Goal: Complete application form

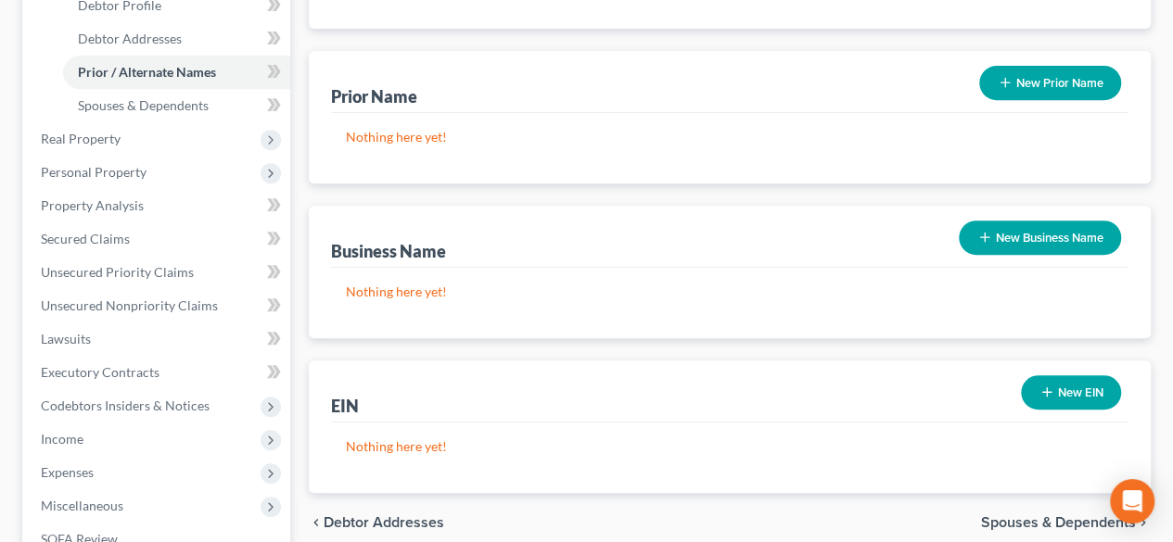
scroll to position [278, 0]
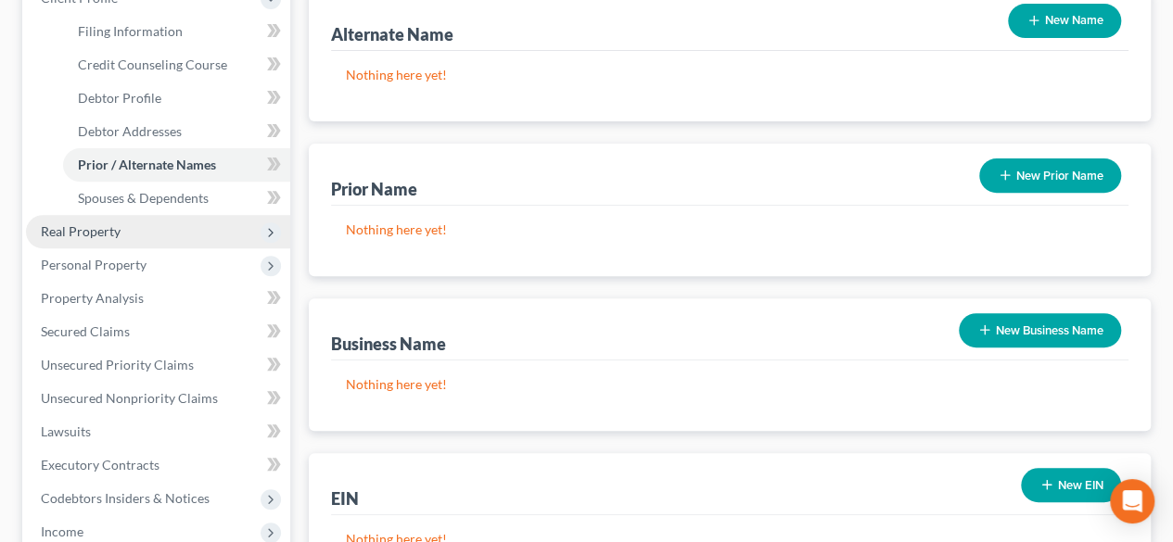
click at [130, 229] on span "Real Property" at bounding box center [158, 231] width 264 height 33
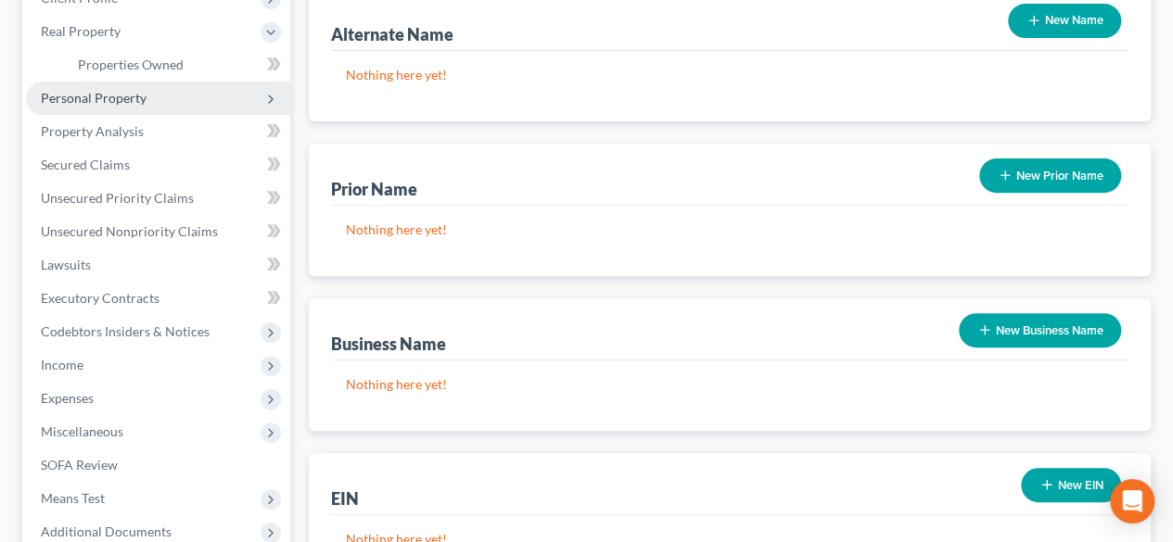
click at [150, 103] on span "Personal Property" at bounding box center [158, 98] width 264 height 33
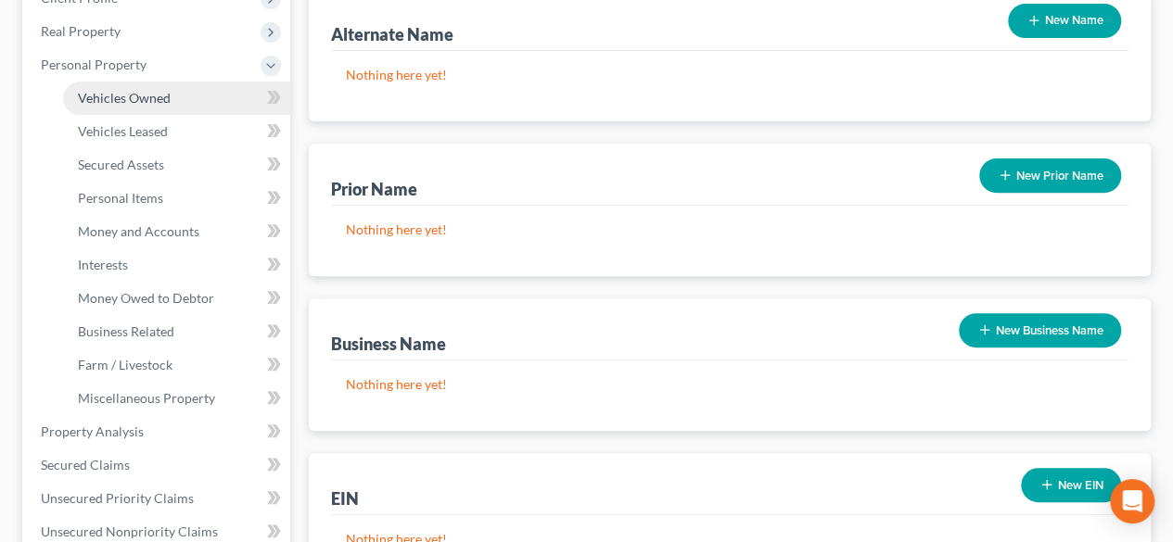
click at [139, 101] on span "Vehicles Owned" at bounding box center [124, 98] width 93 height 16
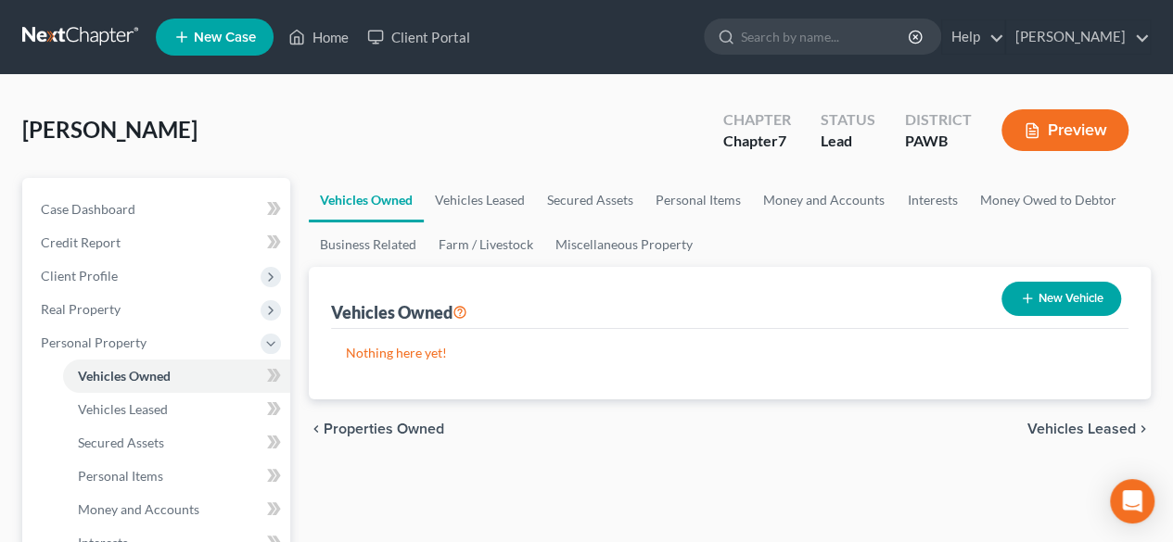
click at [1037, 291] on button "New Vehicle" at bounding box center [1061, 299] width 120 height 34
select select "0"
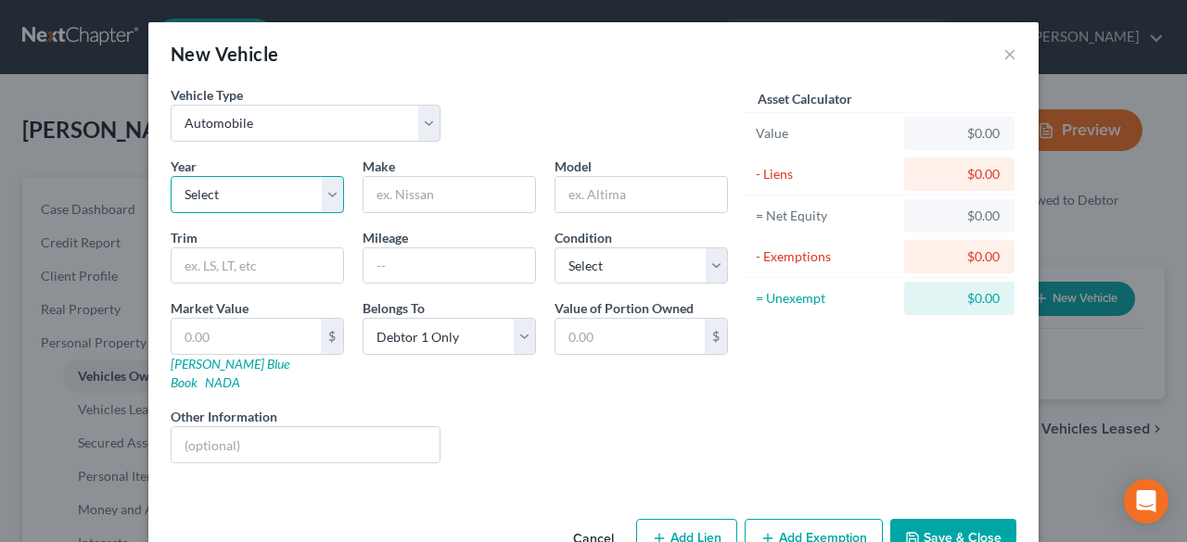
click at [317, 197] on select "Select 2026 2025 2024 2023 2022 2021 2020 2019 2018 2017 2016 2015 2014 2013 20…" at bounding box center [257, 194] width 173 height 37
select select "7"
click at [171, 176] on select "Select 2026 2025 2024 2023 2022 2021 2020 2019 2018 2017 2016 2015 2014 2013 20…" at bounding box center [257, 194] width 173 height 37
click at [407, 181] on input "text" at bounding box center [449, 194] width 172 height 35
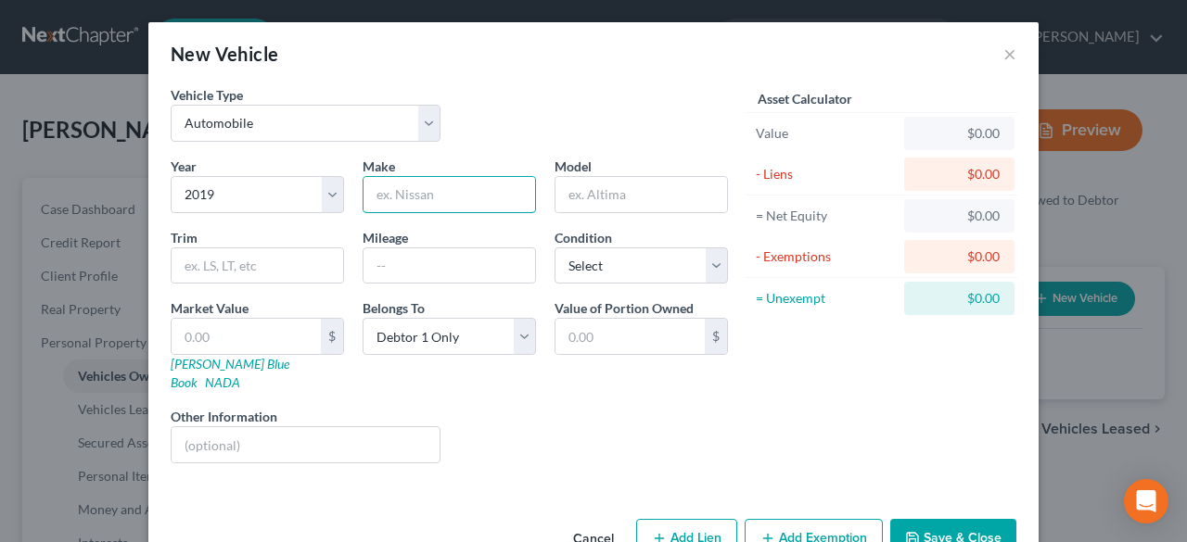
type input "Jeep"
click at [617, 192] on input "text" at bounding box center [641, 194] width 172 height 35
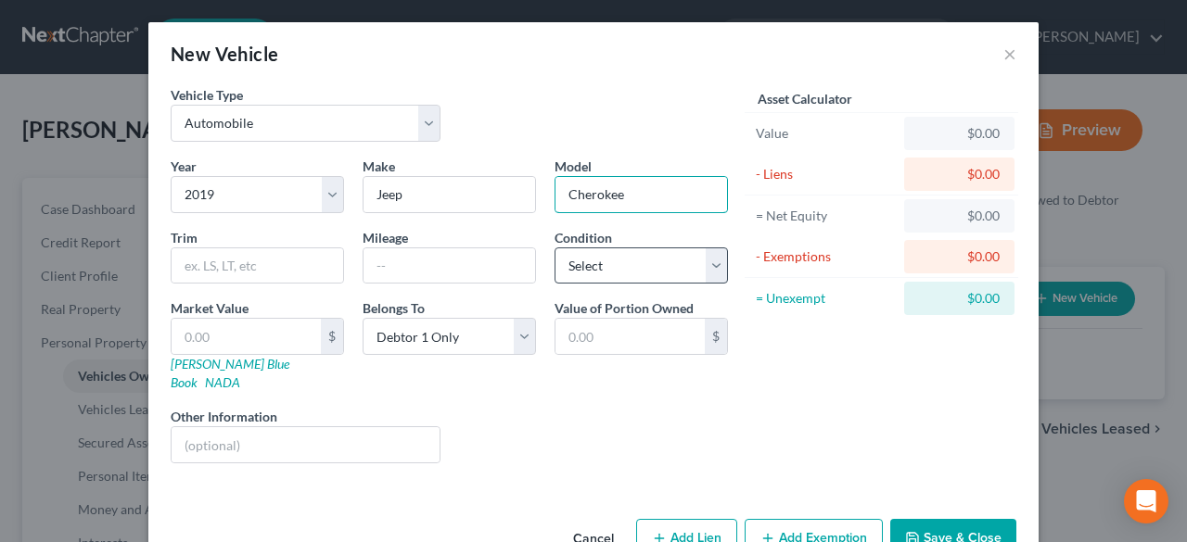
type input "Cherokee"
drag, startPoint x: 716, startPoint y: 266, endPoint x: 664, endPoint y: 267, distance: 51.9
click at [716, 266] on select "Select Excellent Very Good Good Fair Poor" at bounding box center [640, 266] width 173 height 37
select select "3"
click at [554, 248] on select "Select Excellent Very Good Good Fair Poor" at bounding box center [640, 266] width 173 height 37
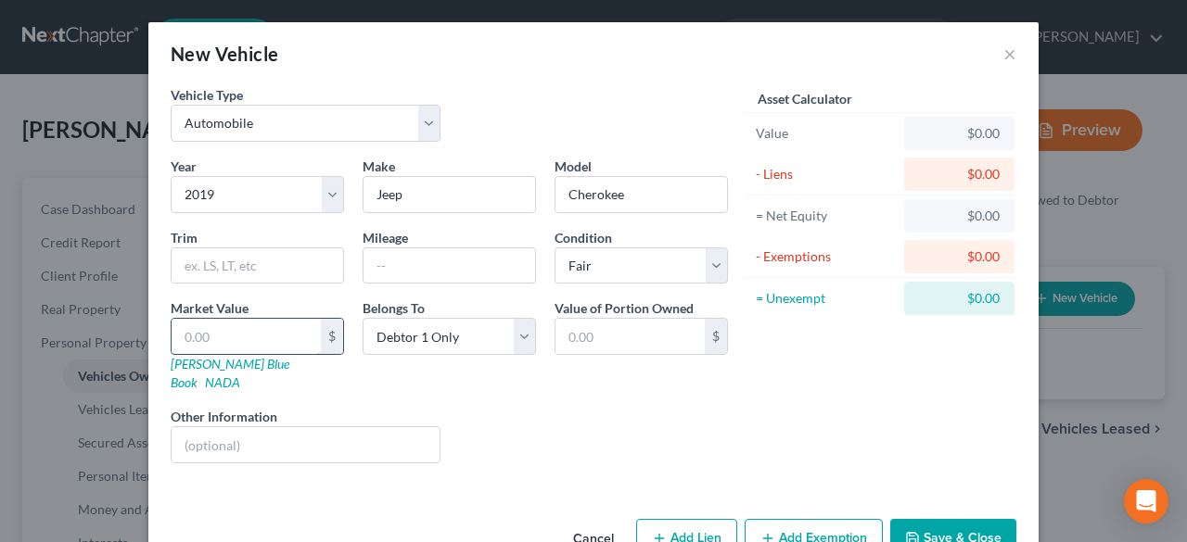
drag, startPoint x: 238, startPoint y: 331, endPoint x: 226, endPoint y: 335, distance: 12.6
click at [238, 331] on input "text" at bounding box center [246, 336] width 149 height 35
type input "1"
type input "1.00"
type input "13"
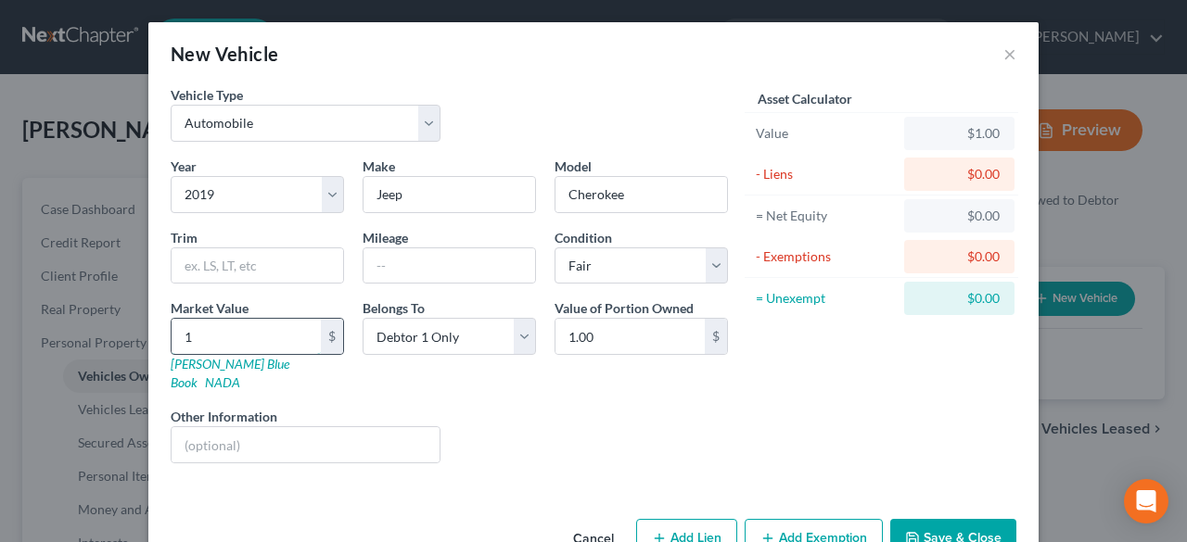
type input "13.00"
type input "138"
type input "138.00"
type input "1383"
type input "1,383.00"
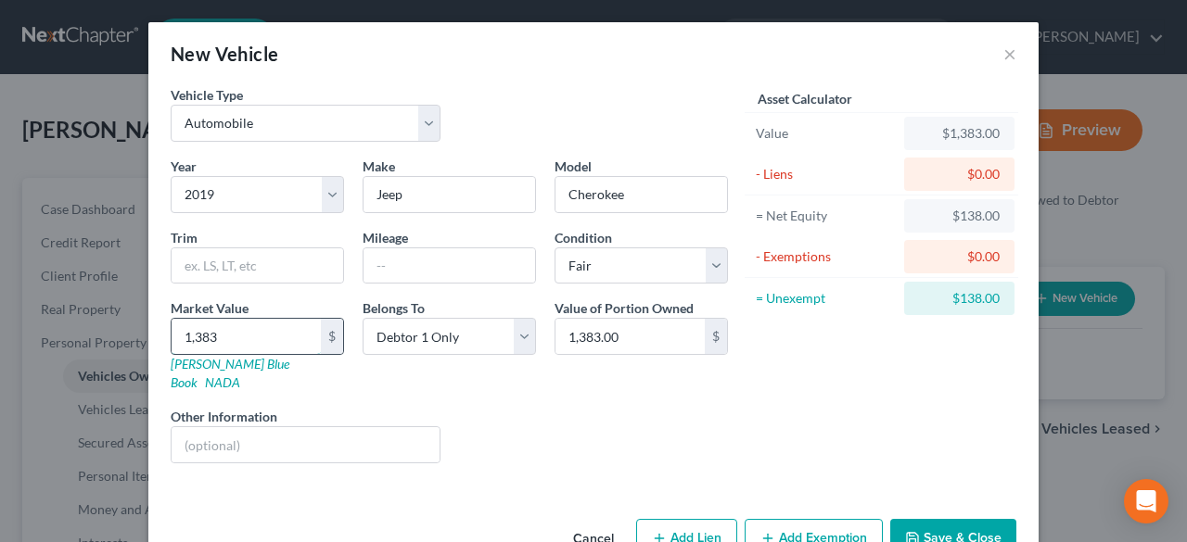
type input "1,3838"
type input "13,838.00"
type input "13,838"
drag, startPoint x: 666, startPoint y: 427, endPoint x: 402, endPoint y: 314, distance: 286.6
click at [667, 427] on div "Liens Select" at bounding box center [594, 435] width 288 height 57
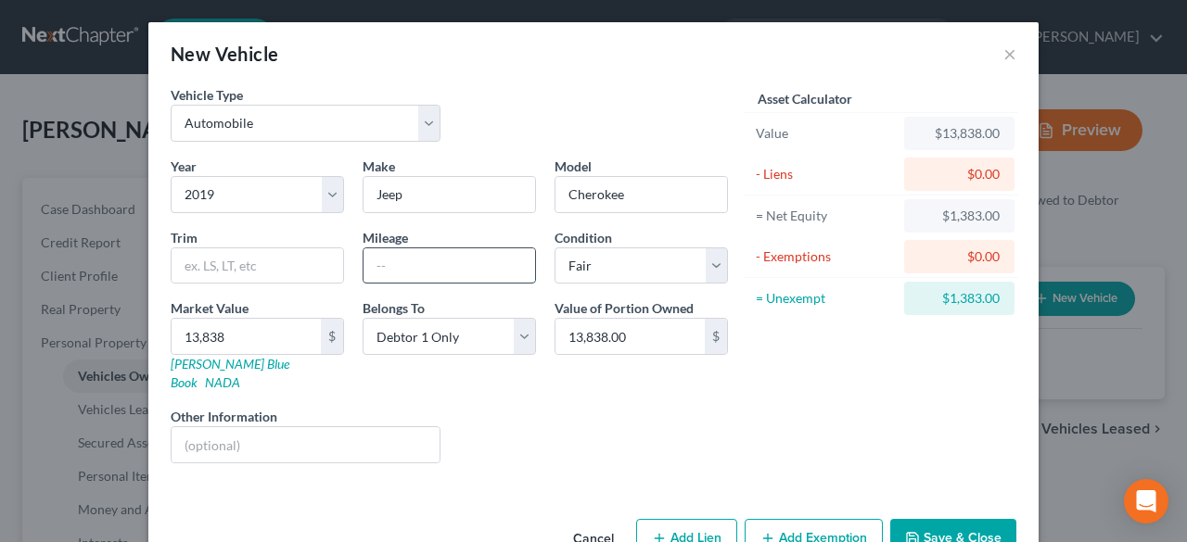
click at [402, 254] on input "text" at bounding box center [449, 265] width 172 height 35
type input "89000"
click at [686, 407] on div "Liens Select" at bounding box center [594, 435] width 288 height 57
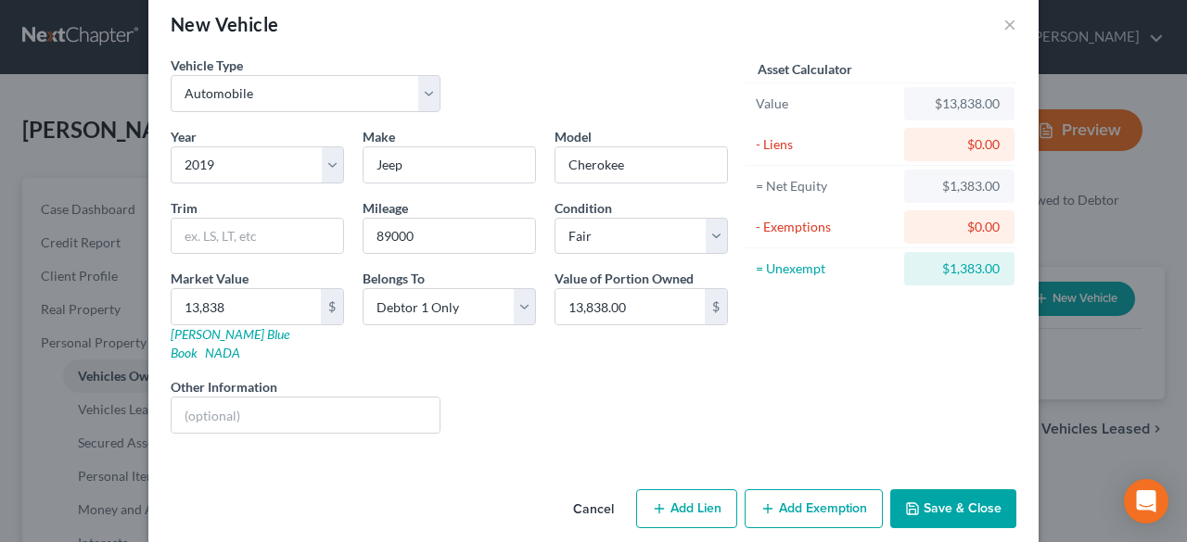
click at [659, 502] on icon "button" at bounding box center [659, 509] width 15 height 15
select select "0"
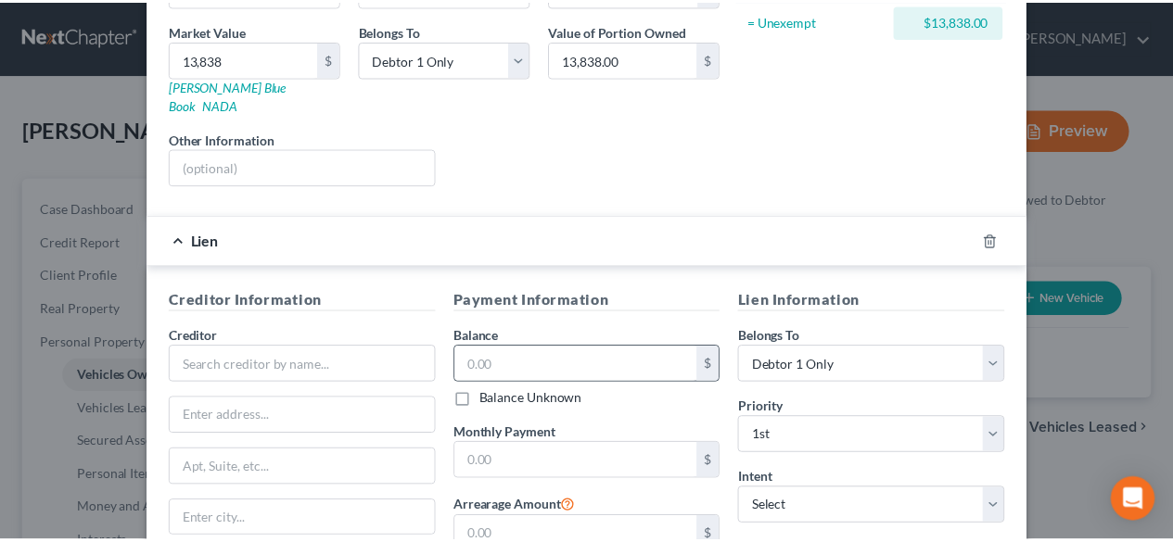
scroll to position [464, 0]
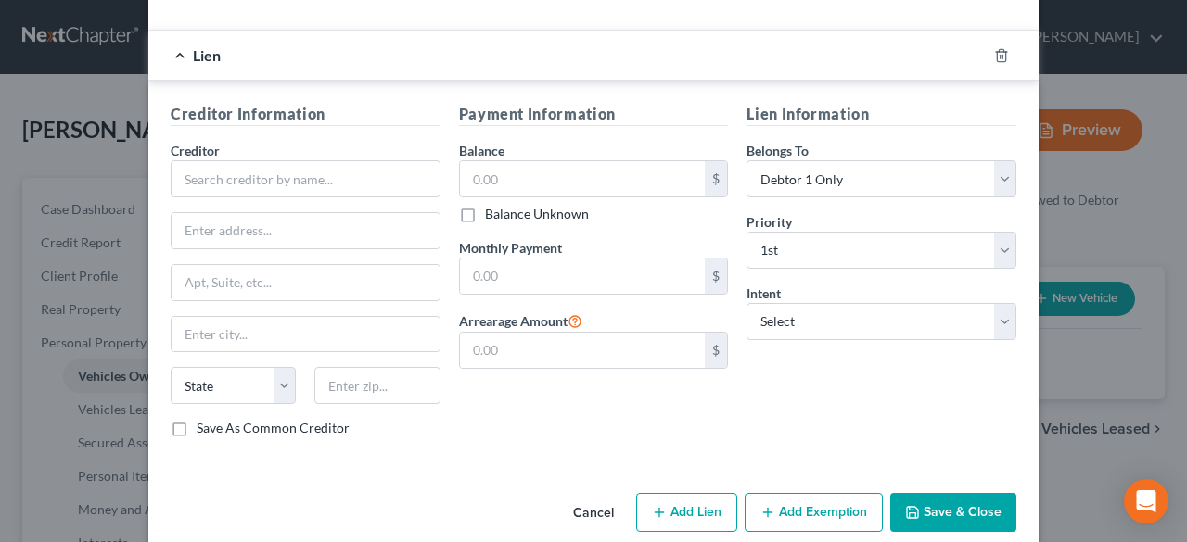
click at [595, 495] on button "Cancel" at bounding box center [593, 513] width 70 height 37
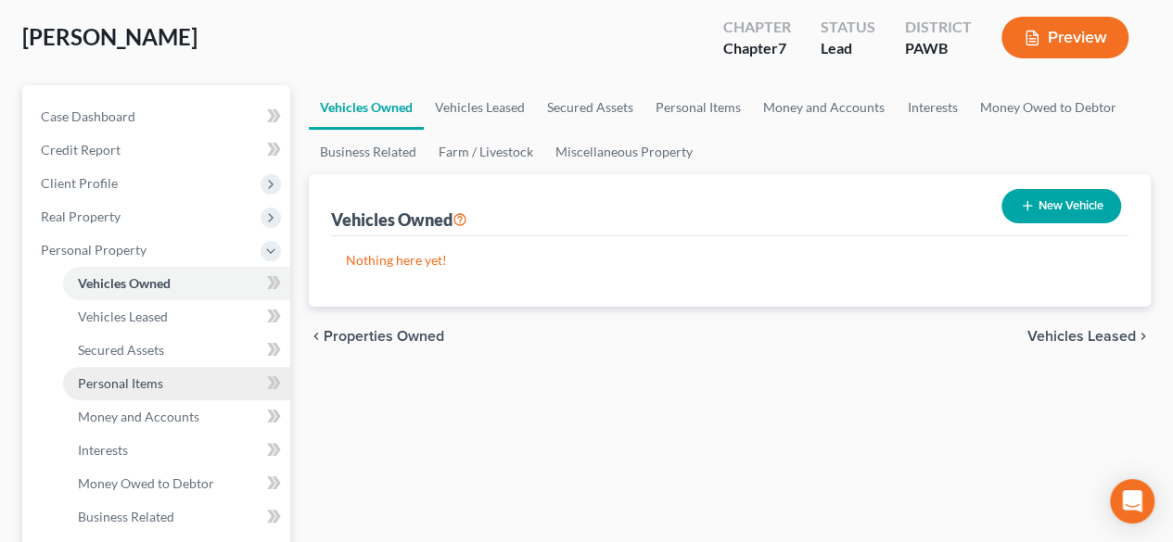
scroll to position [185, 0]
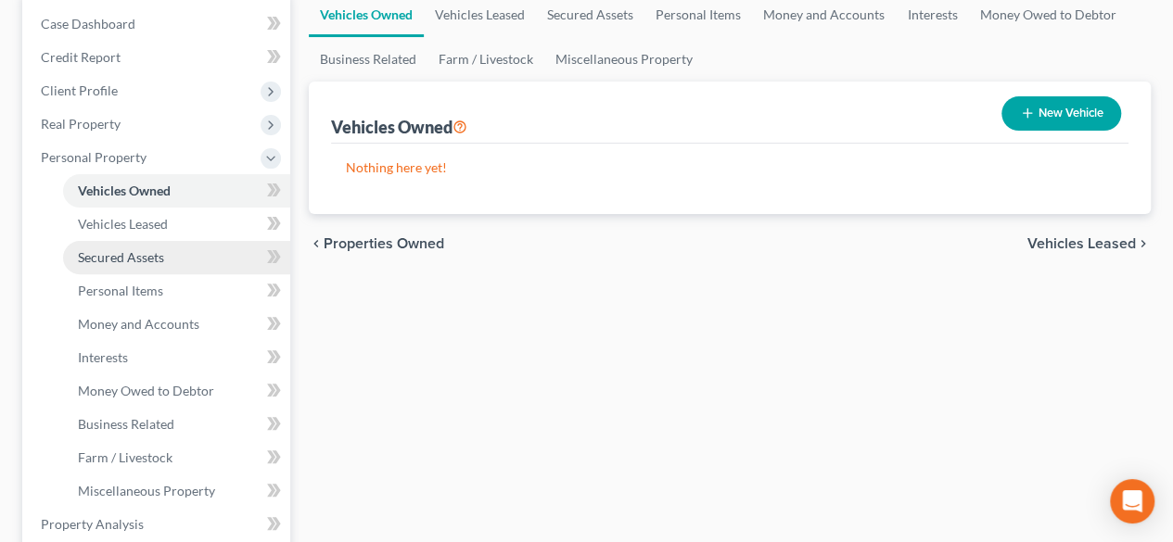
click at [134, 256] on span "Secured Assets" at bounding box center [121, 257] width 86 height 16
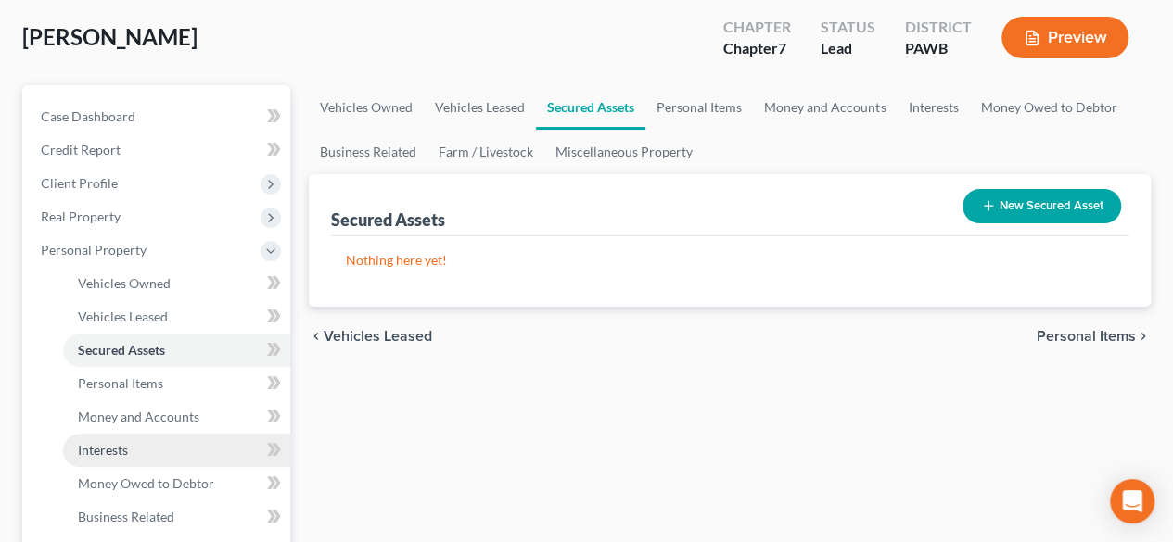
scroll to position [185, 0]
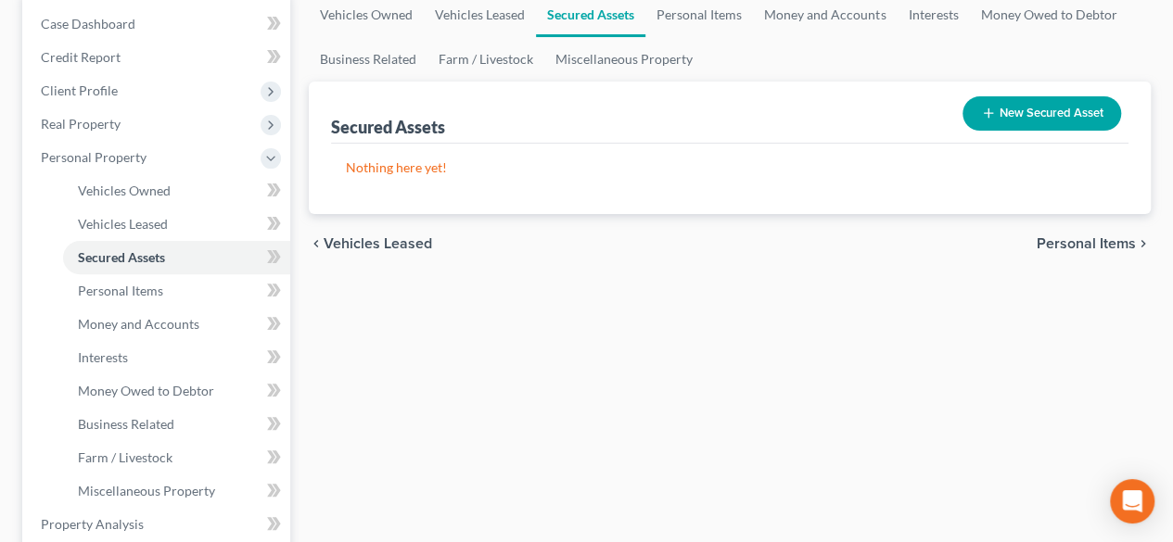
click at [1047, 114] on button "New Secured Asset" at bounding box center [1041, 113] width 159 height 34
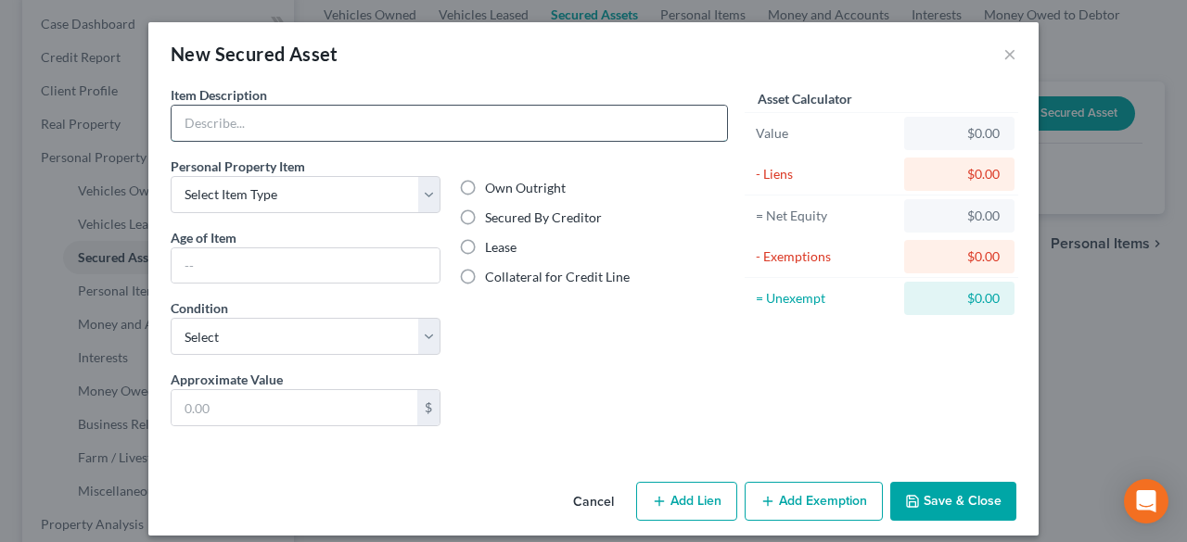
click at [433, 112] on input "text" at bounding box center [449, 123] width 555 height 35
click at [634, 359] on div "Own Outright Secured By Creditor Lease Collateral for Credit Line" at bounding box center [594, 263] width 288 height 213
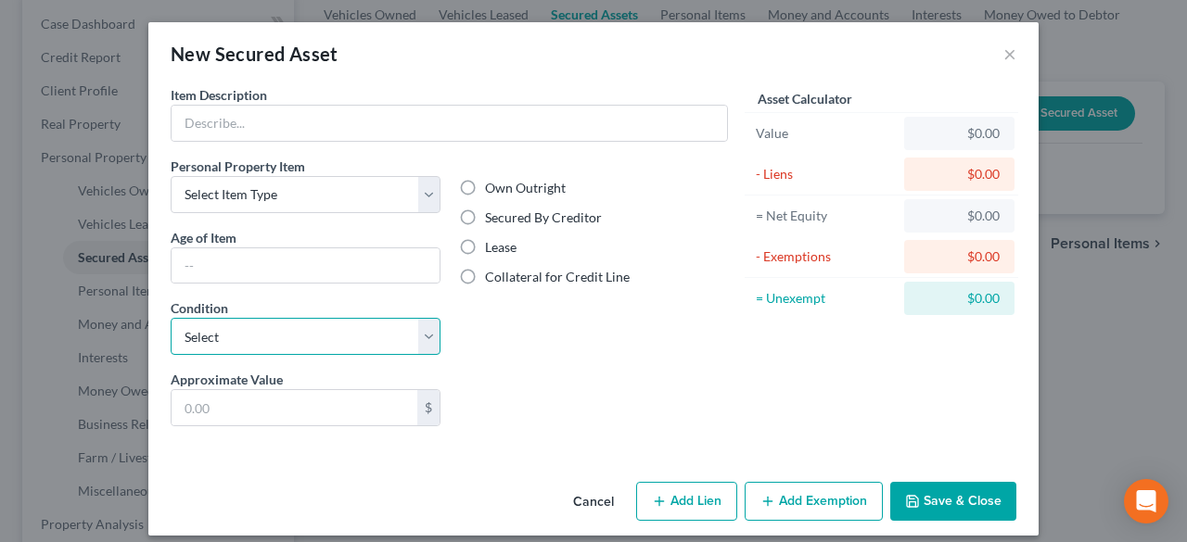
click at [407, 337] on select "Select Excellent Very Good Good Fair Poor" at bounding box center [306, 336] width 270 height 37
click at [682, 378] on div "Liens Select" at bounding box center [594, 398] width 288 height 57
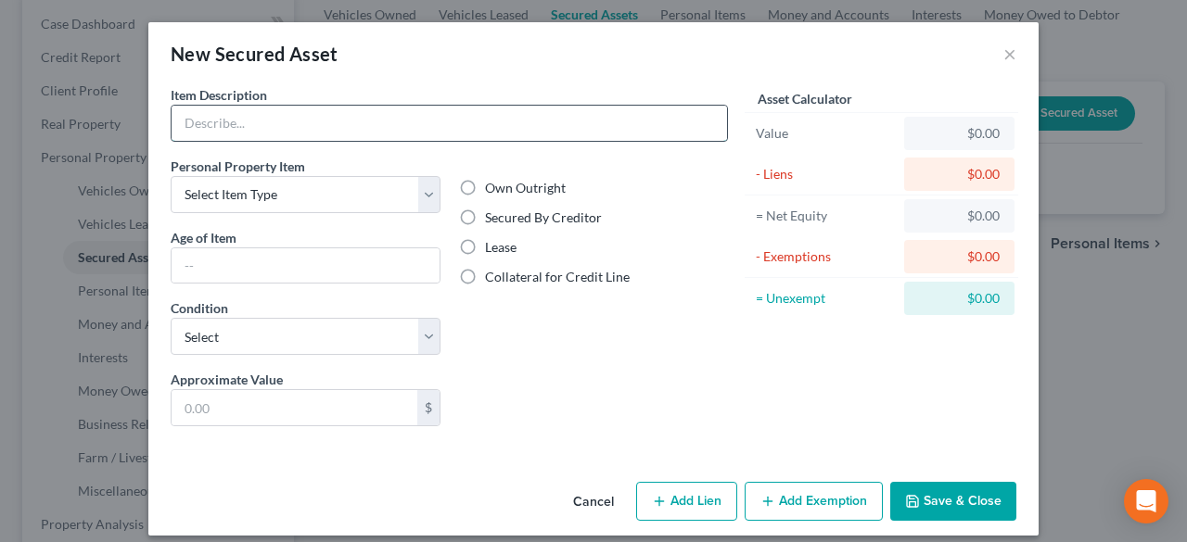
click at [262, 116] on input "text" at bounding box center [449, 123] width 555 height 35
click at [1016, 55] on div "New Secured Asset ×" at bounding box center [593, 53] width 890 height 63
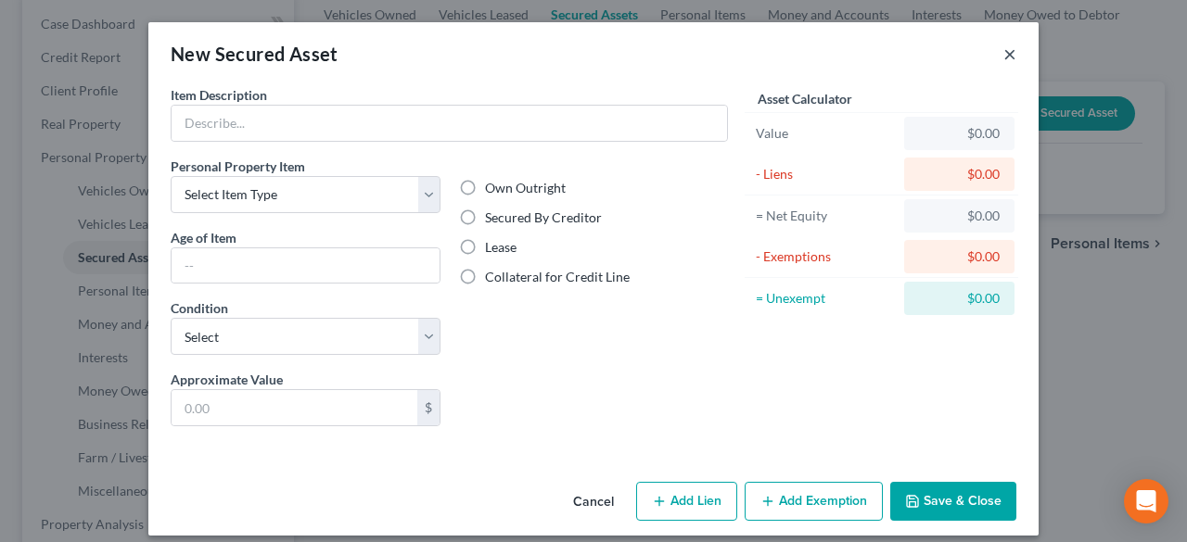
click at [1003, 53] on button "×" at bounding box center [1009, 54] width 13 height 22
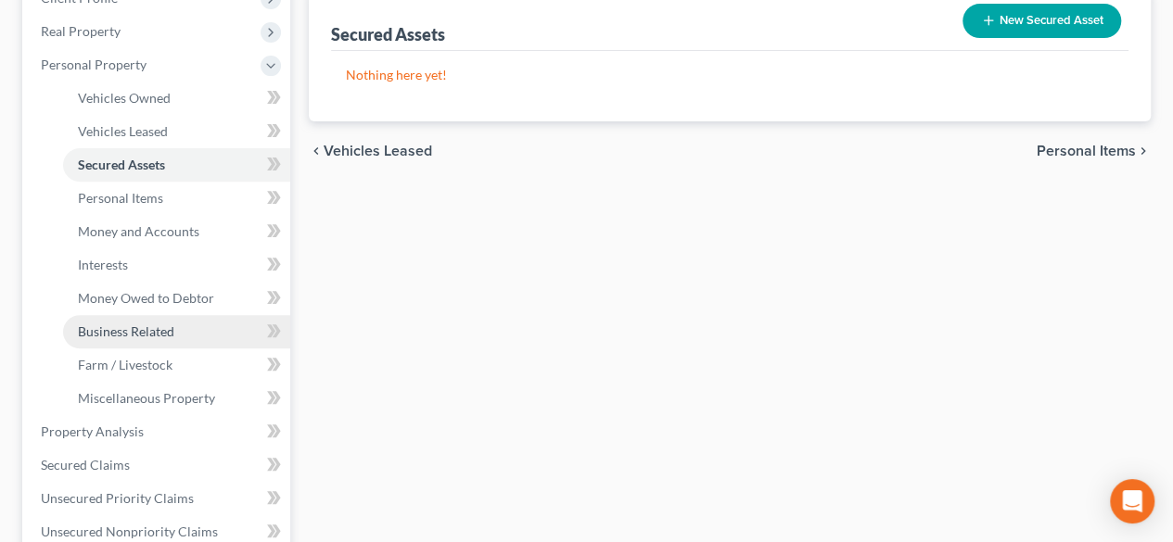
scroll to position [371, 0]
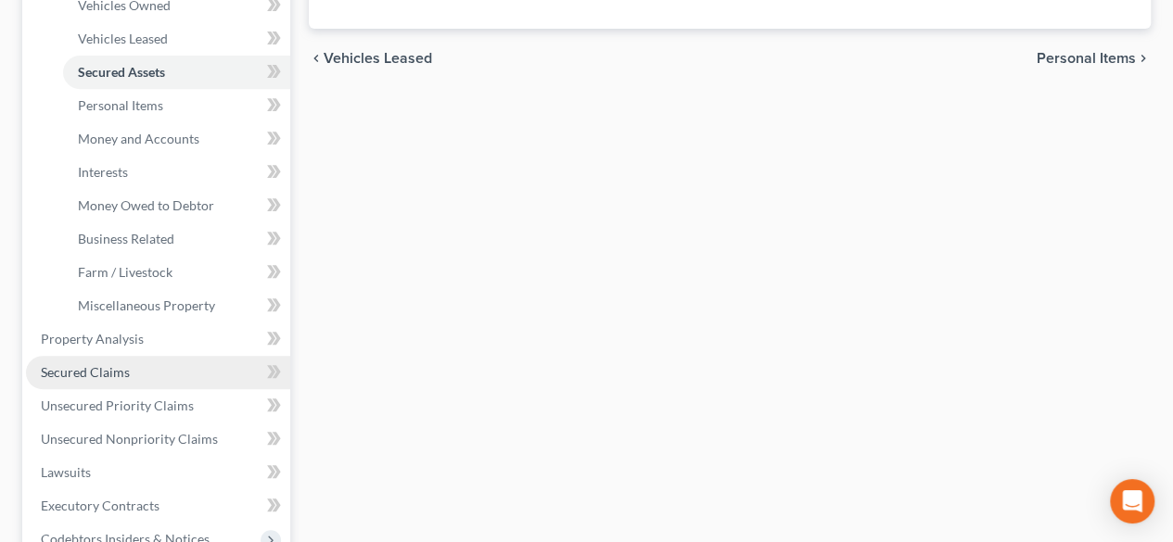
click at [109, 378] on span "Secured Claims" at bounding box center [85, 372] width 89 height 16
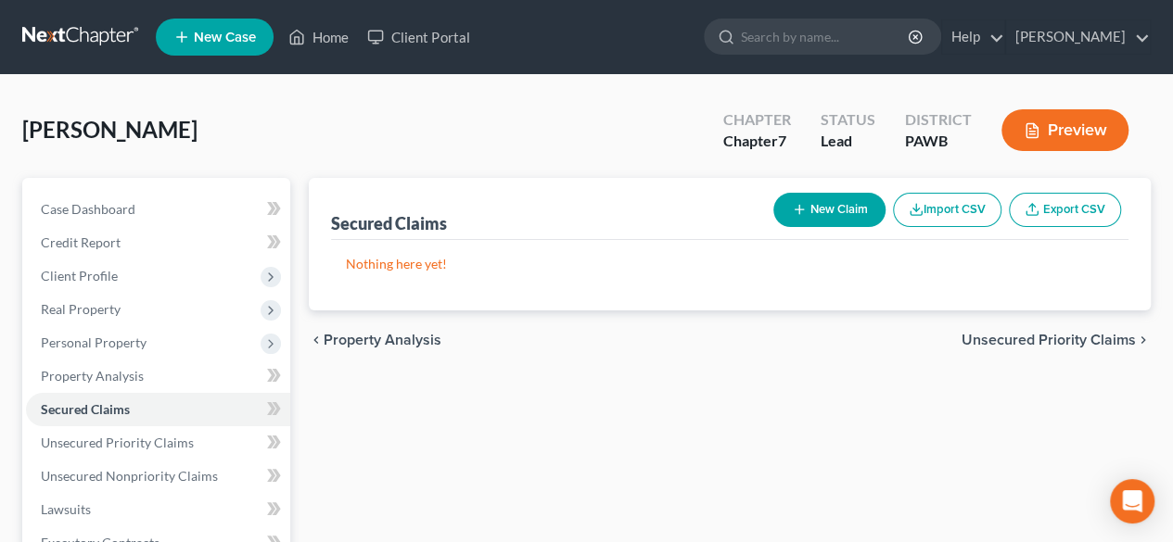
click at [829, 205] on button "New Claim" at bounding box center [829, 210] width 112 height 34
select select "0"
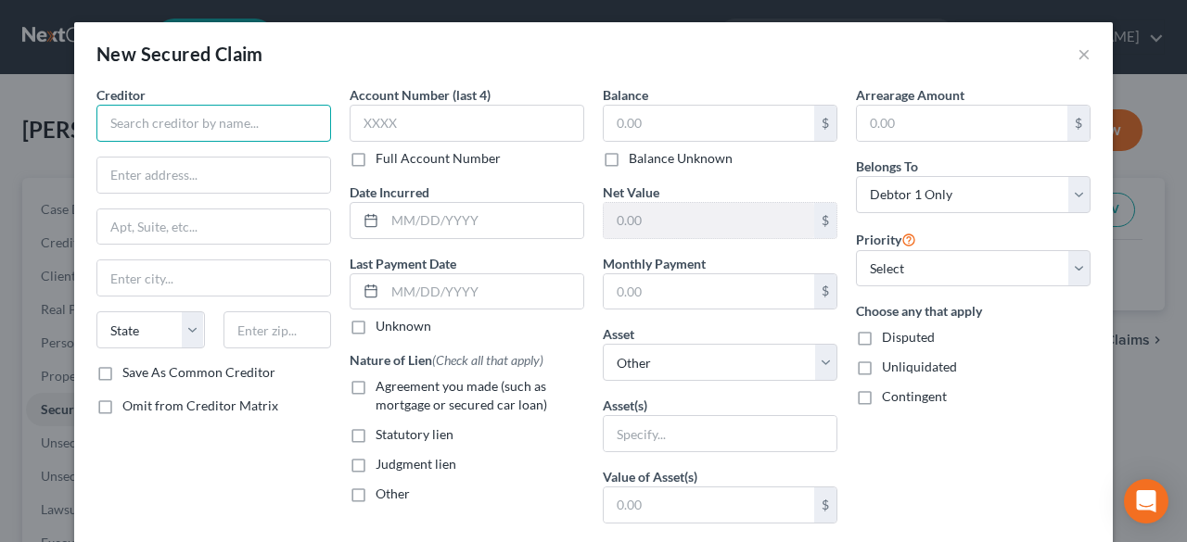
click at [159, 120] on input "text" at bounding box center [213, 123] width 235 height 37
type input "Santander/Chrysler Capital"
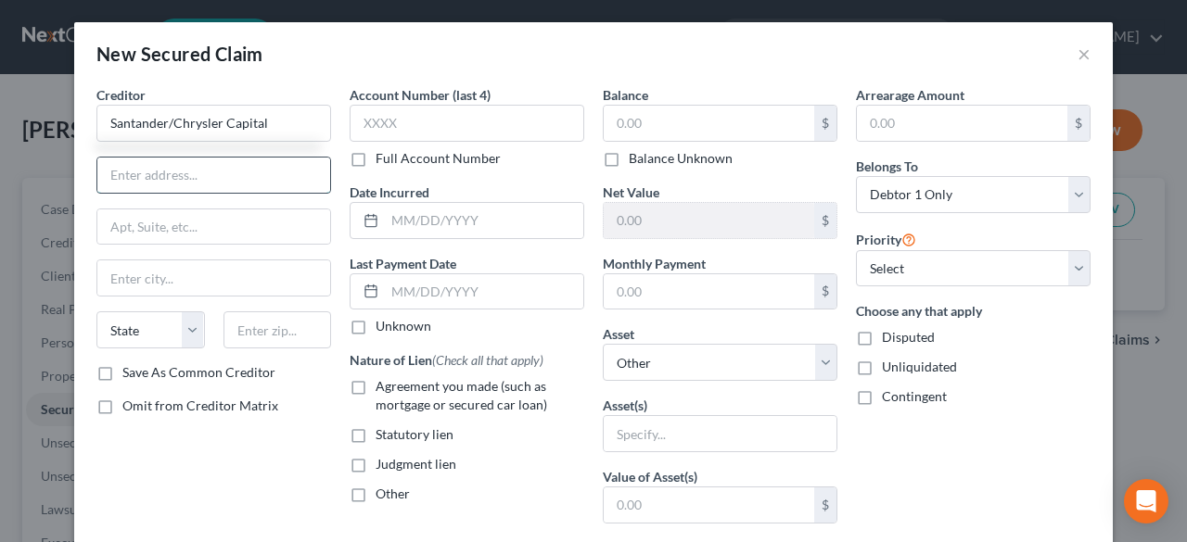
click at [179, 172] on input "text" at bounding box center [213, 175] width 233 height 35
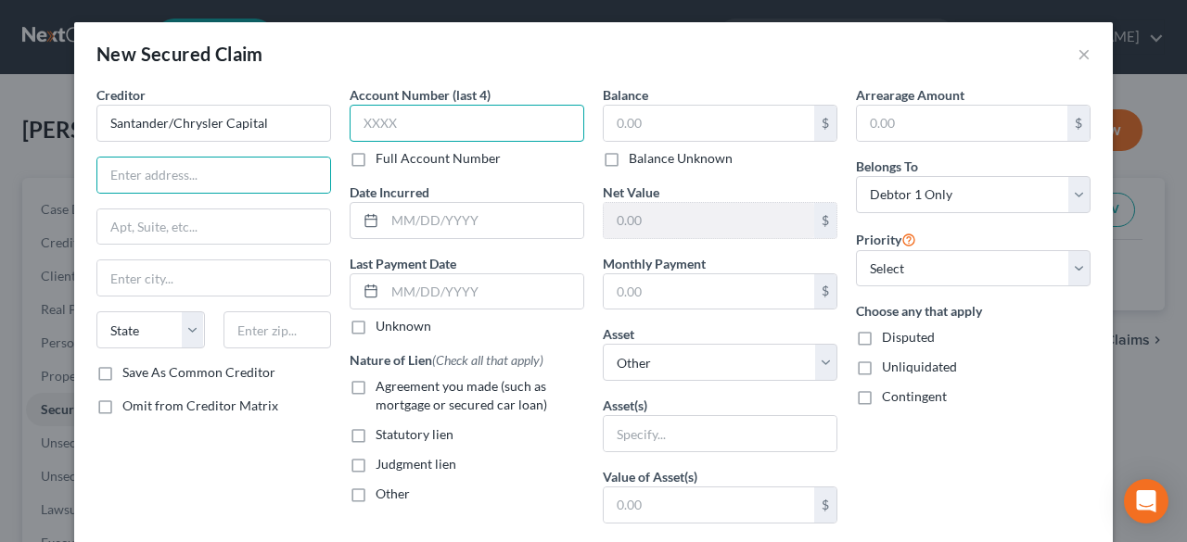
click at [399, 127] on input "text" at bounding box center [467, 123] width 235 height 37
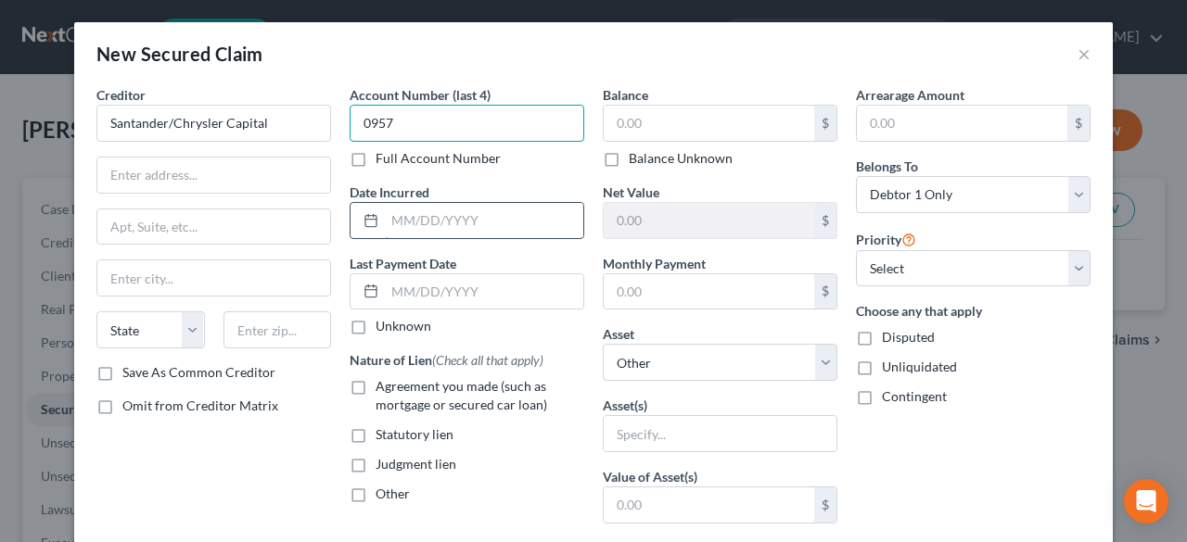
type input "0957"
click at [386, 226] on input "text" at bounding box center [484, 220] width 198 height 35
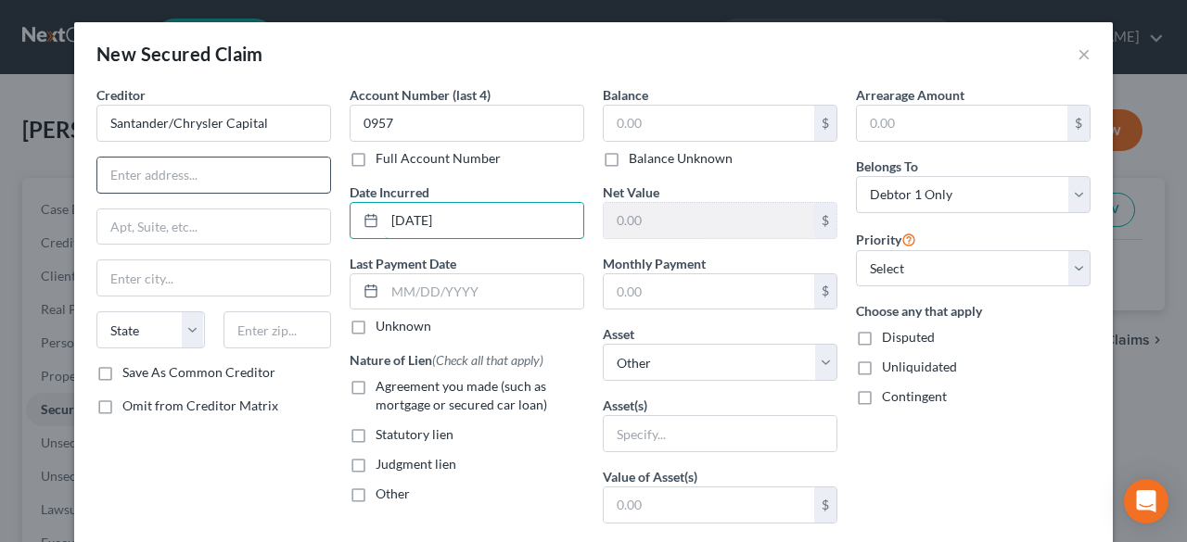
type input "[DATE]"
click at [202, 172] on input "text" at bounding box center [213, 175] width 233 height 35
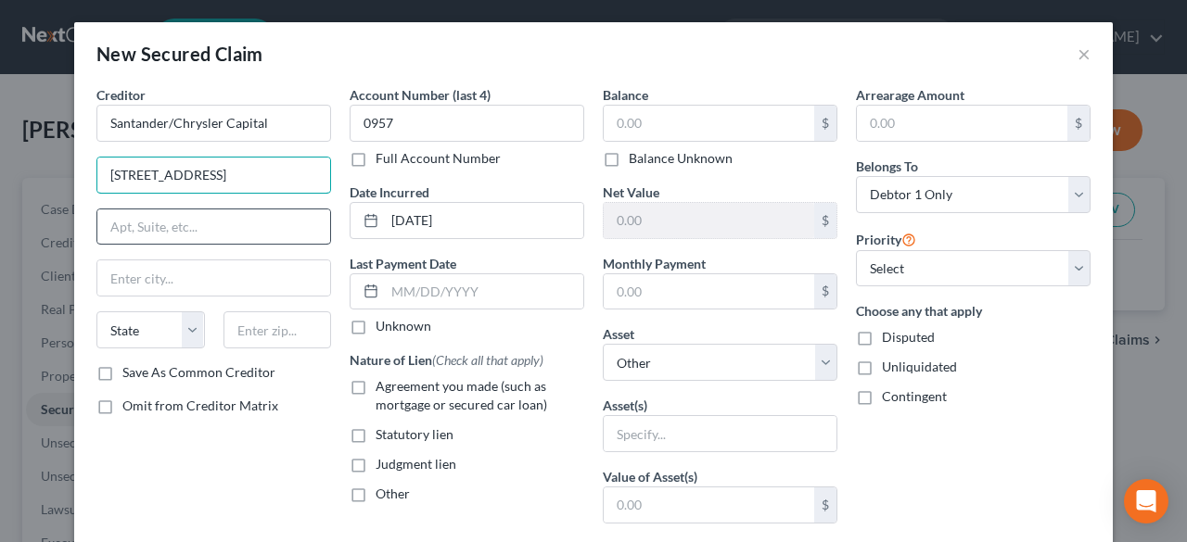
type input "[STREET_ADDRESS]"
click at [132, 231] on input "text" at bounding box center [213, 227] width 233 height 35
type input "Suite 800"
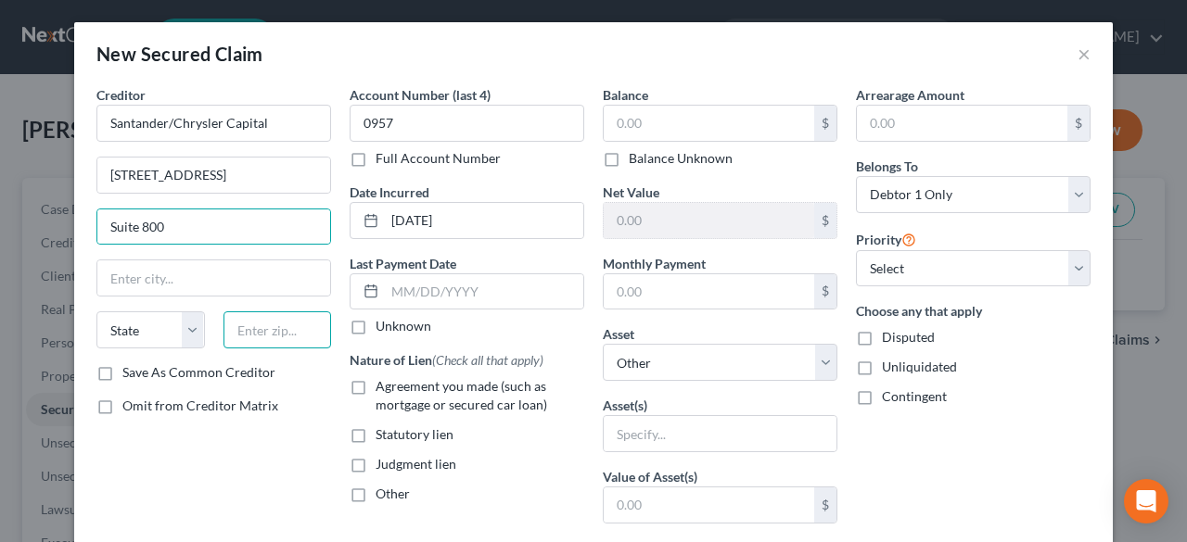
click at [253, 327] on input "text" at bounding box center [277, 330] width 108 height 37
type input "75201"
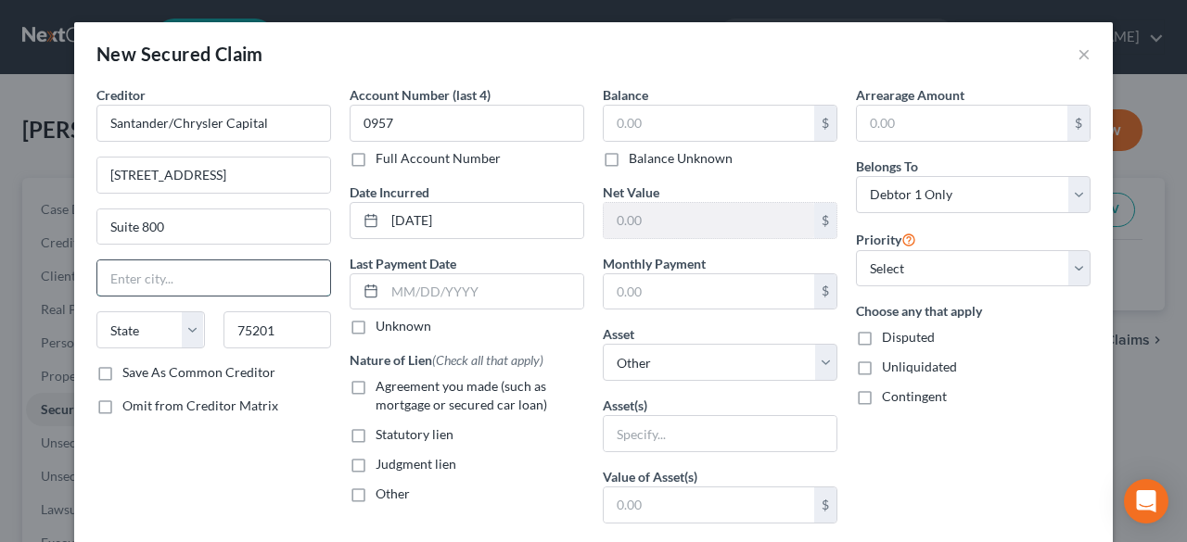
click at [256, 292] on input "text" at bounding box center [213, 278] width 233 height 35
type input "[GEOGRAPHIC_DATA]"
select select "45"
click at [535, 64] on div "New Secured Claim ×" at bounding box center [593, 53] width 1038 height 63
click at [708, 130] on input "text" at bounding box center [709, 123] width 210 height 35
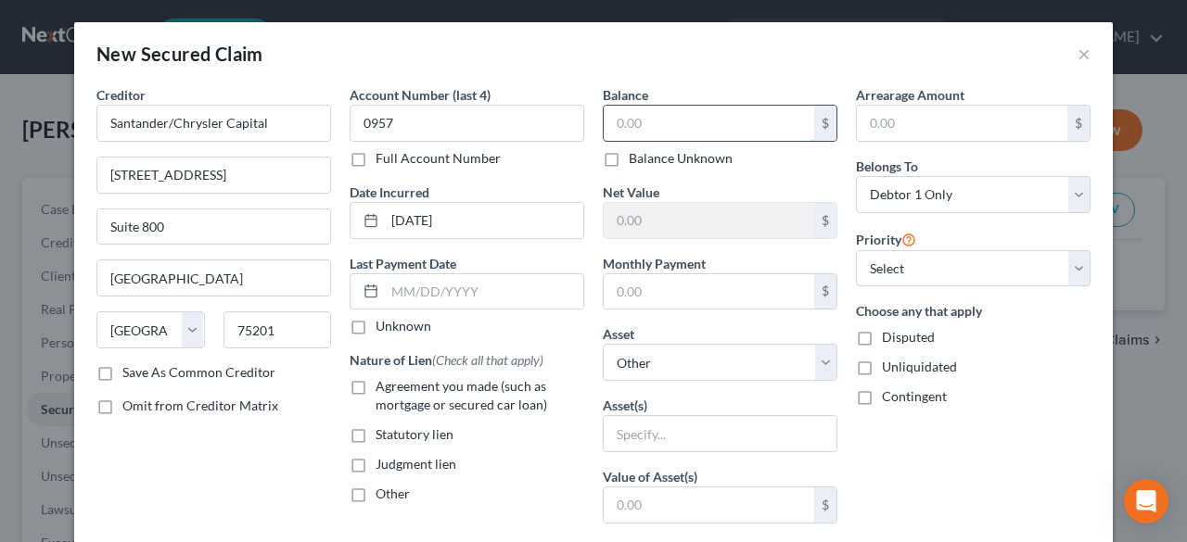
click at [706, 129] on input "text" at bounding box center [709, 123] width 210 height 35
type input "9,462.00"
click at [668, 199] on div "Net Value $" at bounding box center [720, 211] width 235 height 57
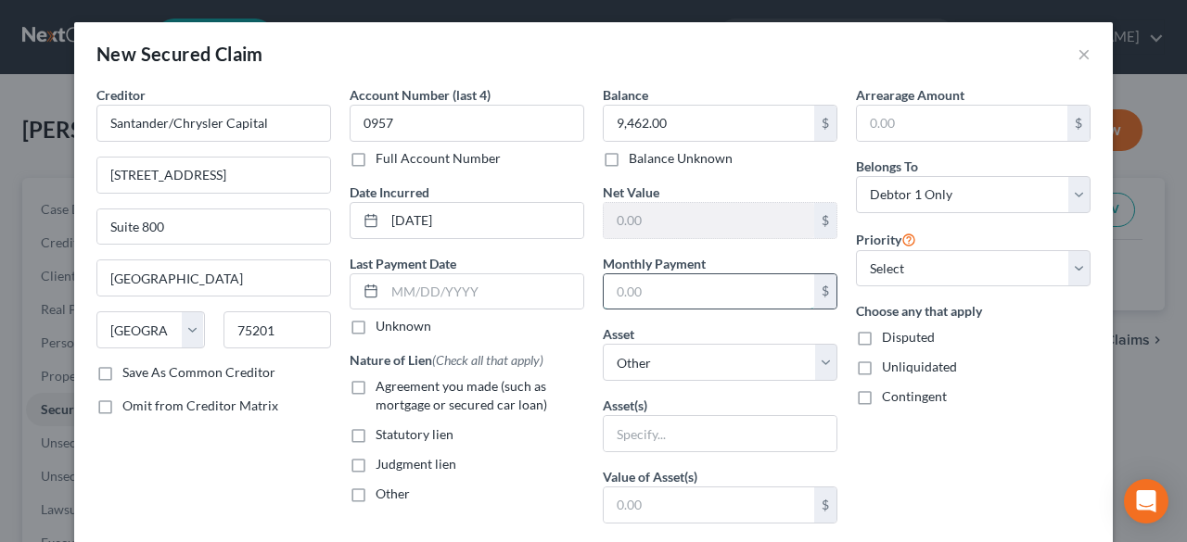
click at [643, 277] on input "text" at bounding box center [709, 291] width 210 height 35
type input "491.00"
drag, startPoint x: 671, startPoint y: 352, endPoint x: 781, endPoint y: 350, distance: 109.4
click at [672, 352] on select "Select Other Multiple Assets" at bounding box center [720, 362] width 235 height 37
drag, startPoint x: 961, startPoint y: 490, endPoint x: 851, endPoint y: 457, distance: 114.4
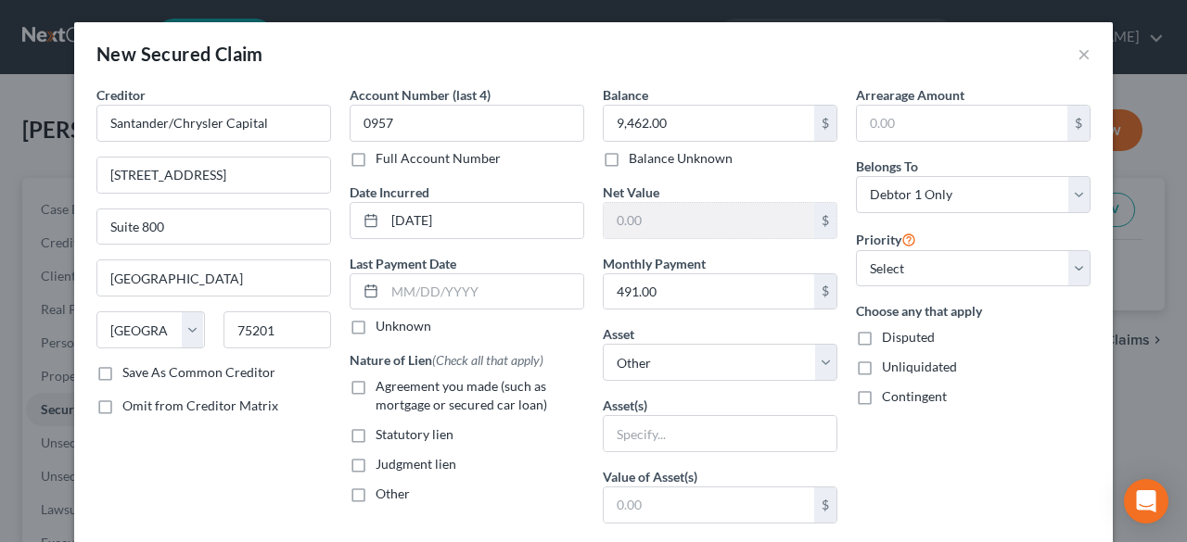
click at [961, 490] on div "Arrearage Amount $ Belongs To * Select Debtor 1 Only Debtor 2 Only Debtor 1 And…" at bounding box center [972, 498] width 253 height 827
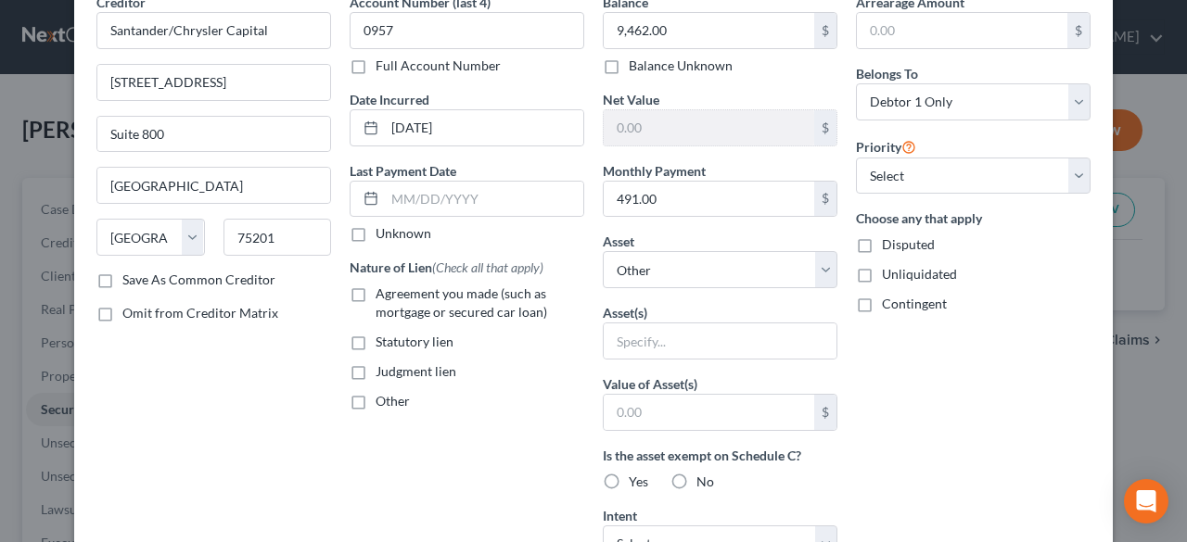
scroll to position [278, 0]
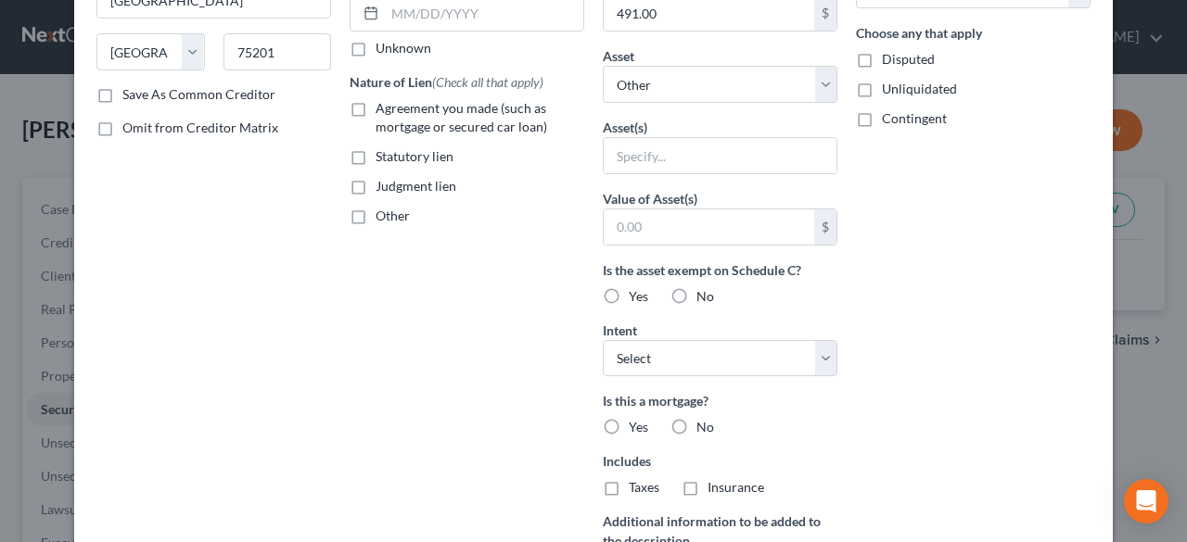
click at [375, 105] on label "Agreement you made (such as mortgage or secured car loan)" at bounding box center [479, 117] width 209 height 37
click at [383, 105] on input "Agreement you made (such as mortgage or secured car loan)" at bounding box center [389, 105] width 12 height 12
checkbox input "true"
click at [969, 366] on div "Arrearage Amount $ Belongs To * Select Debtor 1 Only Debtor 2 Only Debtor 1 And…" at bounding box center [972, 220] width 253 height 827
drag, startPoint x: 812, startPoint y: 353, endPoint x: 754, endPoint y: 353, distance: 58.4
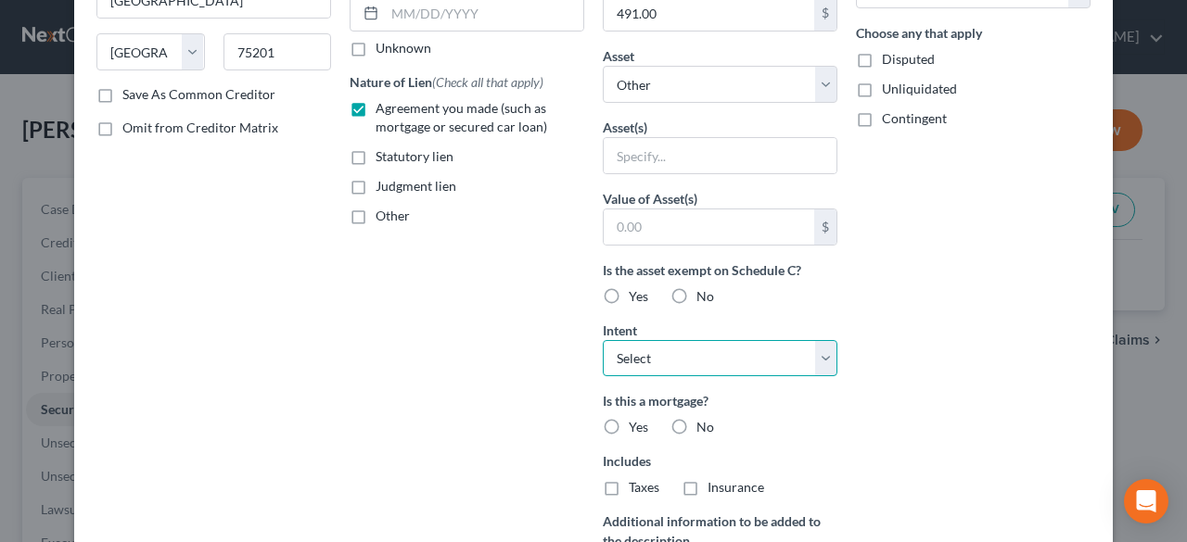
click at [812, 353] on select "Select Surrender Redeem Reaffirm Avoid Other" at bounding box center [720, 358] width 235 height 37
select select "2"
click at [603, 340] on select "Select Surrender Redeem Reaffirm Avoid Other" at bounding box center [720, 358] width 235 height 37
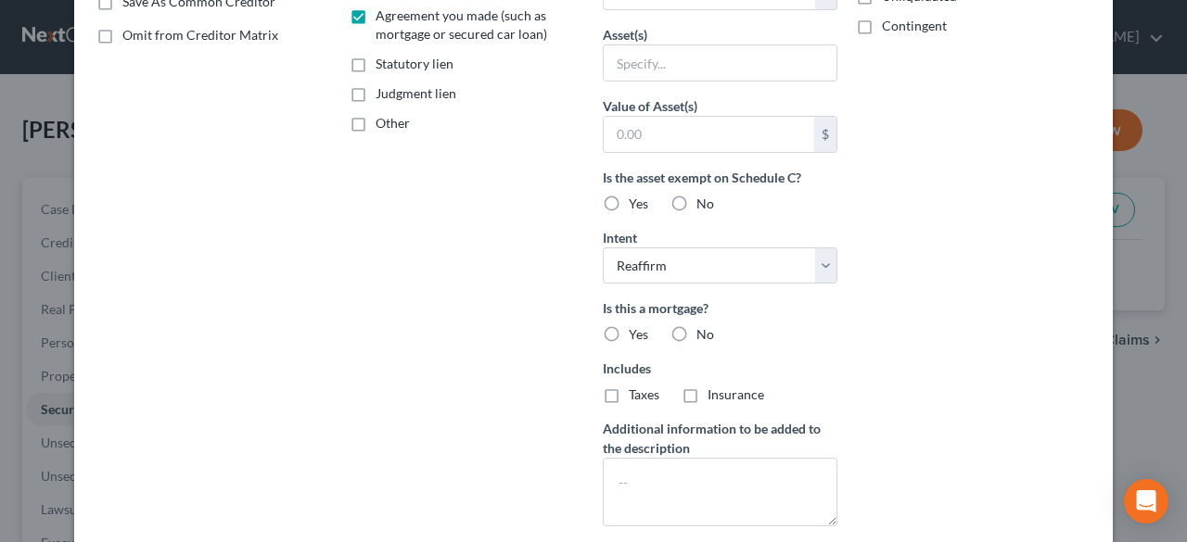
click at [696, 329] on label "No" at bounding box center [705, 334] width 18 height 19
click at [704, 329] on input "No" at bounding box center [710, 331] width 12 height 12
radio input "true"
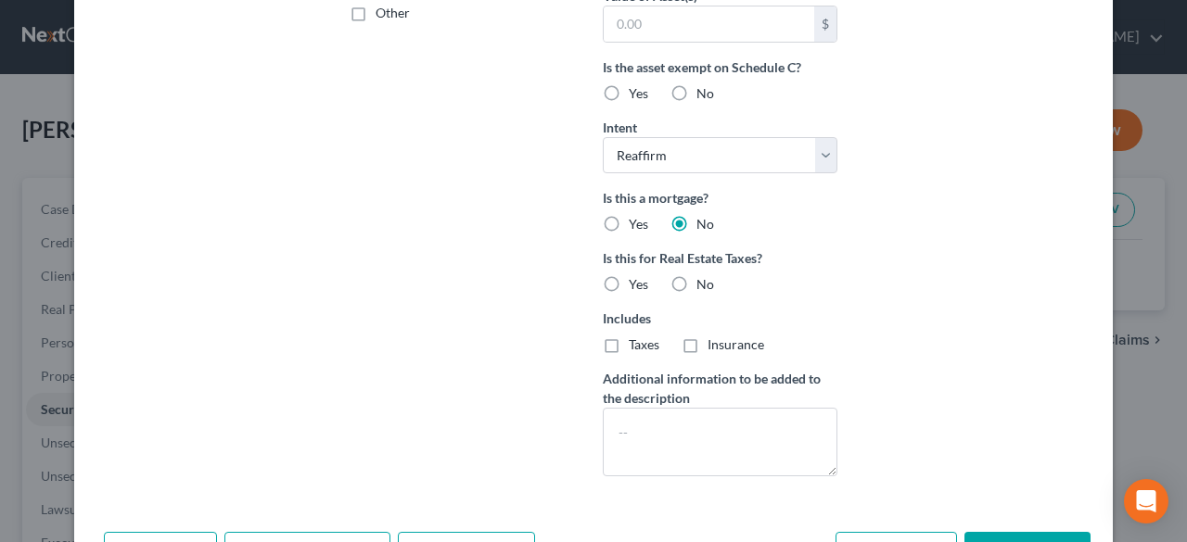
scroll to position [541, 0]
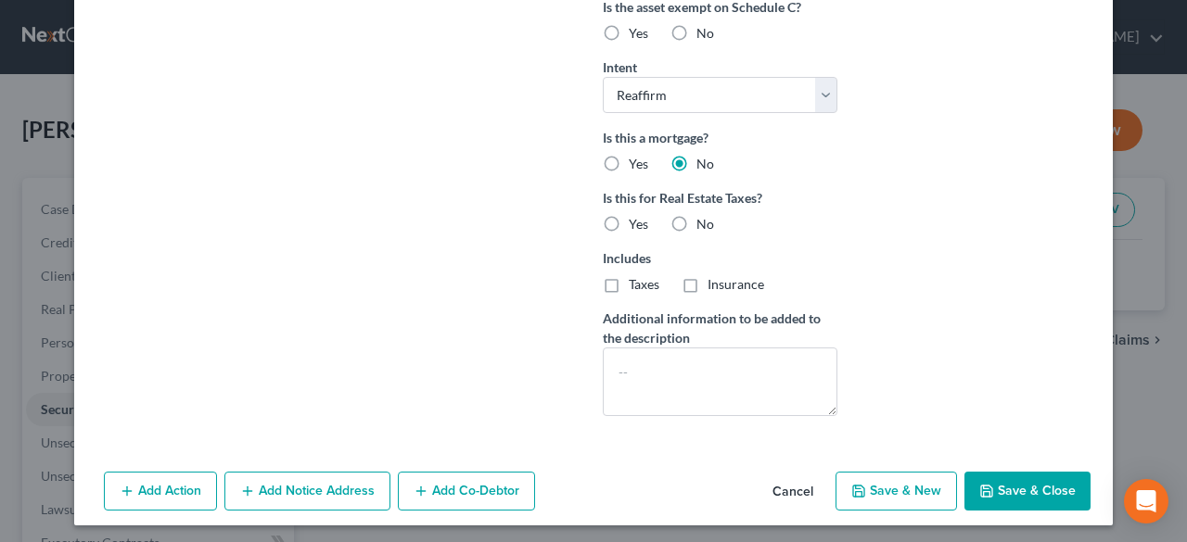
click at [696, 218] on label "No" at bounding box center [705, 224] width 18 height 19
click at [704, 218] on input "No" at bounding box center [710, 221] width 12 height 12
radio input "true"
click at [1020, 489] on button "Save & Close" at bounding box center [1027, 491] width 126 height 39
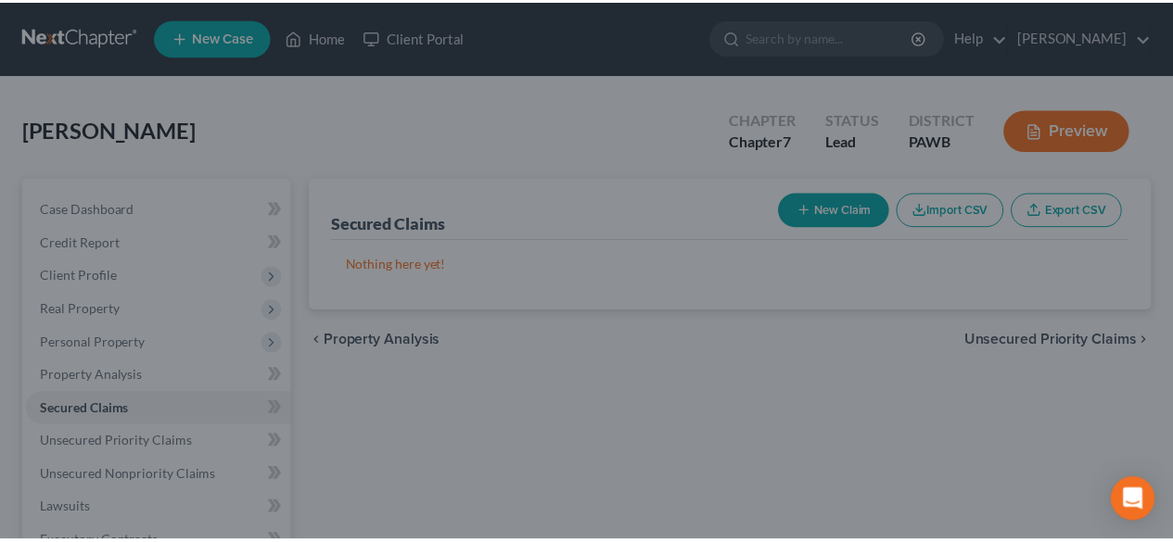
scroll to position [0, 0]
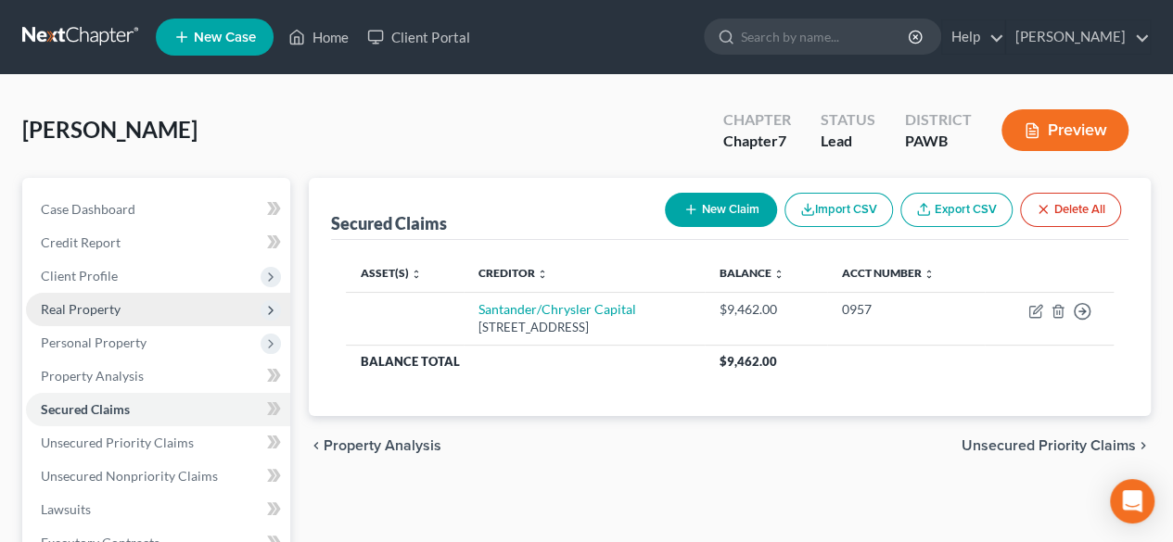
click at [72, 310] on span "Real Property" at bounding box center [81, 309] width 80 height 16
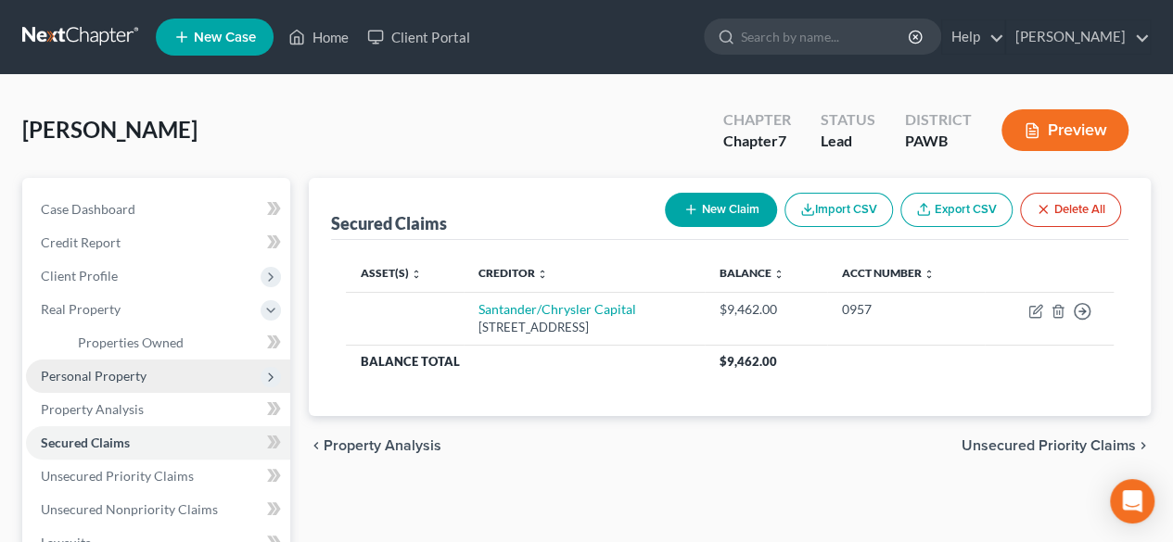
drag, startPoint x: 106, startPoint y: 368, endPoint x: 174, endPoint y: 368, distance: 68.6
click at [108, 368] on span "Personal Property" at bounding box center [94, 376] width 106 height 16
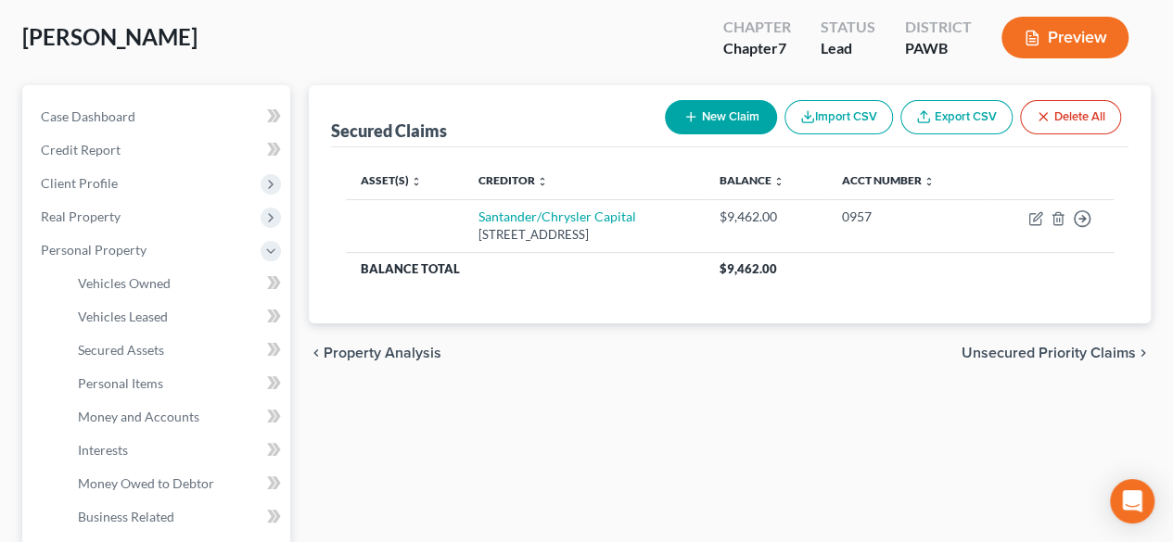
scroll to position [185, 0]
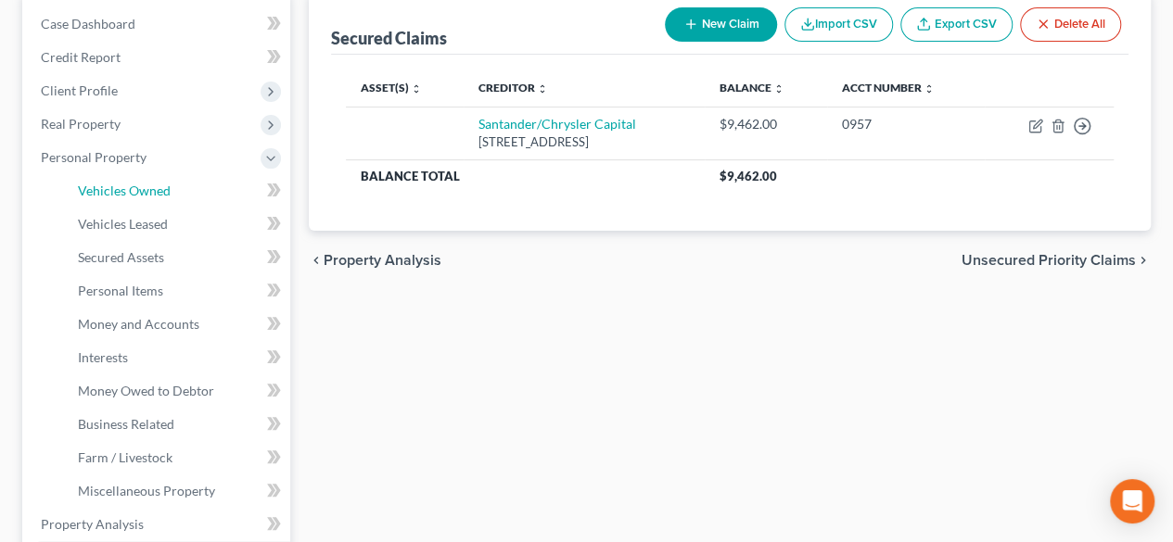
drag, startPoint x: 134, startPoint y: 189, endPoint x: 745, endPoint y: 211, distance: 611.4
click at [134, 189] on span "Vehicles Owned" at bounding box center [124, 191] width 93 height 16
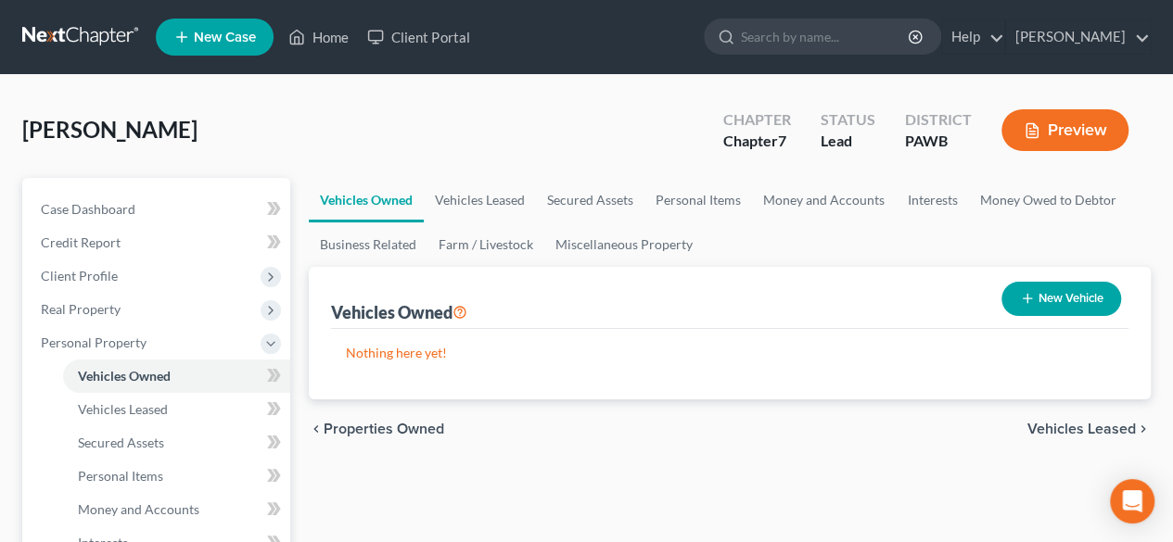
click at [1047, 290] on button "New Vehicle" at bounding box center [1061, 299] width 120 height 34
select select "0"
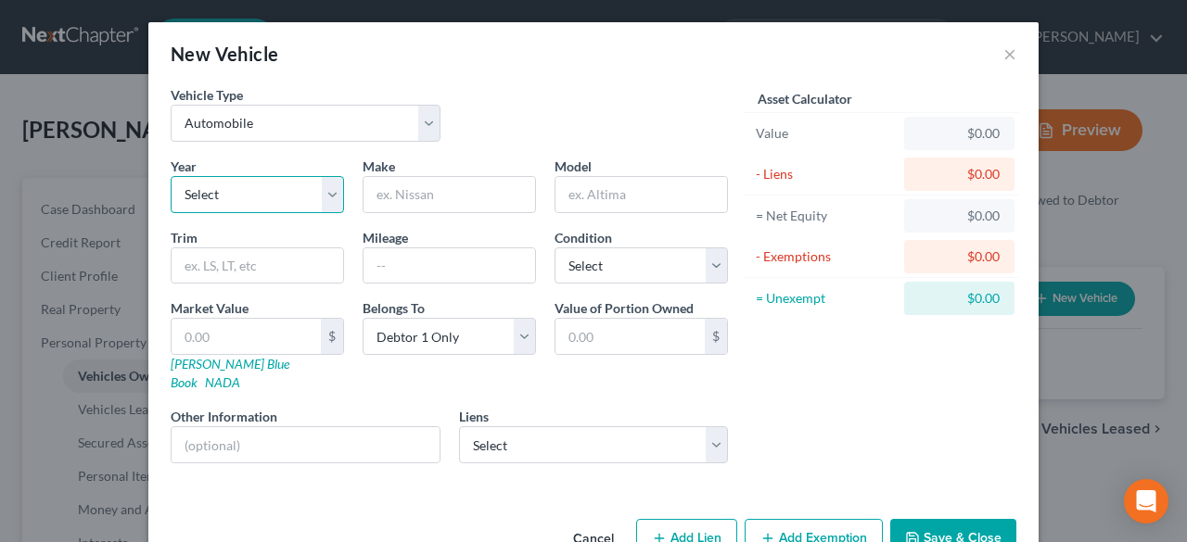
click at [321, 189] on select "Select 2026 2025 2024 2023 2022 2021 2020 2019 2018 2017 2016 2015 2014 2013 20…" at bounding box center [257, 194] width 173 height 37
select select "7"
click at [171, 176] on select "Select 2026 2025 2024 2023 2022 2021 2020 2019 2018 2017 2016 2015 2014 2013 20…" at bounding box center [257, 194] width 173 height 37
click at [409, 194] on input "text" at bounding box center [449, 194] width 172 height 35
type input "Jeep"
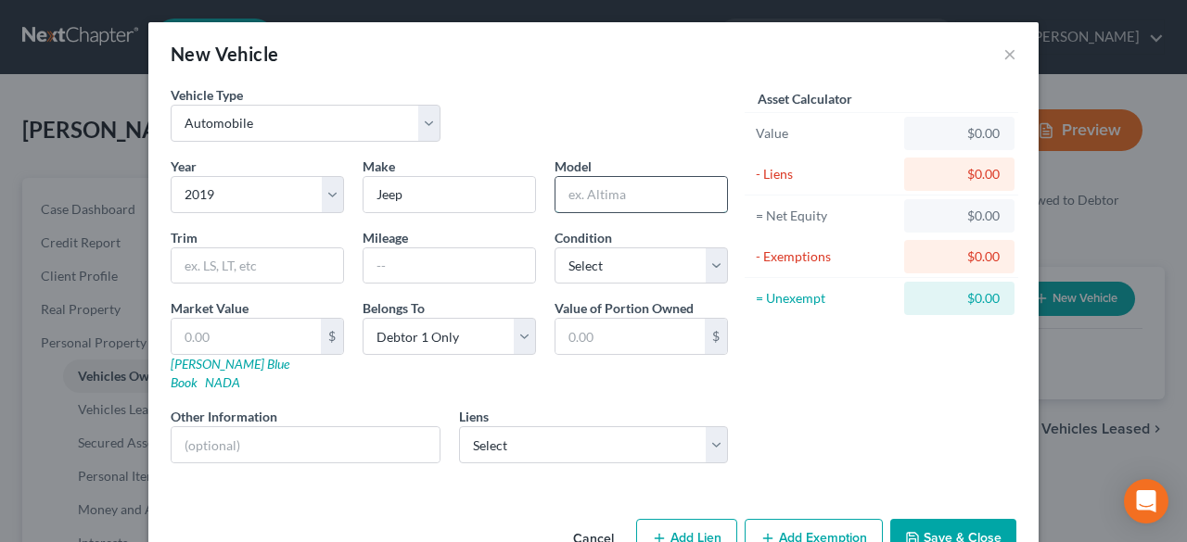
click at [606, 190] on input "text" at bounding box center [641, 194] width 172 height 35
type input "Cherokee"
click at [718, 268] on select "Select Excellent Very Good Good Fair Poor" at bounding box center [640, 266] width 173 height 37
select select "3"
click at [554, 248] on select "Select Excellent Very Good Good Fair Poor" at bounding box center [640, 266] width 173 height 37
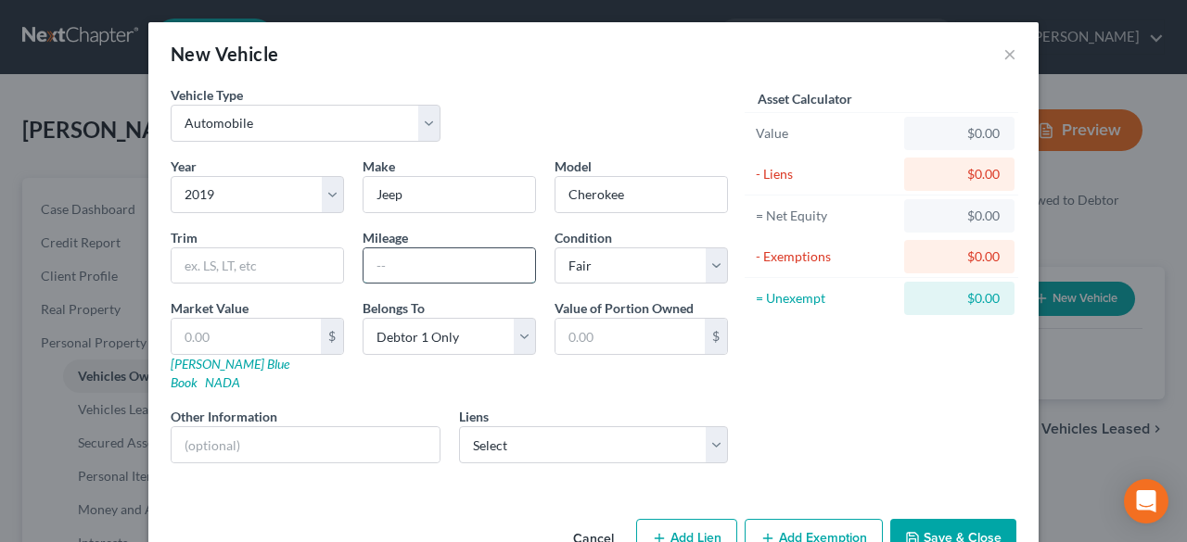
click at [392, 257] on input "text" at bounding box center [449, 265] width 172 height 35
type input "89000"
click at [309, 467] on div "Vehicle Type Select Automobile Truck Trailer Watercraft Aircraft Motor Home Atv…" at bounding box center [593, 298] width 890 height 426
click at [213, 325] on input "text" at bounding box center [246, 336] width 149 height 35
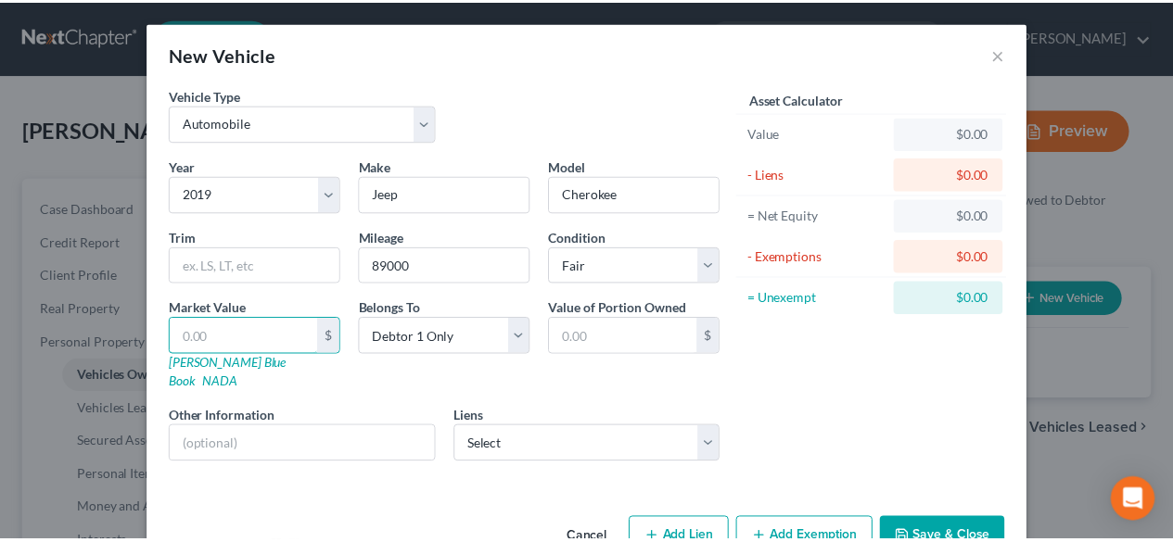
scroll to position [30, 0]
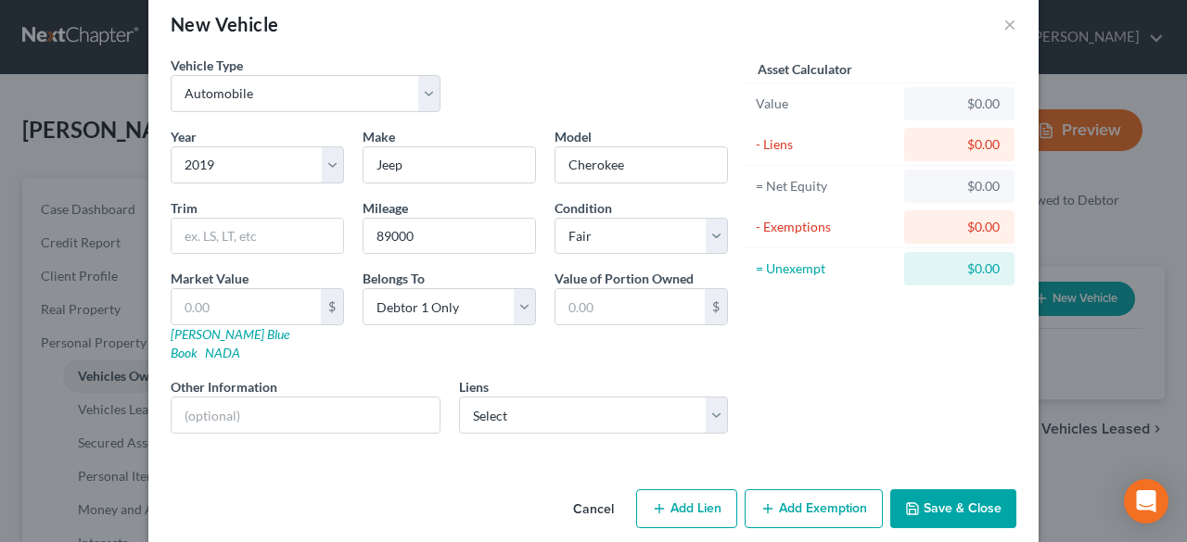
click at [940, 490] on button "Save & Close" at bounding box center [953, 509] width 126 height 39
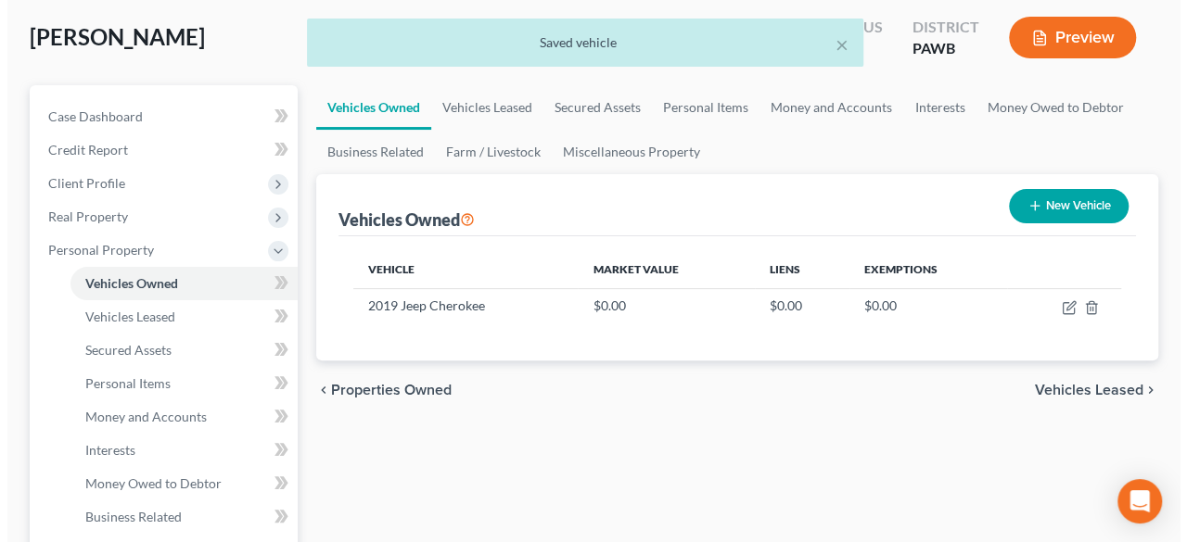
scroll to position [0, 0]
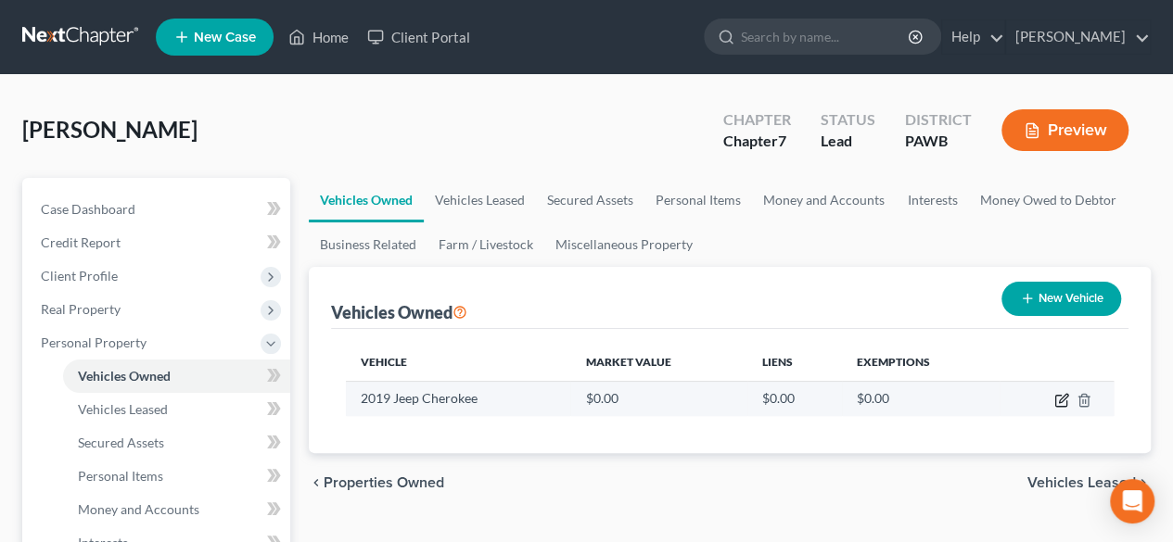
click at [1066, 396] on icon "button" at bounding box center [1063, 398] width 8 height 8
select select "0"
select select "7"
select select "3"
select select "0"
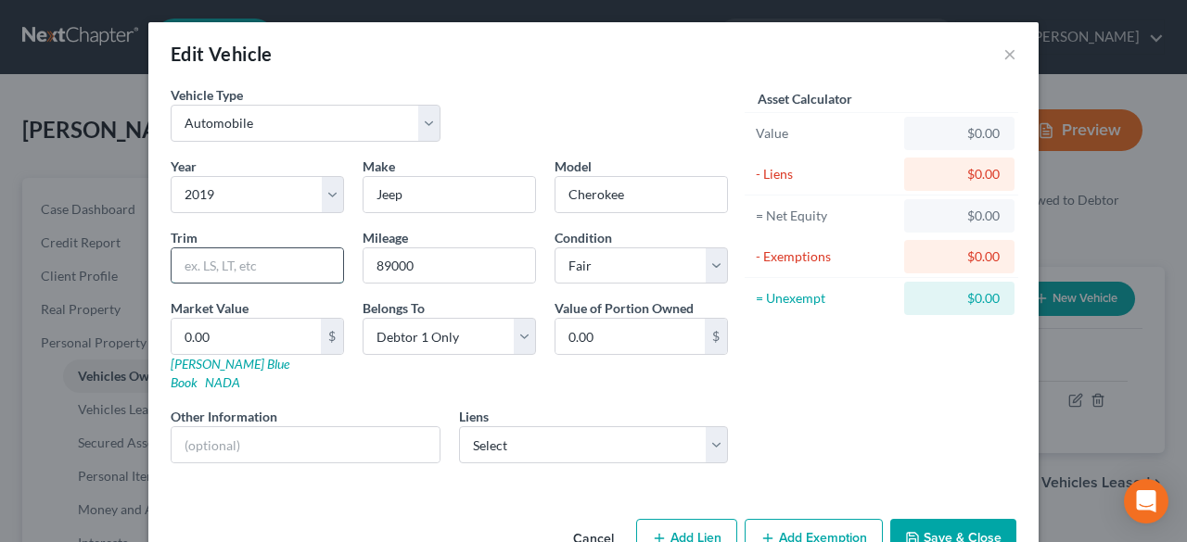
click at [235, 266] on input "text" at bounding box center [258, 265] width 172 height 35
type input "9499.00"
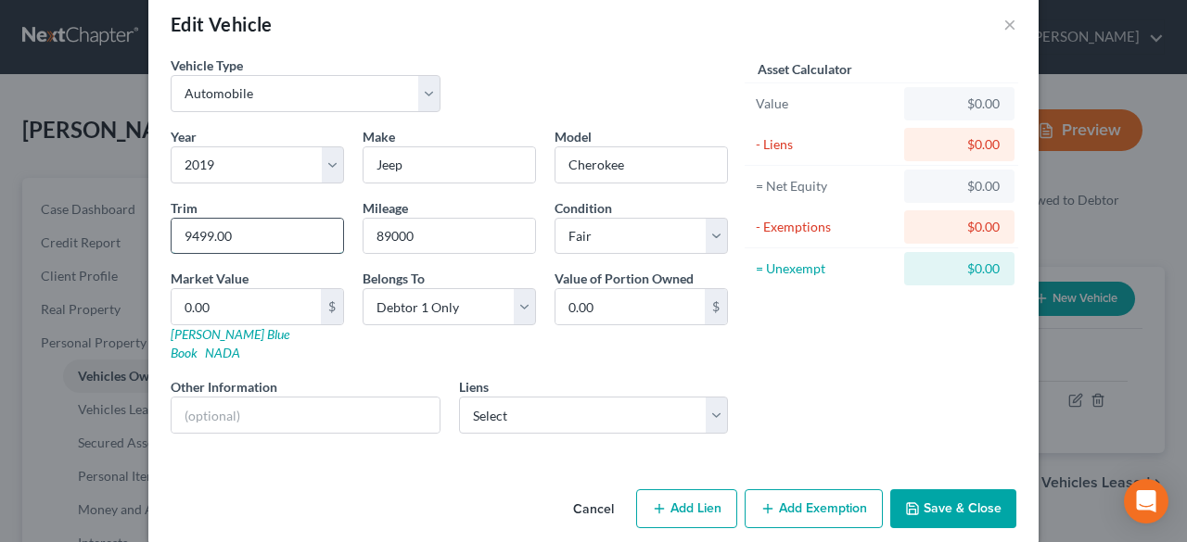
click at [271, 233] on input "9499.00" at bounding box center [258, 236] width 172 height 35
click at [707, 397] on select "Select Santander/Chrysler Capital - $9,462.00" at bounding box center [594, 415] width 270 height 37
select select "45"
select select "0"
select select "2"
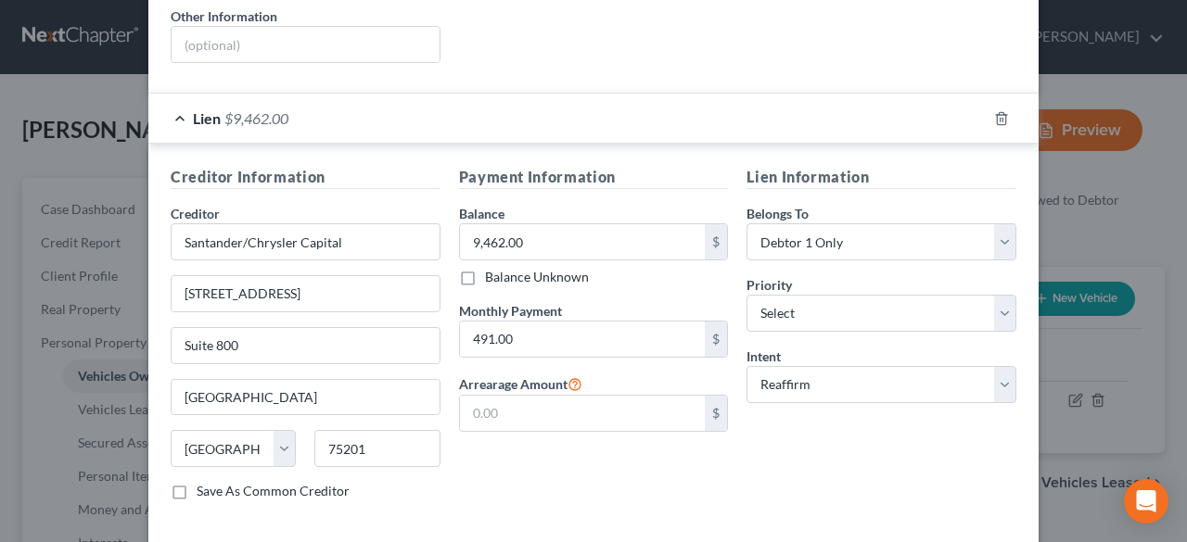
scroll to position [464, 0]
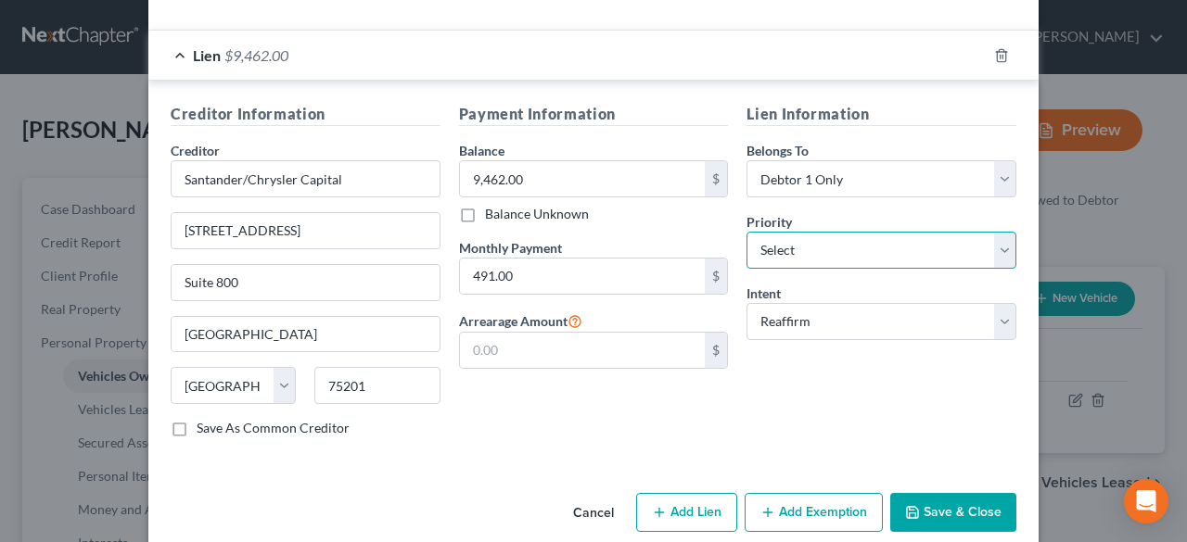
click at [1002, 232] on select "Select 1st 2nd 3rd 4th 5th 6th 7th 8th 9th 10th 11th 12th 13th 14th 15th 16th 1…" at bounding box center [881, 250] width 270 height 37
click at [1001, 232] on select "Select 1st 2nd 3rd 4th 5th 6th 7th 8th 9th 10th 11th 12th 13th 14th 15th 16th 1…" at bounding box center [881, 250] width 270 height 37
click at [808, 494] on button "Add Exemption" at bounding box center [814, 512] width 138 height 39
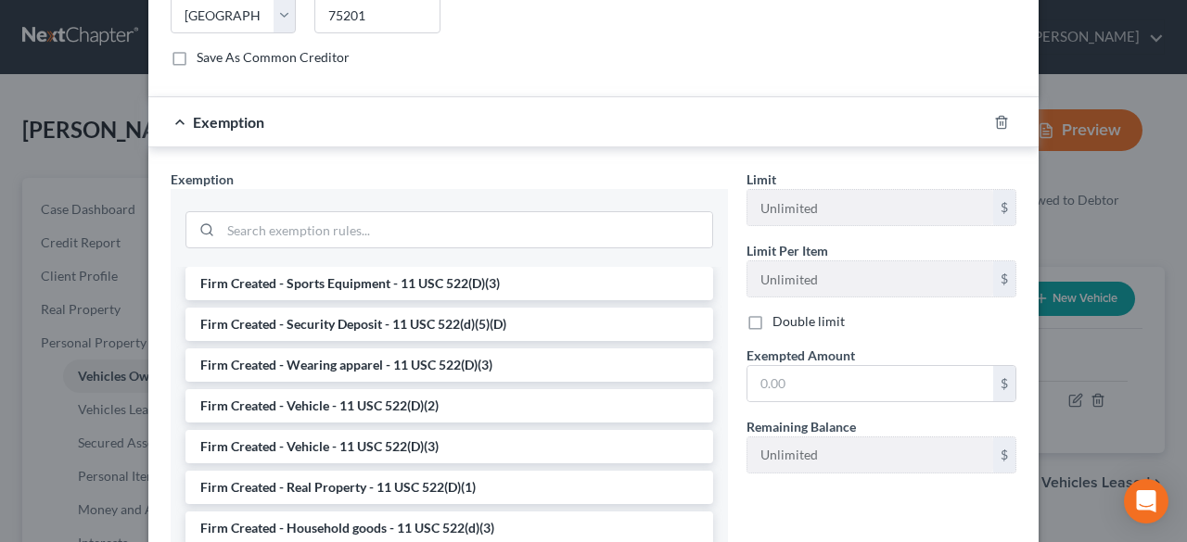
scroll to position [1710, 0]
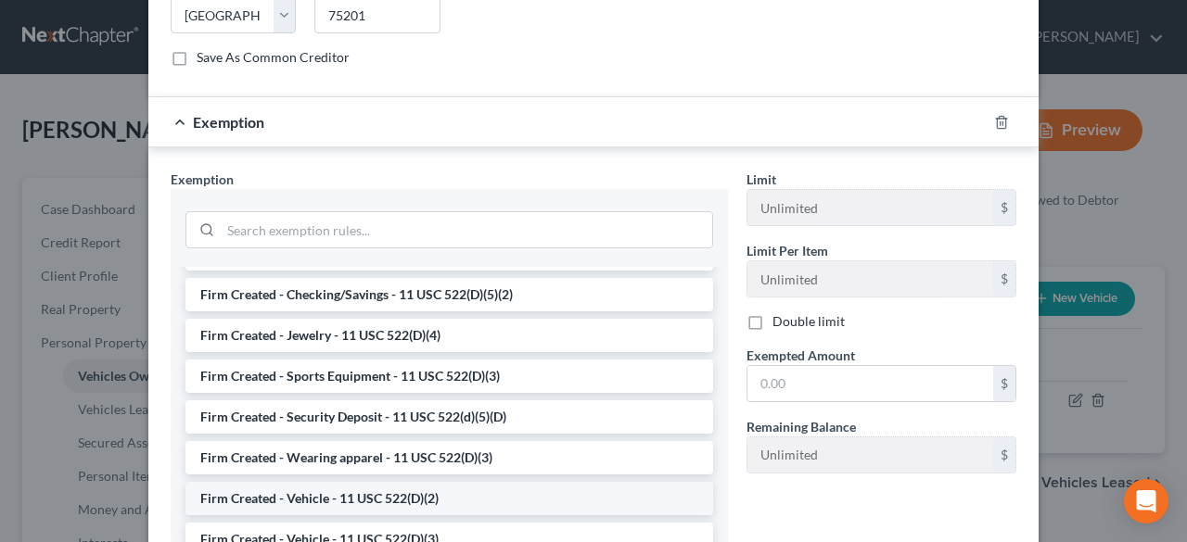
click at [350, 482] on li "Firm Created - Vehicle - 11 USC 522(D)(2)" at bounding box center [449, 498] width 528 height 33
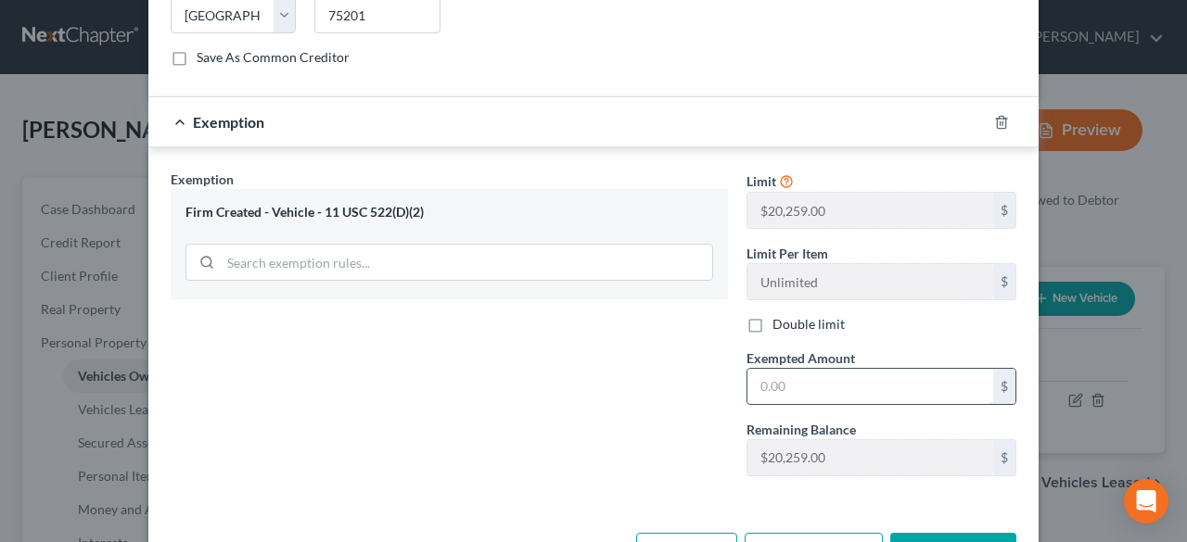
click at [805, 369] on input "text" at bounding box center [870, 386] width 246 height 35
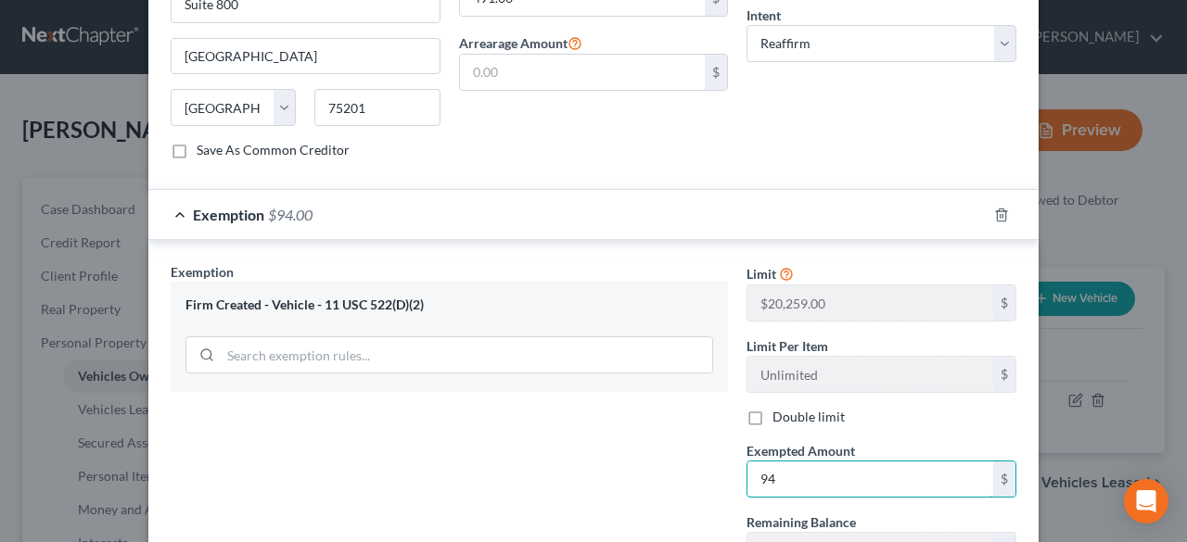
type input "9"
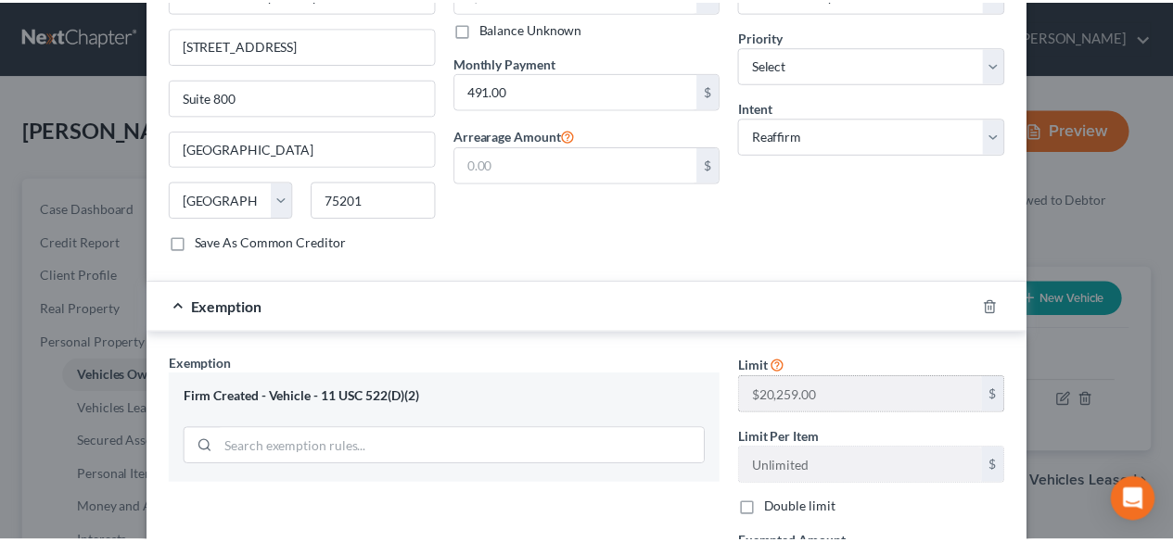
scroll to position [834, 0]
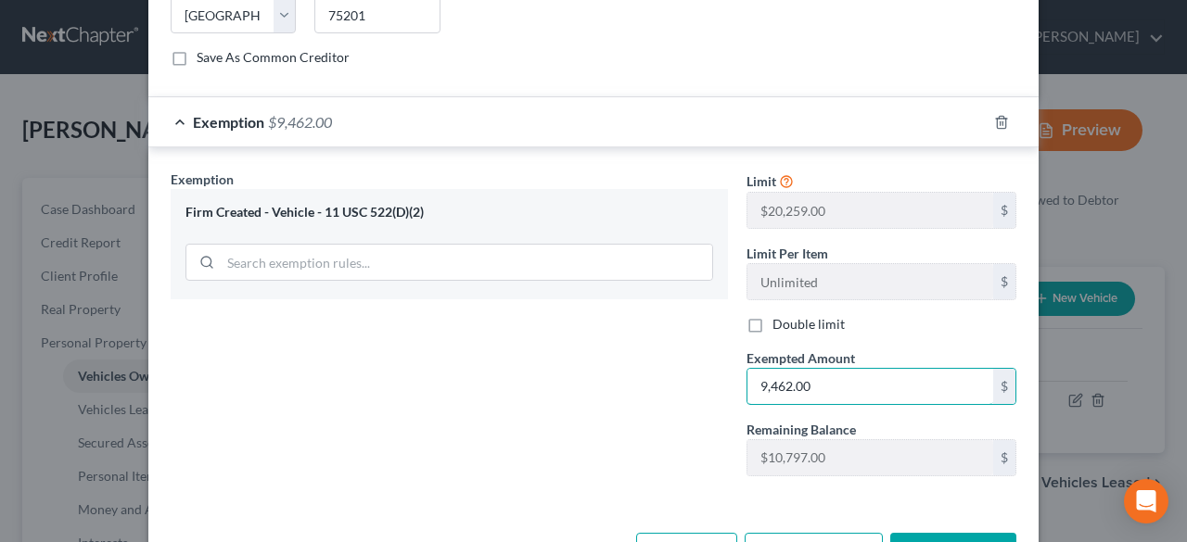
type input "9,462.00"
click at [667, 367] on div "Exemption Set must be selected for CA. Exemption * Firm Created - Vehicle - 11 …" at bounding box center [449, 330] width 576 height 321
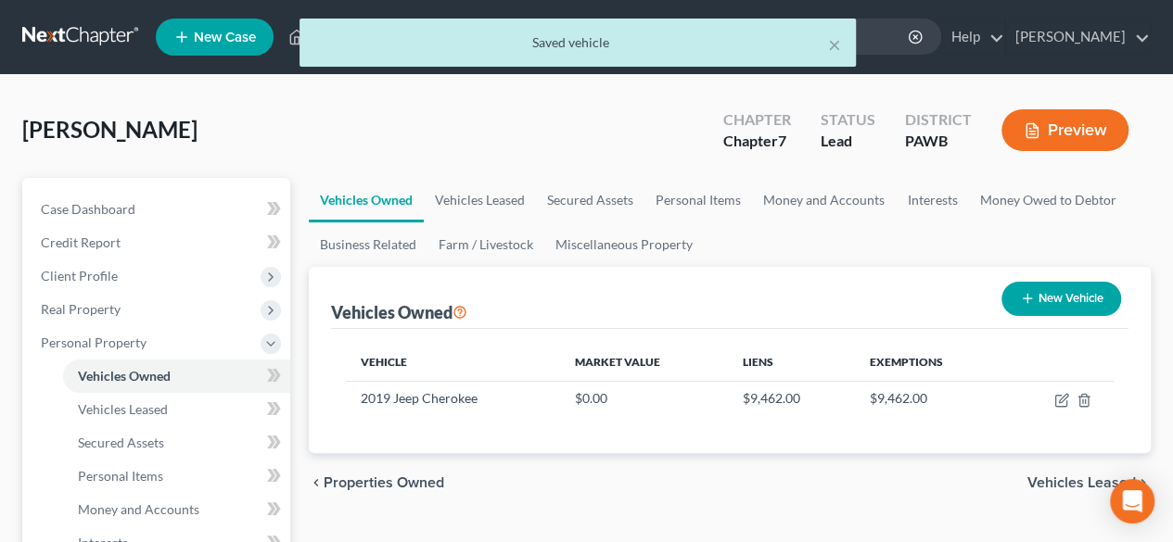
scroll to position [93, 0]
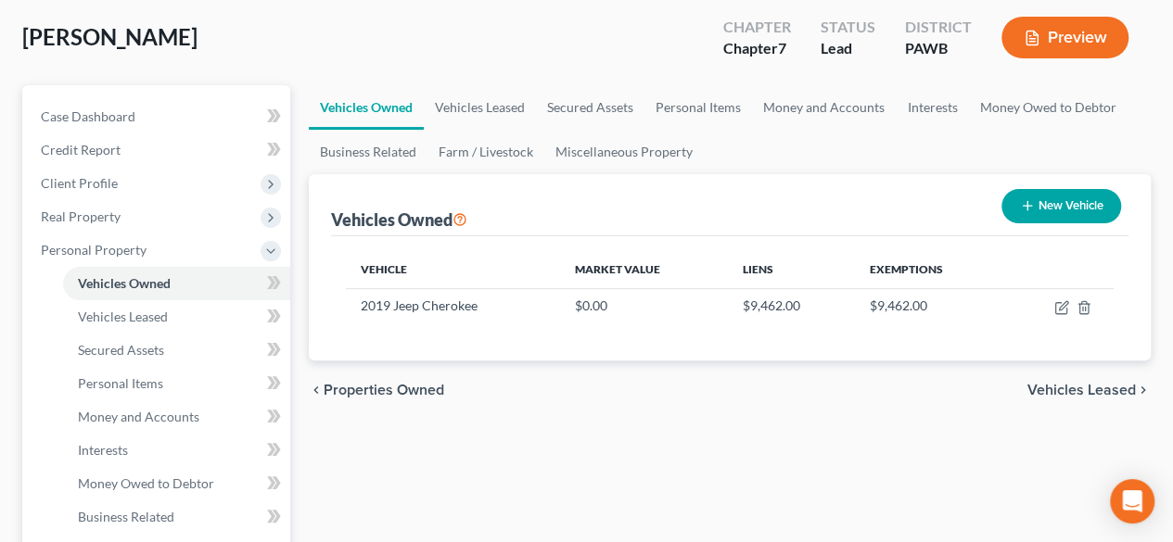
click at [1089, 392] on span "Vehicles Leased" at bounding box center [1081, 390] width 108 height 15
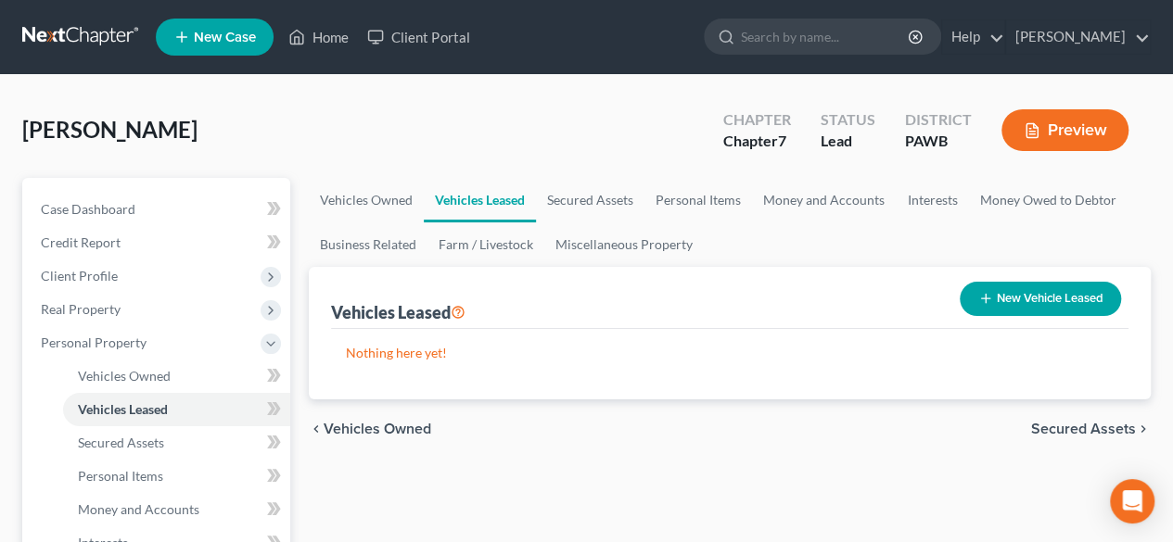
click at [1087, 423] on span "Secured Assets" at bounding box center [1083, 429] width 105 height 15
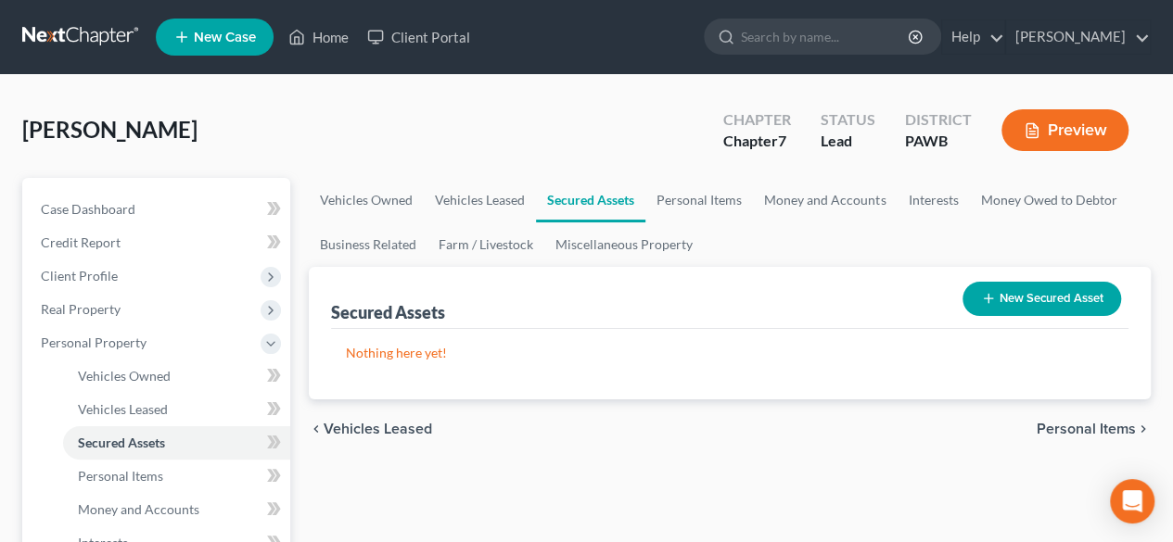
scroll to position [93, 0]
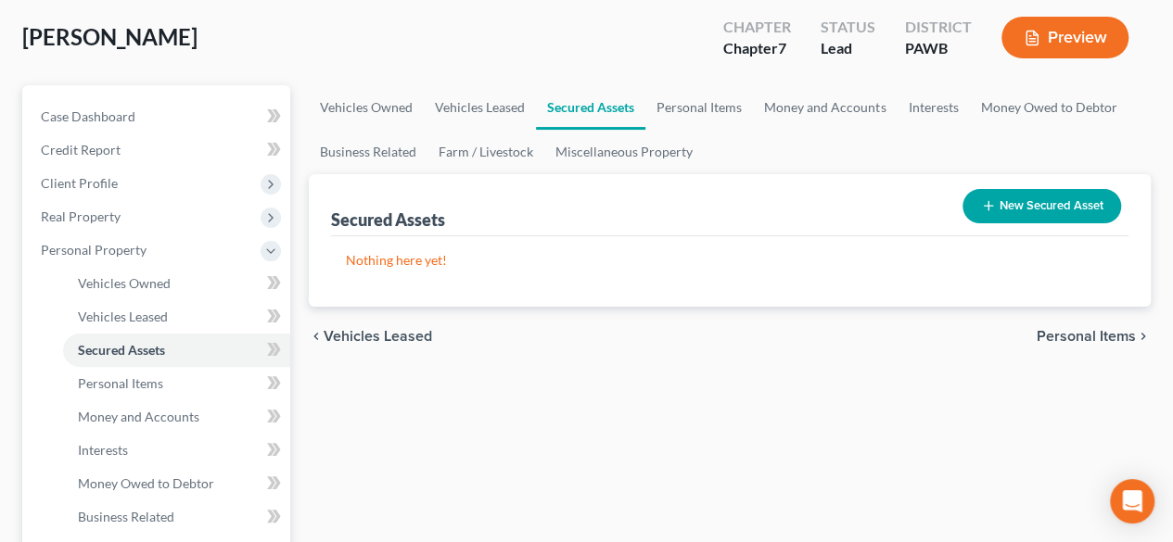
click at [1099, 334] on span "Personal Items" at bounding box center [1086, 336] width 99 height 15
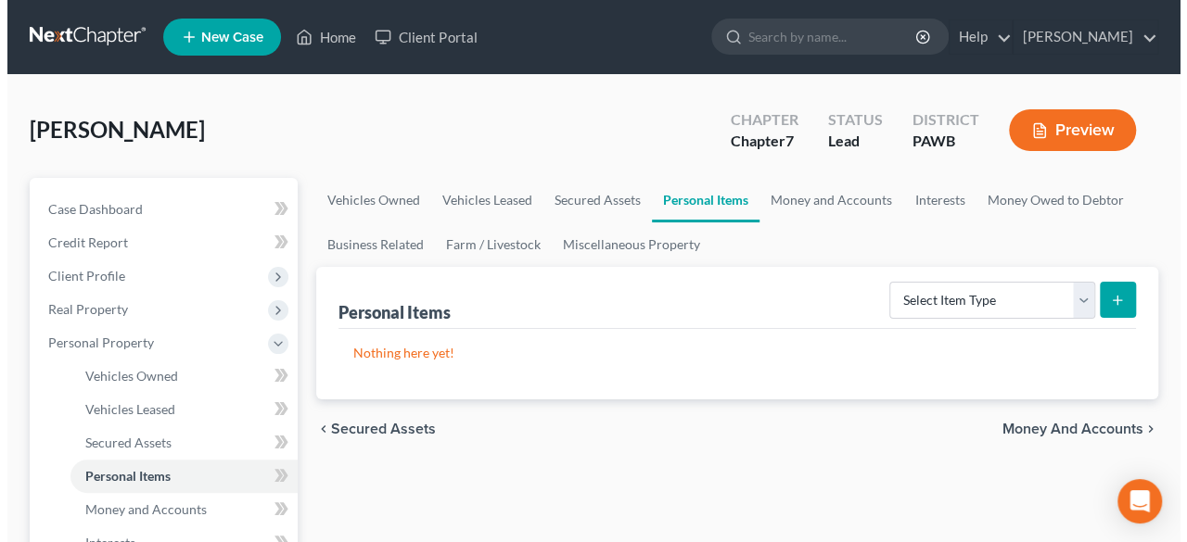
scroll to position [93, 0]
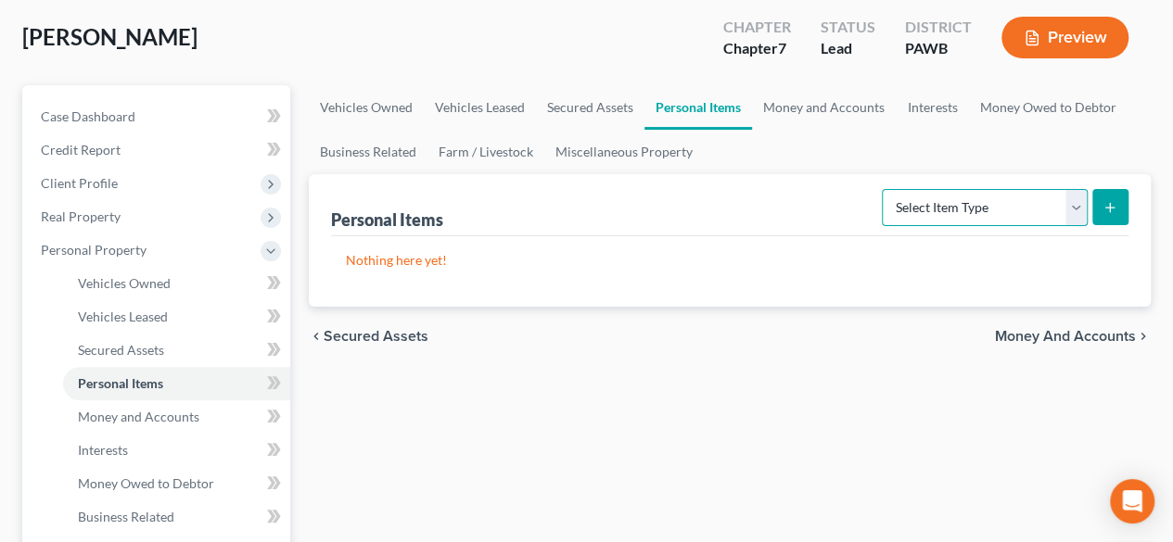
click at [1076, 199] on select "Select Item Type Clothing Collectibles Of Value Electronics Firearms Household …" at bounding box center [985, 207] width 206 height 37
select select "household_goods"
click at [885, 189] on select "Select Item Type Clothing Collectibles Of Value Electronics Firearms Household …" at bounding box center [985, 207] width 206 height 37
click at [1116, 211] on icon "submit" at bounding box center [1109, 207] width 15 height 15
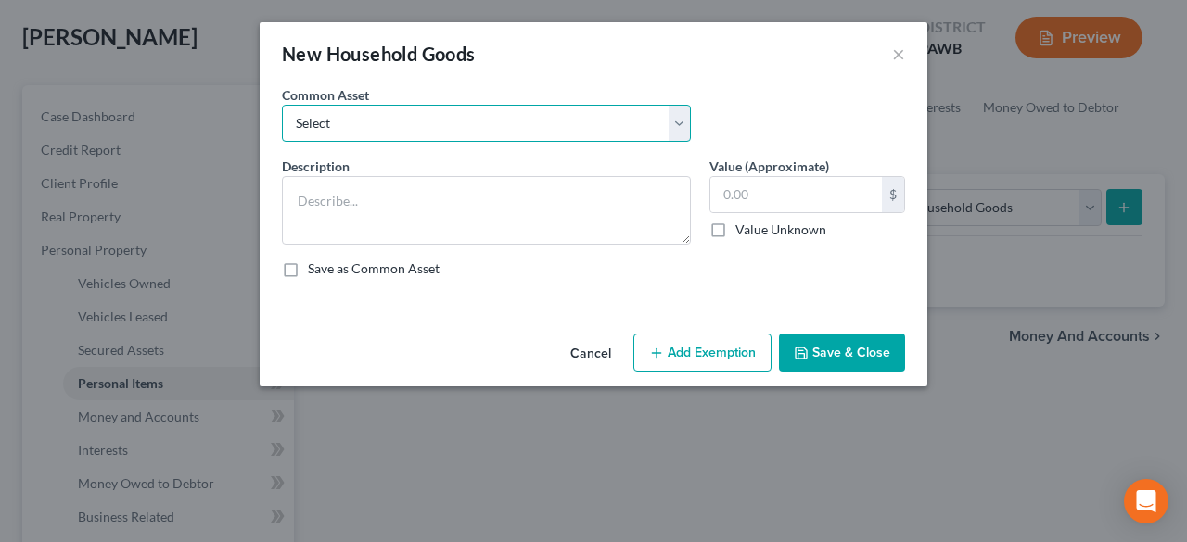
click at [672, 118] on select "Select Furniture" at bounding box center [486, 123] width 409 height 37
select select "0"
click at [282, 105] on select "Select Furniture" at bounding box center [486, 123] width 409 height 37
type textarea "Furniture"
type input "500.00"
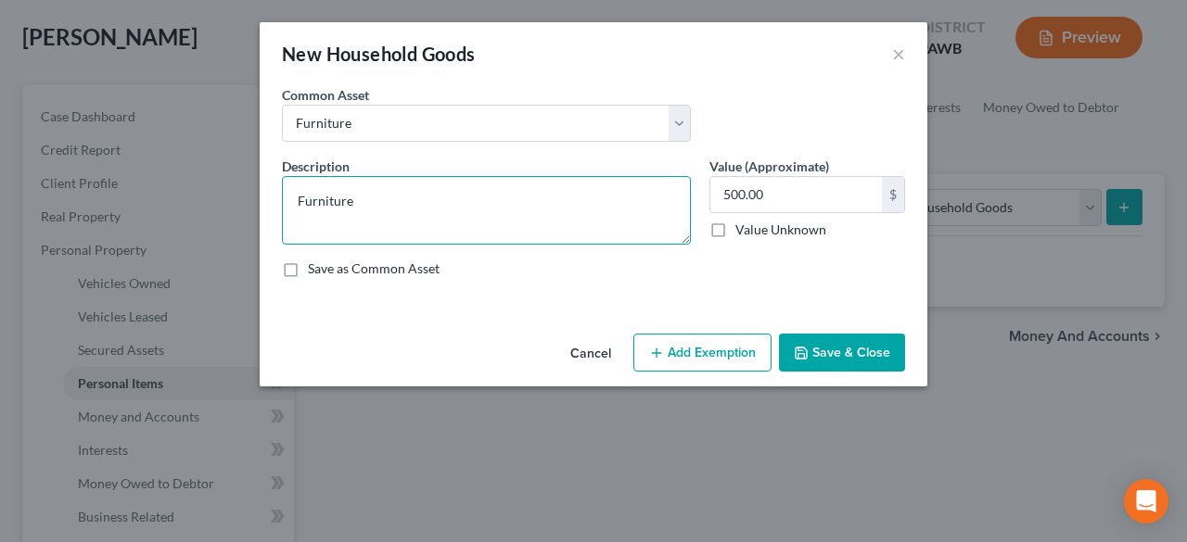
click at [358, 190] on textarea "Furniture" at bounding box center [486, 210] width 409 height 69
drag, startPoint x: 358, startPoint y: 190, endPoint x: 244, endPoint y: 185, distance: 114.2
click at [244, 185] on div "New Household Goods × An exemption set must first be selected from the Filing I…" at bounding box center [593, 271] width 1187 height 542
type textarea "Couch and lounge chair"
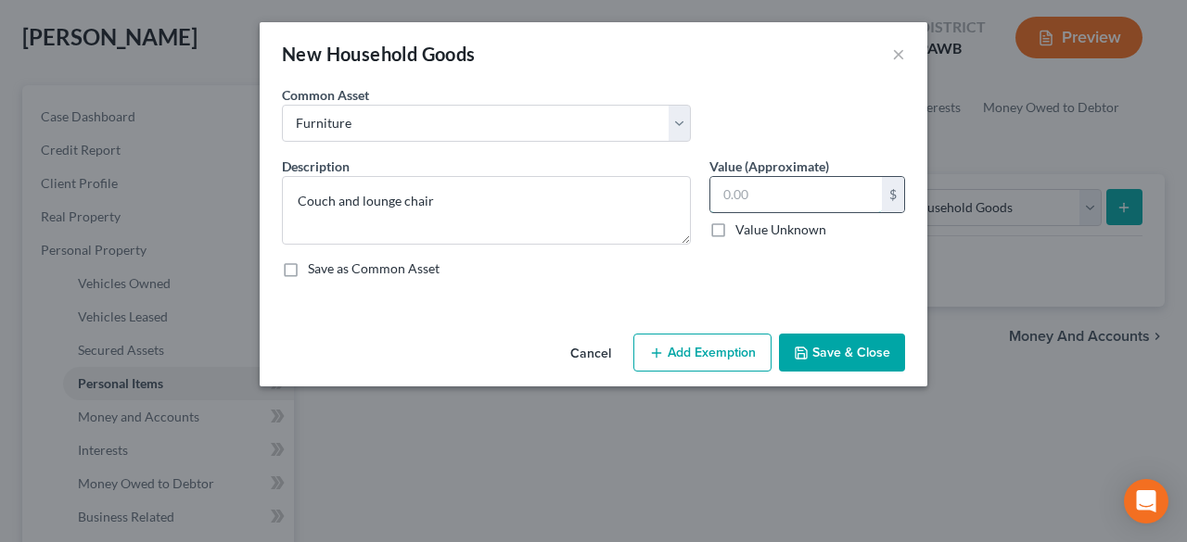
click at [837, 197] on input "text" at bounding box center [796, 194] width 172 height 35
type input "150.00"
click at [726, 356] on button "Add Exemption" at bounding box center [702, 353] width 138 height 39
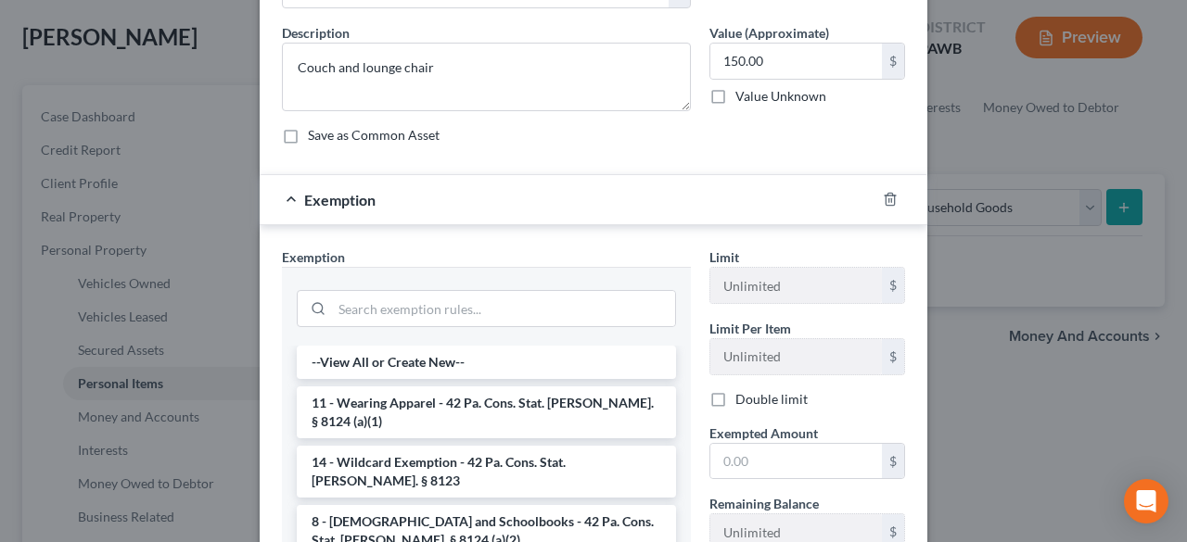
scroll to position [134, 0]
drag, startPoint x: 1166, startPoint y: 367, endPoint x: 664, endPoint y: 363, distance: 502.5
click at [1166, 367] on div "New Household Goods × An exemption set must first be selected from the Filing I…" at bounding box center [593, 271] width 1187 height 542
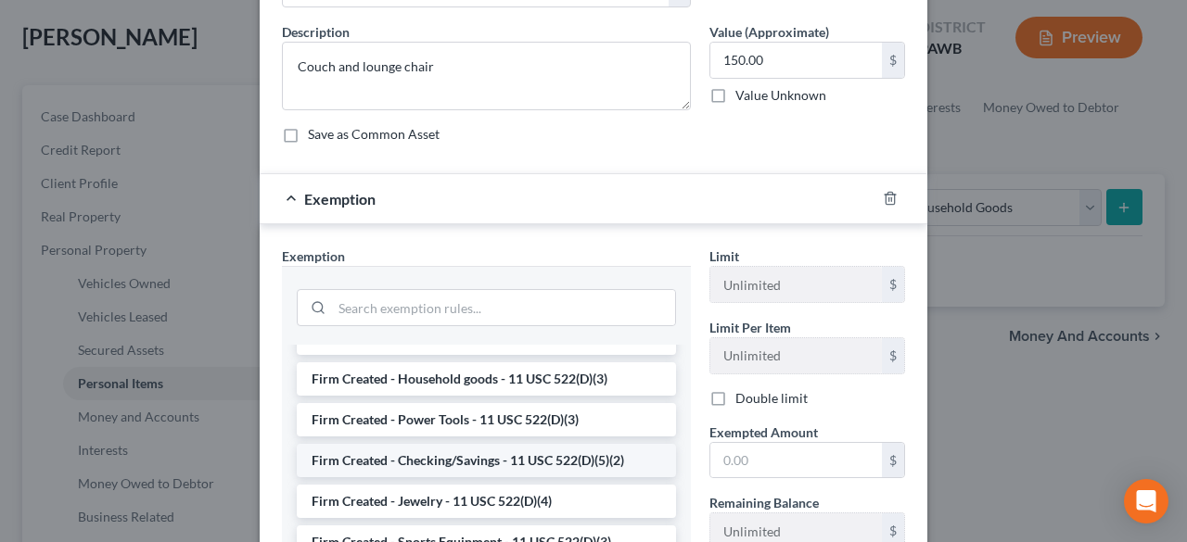
scroll to position [2259, 0]
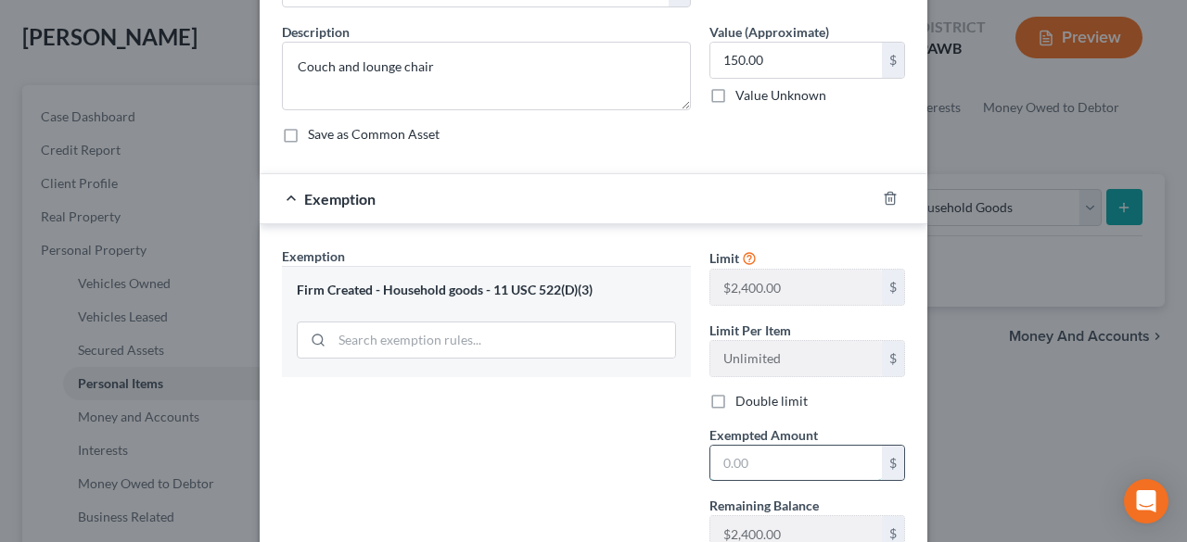
click at [752, 461] on input "text" at bounding box center [796, 463] width 172 height 35
type input "150.00"
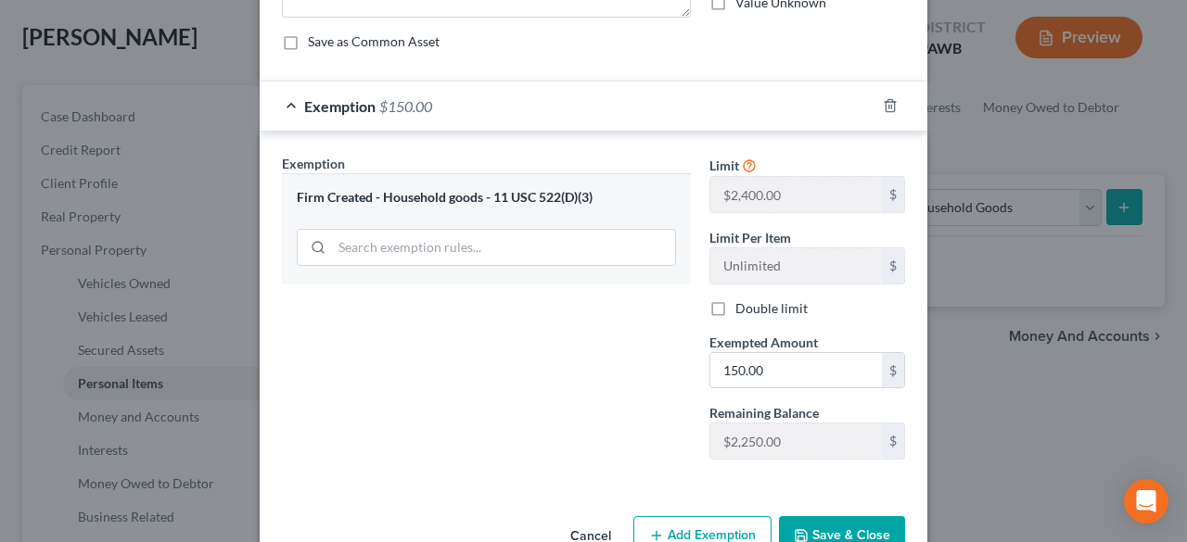
click at [824, 522] on button "Save & Close" at bounding box center [842, 535] width 126 height 39
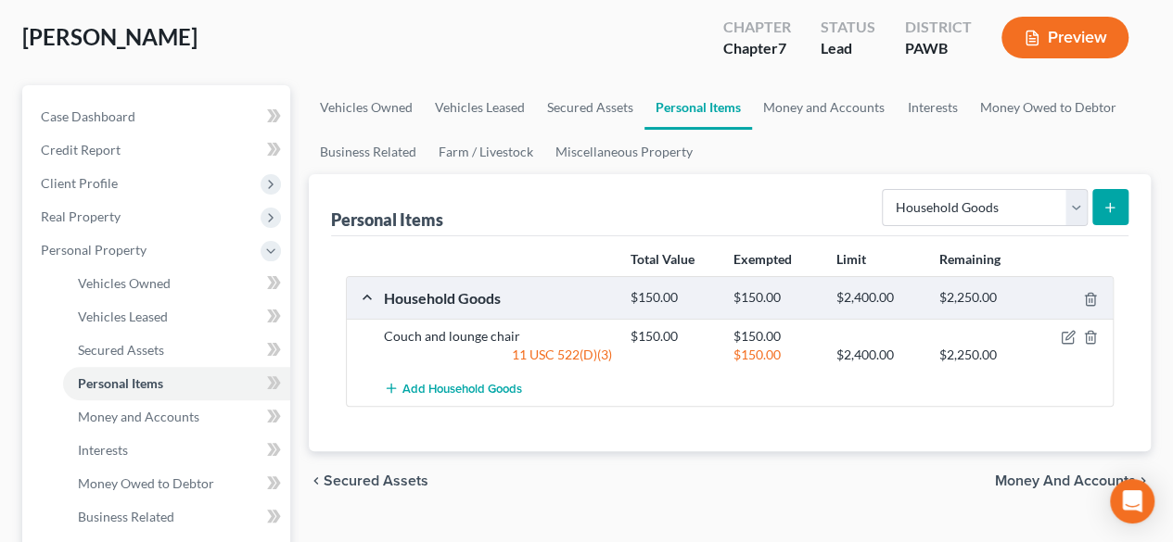
click at [1109, 213] on icon "submit" at bounding box center [1109, 207] width 15 height 15
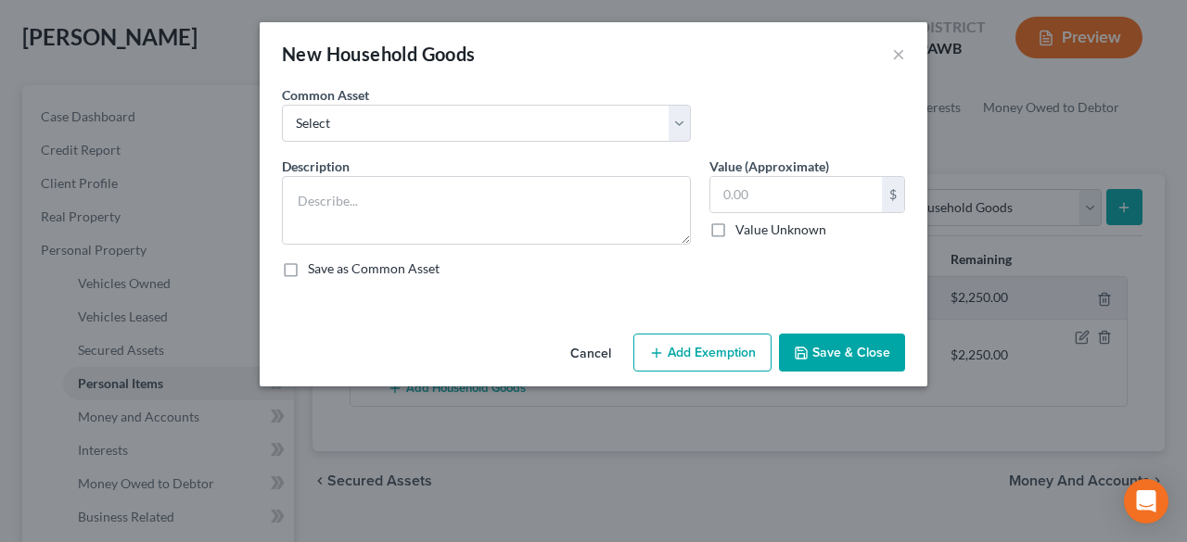
click at [694, 121] on div "Common Asset Select Furniture" at bounding box center [486, 113] width 427 height 57
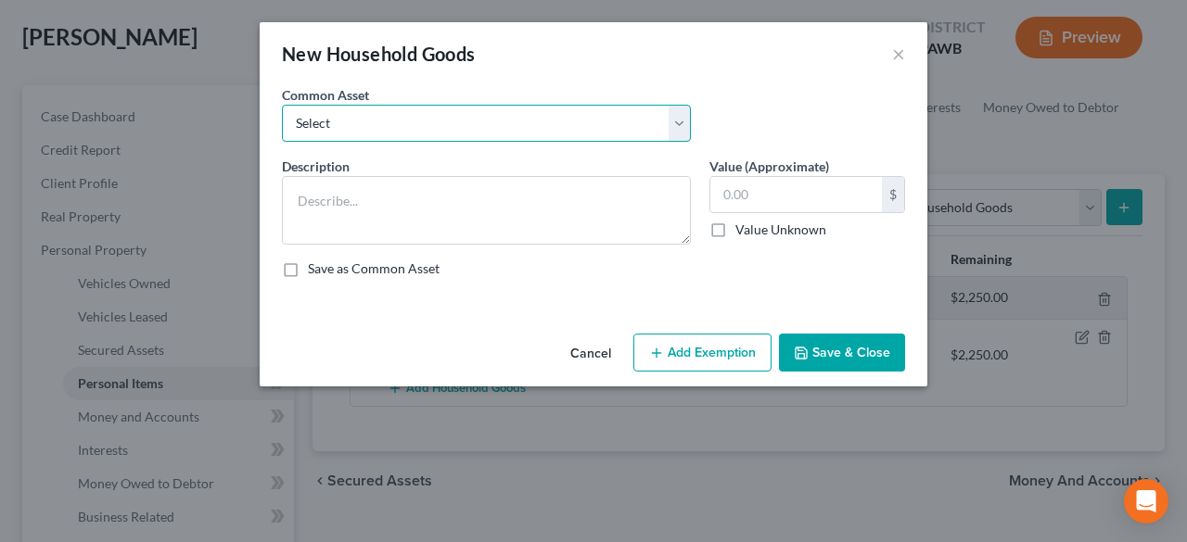
drag, startPoint x: 683, startPoint y: 120, endPoint x: 562, endPoint y: 138, distance: 122.9
click at [683, 120] on select "Select Furniture" at bounding box center [486, 123] width 409 height 37
select select "0"
click at [282, 105] on select "Select Furniture" at bounding box center [486, 123] width 409 height 37
type textarea "Furniture"
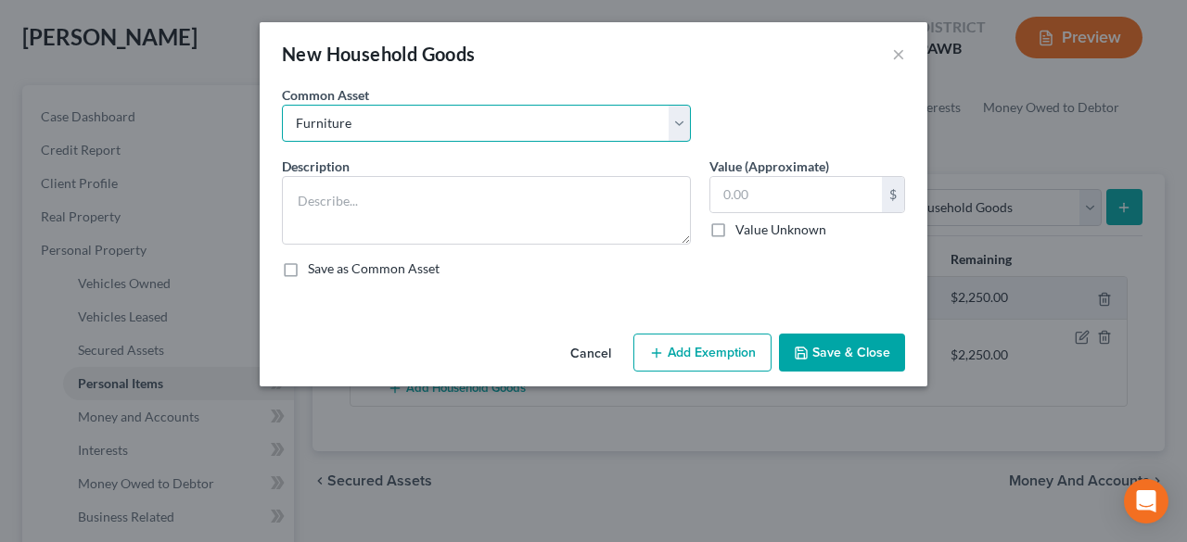
type input "500.00"
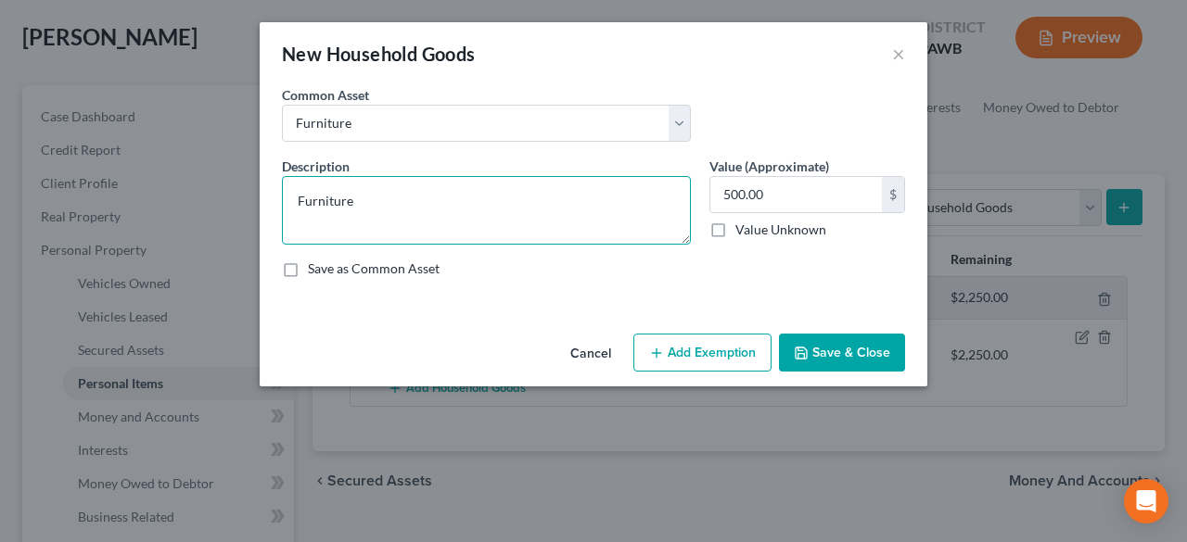
click at [423, 197] on textarea "Furniture" at bounding box center [486, 210] width 409 height 69
drag, startPoint x: 402, startPoint y: 194, endPoint x: 106, endPoint y: 183, distance: 296.9
click at [158, 183] on div "New Household Goods × An exemption set must first be selected from the Filing I…" at bounding box center [593, 271] width 1187 height 542
type textarea "Queen bed and mattress"
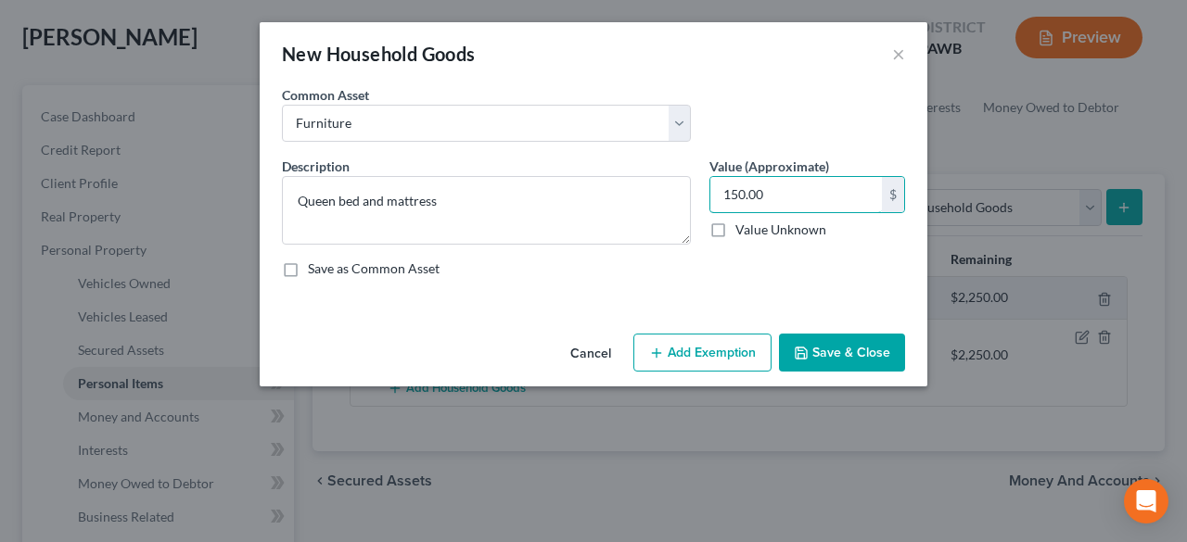
type input "150.00"
click at [717, 346] on button "Add Exemption" at bounding box center [702, 353] width 138 height 39
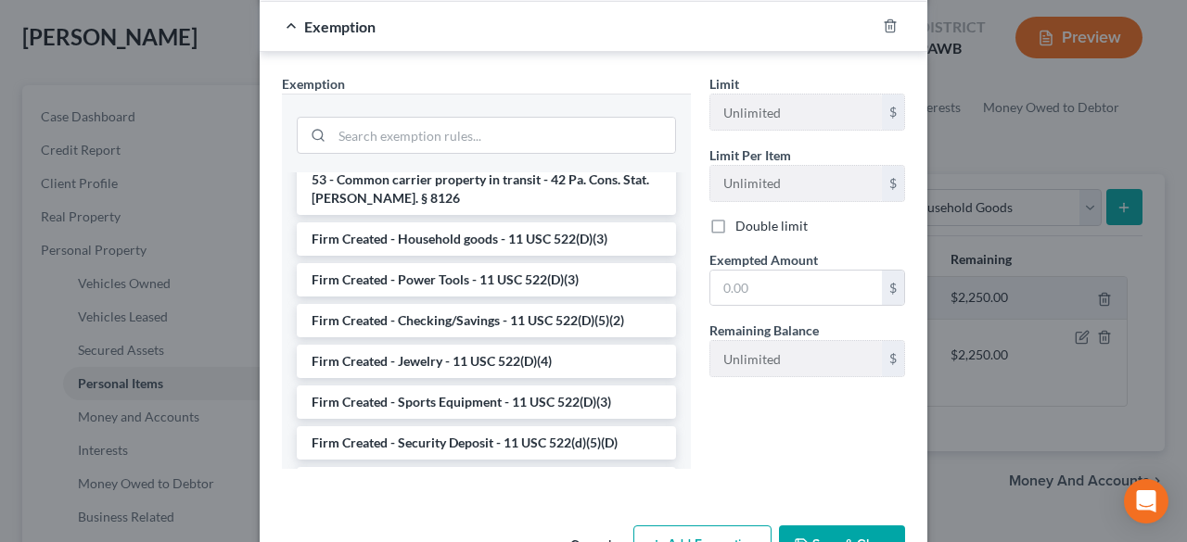
scroll to position [2227, 0]
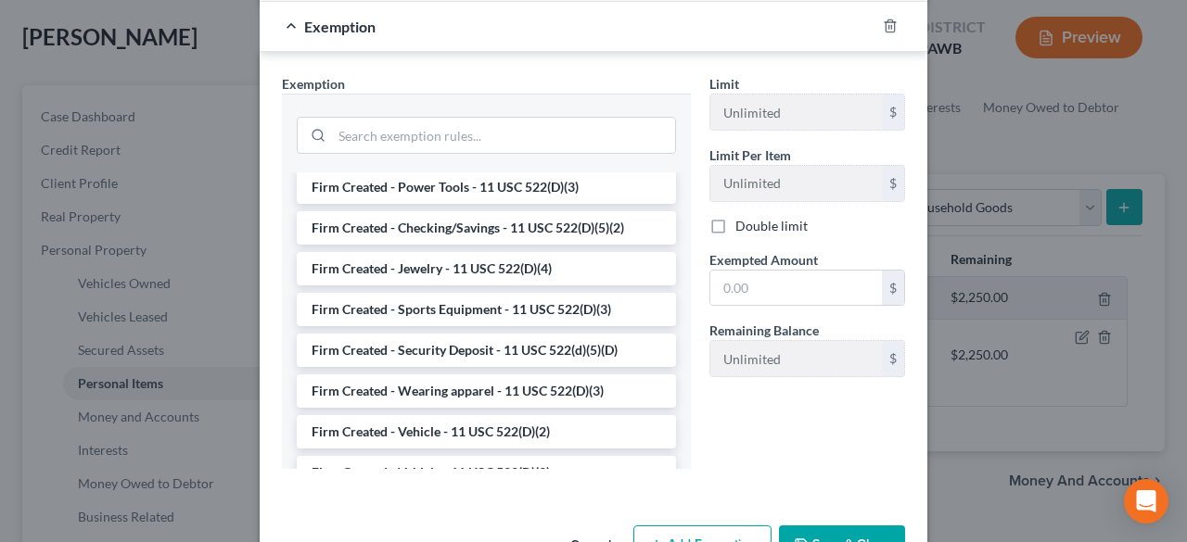
drag, startPoint x: 501, startPoint y: 366, endPoint x: 760, endPoint y: 413, distance: 263.7
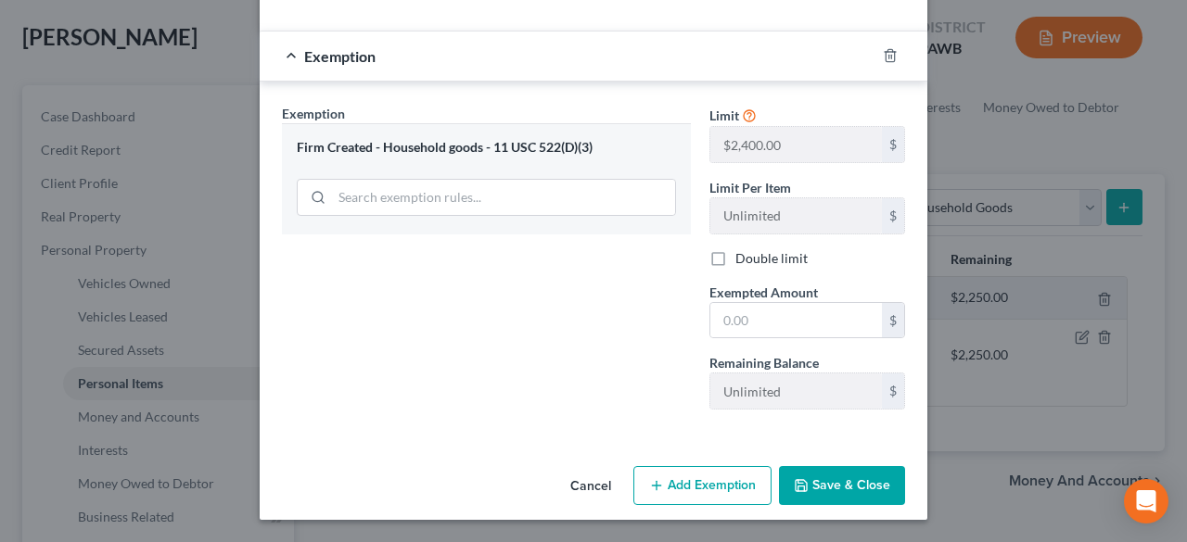
scroll to position [273, 0]
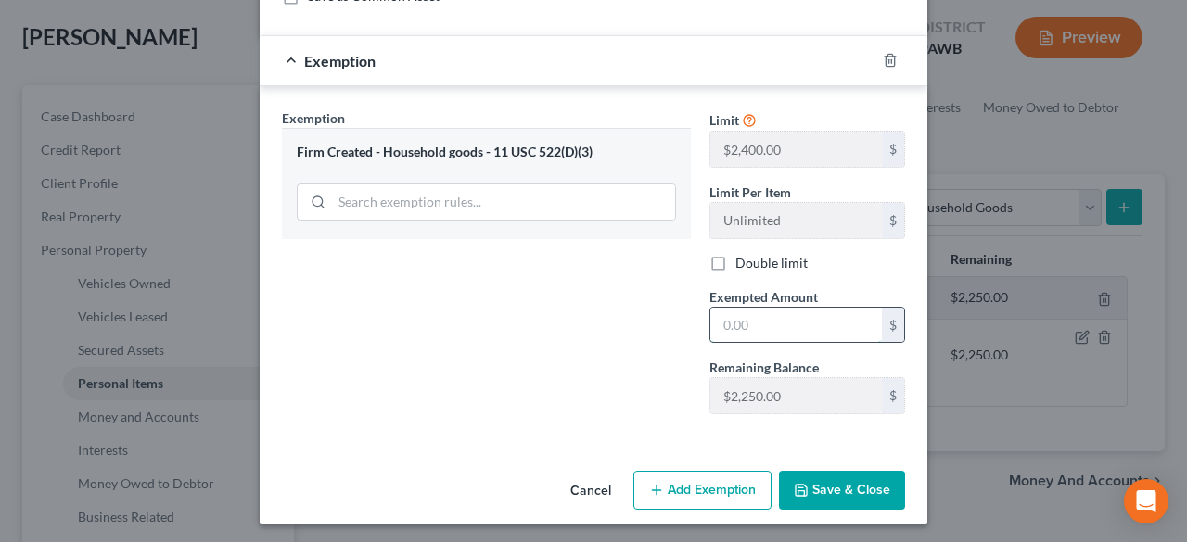
click at [748, 312] on input "text" at bounding box center [796, 325] width 172 height 35
type input "150.00"
click at [852, 490] on button "Save & Close" at bounding box center [842, 490] width 126 height 39
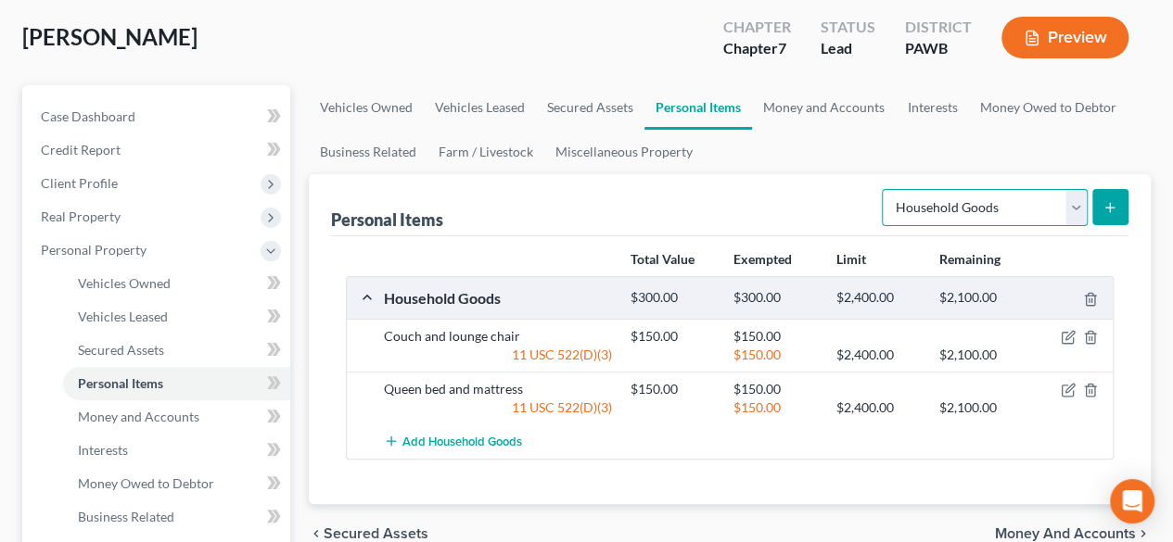
click at [1077, 199] on select "Select Item Type Clothing Collectibles Of Value Electronics Firearms Household …" at bounding box center [985, 207] width 206 height 37
select select "electronics"
click at [885, 189] on select "Select Item Type Clothing Collectibles Of Value Electronics Firearms Household …" at bounding box center [985, 207] width 206 height 37
click at [1118, 210] on button "submit" at bounding box center [1110, 207] width 36 height 36
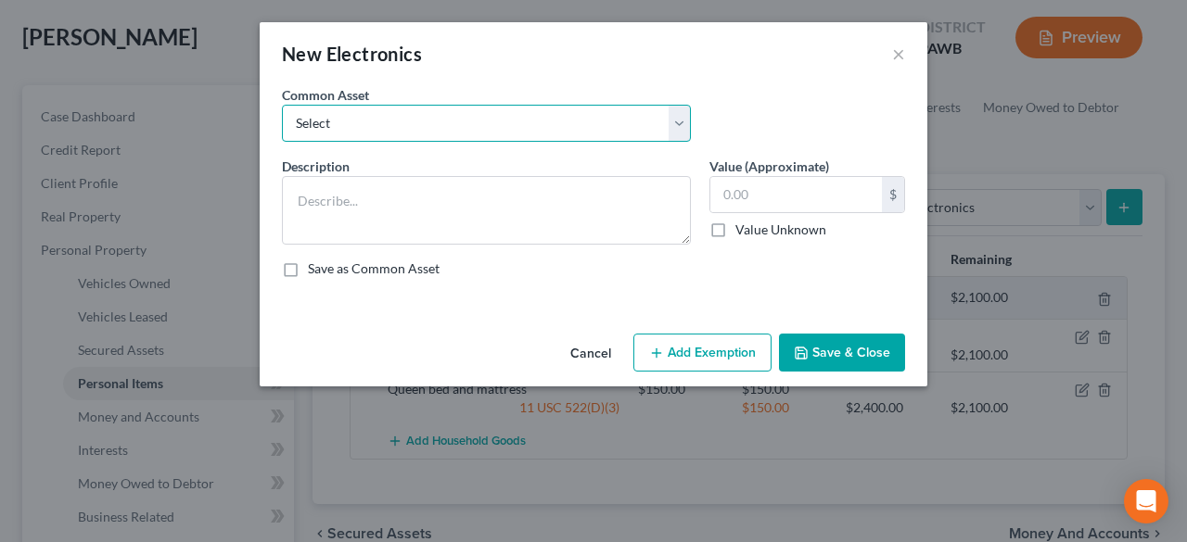
drag, startPoint x: 679, startPoint y: 121, endPoint x: 553, endPoint y: 134, distance: 126.8
click at [680, 121] on select "Select Household appliances Household appliances" at bounding box center [486, 123] width 409 height 37
select select "0"
click at [282, 105] on select "Select Household appliances Household appliances" at bounding box center [486, 123] width 409 height 37
type textarea "Household appliances"
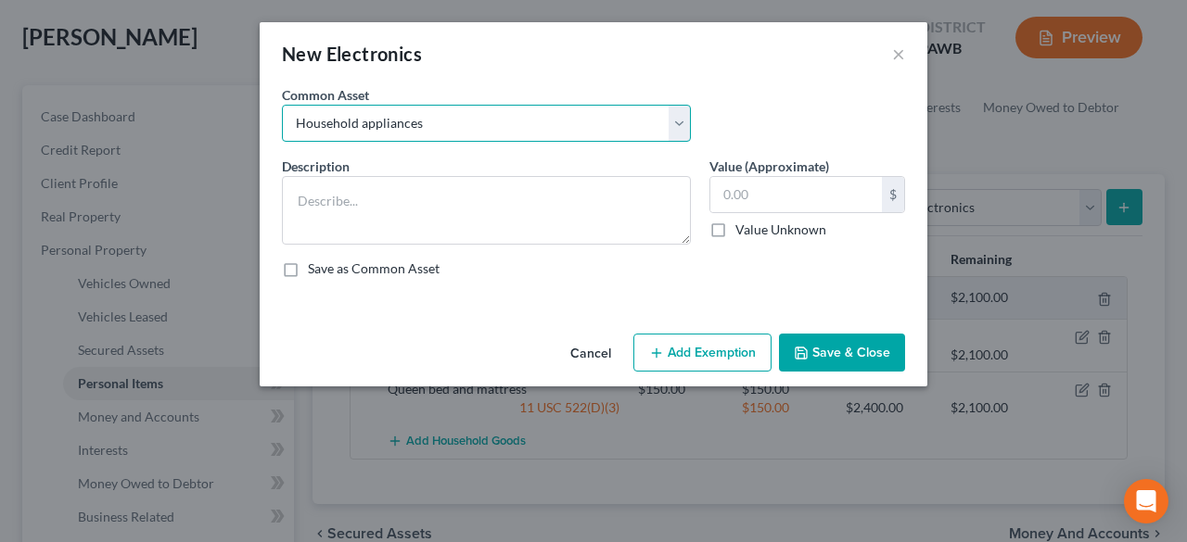
type input "825.00"
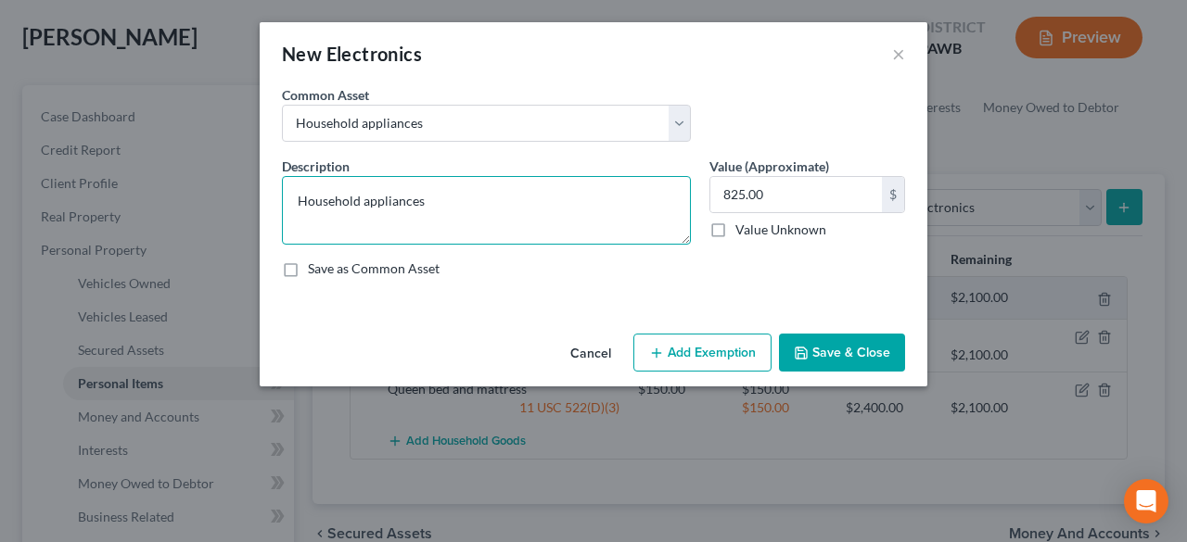
click at [400, 197] on textarea "Household appliances" at bounding box center [486, 210] width 409 height 69
drag, startPoint x: 452, startPoint y: 199, endPoint x: 263, endPoint y: 199, distance: 189.1
click at [263, 199] on div "An exemption set must first be selected from the Filing Information section. Co…" at bounding box center [594, 205] width 668 height 241
type textarea "TV"
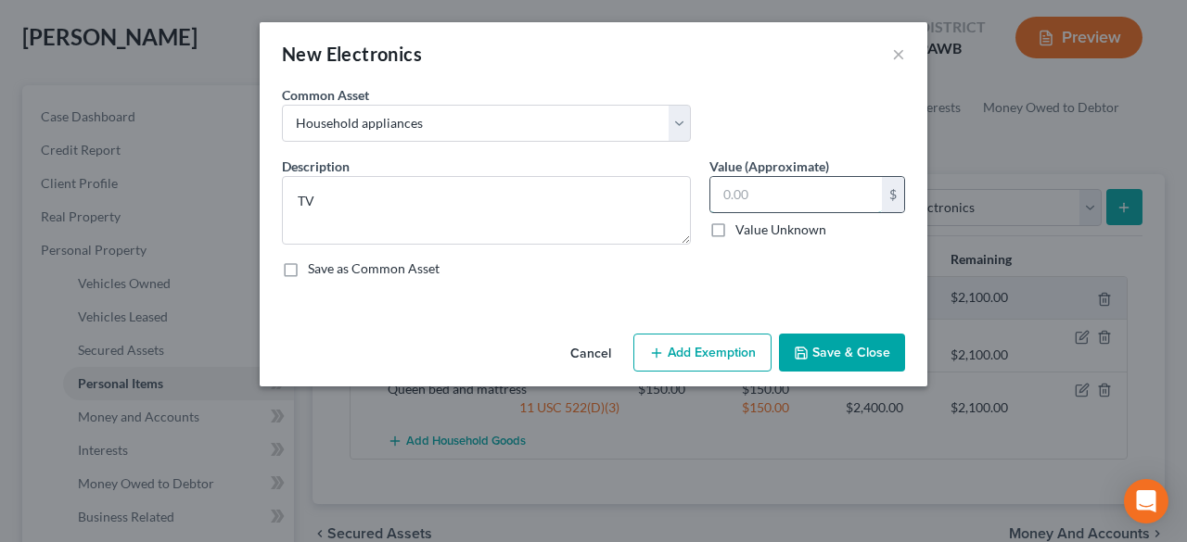
click at [769, 190] on input "text" at bounding box center [796, 194] width 172 height 35
type input "100.00"
click at [706, 340] on button "Add Exemption" at bounding box center [702, 353] width 138 height 39
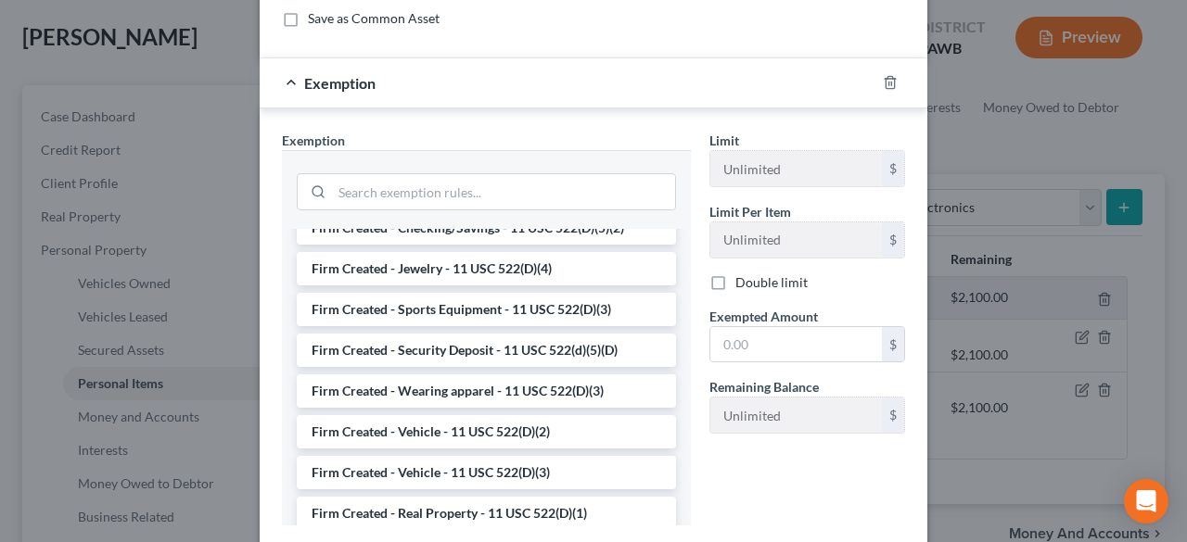
scroll to position [2285, 0]
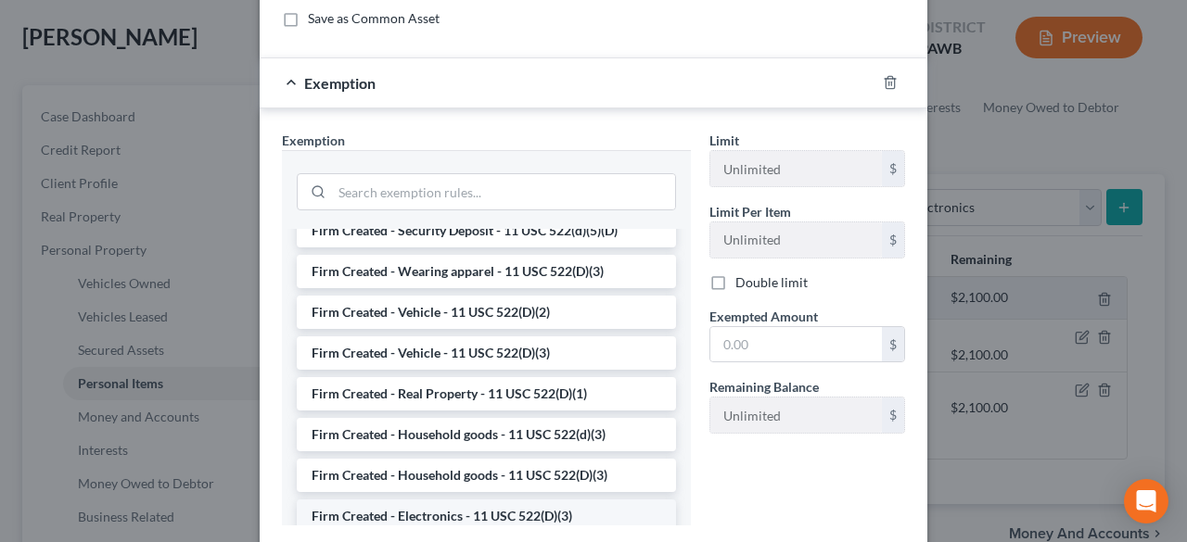
click at [452, 500] on li "Firm Created - Electronics - 11 USC 522(D)(3)" at bounding box center [486, 516] width 379 height 33
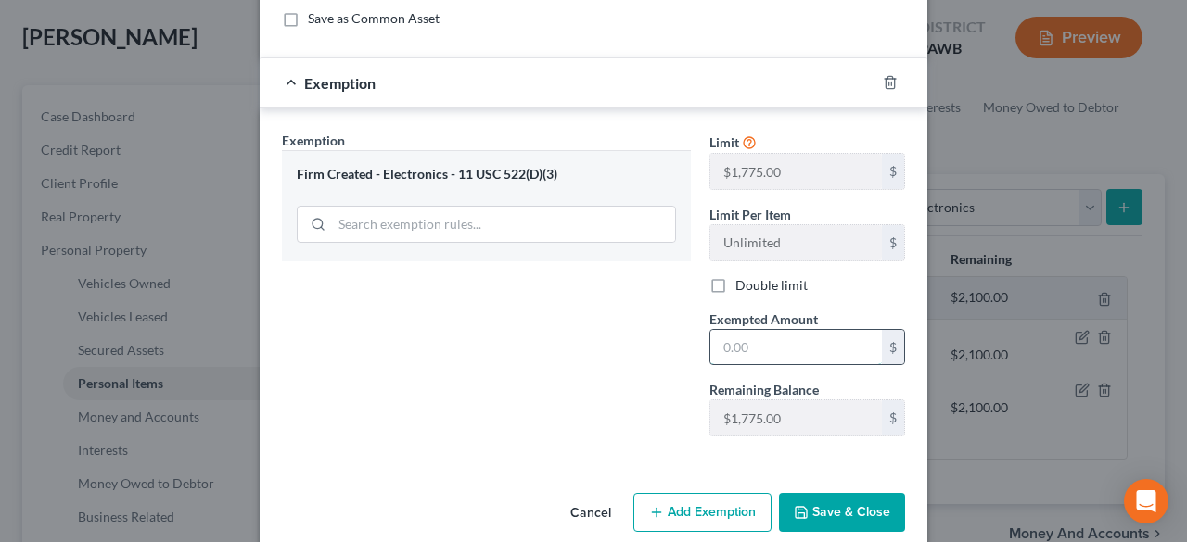
click at [780, 339] on input "text" at bounding box center [796, 347] width 172 height 35
type input "100.00"
click at [816, 509] on button "Save & Close" at bounding box center [842, 512] width 126 height 39
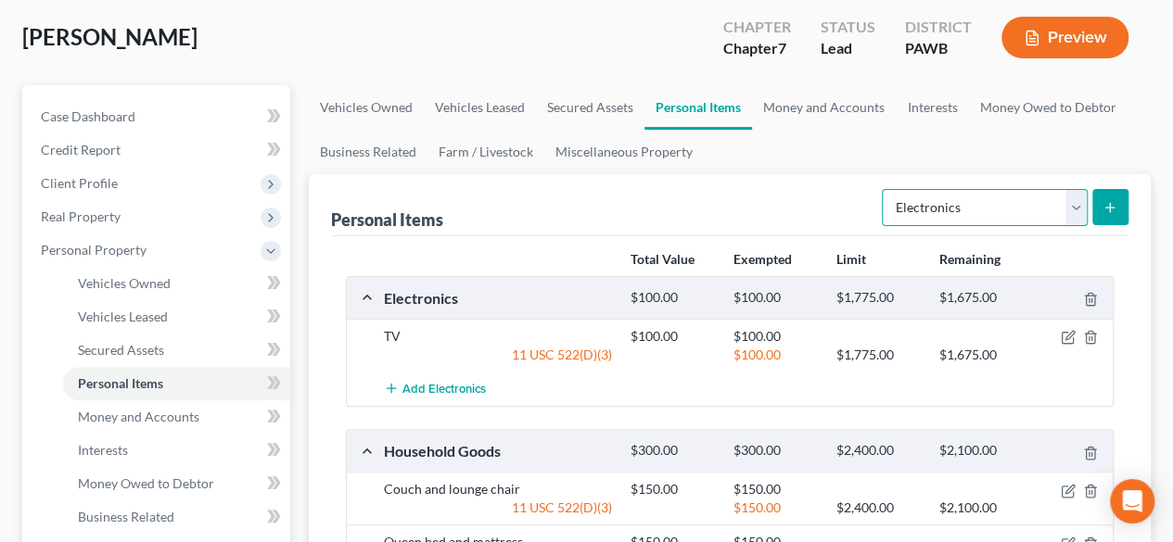
click at [1085, 210] on select "Select Item Type Clothing Collectibles Of Value Electronics Firearms Household …" at bounding box center [985, 207] width 206 height 37
select select "household_goods"
click at [885, 189] on select "Select Item Type Clothing Collectibles Of Value Electronics Firearms Household …" at bounding box center [985, 207] width 206 height 37
click at [1103, 197] on button "submit" at bounding box center [1110, 207] width 36 height 36
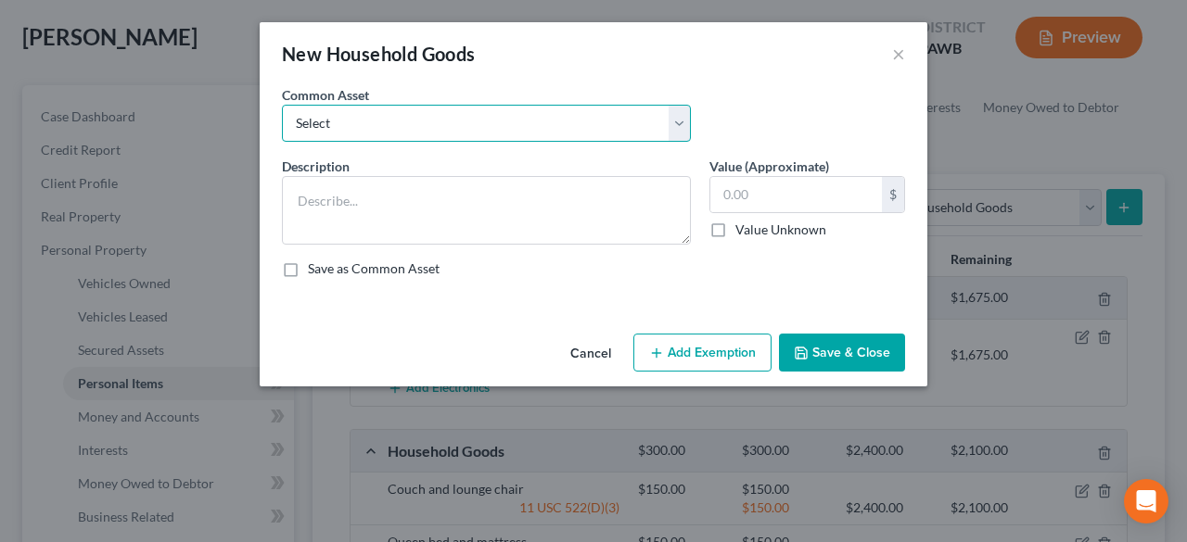
drag, startPoint x: 684, startPoint y: 129, endPoint x: 573, endPoint y: 138, distance: 111.6
click at [686, 130] on select "Select Furniture" at bounding box center [486, 123] width 409 height 37
select select "0"
click at [282, 105] on select "Select Furniture" at bounding box center [486, 123] width 409 height 37
type textarea "Furniture"
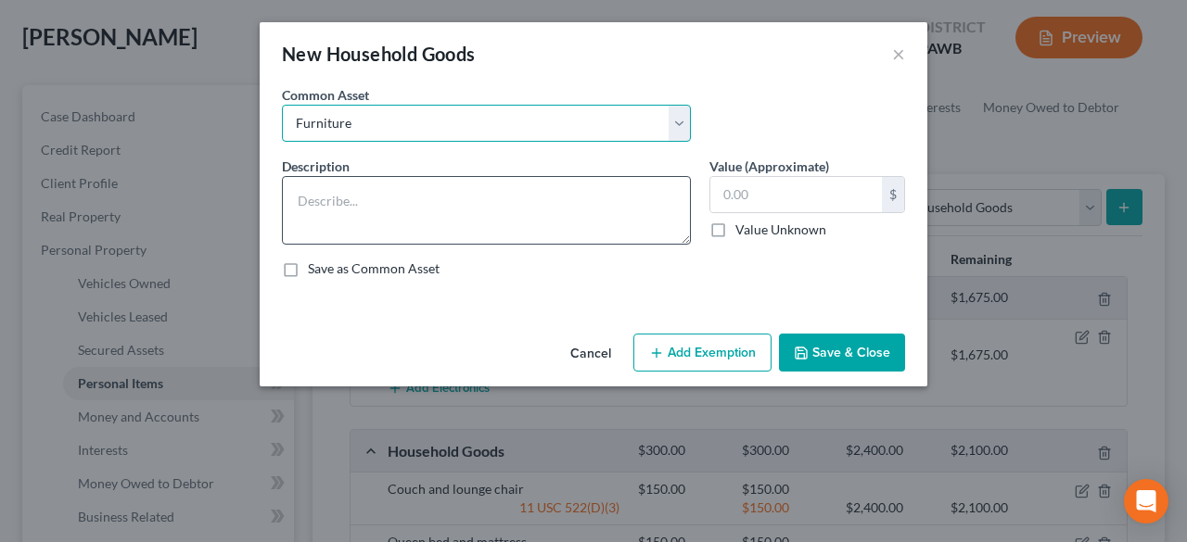
type input "500.00"
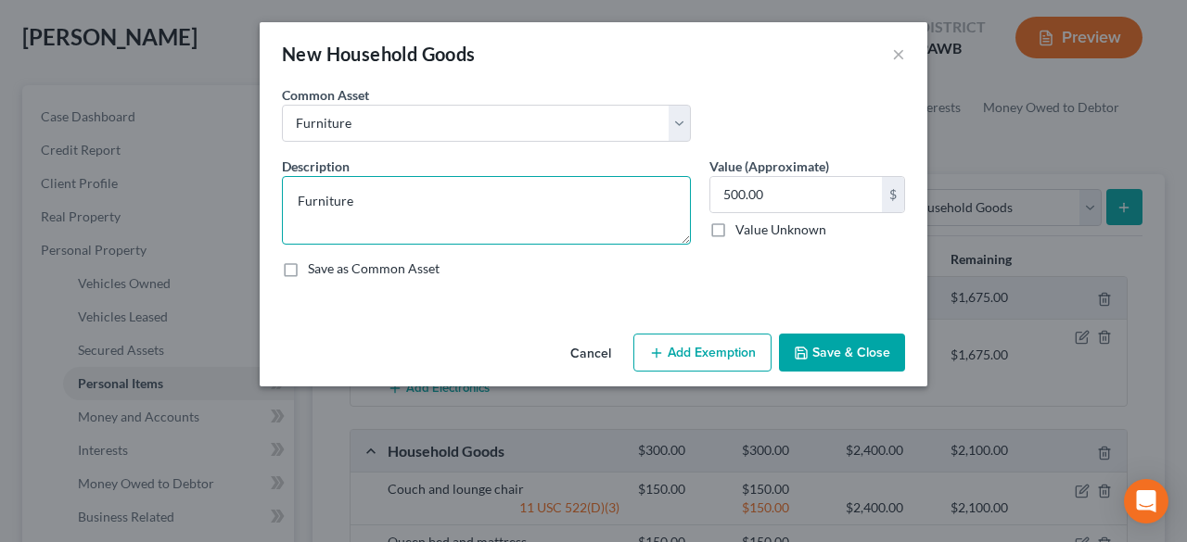
click at [382, 203] on textarea "Furniture" at bounding box center [486, 210] width 409 height 69
drag, startPoint x: 382, startPoint y: 203, endPoint x: 271, endPoint y: 192, distance: 111.8
click at [271, 192] on div "An exemption set must first be selected from the Filing Information section. Co…" at bounding box center [594, 205] width 668 height 241
type textarea "Pub table and chairs"
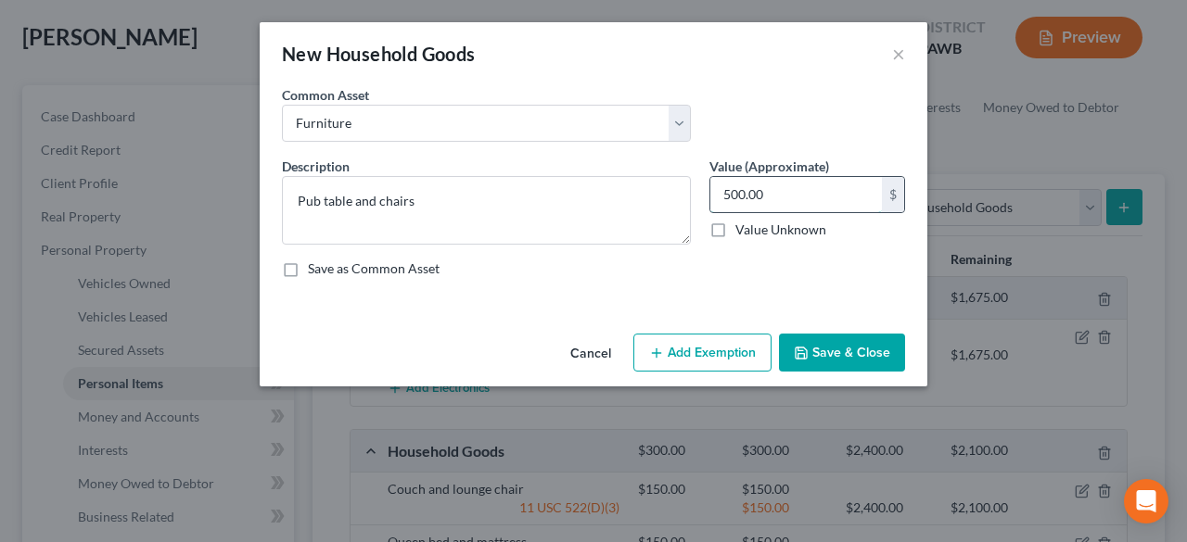
click at [807, 199] on input "500.00" at bounding box center [796, 194] width 172 height 35
type input "50"
click at [730, 341] on button "Add Exemption" at bounding box center [702, 353] width 138 height 39
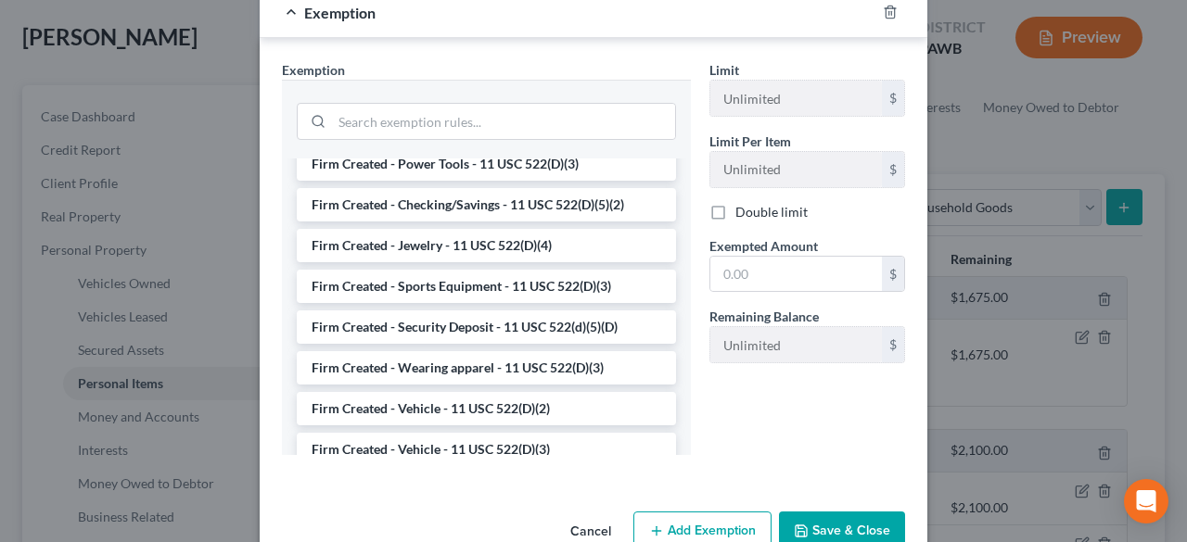
scroll to position [2286, 0]
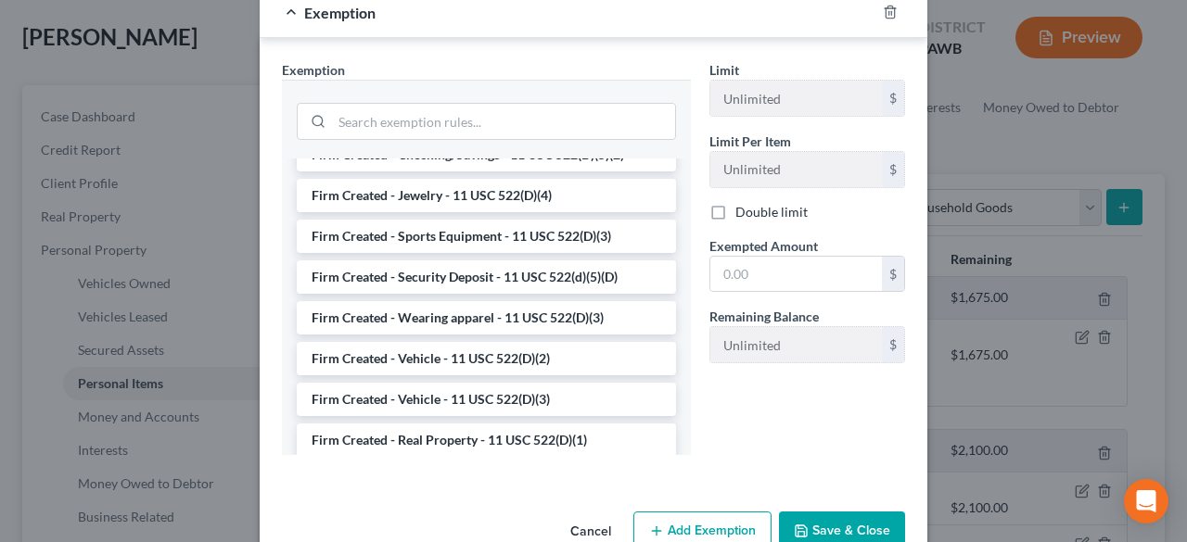
click at [462, 505] on li "Firm Created - Household goods - 11 USC 522(D)(3)" at bounding box center [486, 521] width 379 height 33
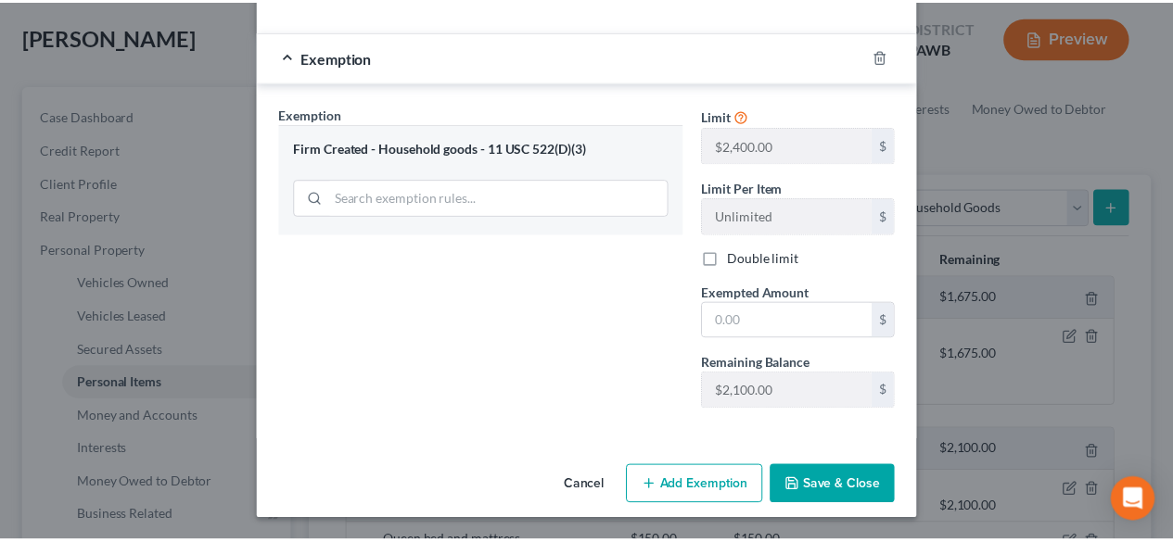
scroll to position [273, 0]
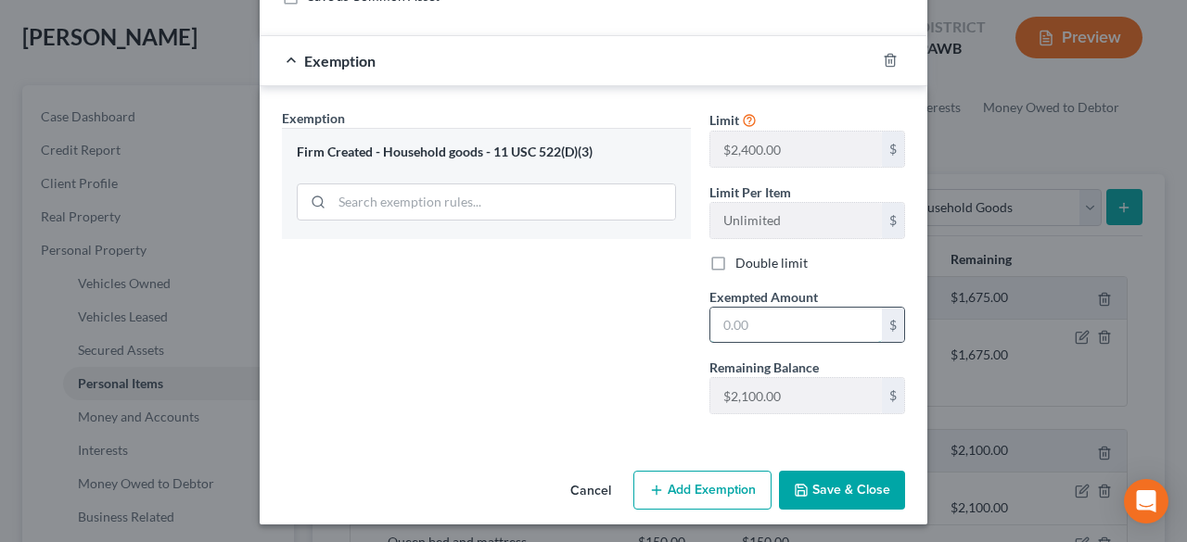
click at [746, 322] on input "text" at bounding box center [796, 325] width 172 height 35
type input "50.00"
click at [826, 492] on button "Save & Close" at bounding box center [842, 490] width 126 height 39
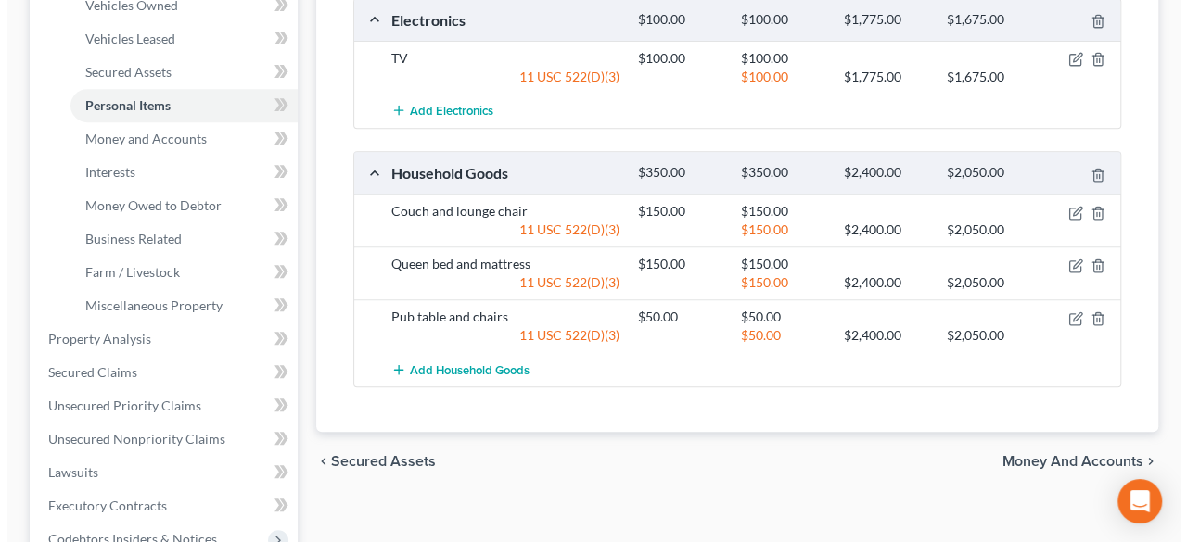
scroll to position [278, 0]
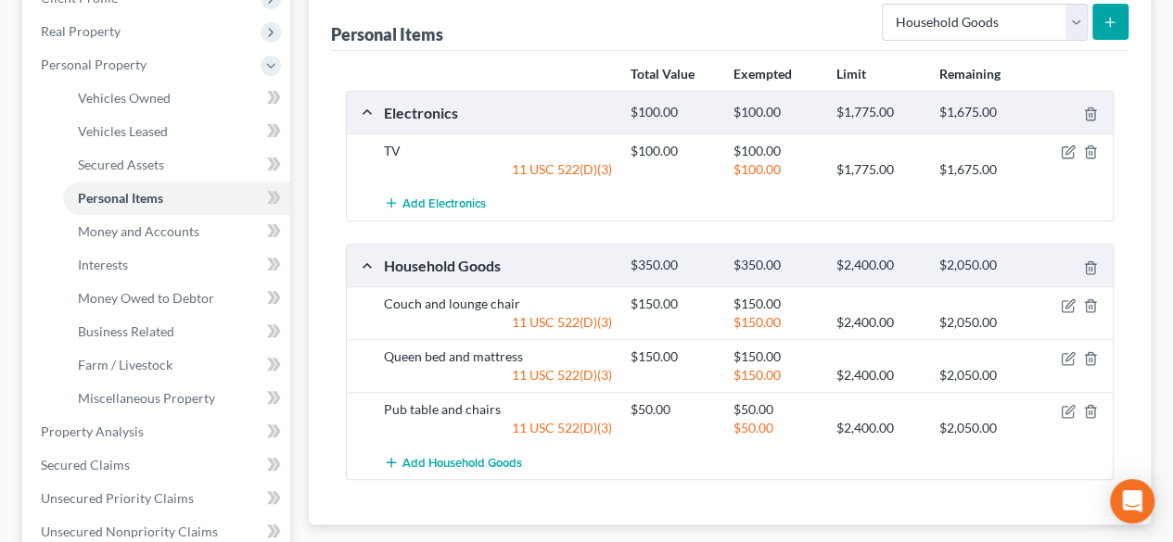
click at [1118, 18] on button "submit" at bounding box center [1110, 22] width 36 height 36
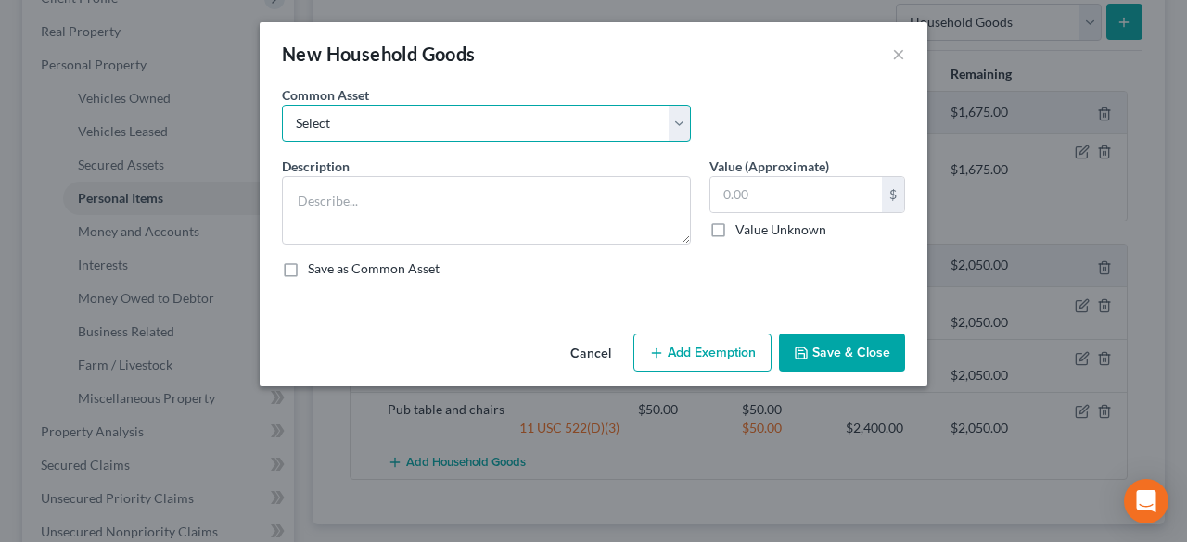
drag, startPoint x: 682, startPoint y: 120, endPoint x: 562, endPoint y: 138, distance: 121.9
click at [682, 120] on select "Select Furniture" at bounding box center [486, 123] width 409 height 37
select select "0"
click at [282, 105] on select "Select Furniture" at bounding box center [486, 123] width 409 height 37
type textarea "Furniture"
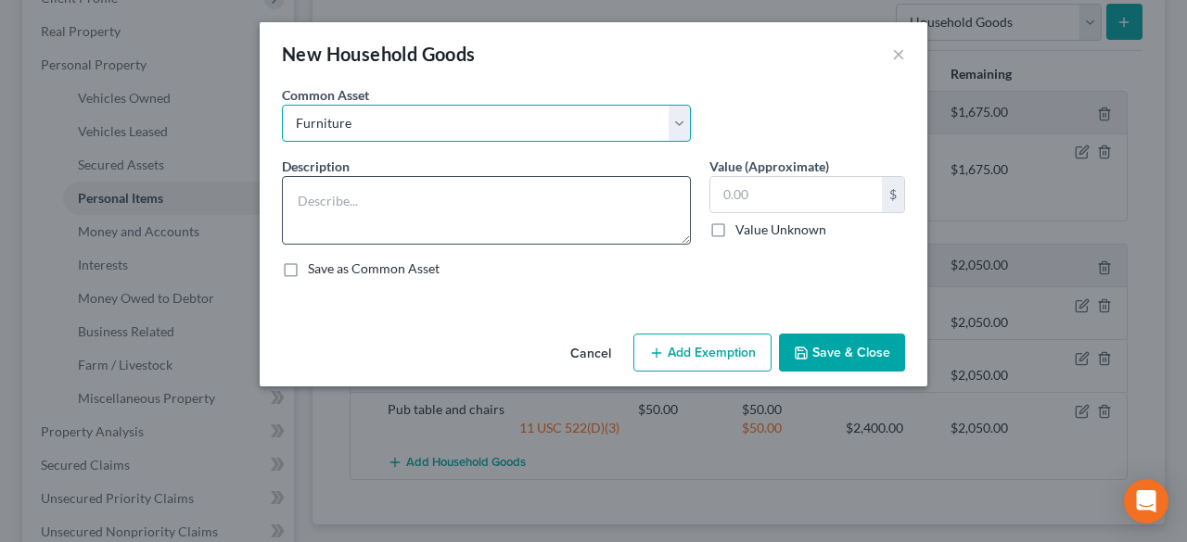
type input "500.00"
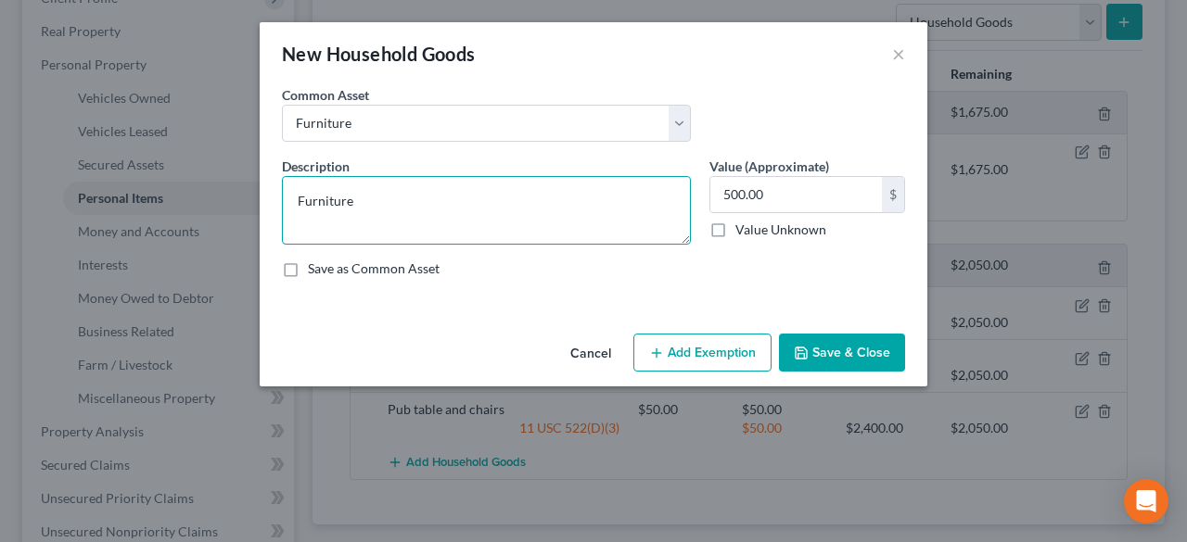
click at [343, 198] on textarea "Furniture" at bounding box center [486, 210] width 409 height 69
drag, startPoint x: 376, startPoint y: 207, endPoint x: 204, endPoint y: 190, distance: 173.3
click at [207, 190] on div "New Household Goods × An exemption set must first be selected from the Filing I…" at bounding box center [593, 271] width 1187 height 542
type textarea "desk"
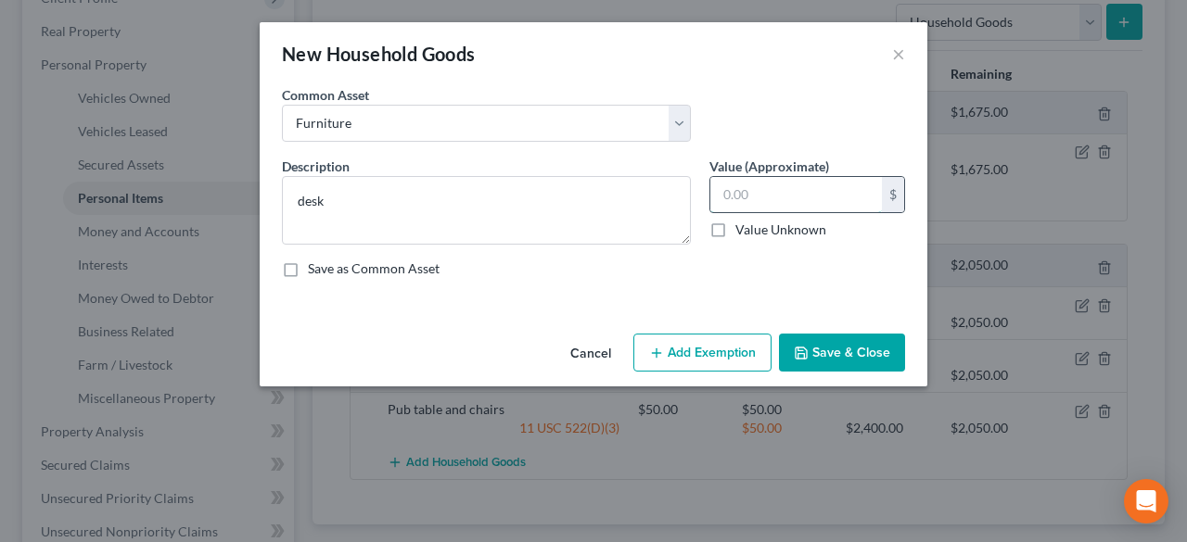
click at [758, 192] on input "text" at bounding box center [796, 194] width 172 height 35
type input "50"
click at [731, 350] on button "Add Exemption" at bounding box center [702, 353] width 138 height 39
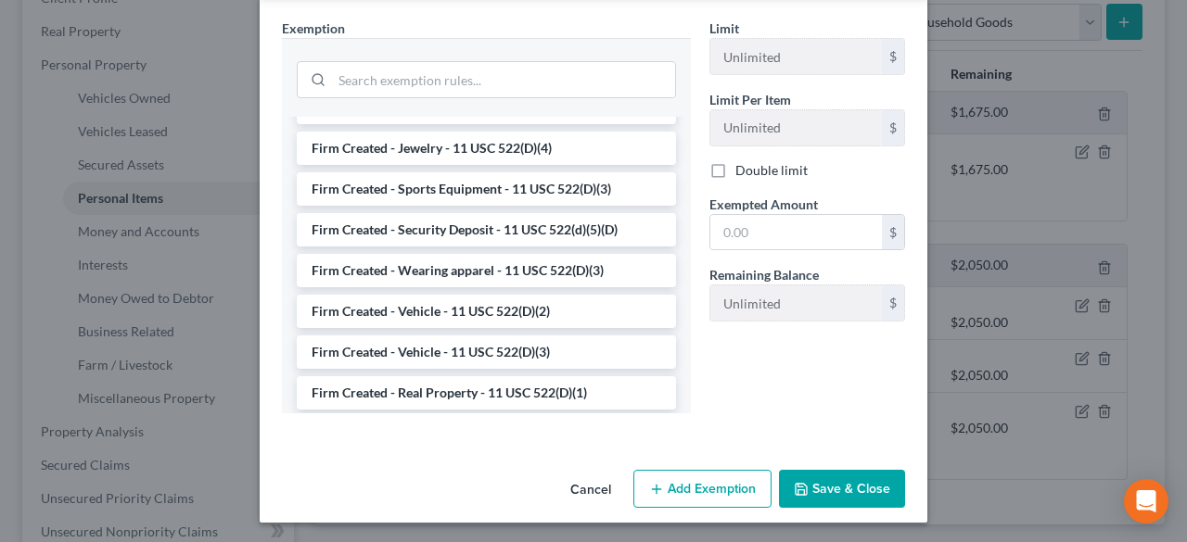
scroll to position [2199, 0]
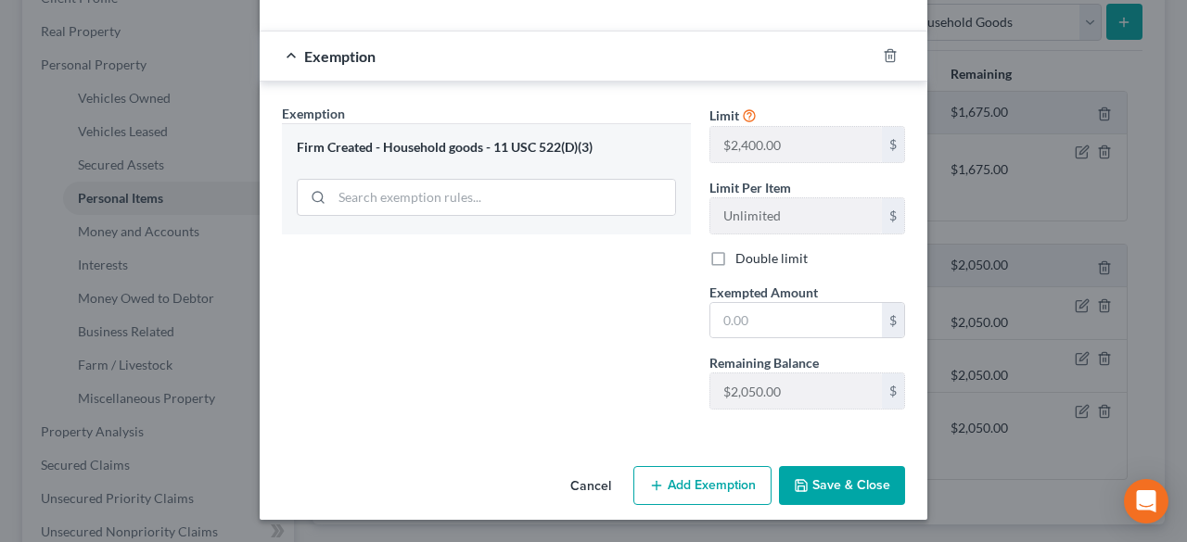
scroll to position [273, 0]
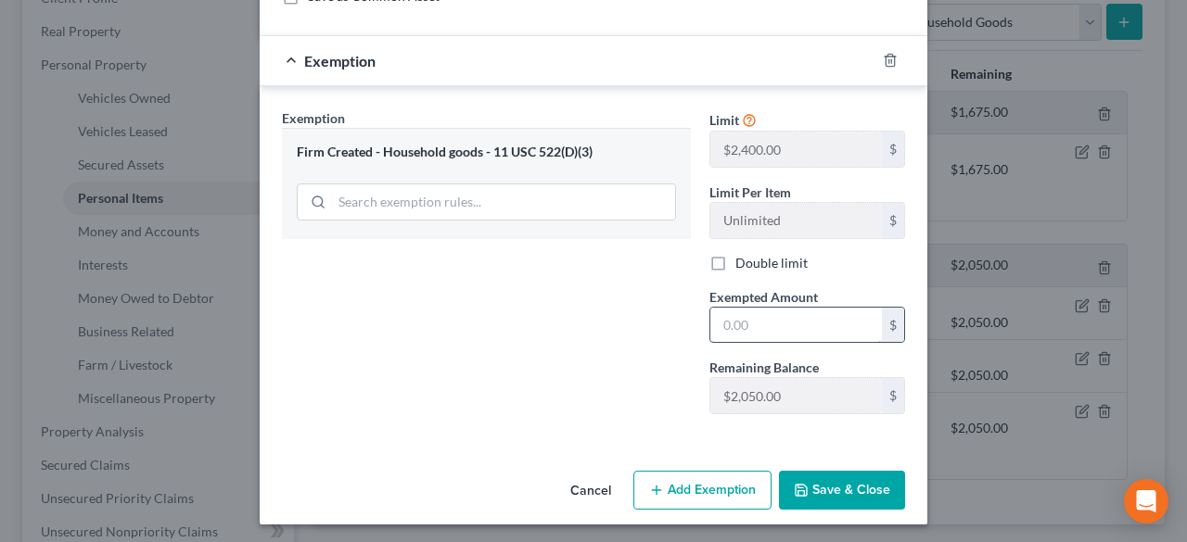
click at [728, 322] on input "text" at bounding box center [796, 325] width 172 height 35
type input "50.00"
click at [850, 490] on button "Save & Close" at bounding box center [842, 490] width 126 height 39
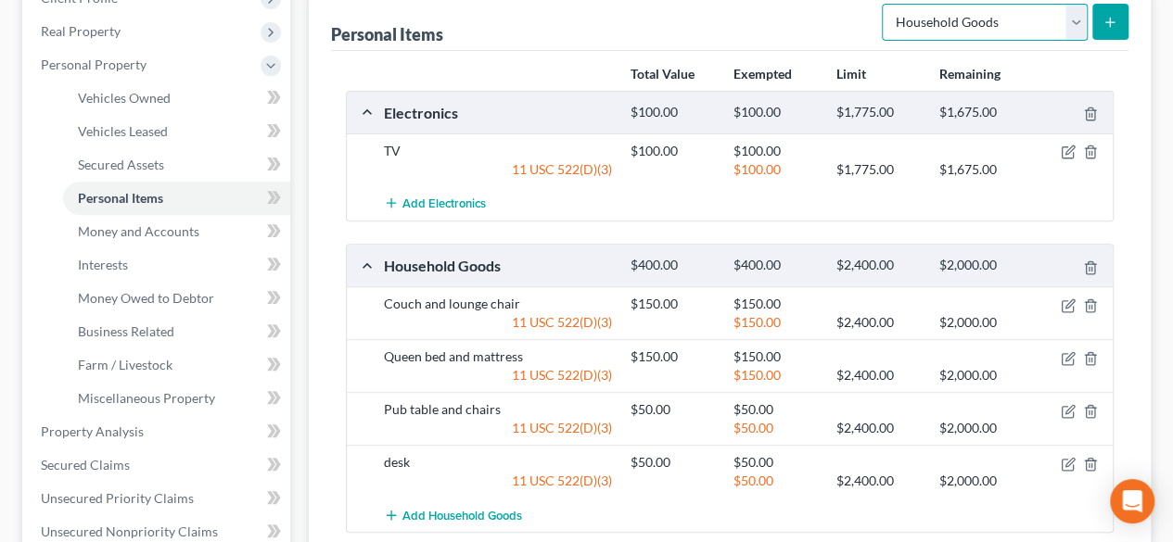
click at [1078, 21] on select "Select Item Type Clothing Collectibles Of Value Electronics Firearms Household …" at bounding box center [985, 22] width 206 height 37
drag, startPoint x: 729, startPoint y: 3, endPoint x: 887, endPoint y: 344, distance: 376.2
click at [729, 3] on div "Personal Items Select Item Type Clothing Collectibles Of Value Electronics Fire…" at bounding box center [729, 20] width 797 height 62
drag, startPoint x: 1077, startPoint y: 18, endPoint x: 1034, endPoint y: 32, distance: 46.0
click at [1077, 18] on select "Select Item Type Clothing Collectibles Of Value Electronics Firearms Household …" at bounding box center [985, 22] width 206 height 37
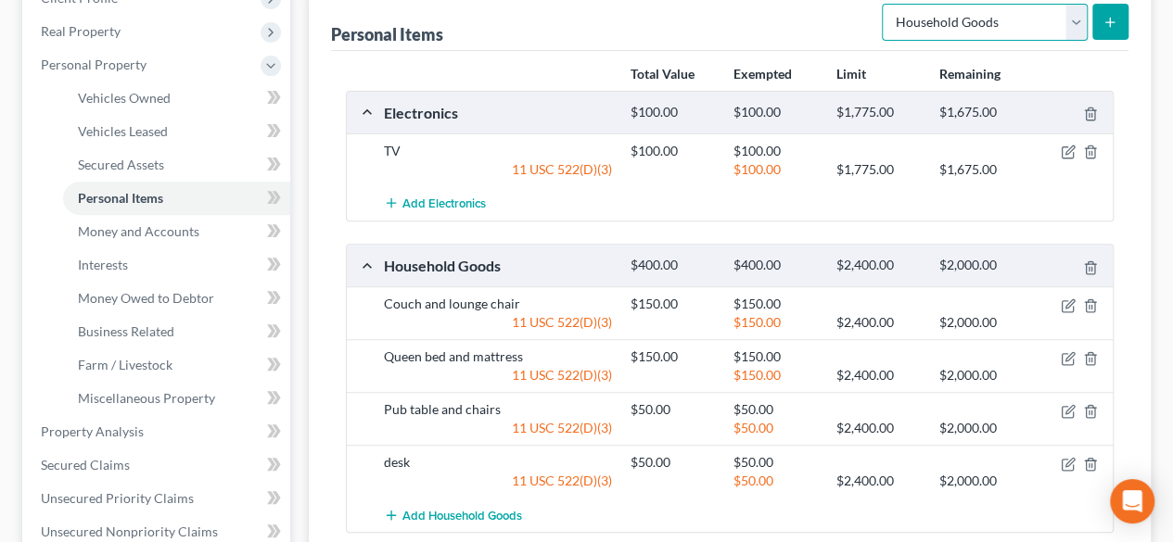
select select "electronics"
click at [885, 4] on select "Select Item Type Clothing Collectibles Of Value Electronics Firearms Household …" at bounding box center [985, 22] width 206 height 37
click at [1105, 19] on icon "submit" at bounding box center [1109, 22] width 15 height 15
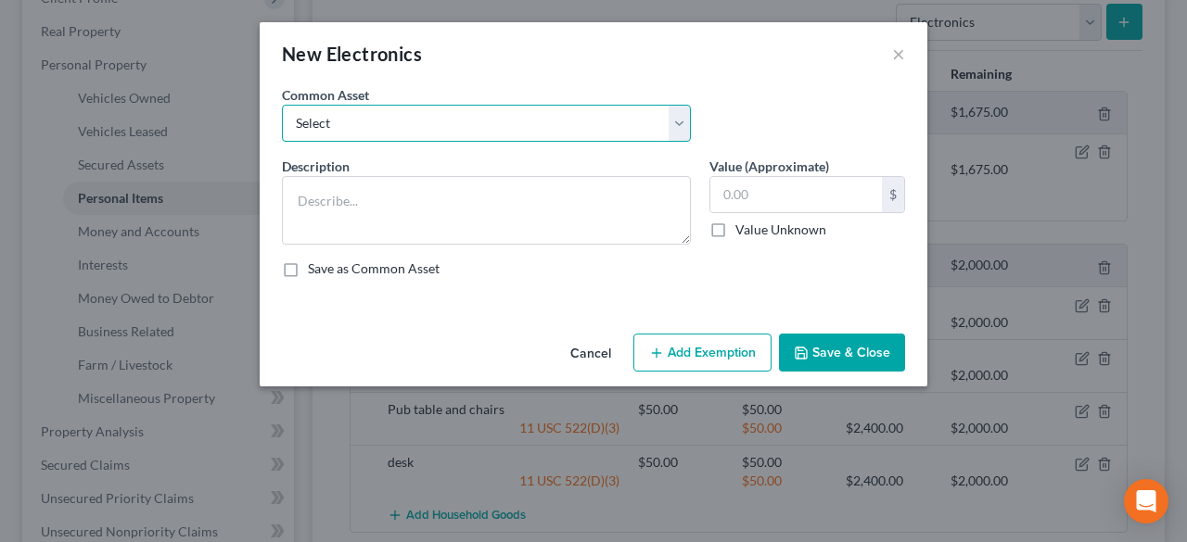
drag, startPoint x: 617, startPoint y: 118, endPoint x: 488, endPoint y: 136, distance: 131.1
click at [618, 118] on select "Select Household appliances Household appliances" at bounding box center [486, 123] width 409 height 37
select select "0"
click at [282, 105] on select "Select Household appliances Household appliances" at bounding box center [486, 123] width 409 height 37
type textarea "Household appliances"
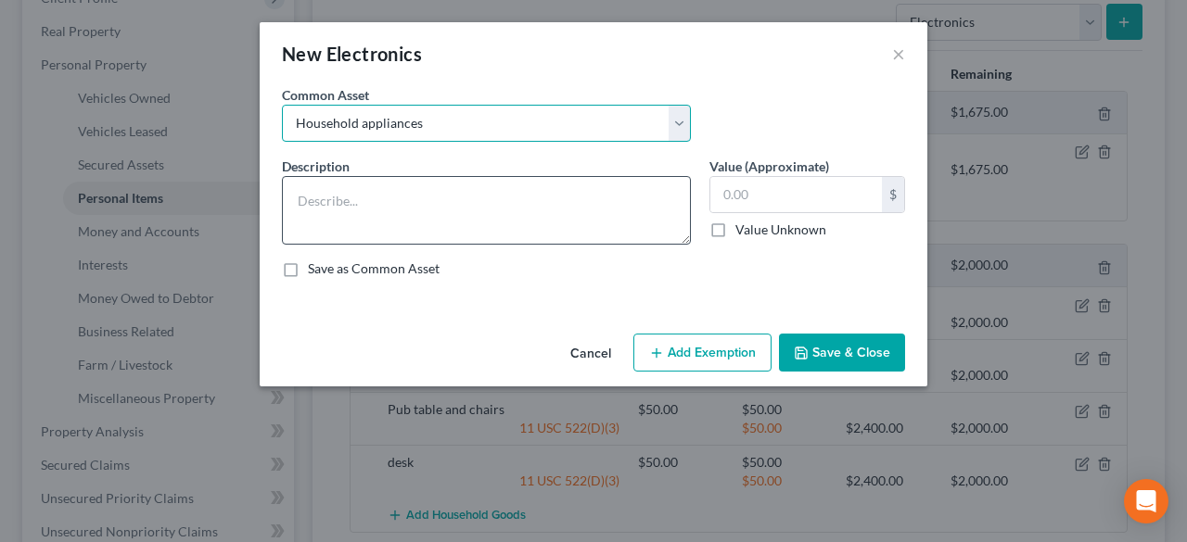
type input "825.00"
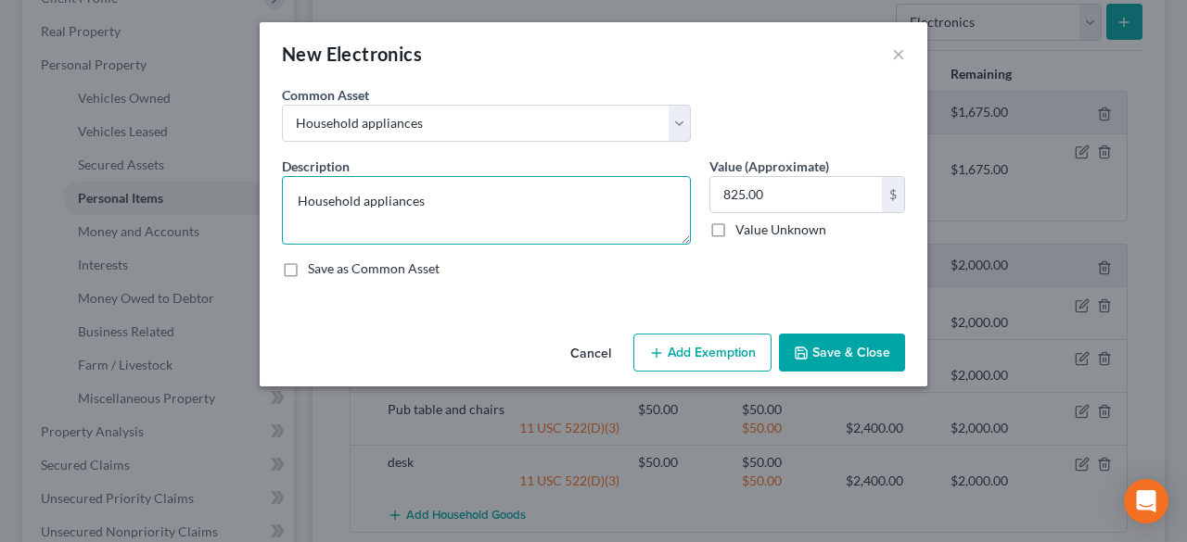
click at [393, 203] on textarea "Household appliances" at bounding box center [486, 210] width 409 height 69
drag, startPoint x: 434, startPoint y: 204, endPoint x: 266, endPoint y: 203, distance: 167.8
click at [272, 203] on div "An exemption set must first be selected from the Filing Information section. Co…" at bounding box center [594, 205] width 668 height 241
type textarea "Washer and Dryer"
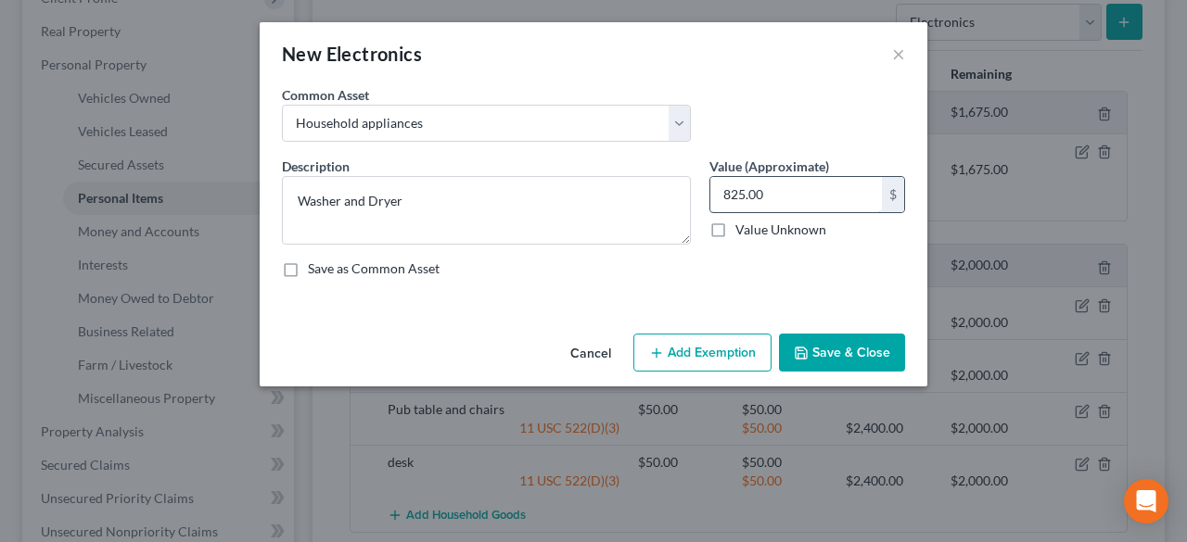
click at [788, 188] on input "825.00" at bounding box center [796, 194] width 172 height 35
type input "100.00"
click at [716, 350] on button "Add Exemption" at bounding box center [702, 353] width 138 height 39
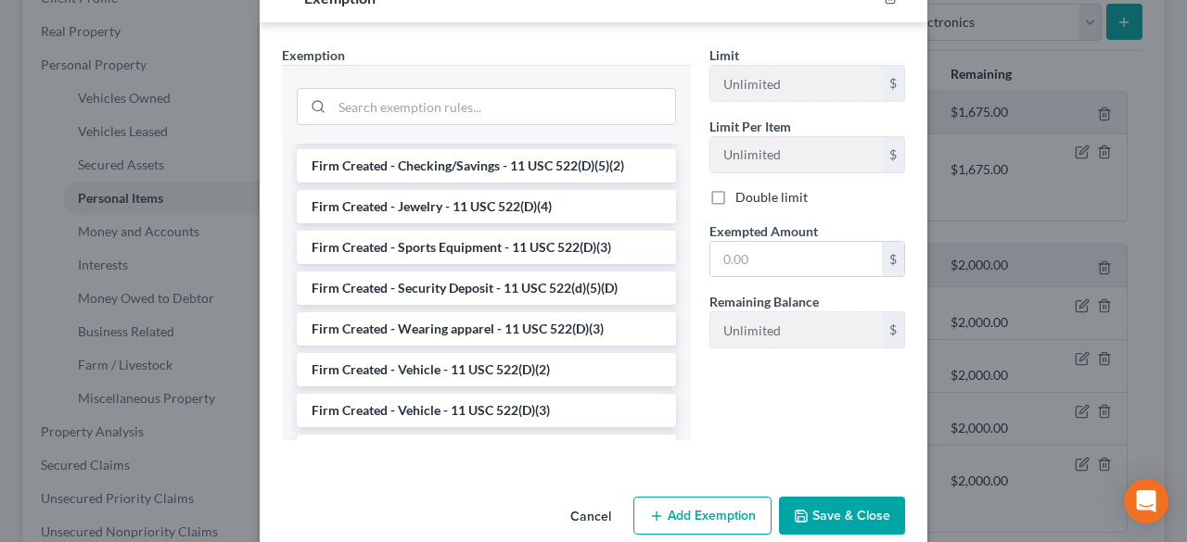
scroll to position [2285, 0]
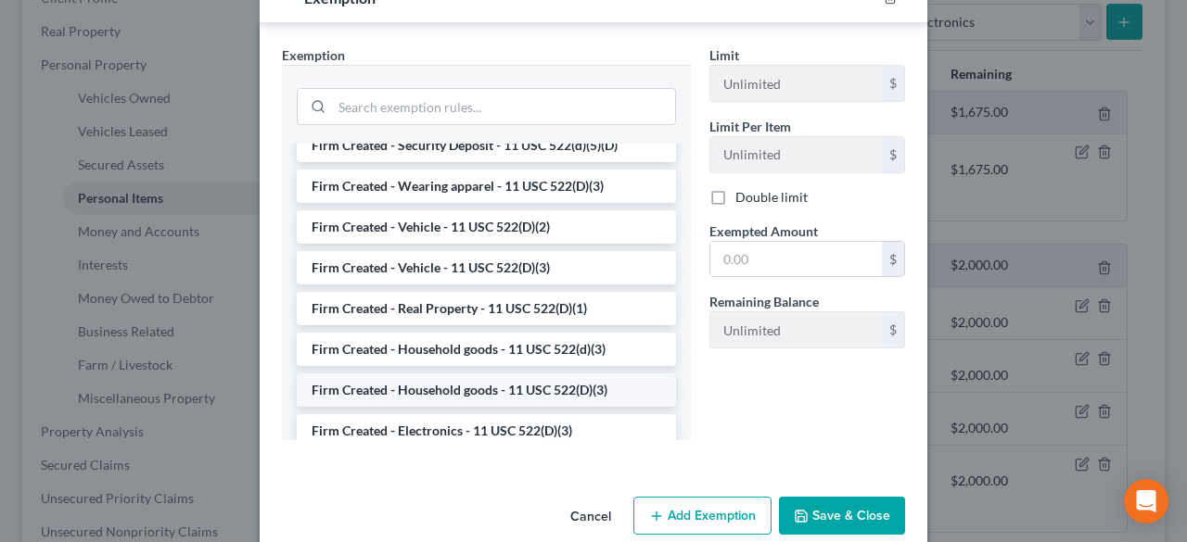
click at [506, 374] on li "Firm Created - Household goods - 11 USC 522(D)(3)" at bounding box center [486, 390] width 379 height 33
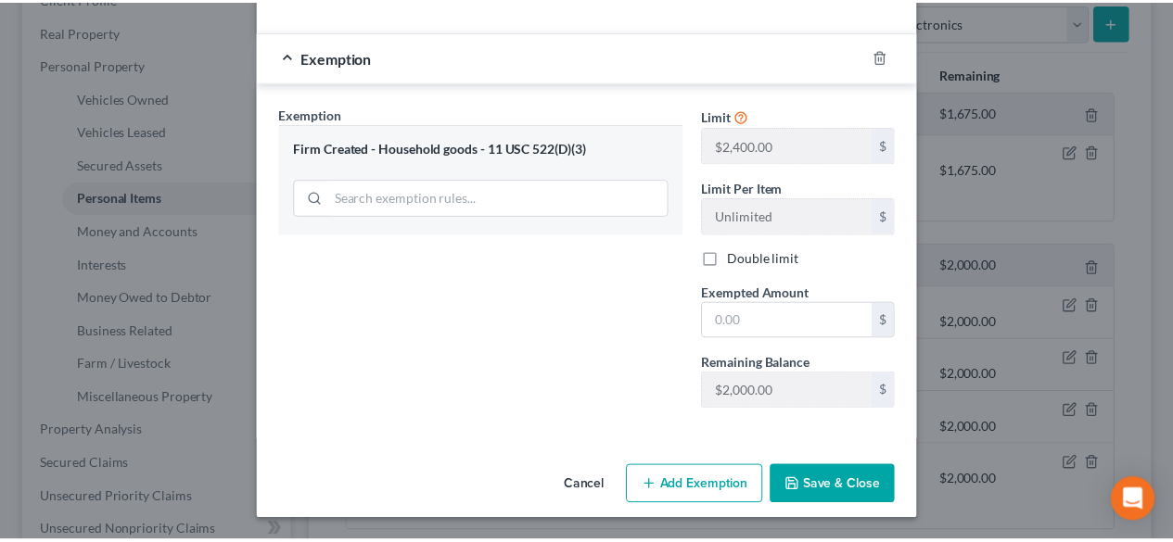
scroll to position [273, 0]
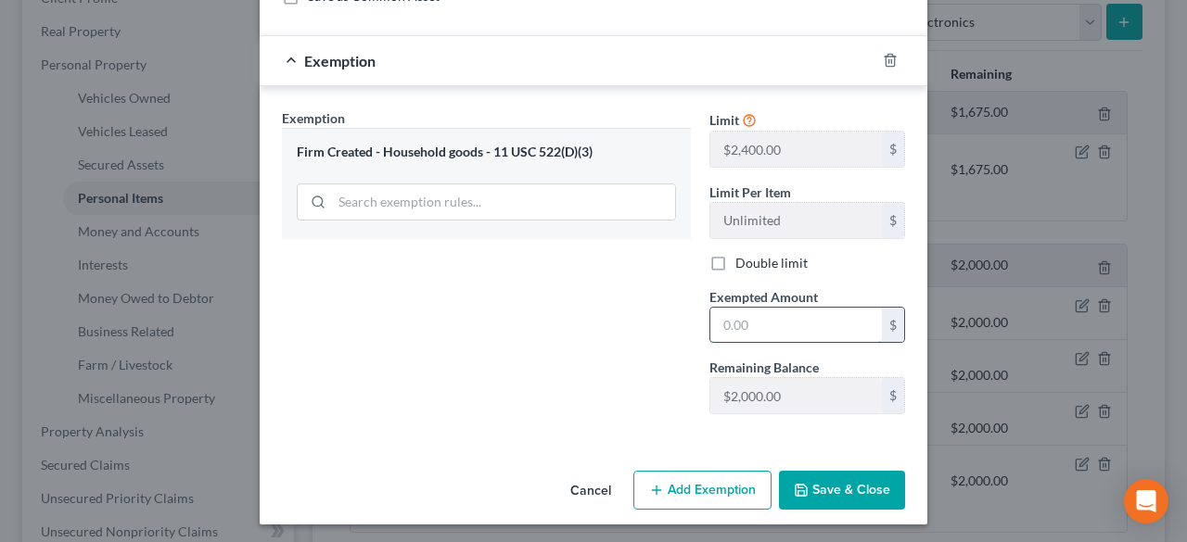
click at [747, 316] on input "text" at bounding box center [796, 325] width 172 height 35
type input "100.00"
click at [810, 493] on button "Save & Close" at bounding box center [842, 490] width 126 height 39
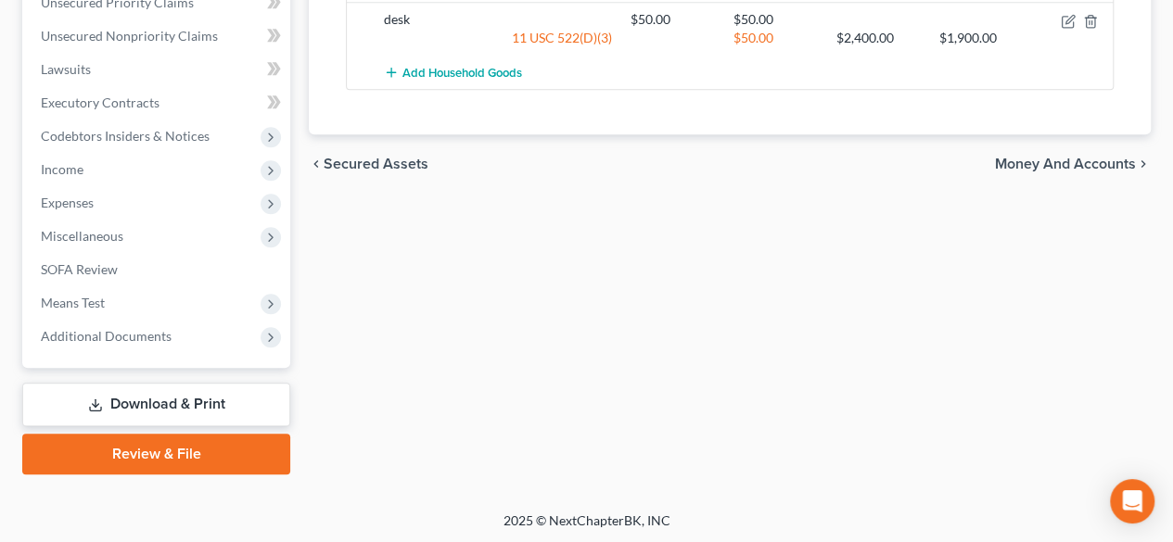
scroll to position [681, 0]
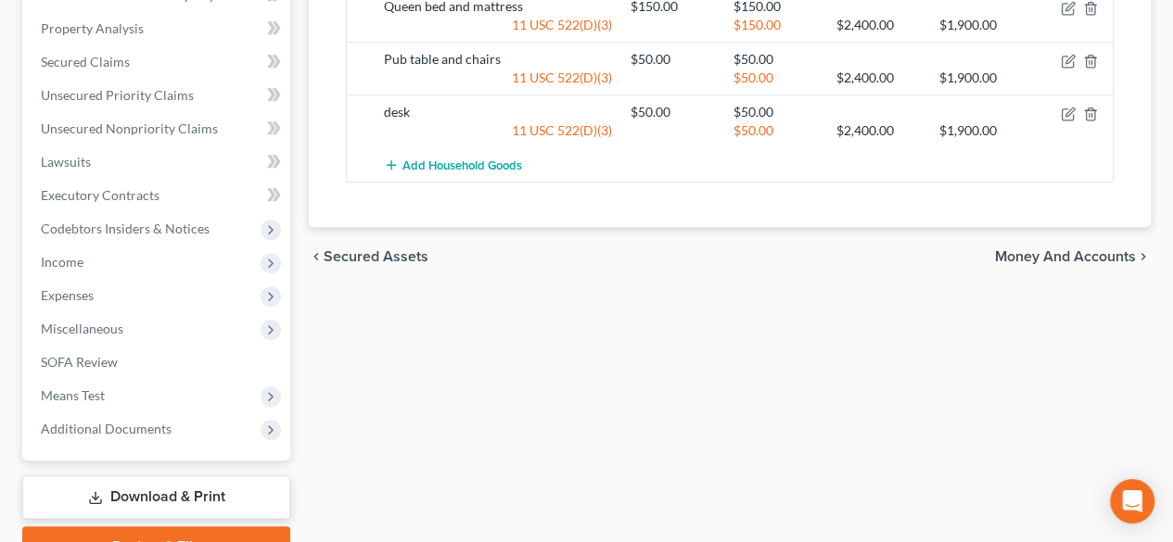
click at [1061, 251] on span "Money and Accounts" at bounding box center [1065, 256] width 141 height 15
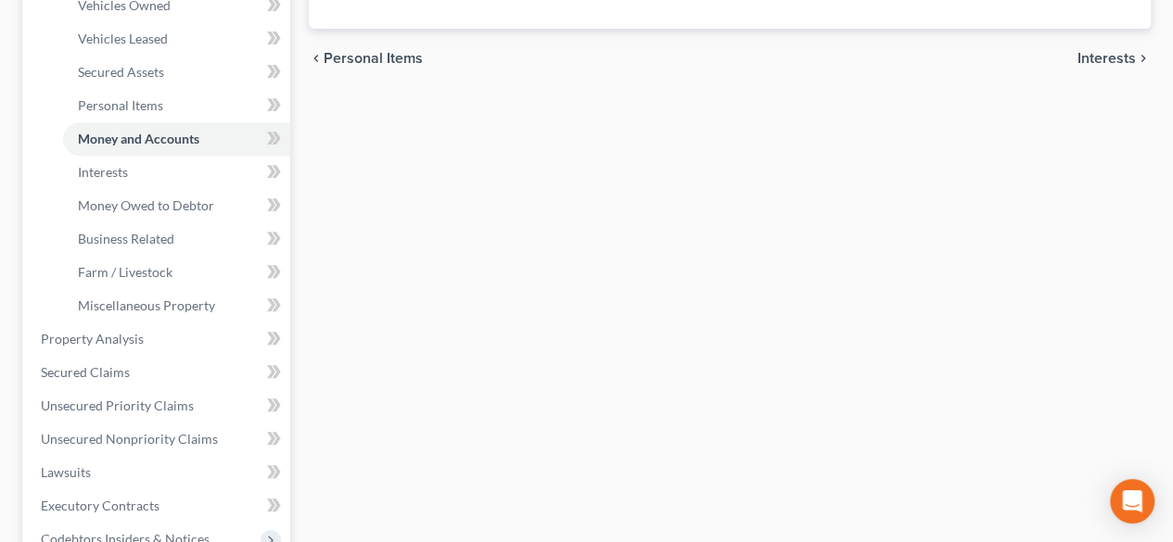
scroll to position [185, 0]
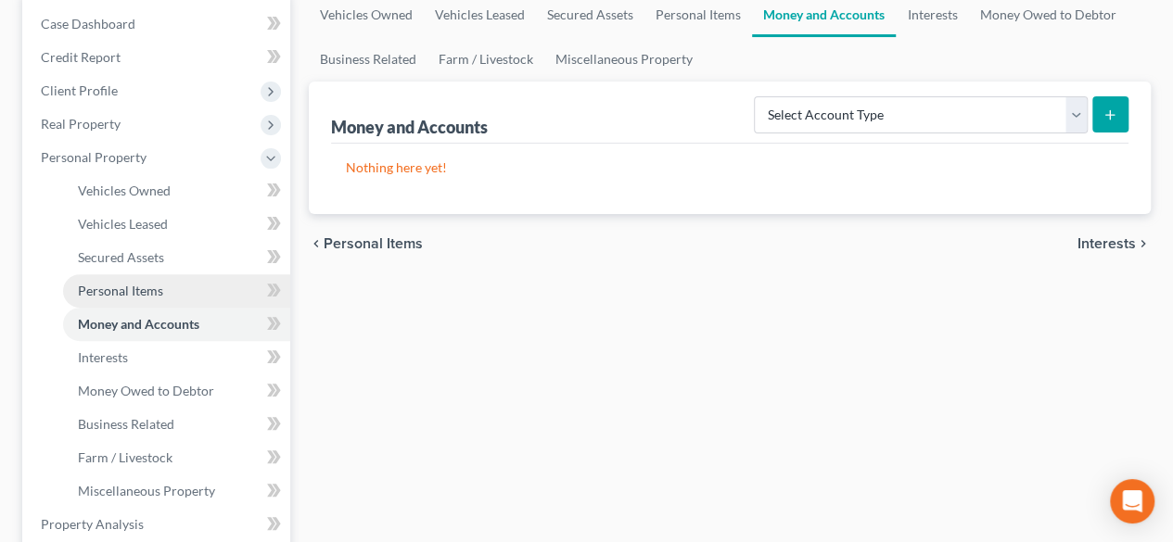
click at [146, 290] on span "Personal Items" at bounding box center [120, 291] width 85 height 16
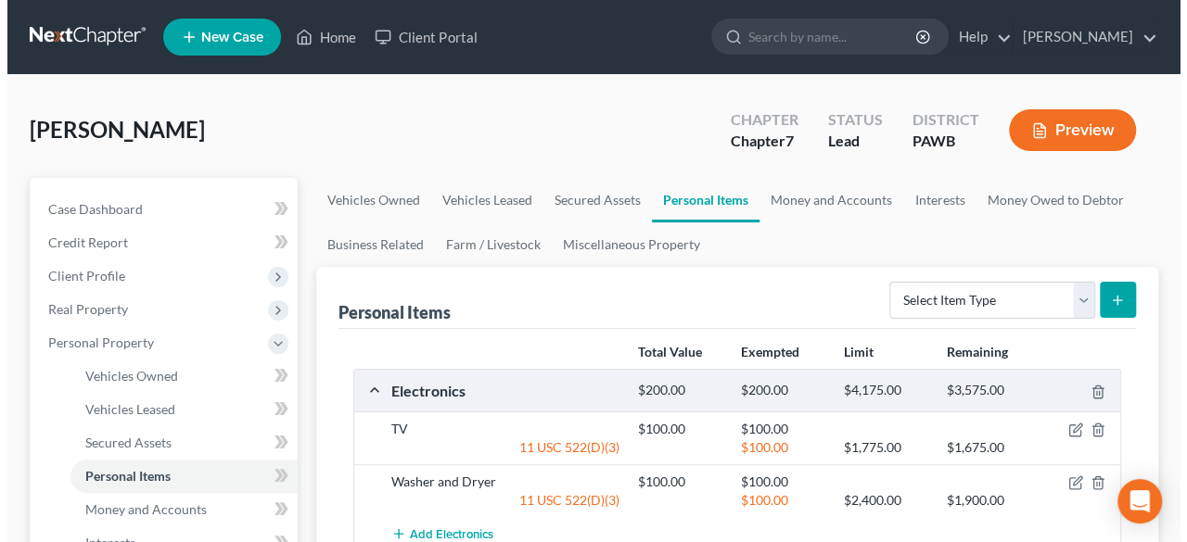
scroll to position [93, 0]
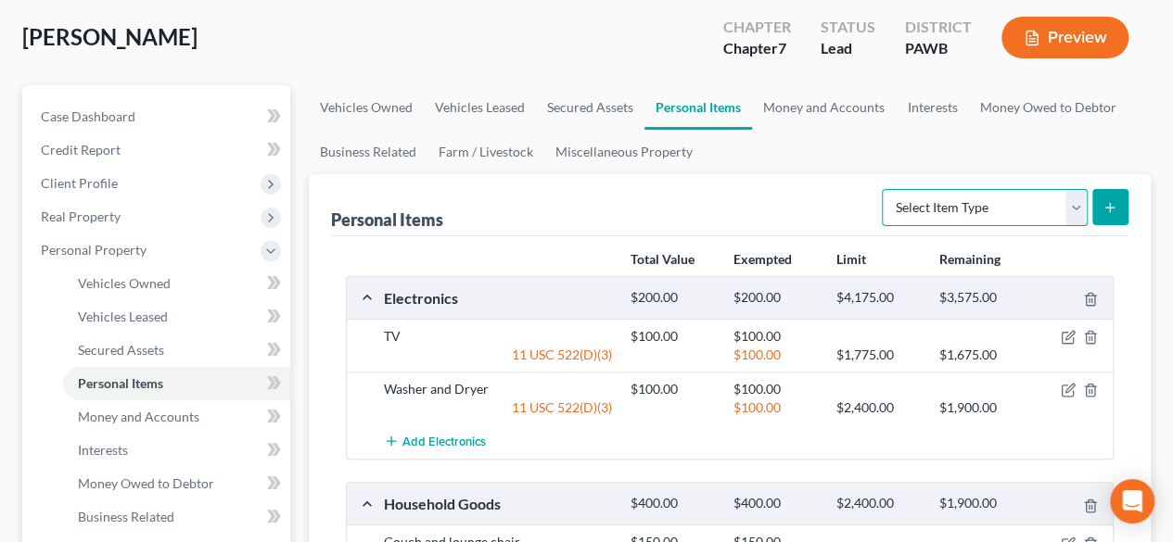
click at [1076, 202] on select "Select Item Type Clothing Collectibles Of Value Electronics Firearms Household …" at bounding box center [985, 207] width 206 height 37
select select "household_goods"
click at [885, 189] on select "Select Item Type Clothing Collectibles Of Value Electronics Firearms Household …" at bounding box center [985, 207] width 206 height 37
click at [1114, 205] on icon "submit" at bounding box center [1109, 207] width 15 height 15
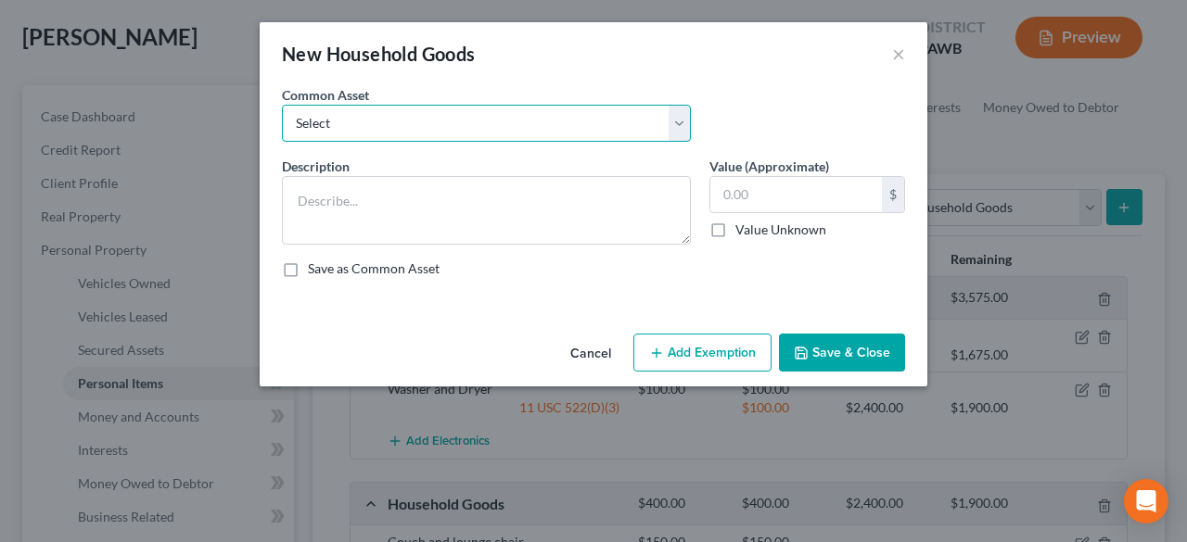
click at [684, 122] on select "Select Furniture" at bounding box center [486, 123] width 409 height 37
select select "0"
click at [282, 105] on select "Select Furniture" at bounding box center [486, 123] width 409 height 37
type textarea "Furniture"
type input "500.00"
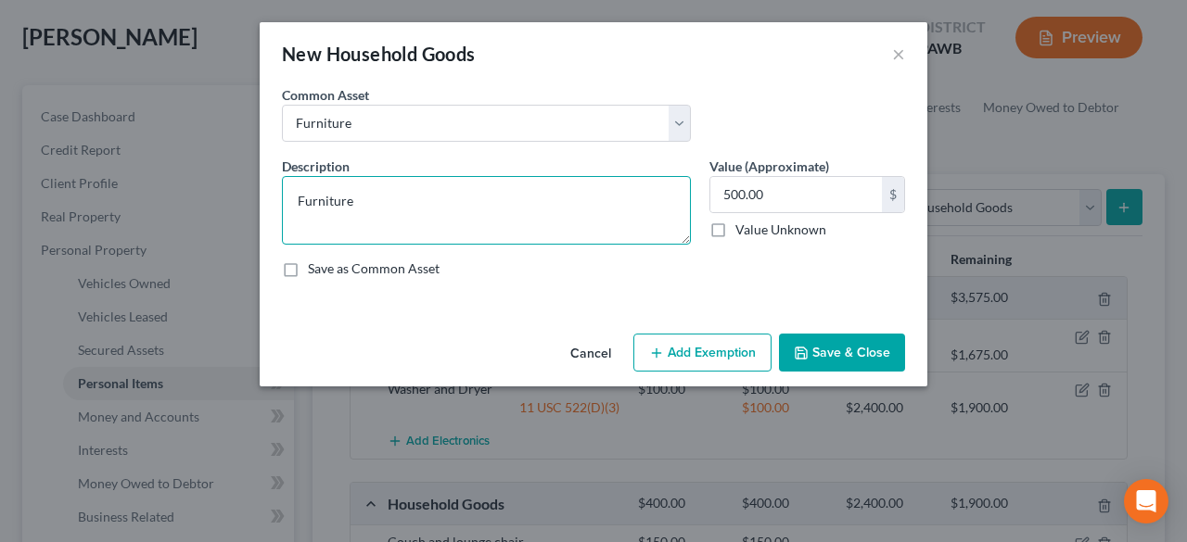
click at [401, 191] on textarea "Furniture" at bounding box center [486, 210] width 409 height 69
drag, startPoint x: 386, startPoint y: 196, endPoint x: 261, endPoint y: 202, distance: 124.4
click at [273, 200] on div "Description * Furniture" at bounding box center [486, 201] width 427 height 88
type textarea "record player"
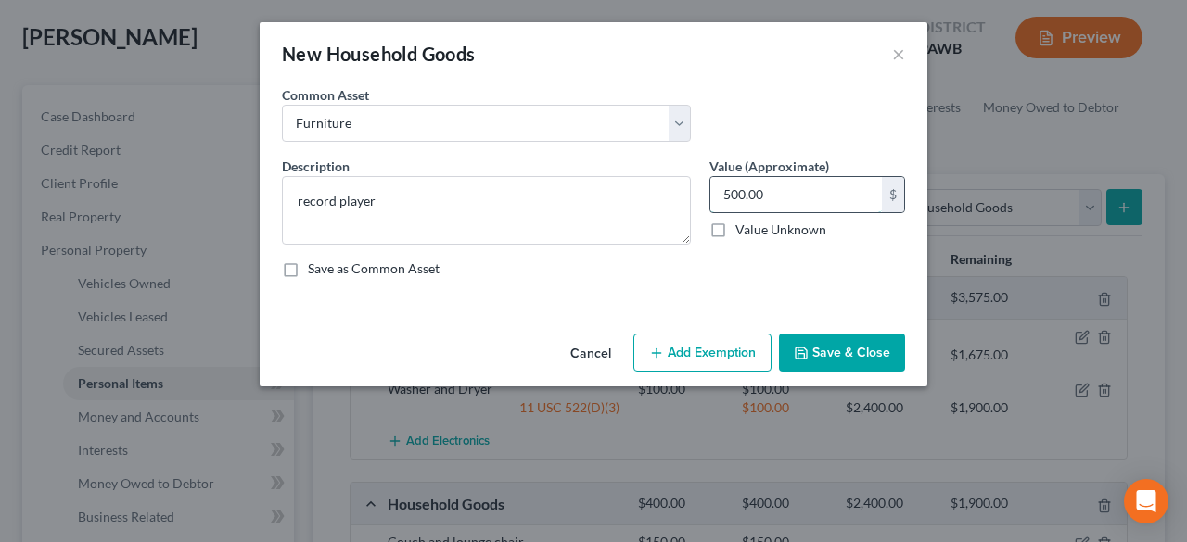
click at [766, 193] on input "500.00" at bounding box center [796, 194] width 172 height 35
type input "100.00"
click at [727, 344] on button "Add Exemption" at bounding box center [702, 353] width 138 height 39
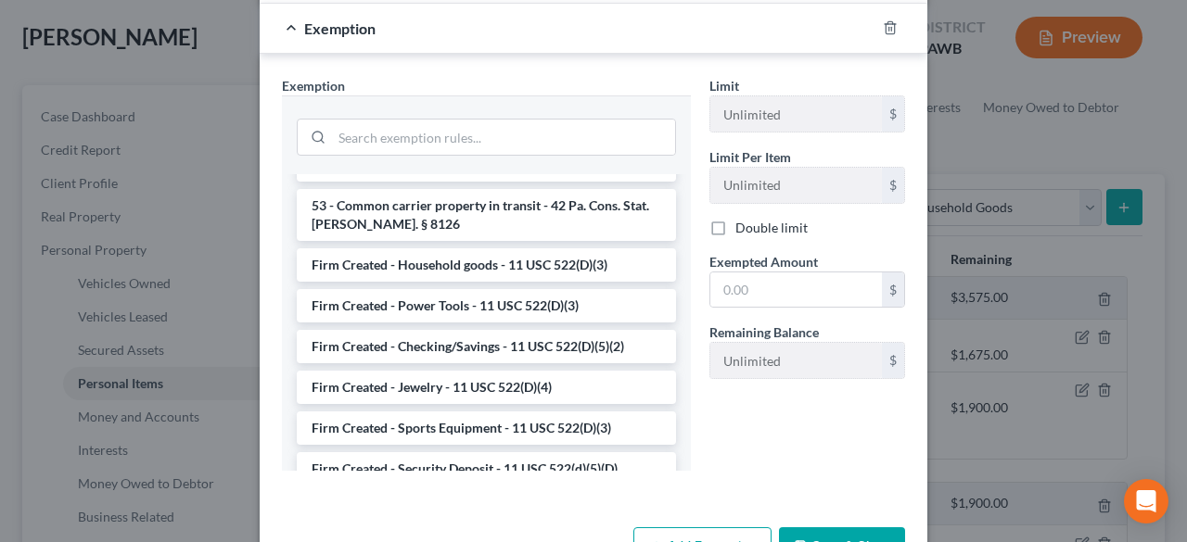
scroll to position [2161, 0]
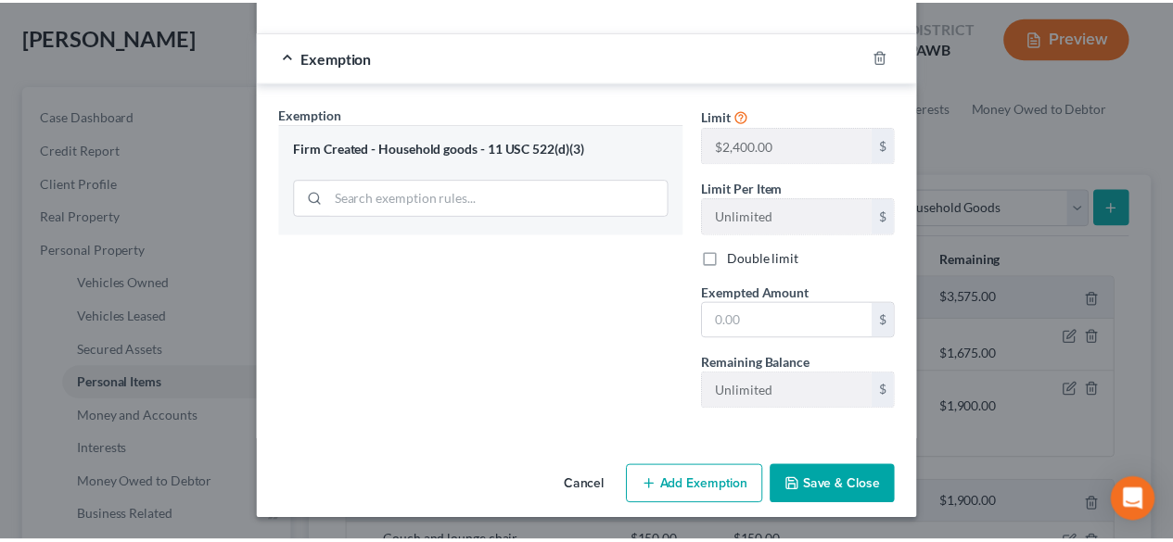
scroll to position [273, 0]
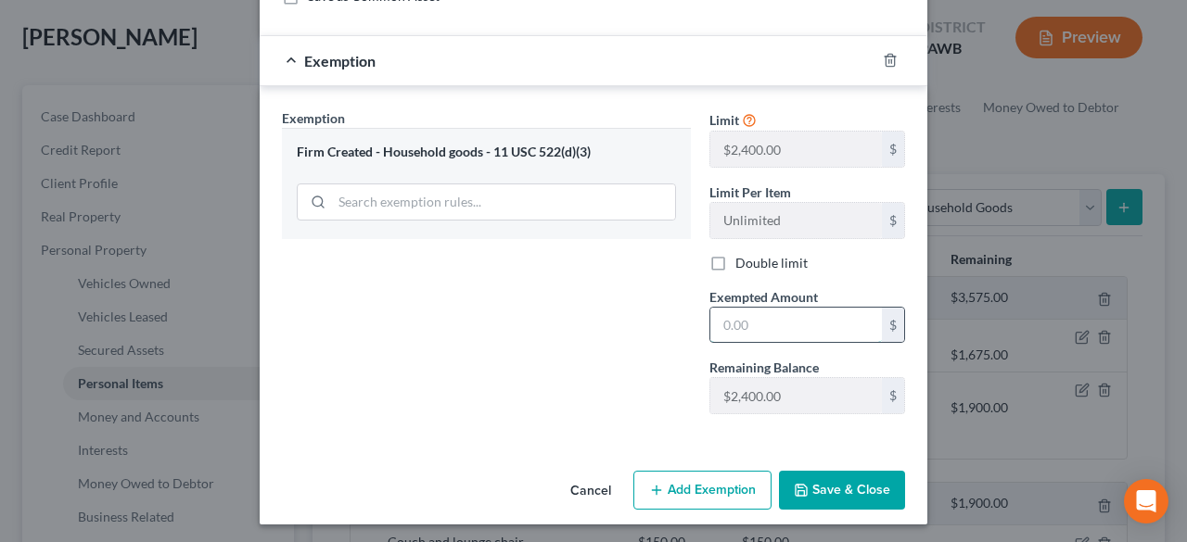
click at [757, 316] on input "text" at bounding box center [796, 325] width 172 height 35
type input "100.00"
click at [847, 486] on button "Save & Close" at bounding box center [842, 490] width 126 height 39
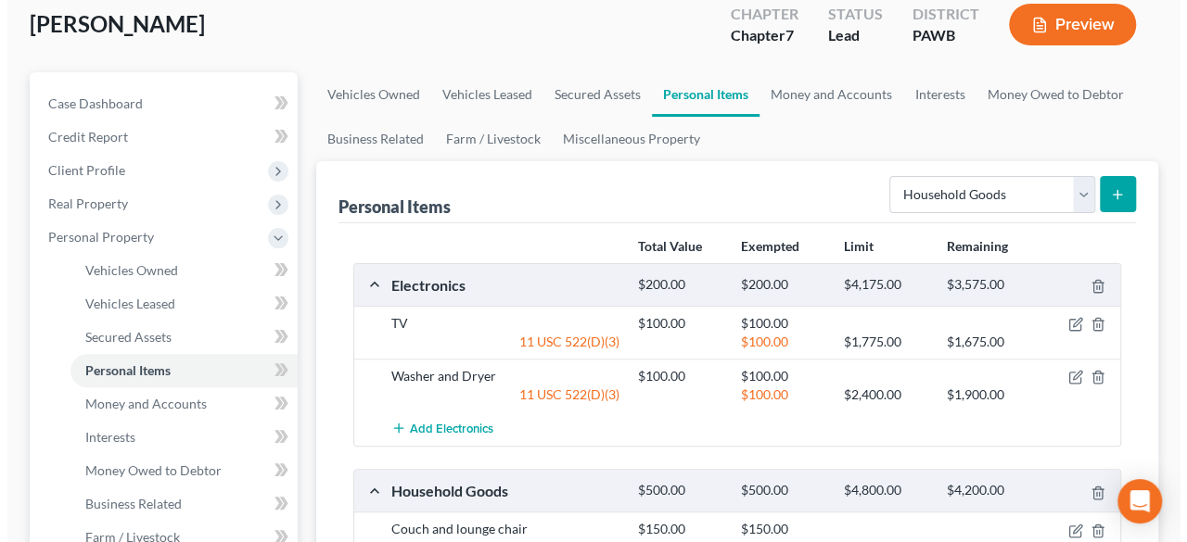
scroll to position [103, 0]
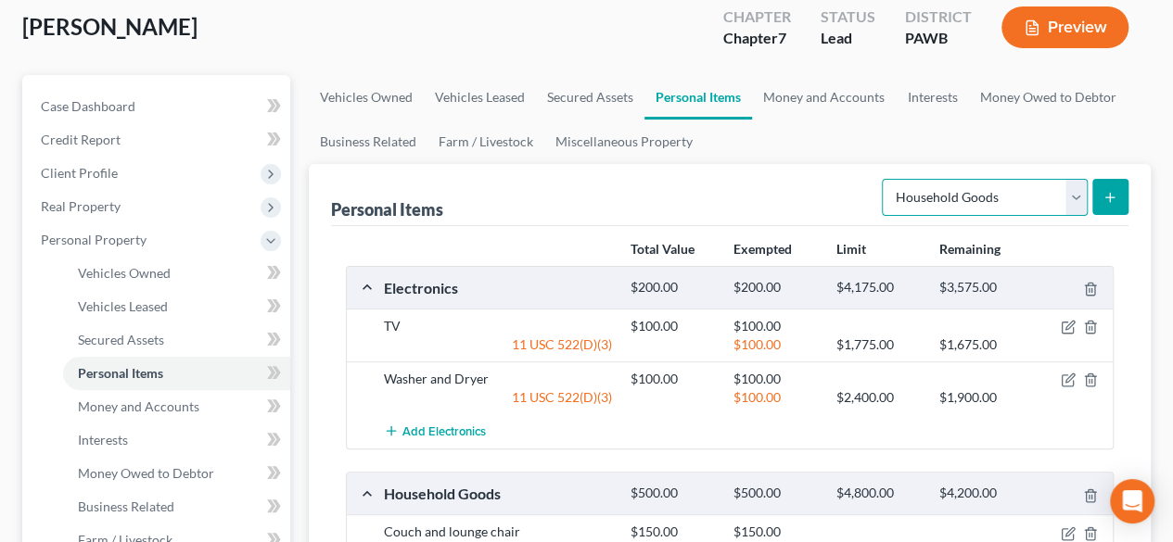
drag, startPoint x: 1066, startPoint y: 193, endPoint x: 1037, endPoint y: 197, distance: 29.0
click at [1065, 194] on select "Select Item Type Clothing Collectibles Of Value Electronics Firearms Household …" at bounding box center [985, 197] width 206 height 37
select select "electronics"
click at [885, 179] on select "Select Item Type Clothing Collectibles Of Value Electronics Firearms Household …" at bounding box center [985, 197] width 206 height 37
click at [1114, 194] on icon "submit" at bounding box center [1109, 197] width 15 height 15
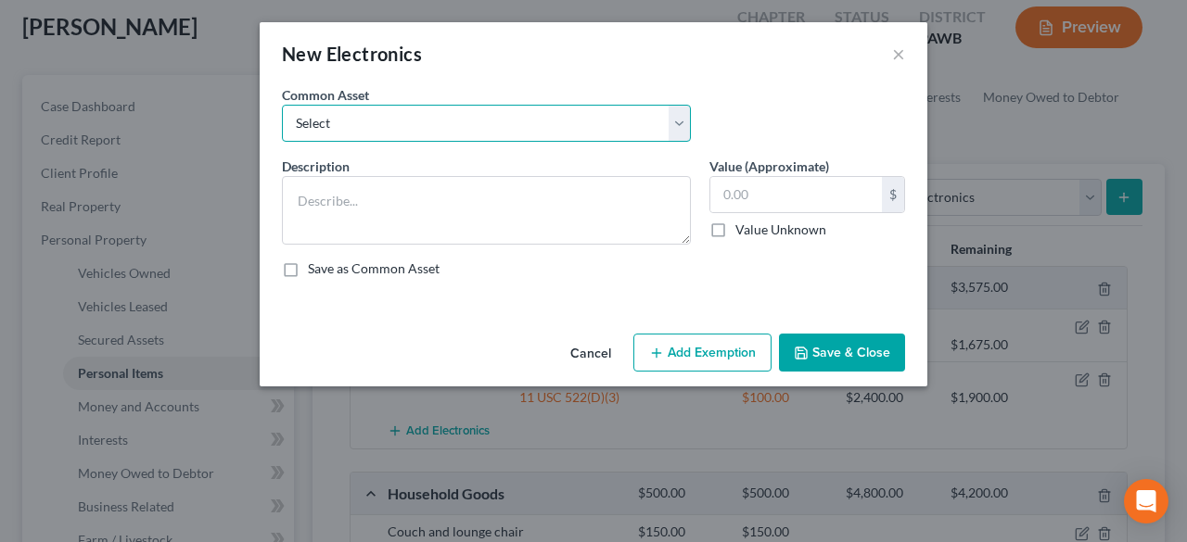
drag, startPoint x: 677, startPoint y: 122, endPoint x: 625, endPoint y: 138, distance: 54.3
click at [677, 122] on select "Select Household appliances Household appliances" at bounding box center [486, 123] width 409 height 37
select select "0"
click at [282, 105] on select "Select Household appliances Household appliances" at bounding box center [486, 123] width 409 height 37
type textarea "Household appliances"
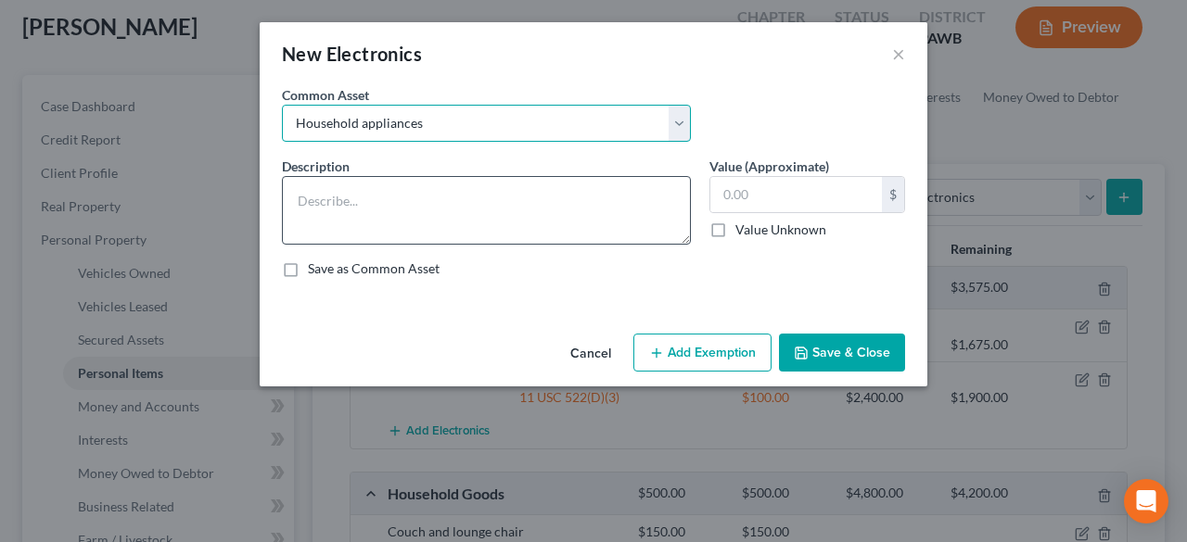
type input "825.00"
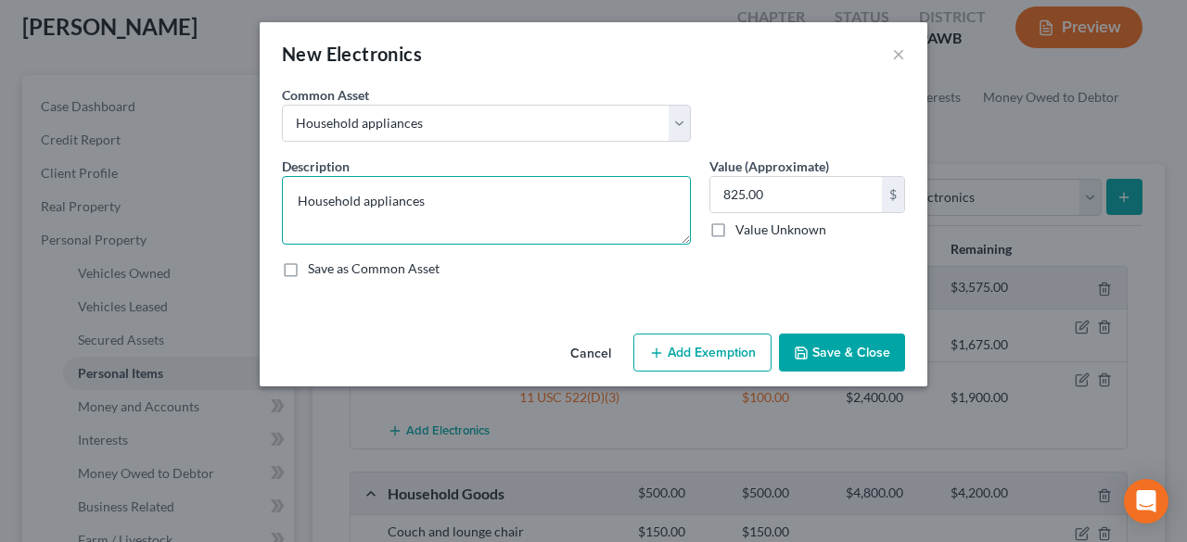
click at [420, 195] on textarea "Household appliances" at bounding box center [486, 210] width 409 height 69
drag, startPoint x: 437, startPoint y: 197, endPoint x: 248, endPoint y: 187, distance: 188.5
click at [248, 187] on div "New Electronics × An exemption set must first be selected from the Filing Infor…" at bounding box center [593, 271] width 1187 height 542
type textarea "Refrigerator"
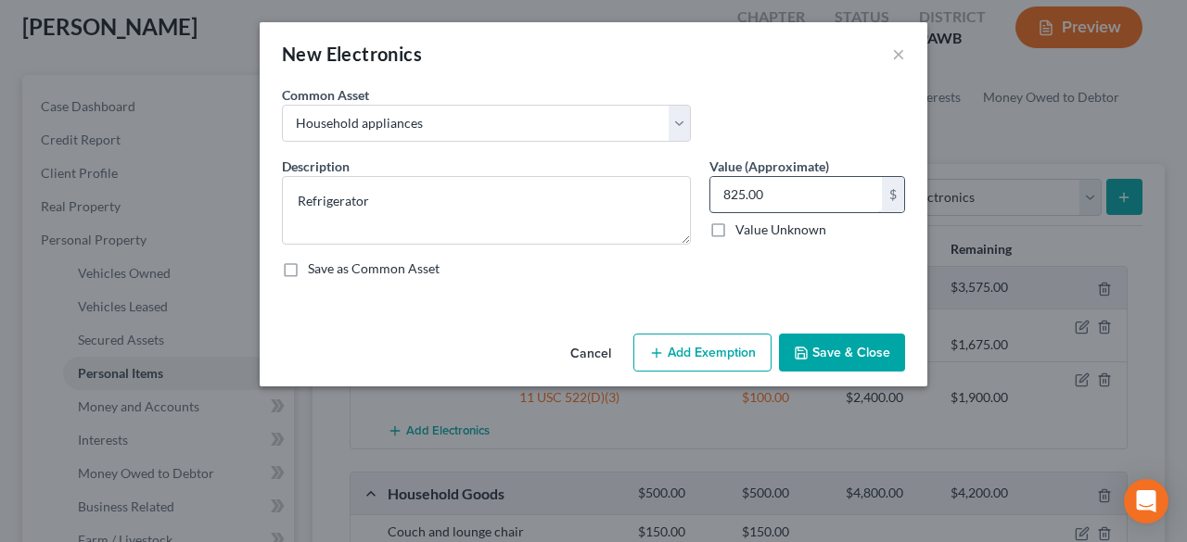
click at [776, 186] on input "825.00" at bounding box center [796, 194] width 172 height 35
type input "200.00"
click at [724, 348] on button "Add Exemption" at bounding box center [702, 353] width 138 height 39
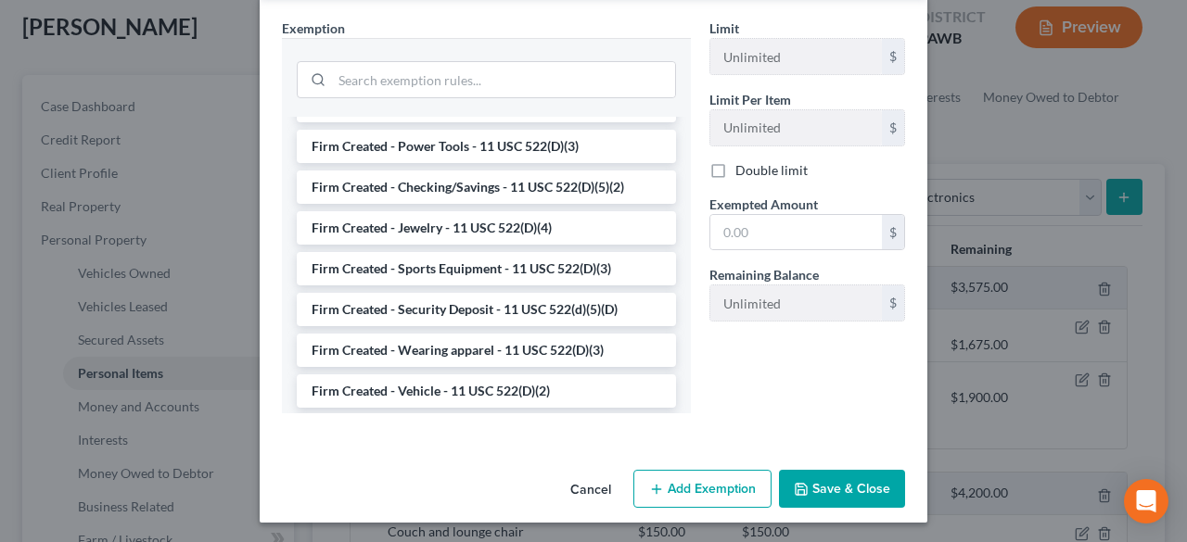
scroll to position [2099, 0]
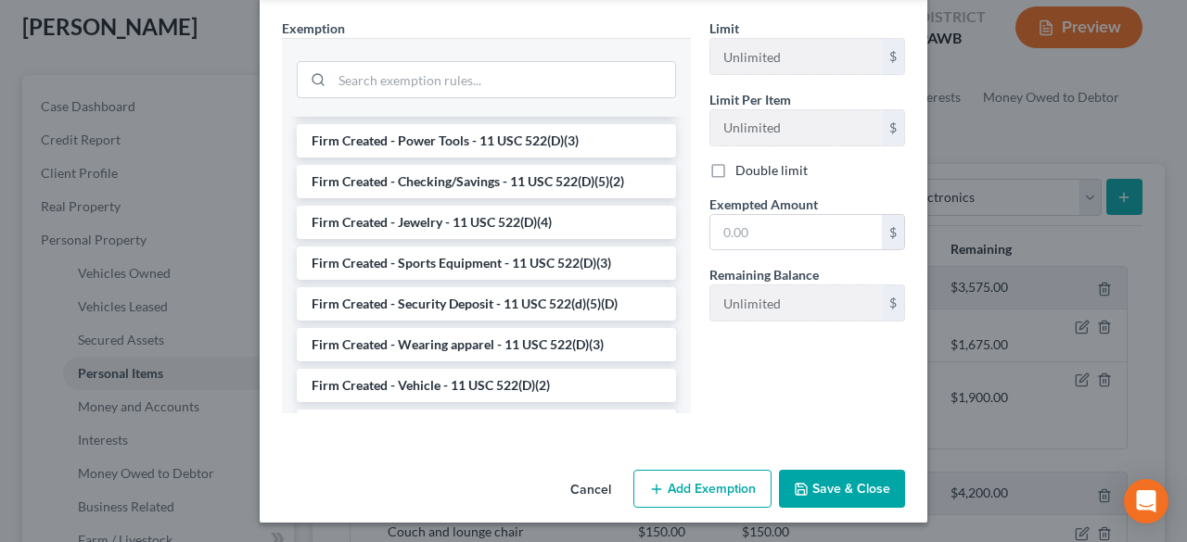
drag, startPoint x: 467, startPoint y: 377, endPoint x: 736, endPoint y: 239, distance: 302.3
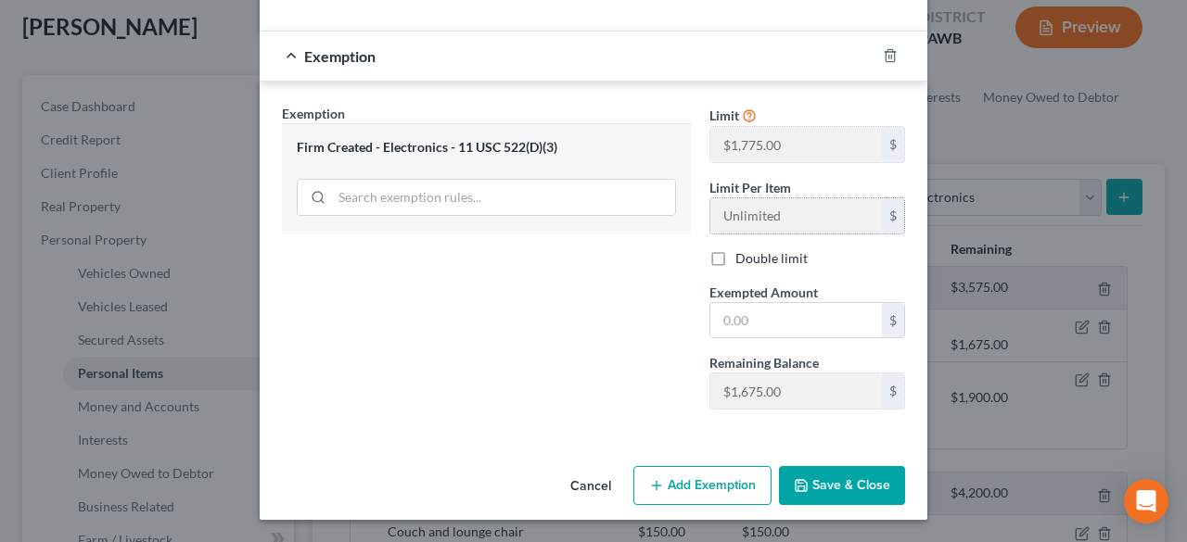
scroll to position [273, 0]
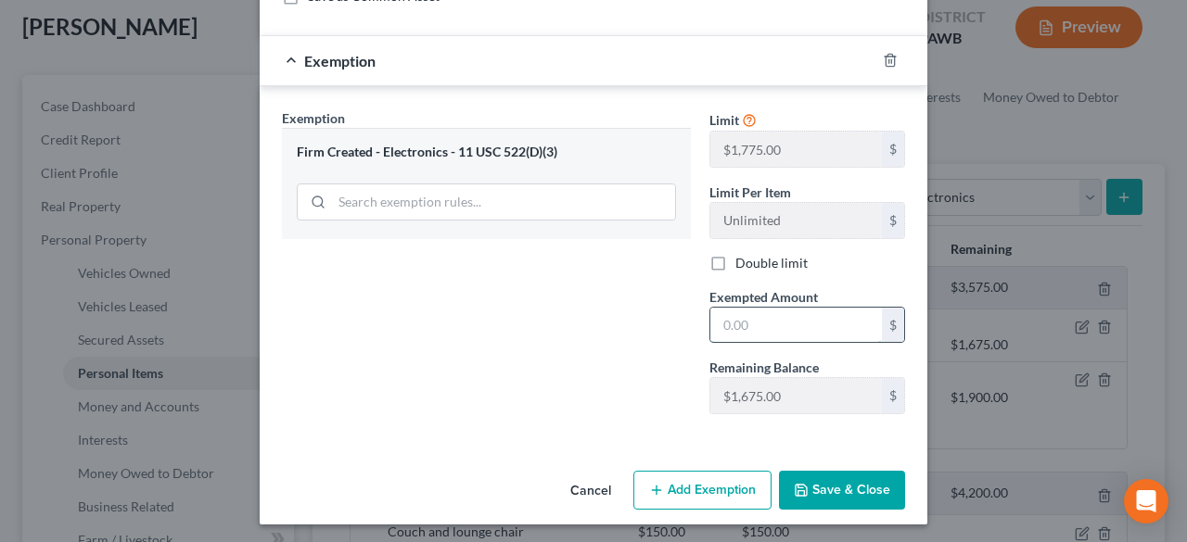
drag, startPoint x: 718, startPoint y: 322, endPoint x: 727, endPoint y: 323, distance: 9.3
click at [718, 322] on input "text" at bounding box center [796, 325] width 172 height 35
type input "200.00"
click at [851, 486] on button "Save & Close" at bounding box center [842, 490] width 126 height 39
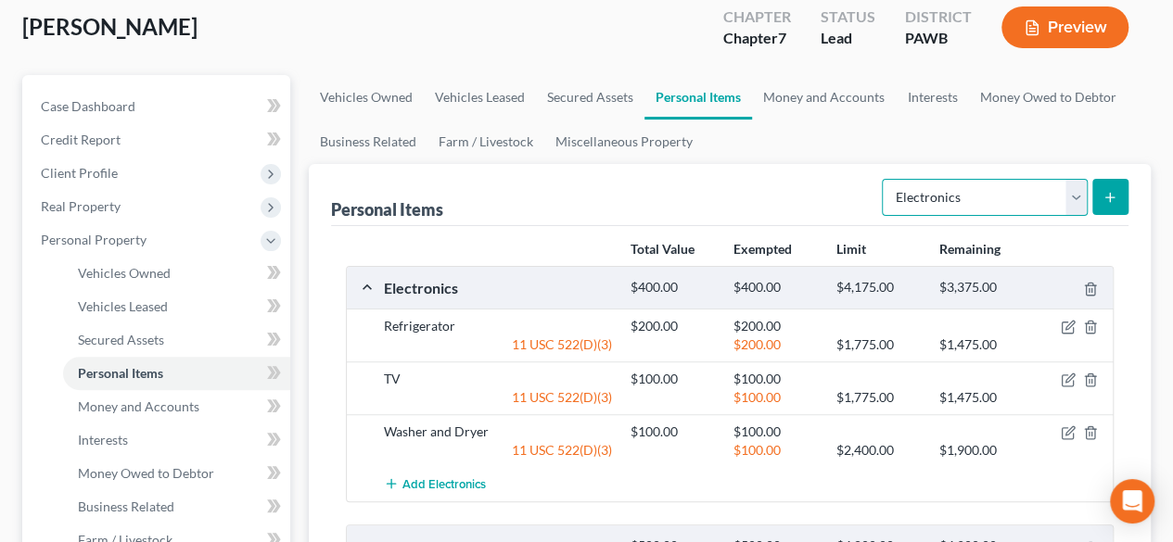
click at [1085, 195] on select "Select Item Type Clothing Collectibles Of Value Electronics Firearms Household …" at bounding box center [985, 197] width 206 height 37
select select "other"
click at [885, 179] on select "Select Item Type Clothing Collectibles Of Value Electronics Firearms Household …" at bounding box center [985, 197] width 206 height 37
click at [1119, 197] on button "submit" at bounding box center [1110, 197] width 36 height 36
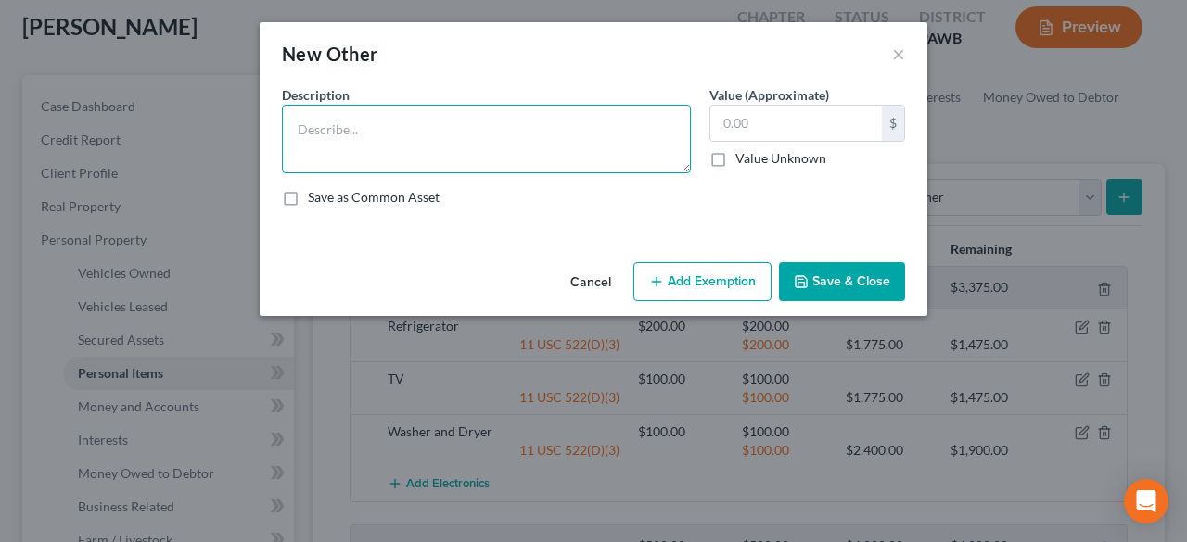
click at [379, 112] on textarea at bounding box center [486, 139] width 409 height 69
type textarea "Lawn mower"
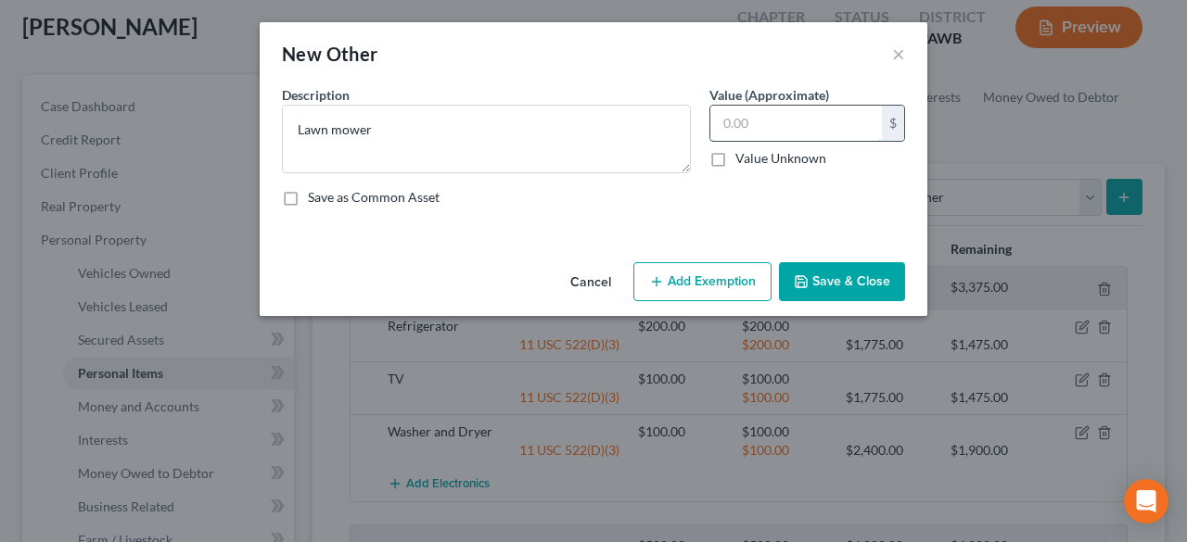
click at [761, 121] on input "text" at bounding box center [796, 123] width 172 height 35
type input "50.00"
click at [708, 288] on button "Add Exemption" at bounding box center [702, 281] width 138 height 39
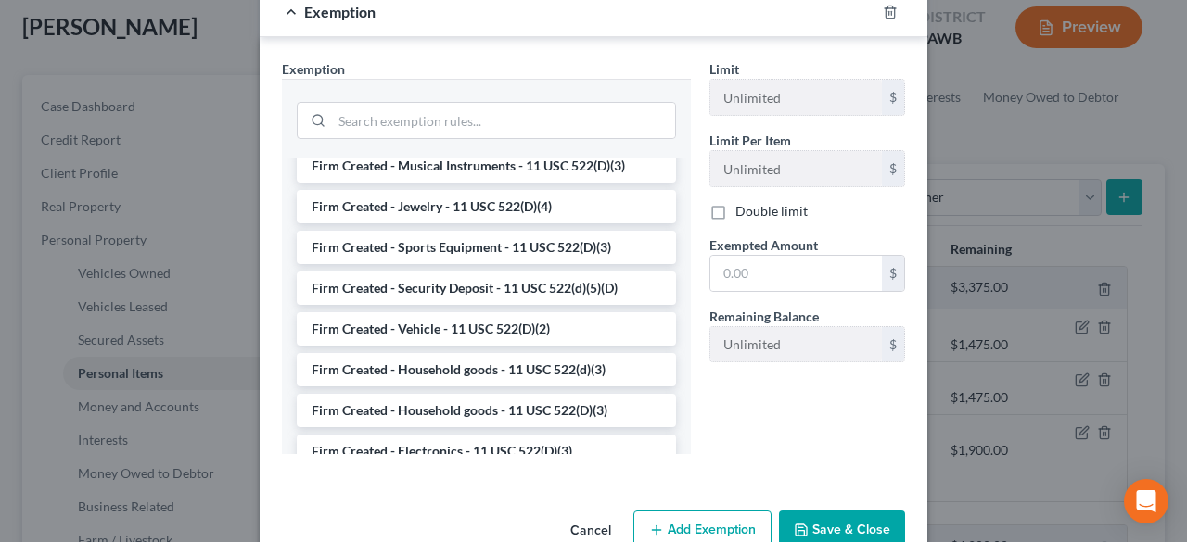
scroll to position [2285, 0]
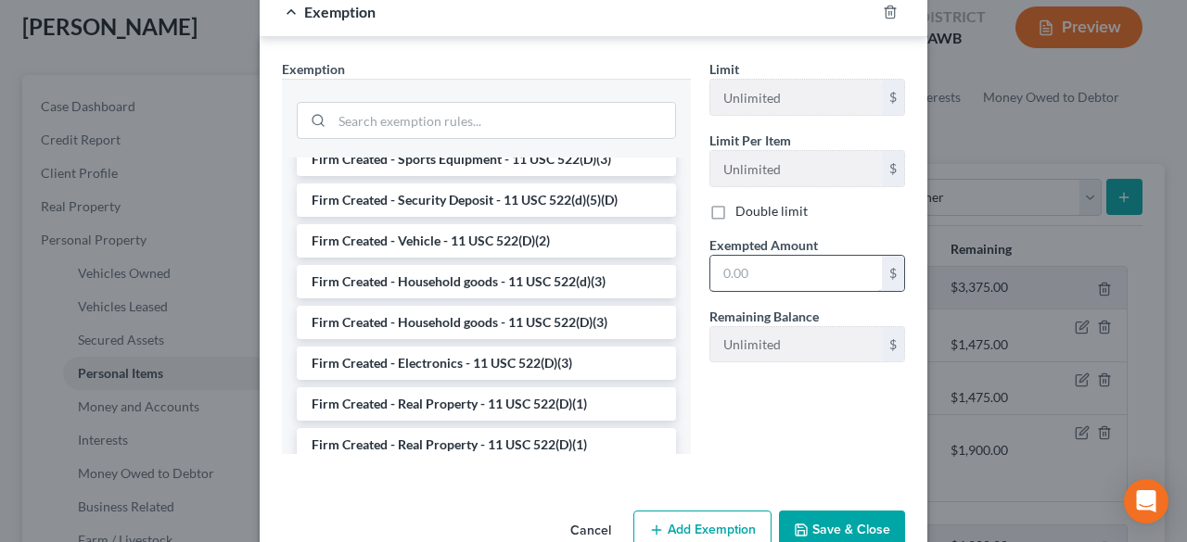
drag, startPoint x: 460, startPoint y: 361, endPoint x: 763, endPoint y: 313, distance: 306.8
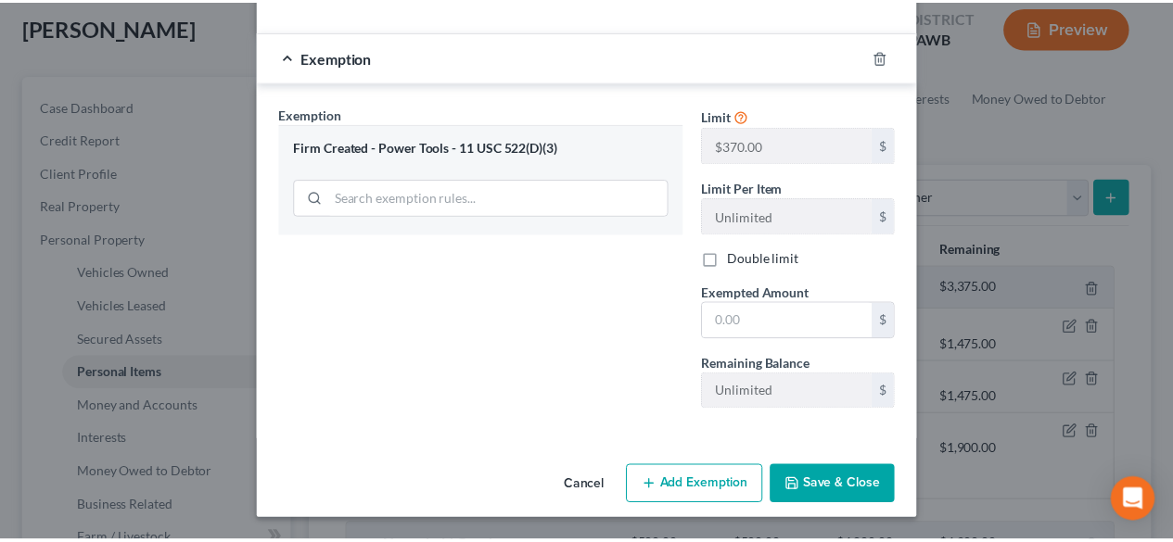
scroll to position [202, 0]
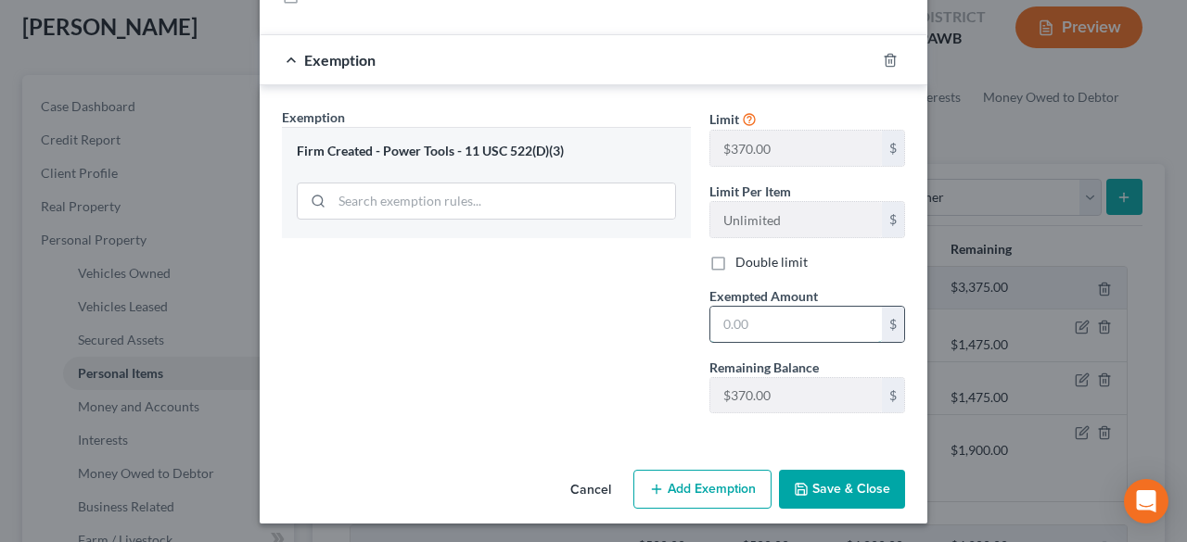
click at [737, 324] on input "text" at bounding box center [796, 324] width 172 height 35
type input "50.00"
click at [834, 490] on button "Save & Close" at bounding box center [842, 489] width 126 height 39
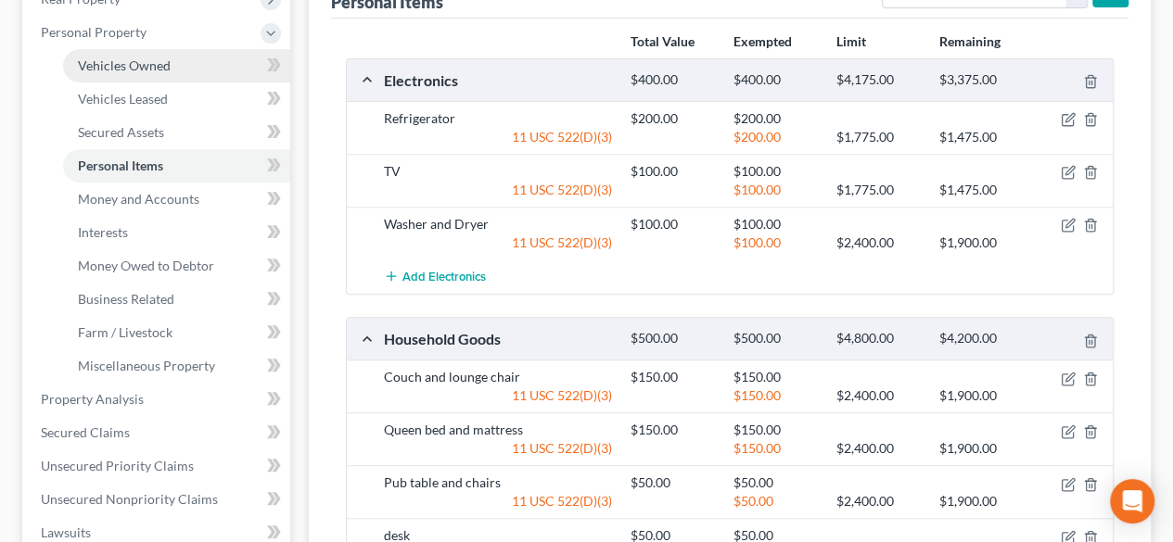
scroll to position [125, 0]
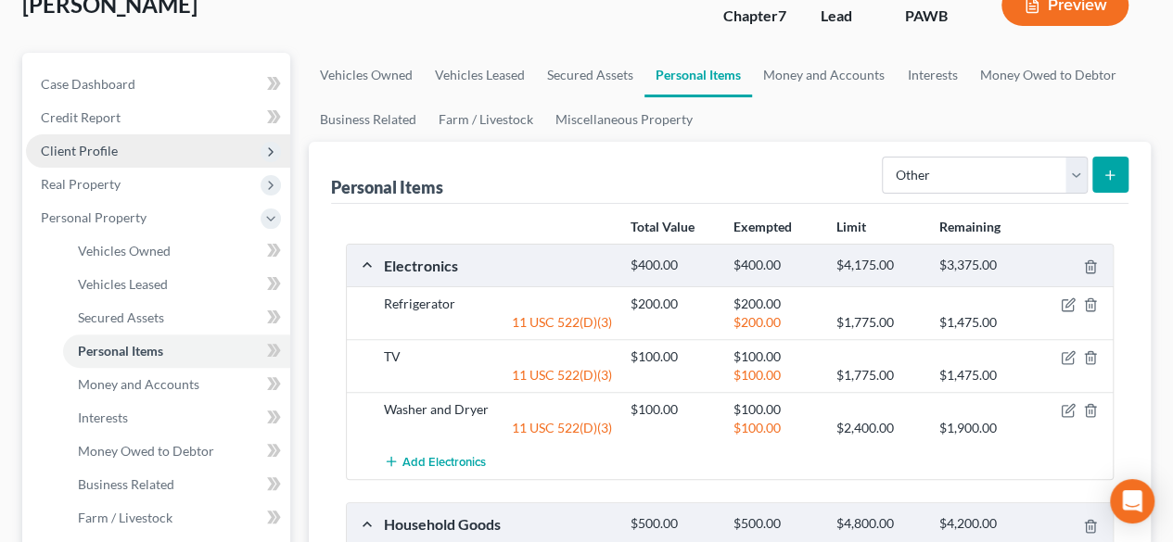
click at [82, 151] on span "Client Profile" at bounding box center [79, 151] width 77 height 16
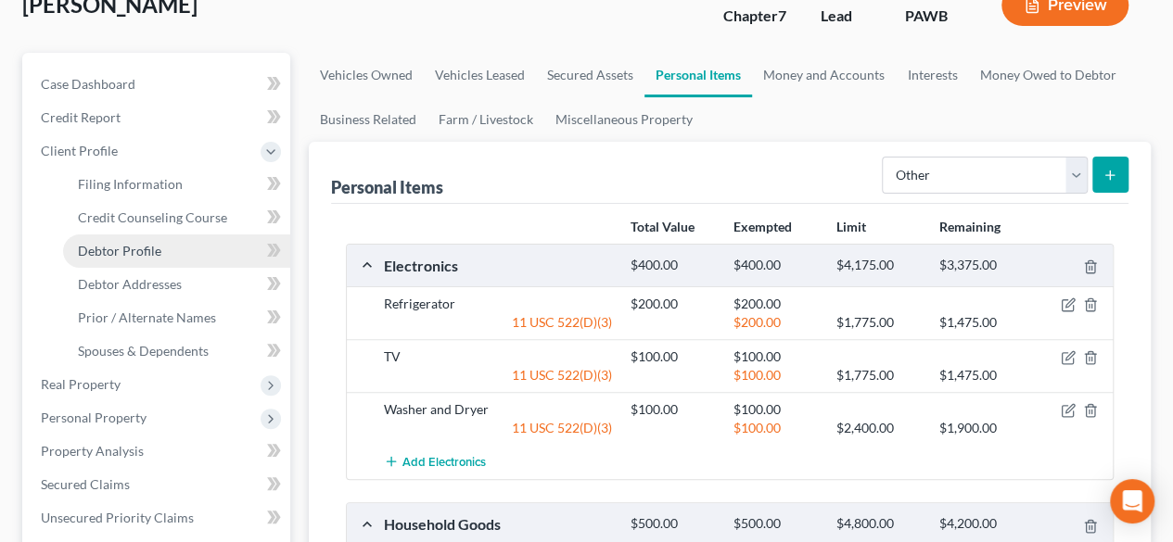
click at [134, 246] on span "Debtor Profile" at bounding box center [119, 251] width 83 height 16
select select "0"
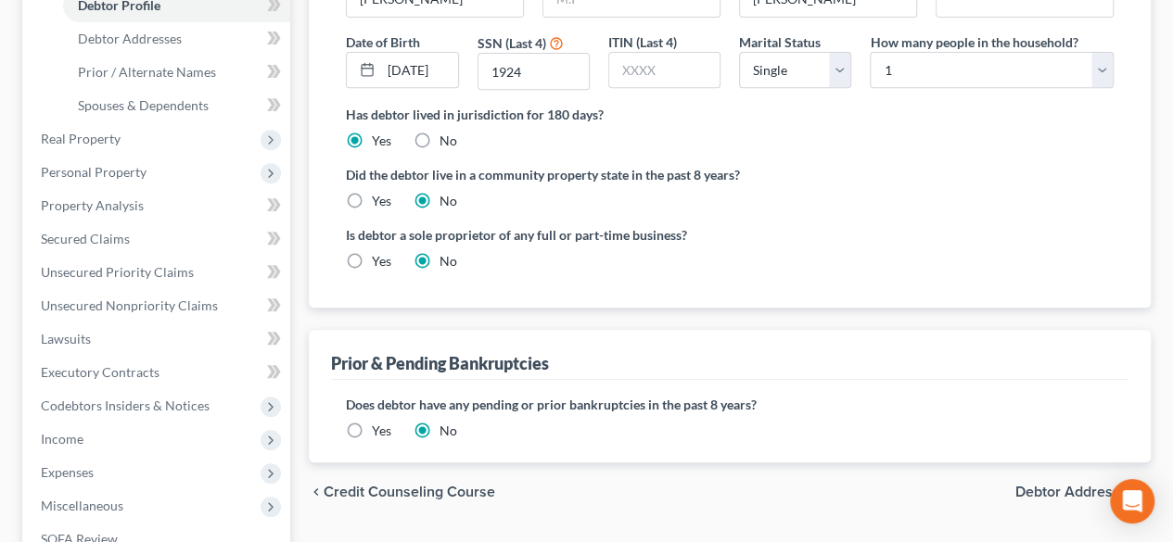
scroll to position [556, 0]
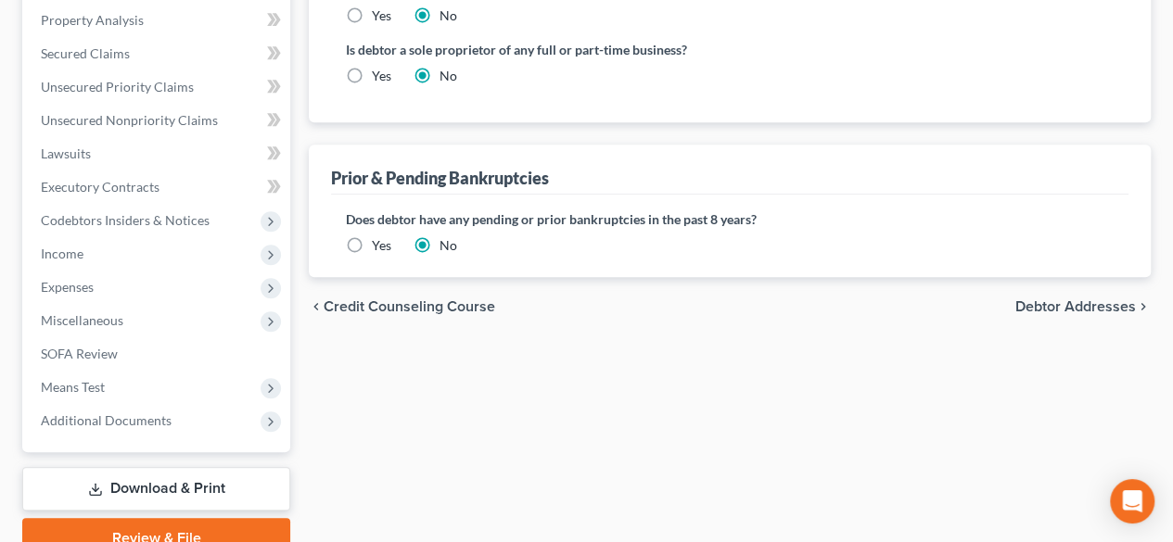
click at [1078, 299] on span "Debtor Addresses" at bounding box center [1075, 306] width 121 height 15
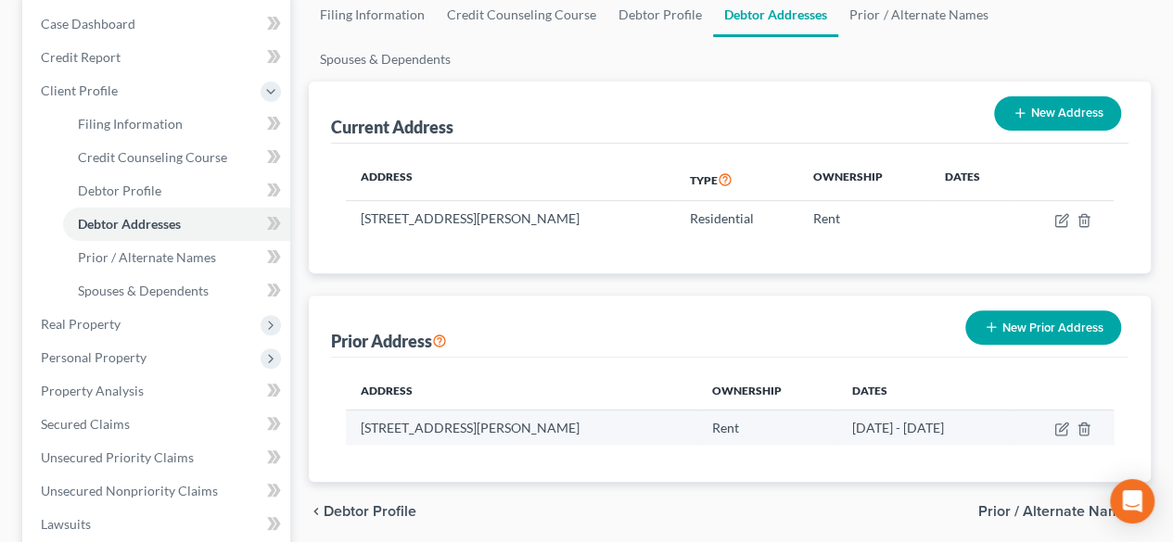
scroll to position [278, 0]
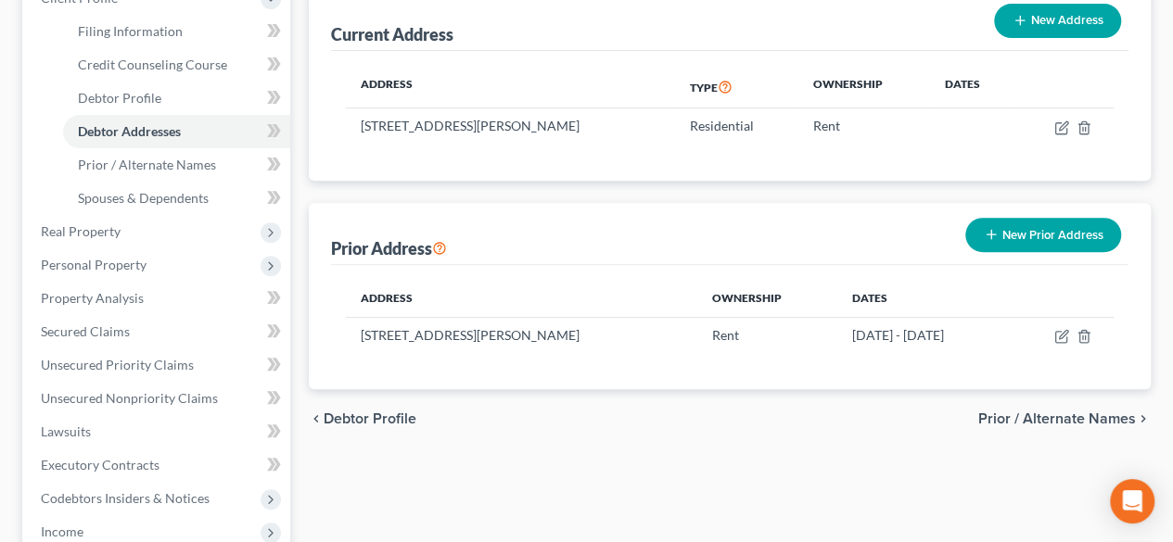
click at [1068, 412] on span "Prior / Alternate Names" at bounding box center [1057, 419] width 158 height 15
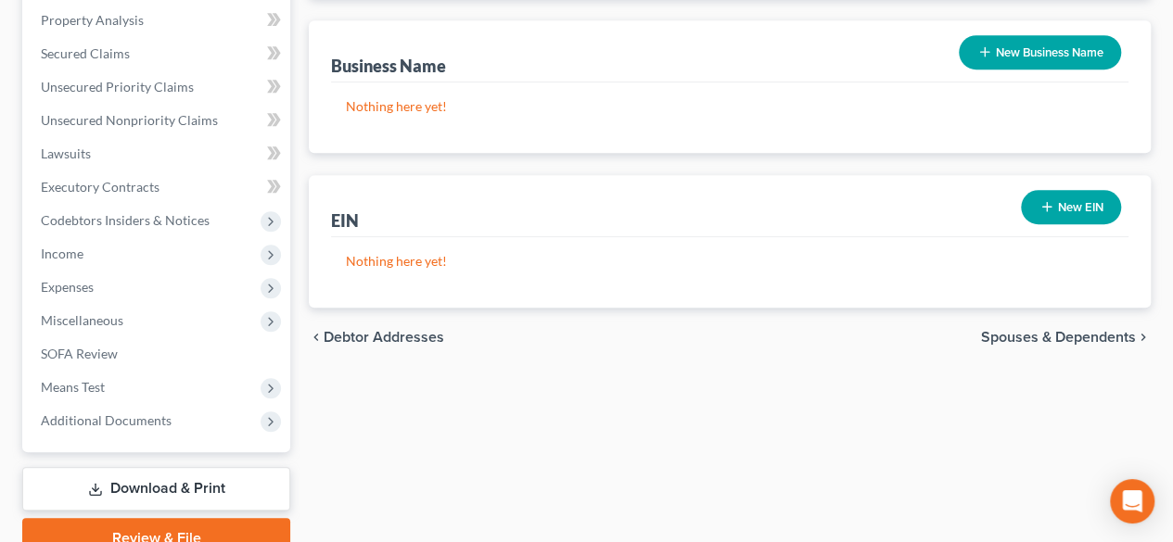
scroll to position [641, 0]
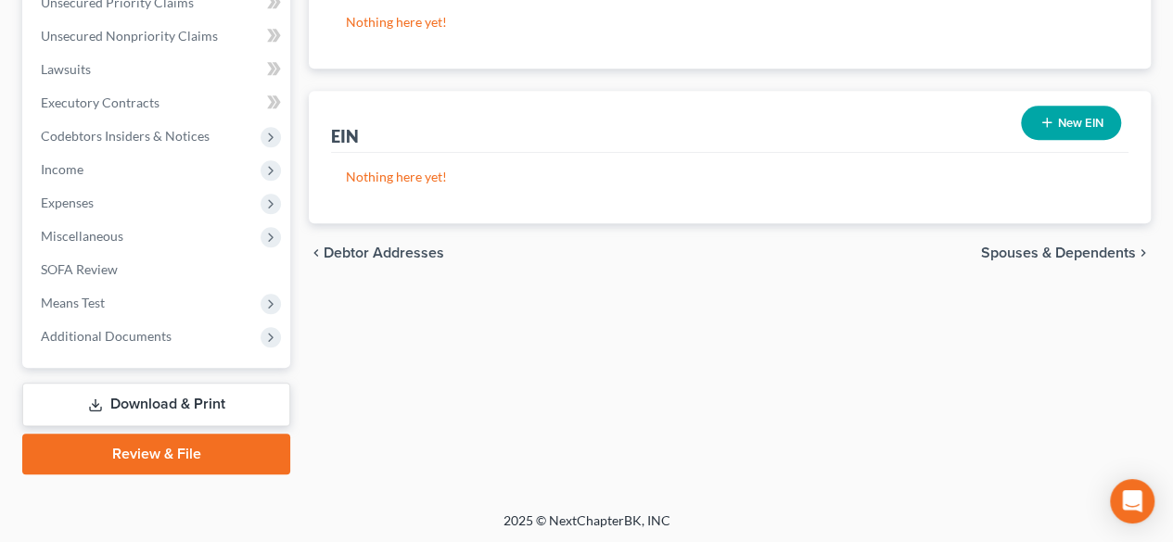
click at [1070, 246] on span "Spouses & Dependents" at bounding box center [1058, 253] width 155 height 15
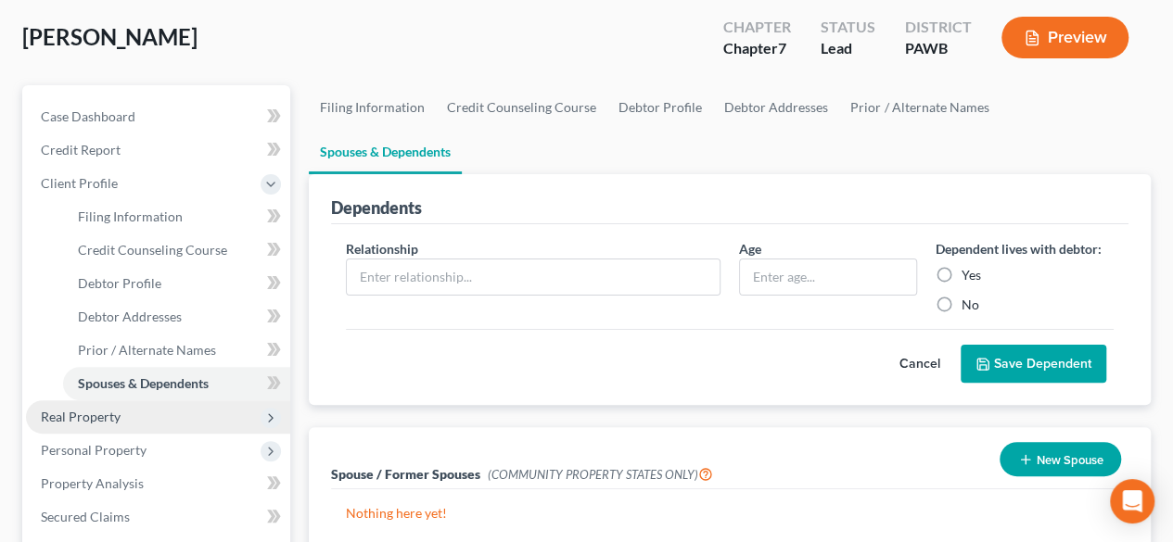
scroll to position [185, 0]
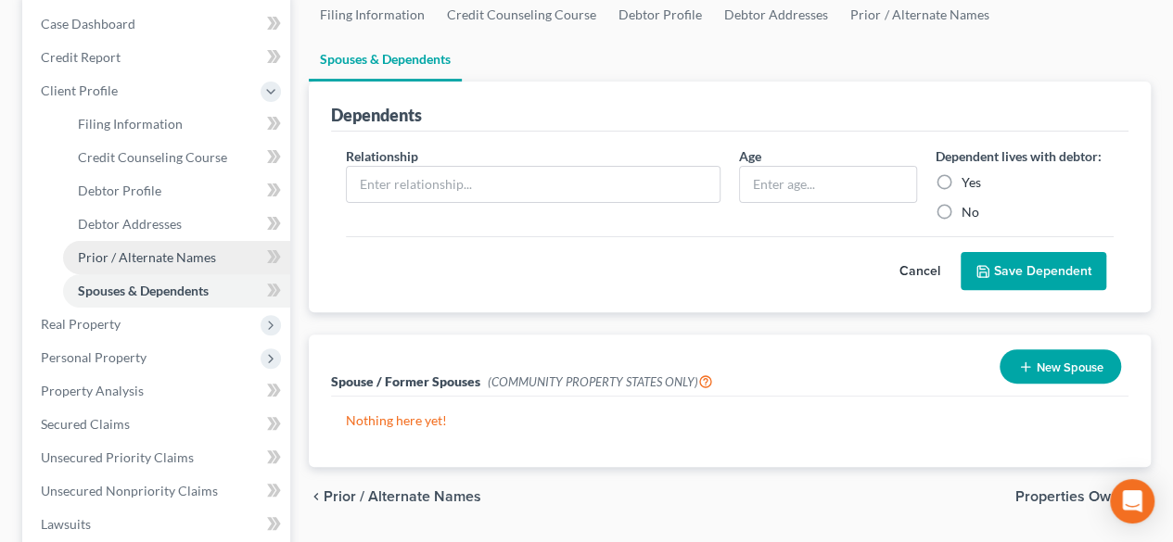
click at [154, 258] on span "Prior / Alternate Names" at bounding box center [147, 257] width 138 height 16
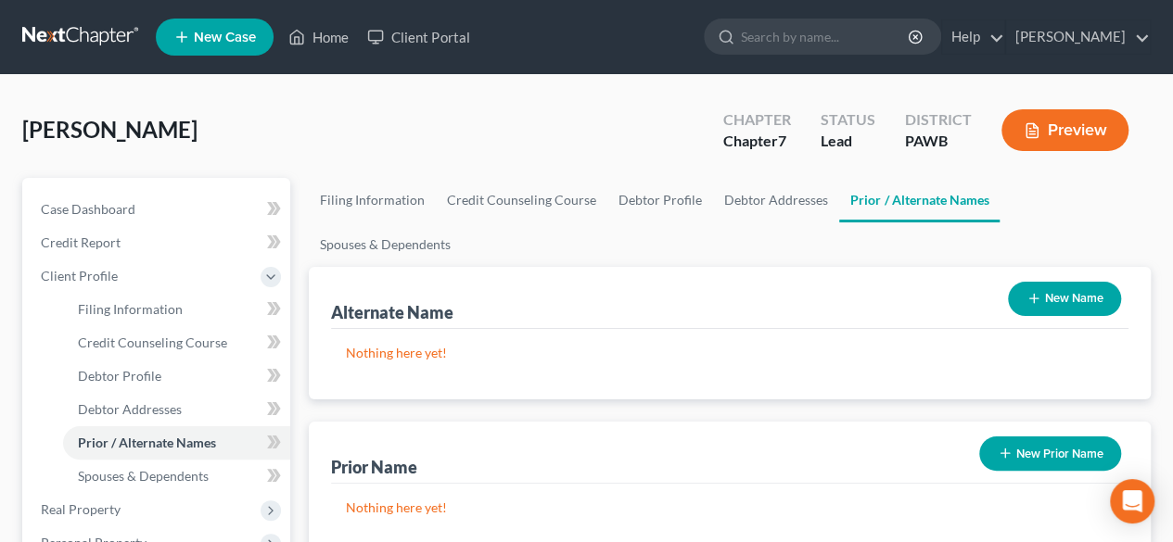
scroll to position [93, 0]
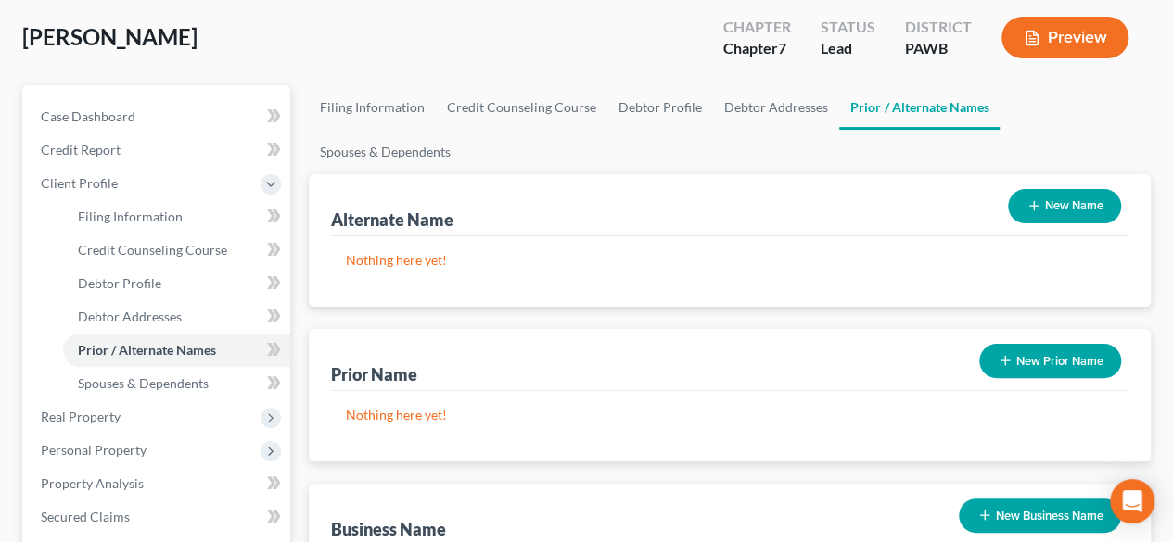
click at [1056, 189] on button "New Name" at bounding box center [1064, 206] width 113 height 34
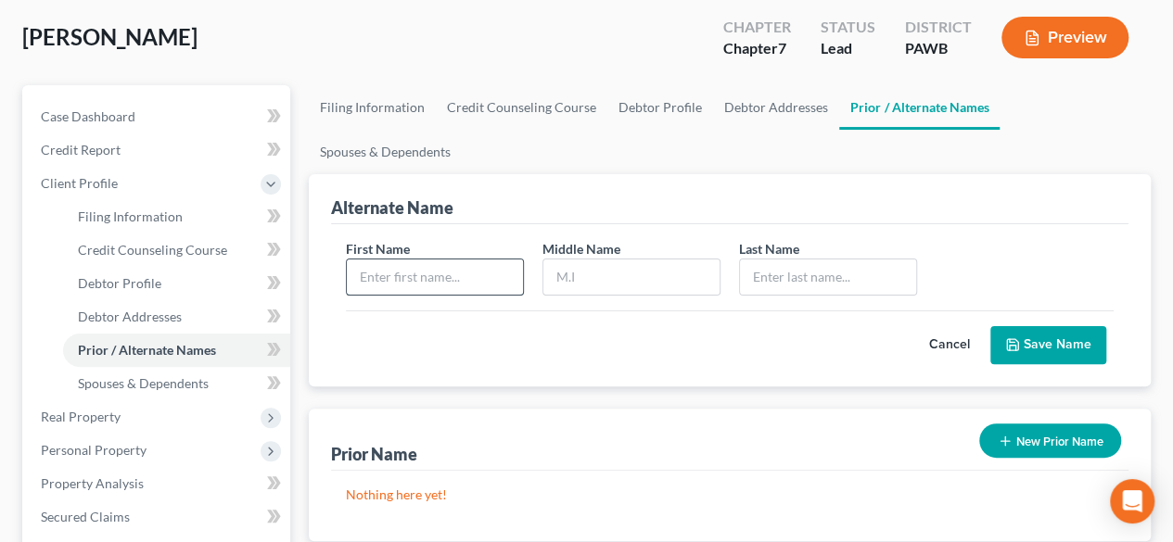
click at [440, 260] on input "text" at bounding box center [435, 277] width 176 height 35
type input "[PERSON_NAME]"
type input "N"
type input "[PERSON_NAME]"
click at [1050, 326] on button "Save Name" at bounding box center [1048, 345] width 116 height 39
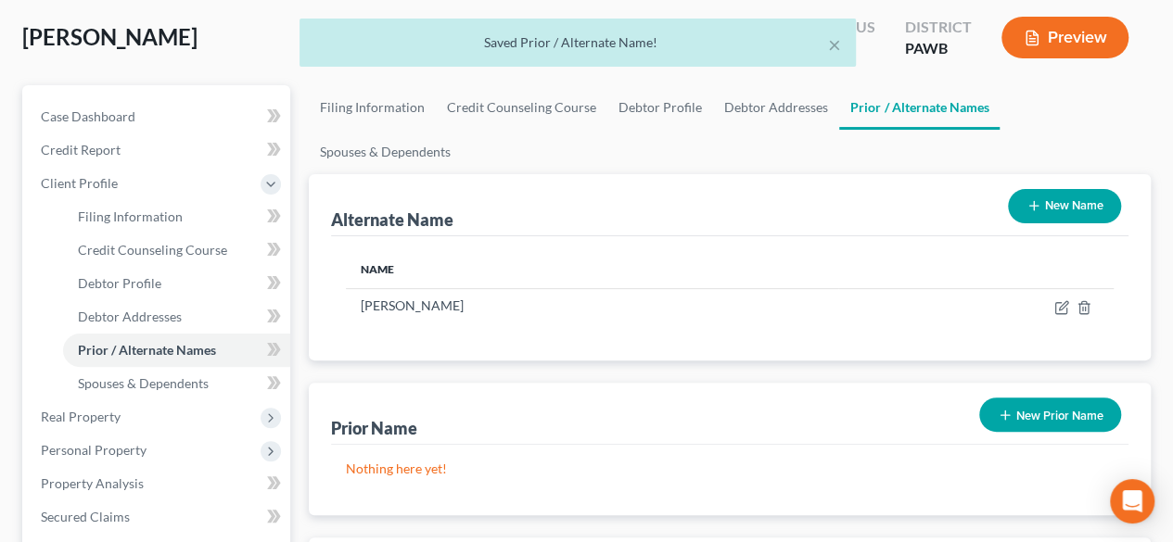
click at [1068, 189] on button "New Name" at bounding box center [1064, 206] width 113 height 34
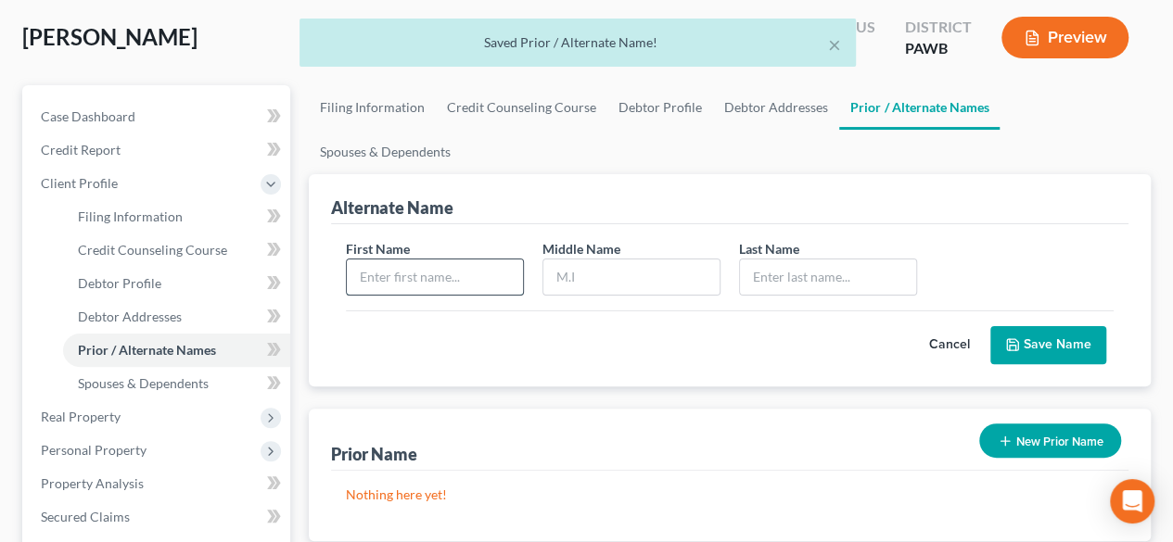
click at [363, 260] on input "text" at bounding box center [435, 277] width 176 height 35
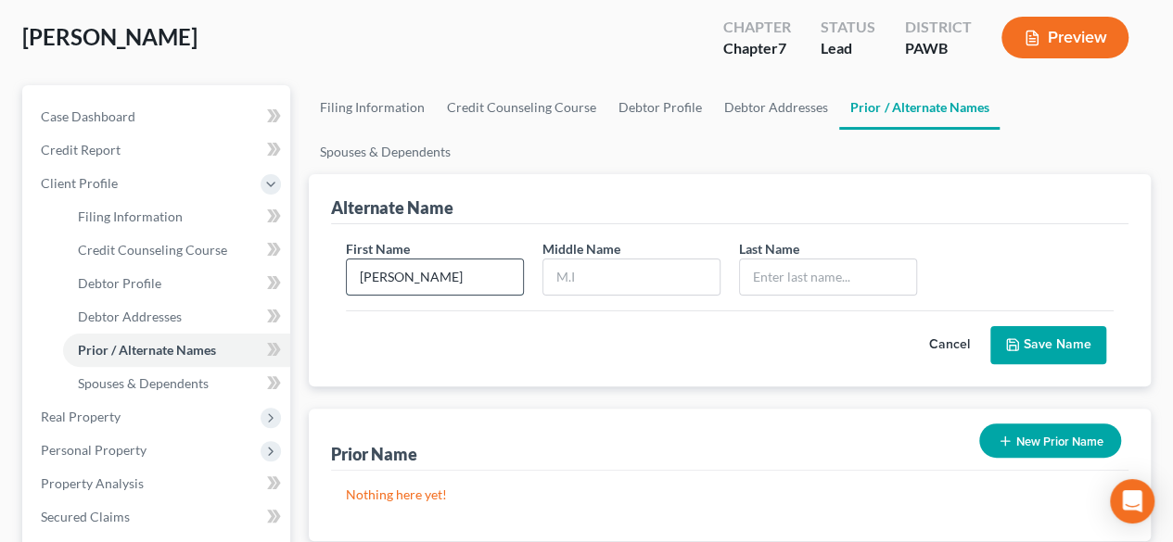
type input "[PERSON_NAME]"
click at [1040, 326] on button "Save Name" at bounding box center [1048, 345] width 116 height 39
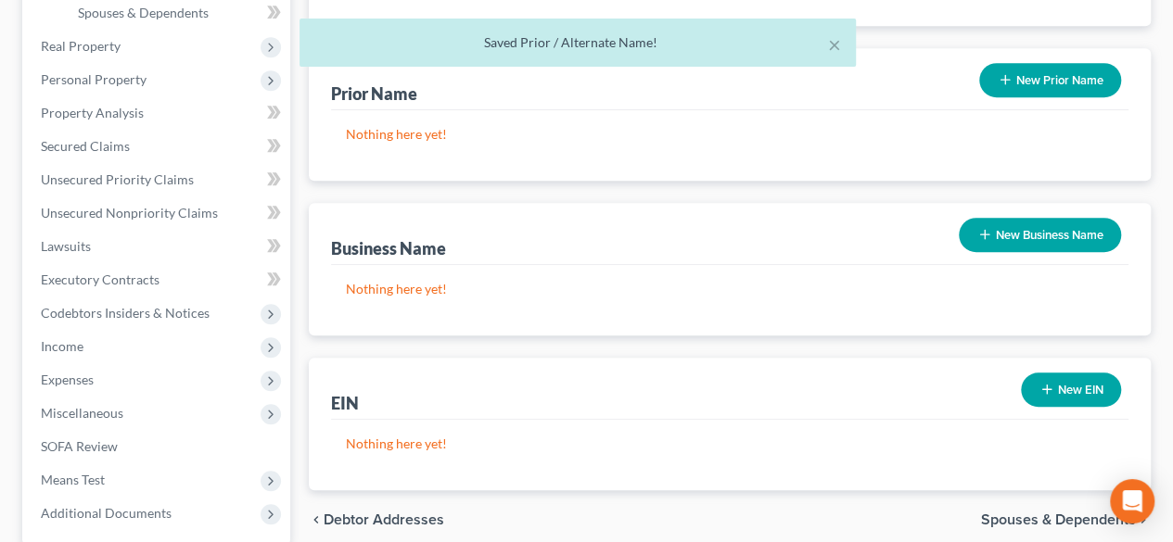
scroll to position [641, 0]
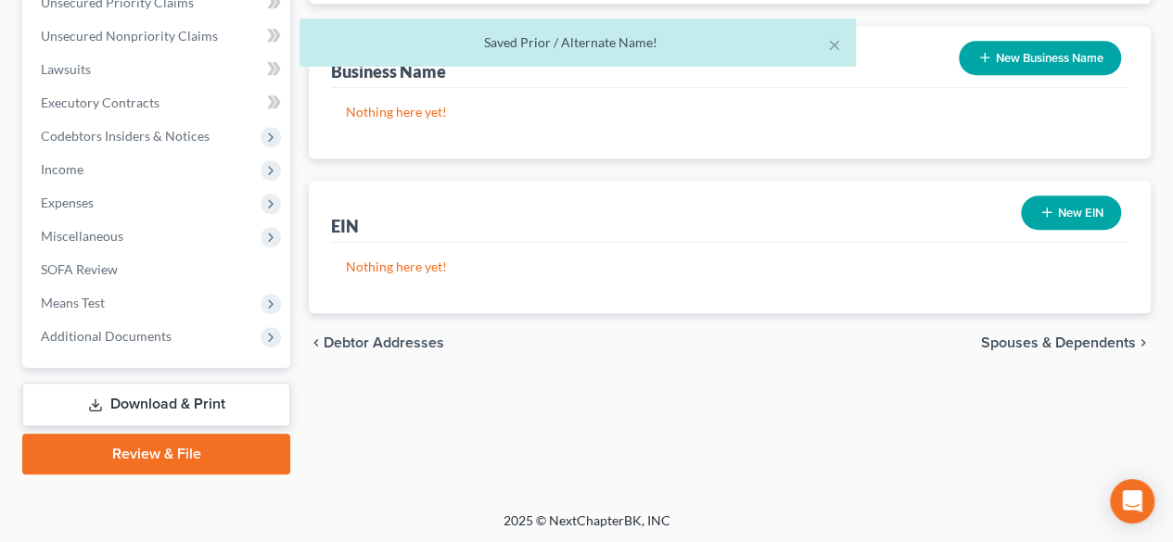
click at [1068, 336] on span "Spouses & Dependents" at bounding box center [1058, 343] width 155 height 15
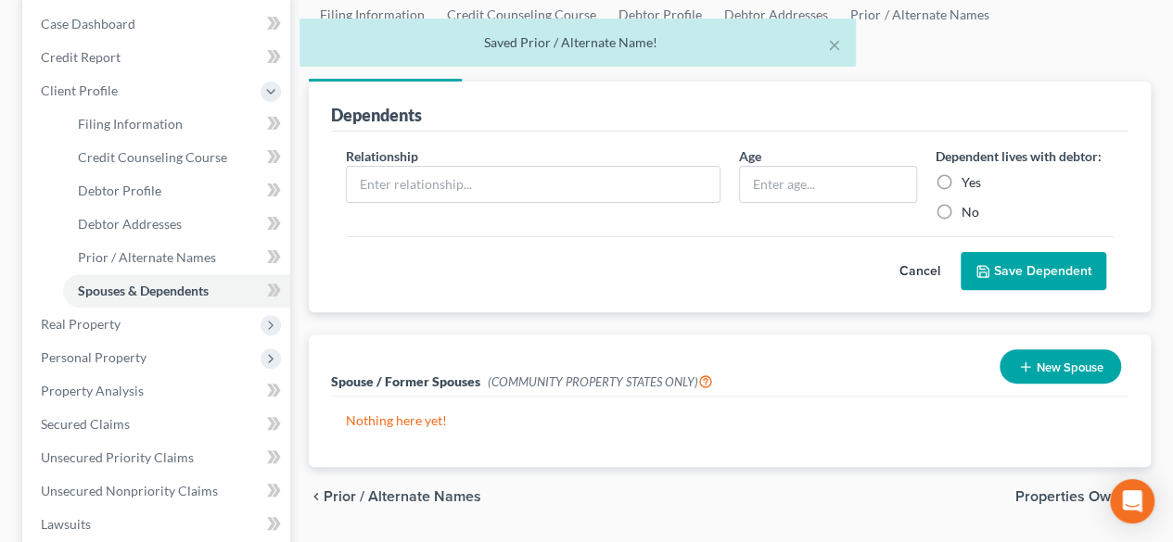
scroll to position [278, 0]
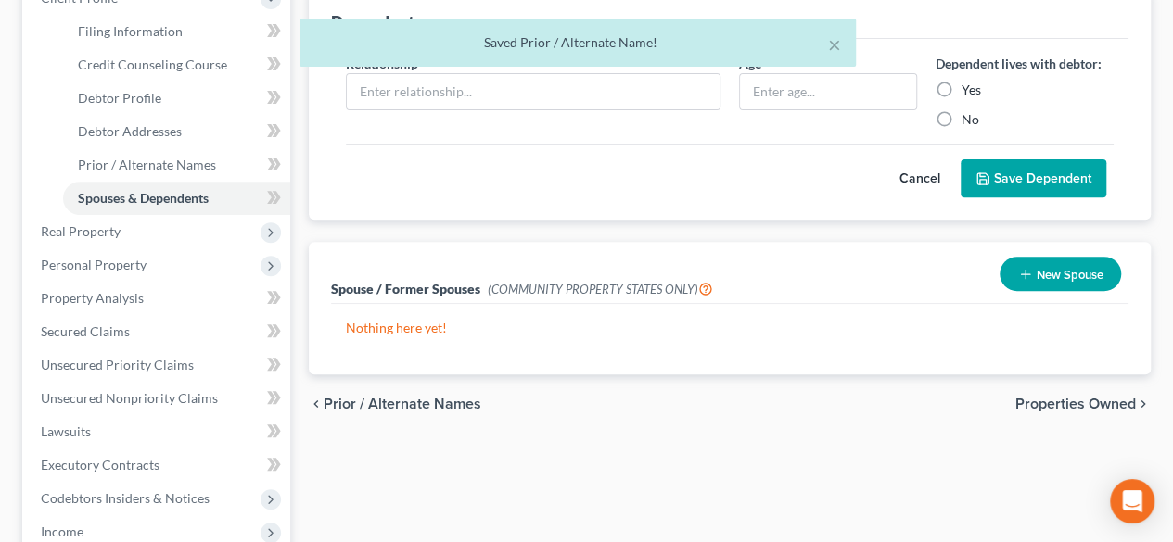
click at [1061, 397] on span "Properties Owned" at bounding box center [1075, 404] width 121 height 15
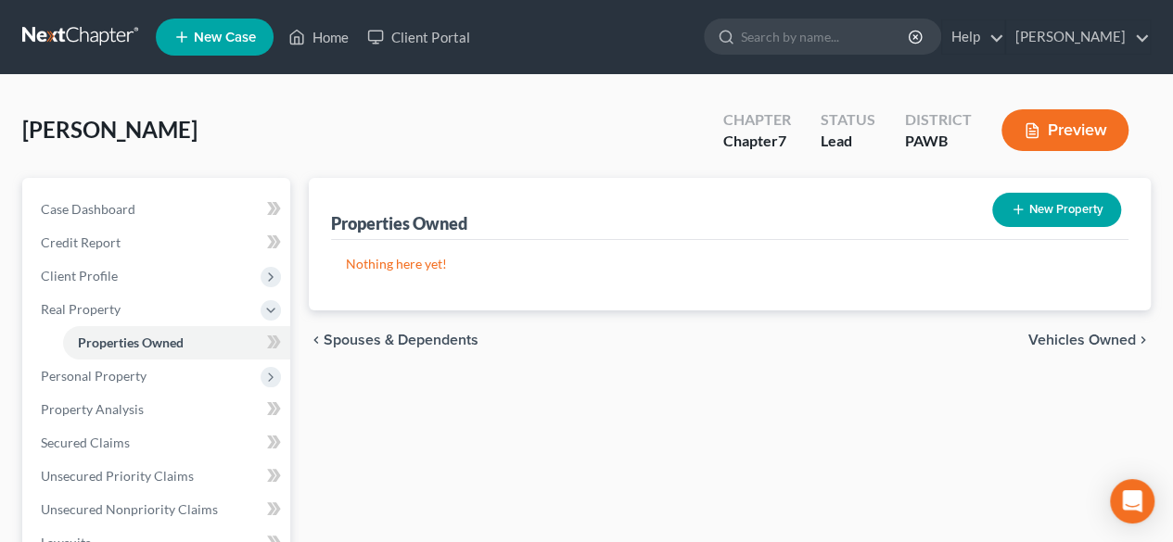
scroll to position [185, 0]
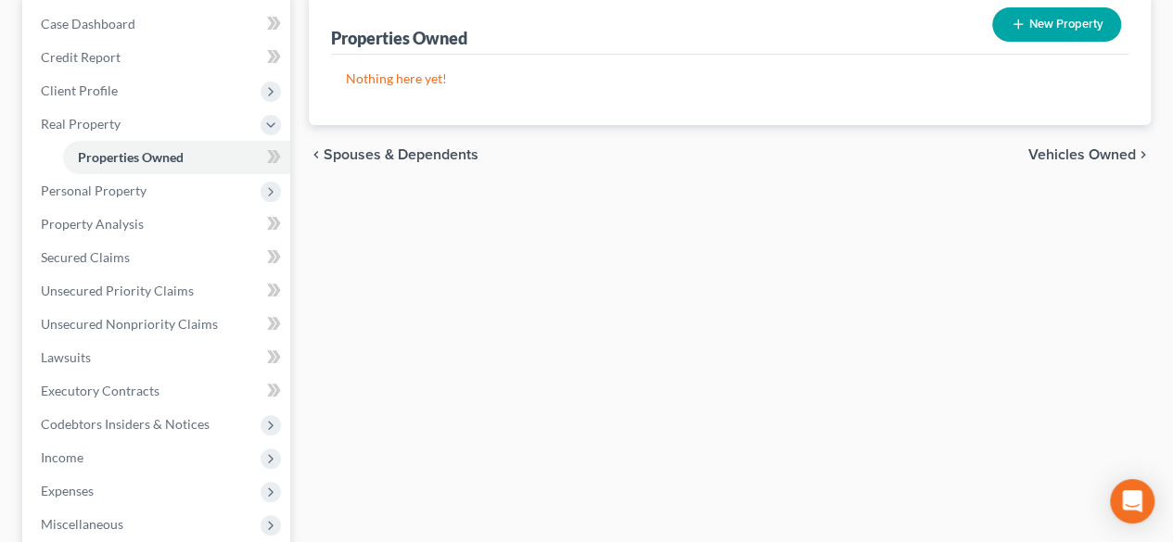
click at [1070, 152] on span "Vehicles Owned" at bounding box center [1082, 154] width 108 height 15
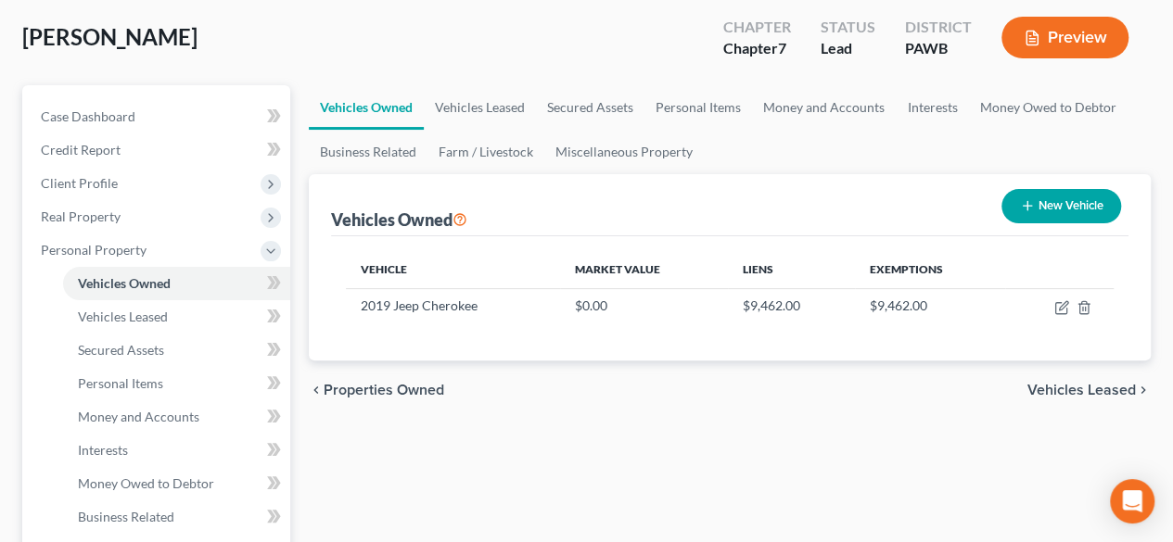
scroll to position [185, 0]
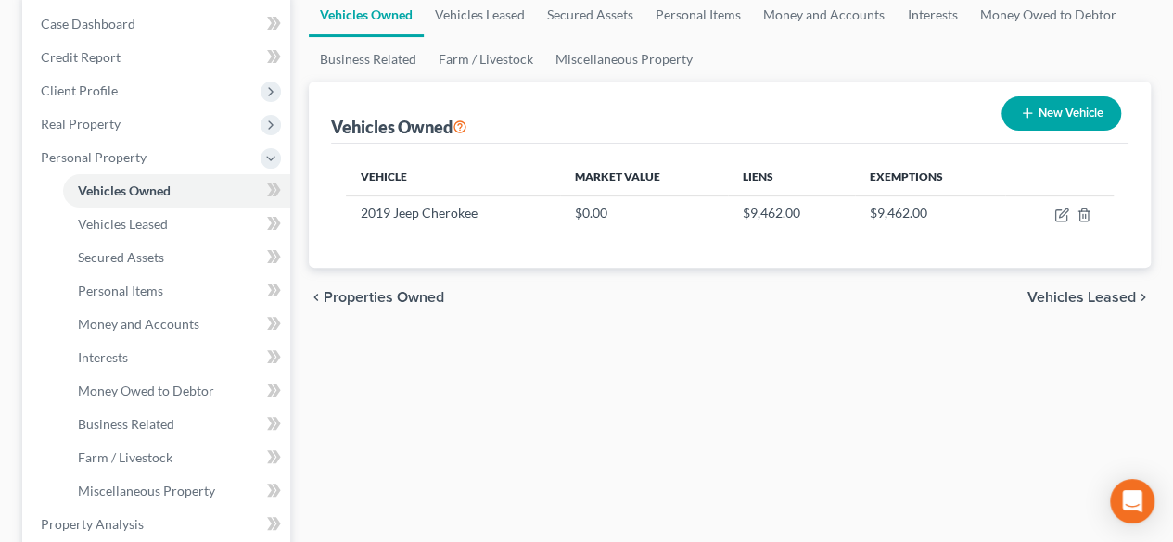
click at [1059, 300] on span "Vehicles Leased" at bounding box center [1081, 297] width 108 height 15
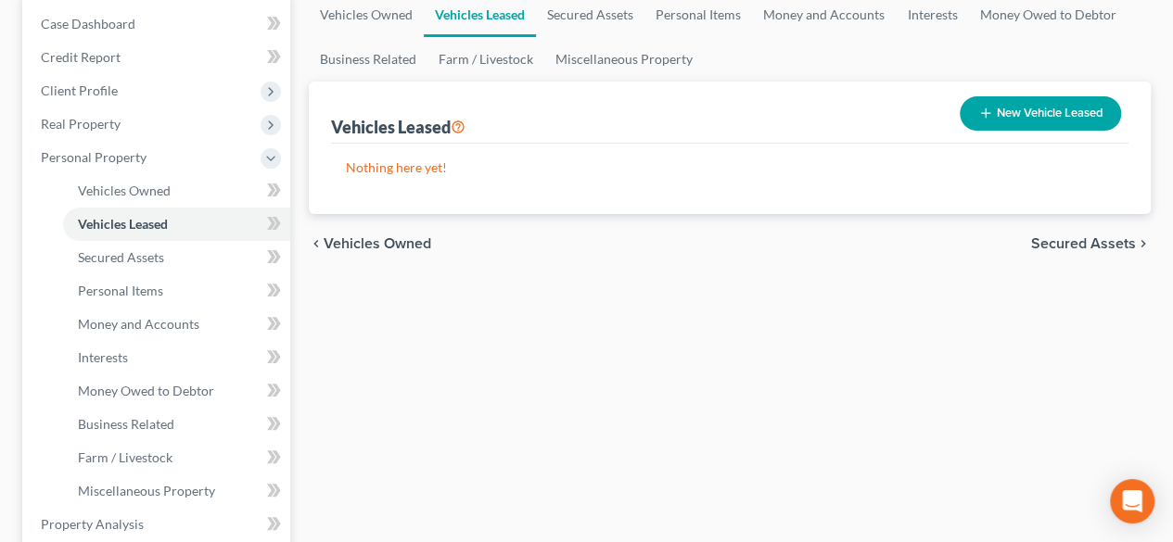
scroll to position [278, 0]
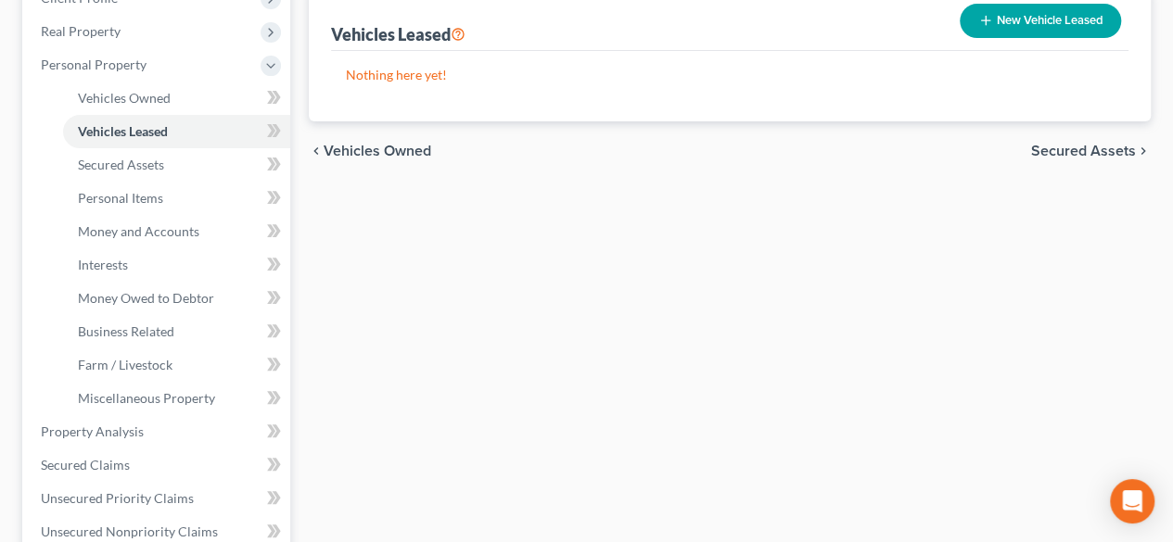
click at [1083, 151] on span "Secured Assets" at bounding box center [1083, 151] width 105 height 15
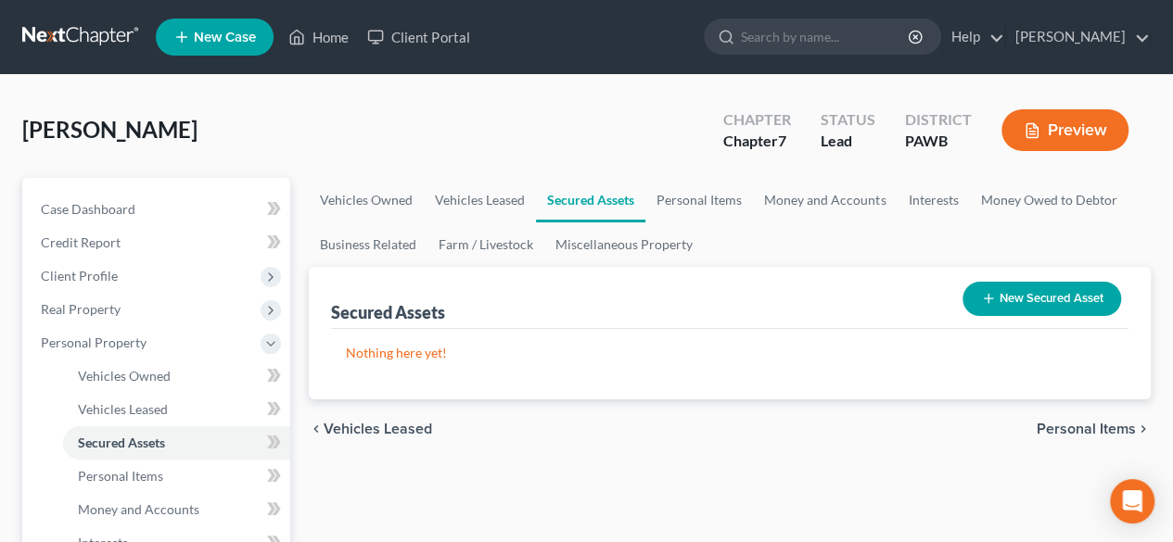
scroll to position [185, 0]
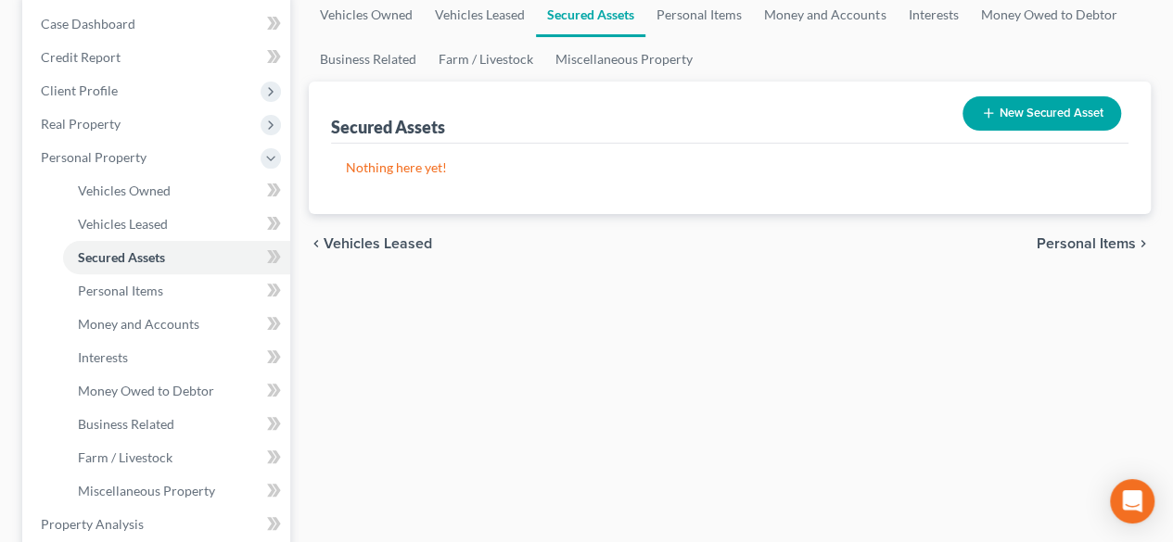
click at [1072, 246] on span "Personal Items" at bounding box center [1086, 243] width 99 height 15
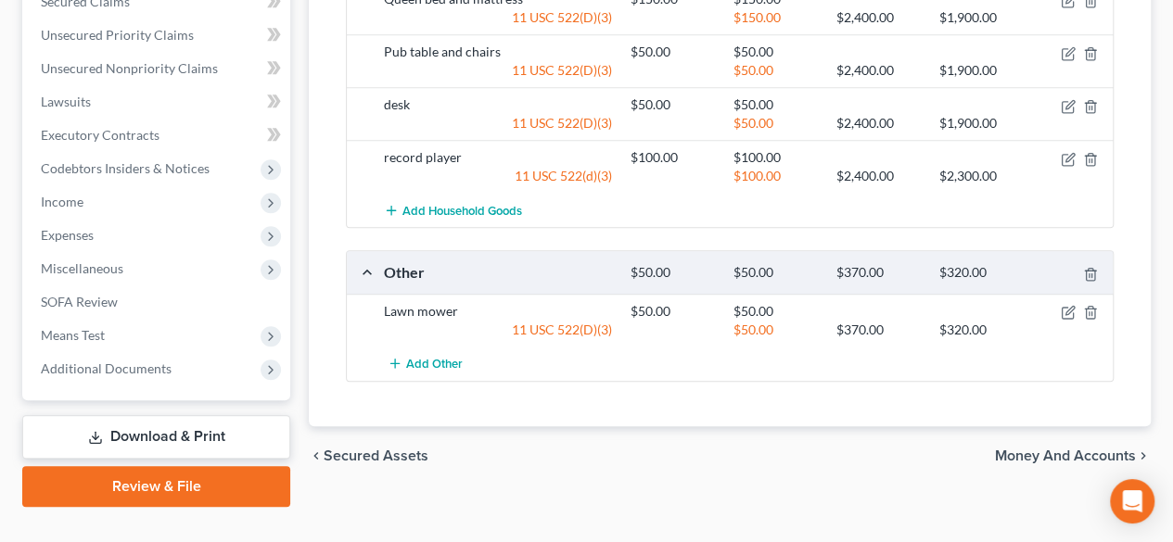
scroll to position [774, 0]
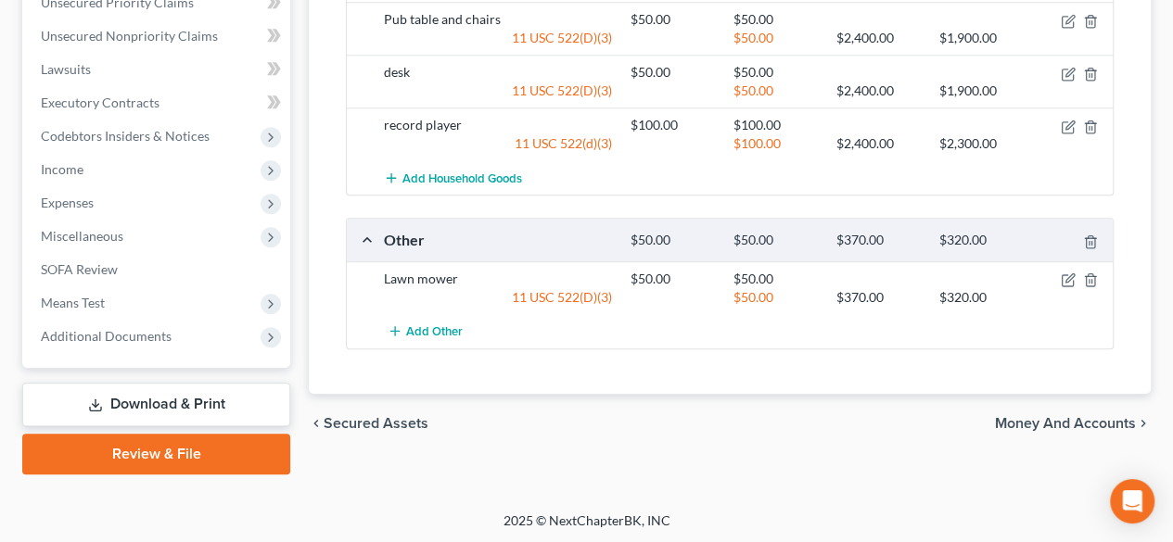
click at [1020, 416] on span "Money and Accounts" at bounding box center [1065, 423] width 141 height 15
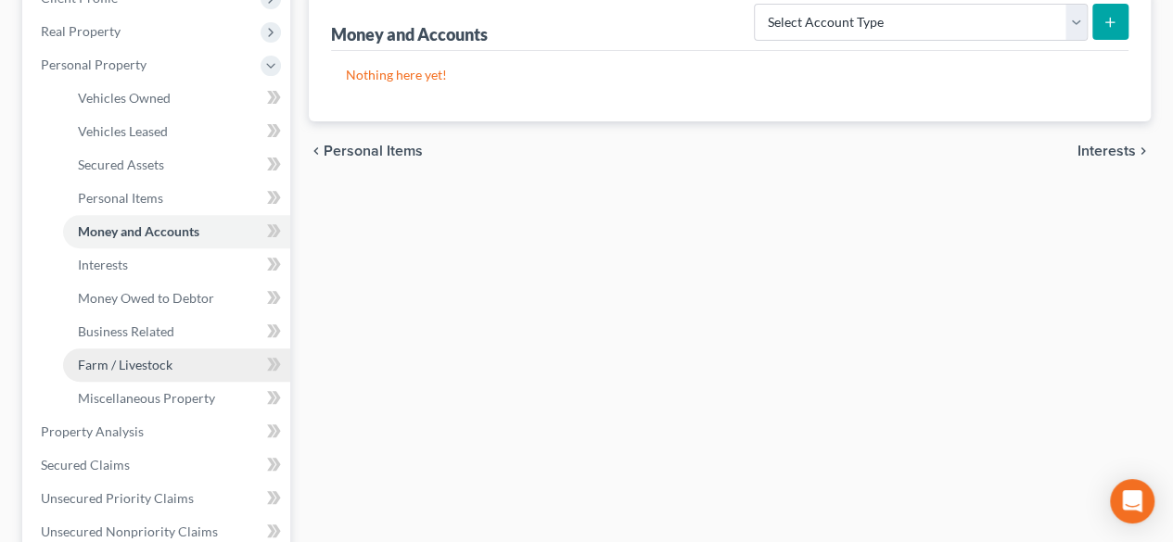
scroll to position [464, 0]
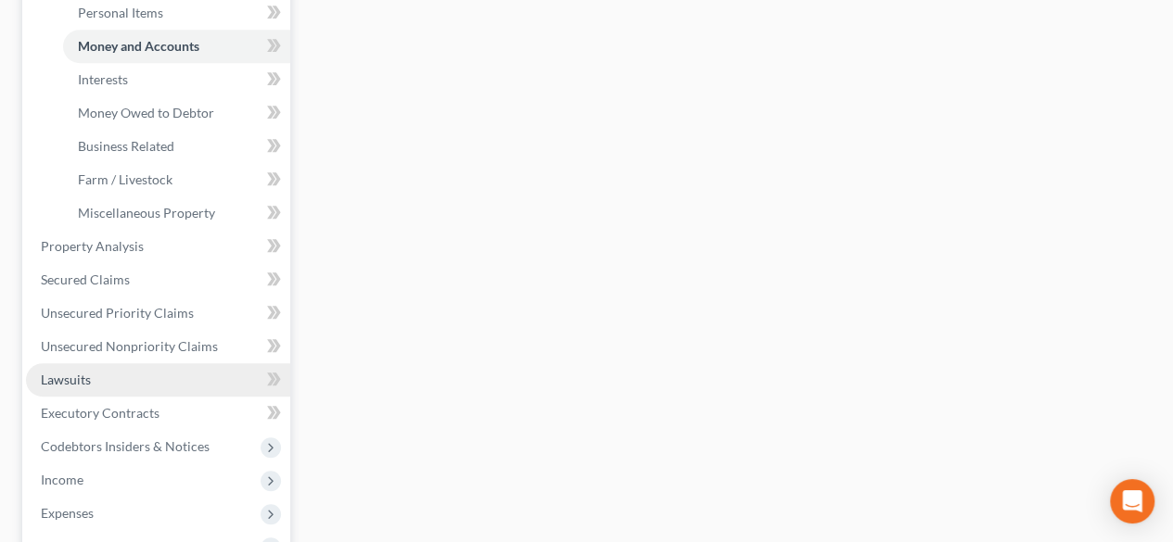
drag, startPoint x: 65, startPoint y: 381, endPoint x: 211, endPoint y: 366, distance: 147.2
click at [65, 383] on span "Lawsuits" at bounding box center [66, 380] width 50 height 16
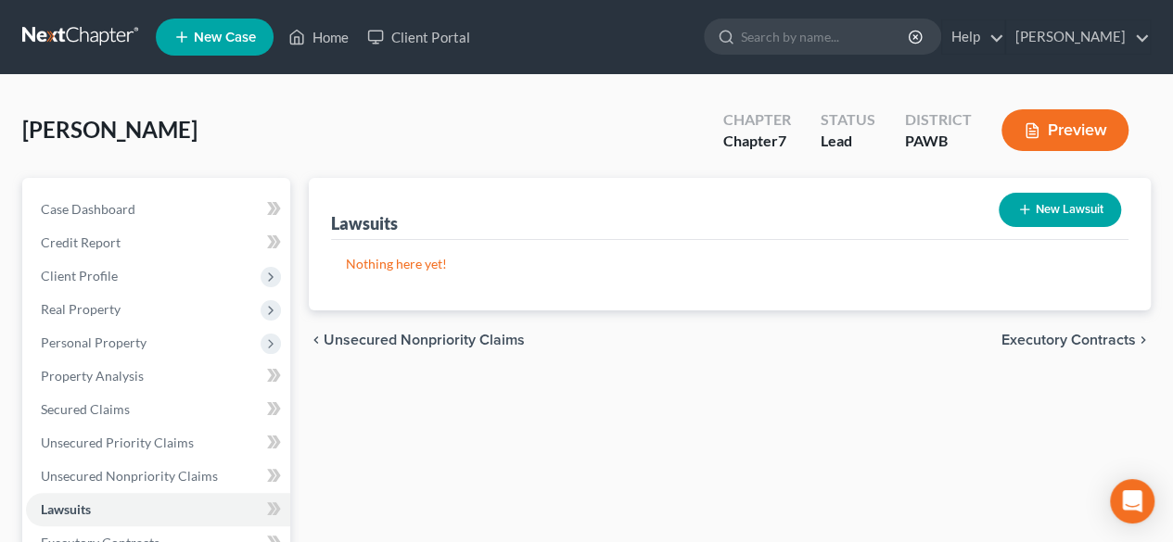
click at [1083, 204] on button "New Lawsuit" at bounding box center [1060, 210] width 122 height 34
select select "0"
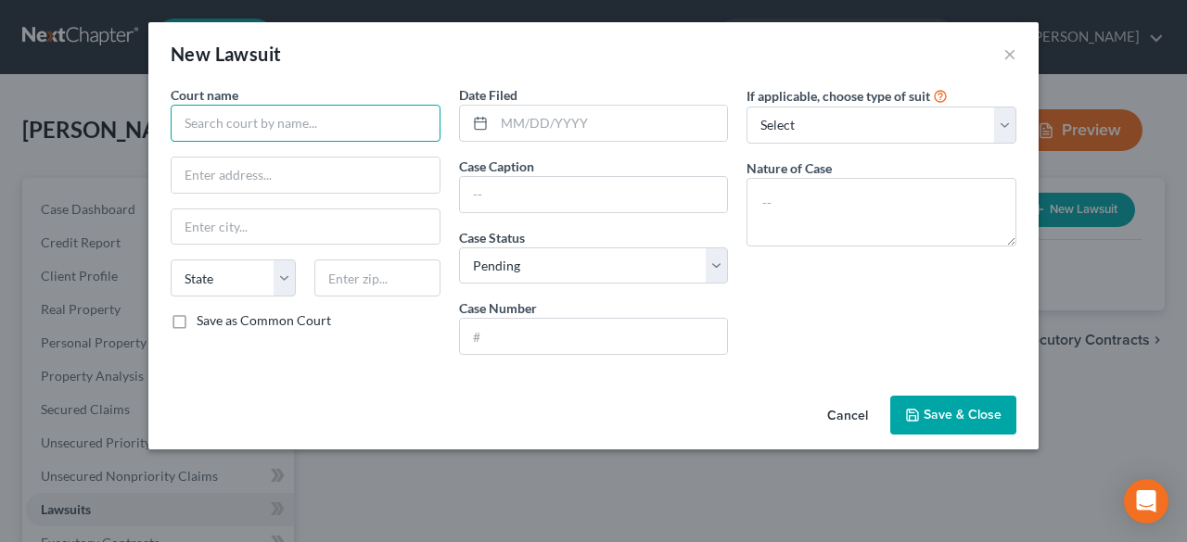
click at [260, 125] on input "text" at bounding box center [306, 123] width 270 height 37
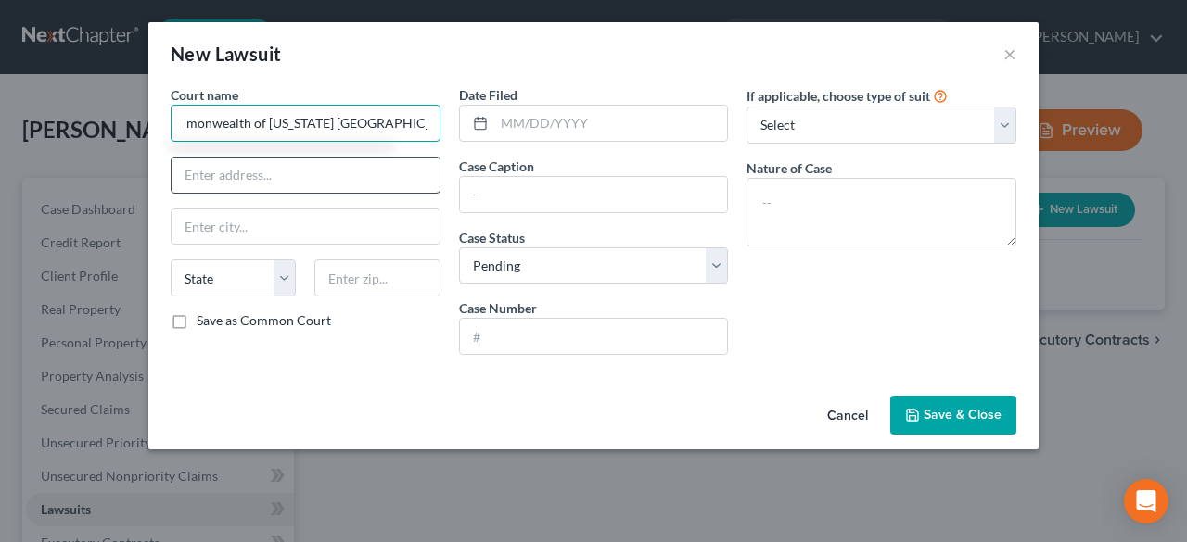
type input "Commonwealth of [US_STATE] [GEOGRAPHIC_DATA]"
click at [235, 172] on input "text" at bounding box center [306, 175] width 268 height 35
type input "6"
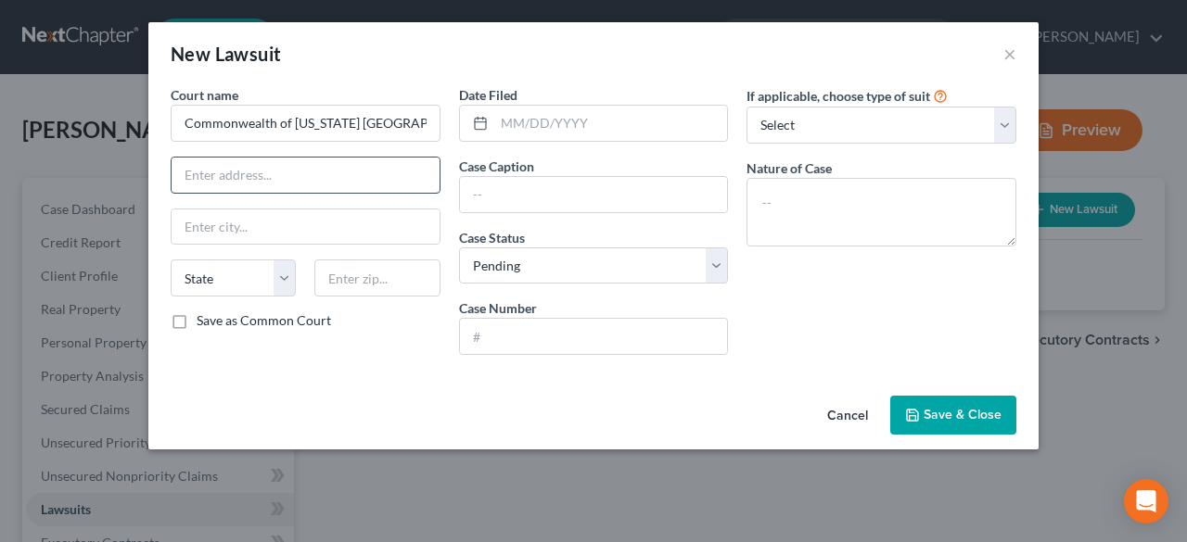
click at [240, 179] on input "text" at bounding box center [306, 175] width 268 height 35
type input "[STREET_ADDRESS]"
click at [366, 272] on input "text" at bounding box center [376, 278] width 125 height 37
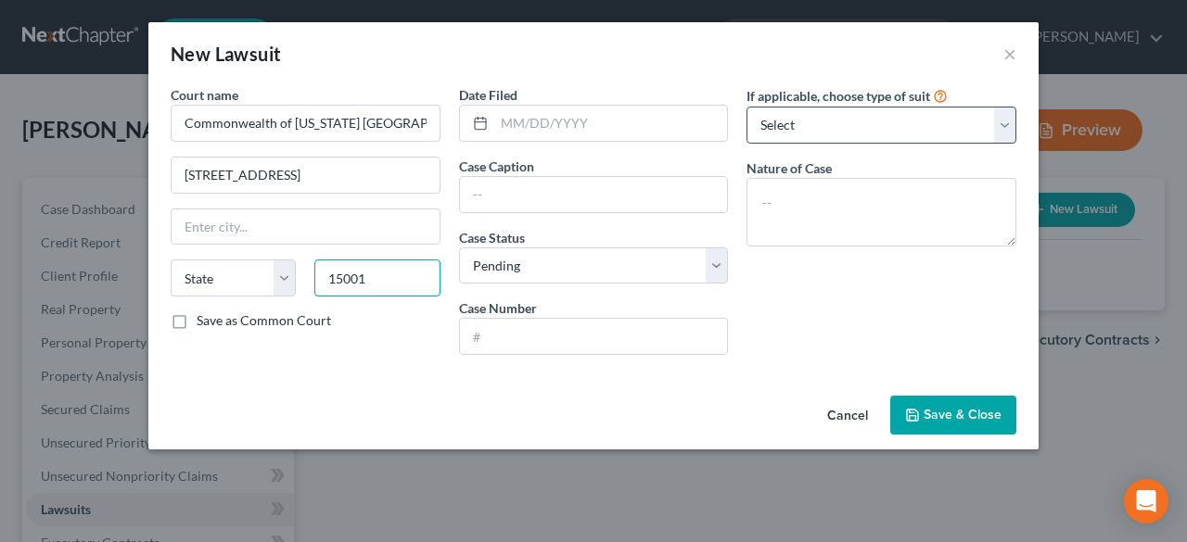
type input "15001"
click at [999, 123] on select "Select Repossession Garnishment Foreclosure Attached, Seized, Or Levied Other" at bounding box center [881, 125] width 270 height 37
type input "Aliquippa"
select select "39"
select select "1"
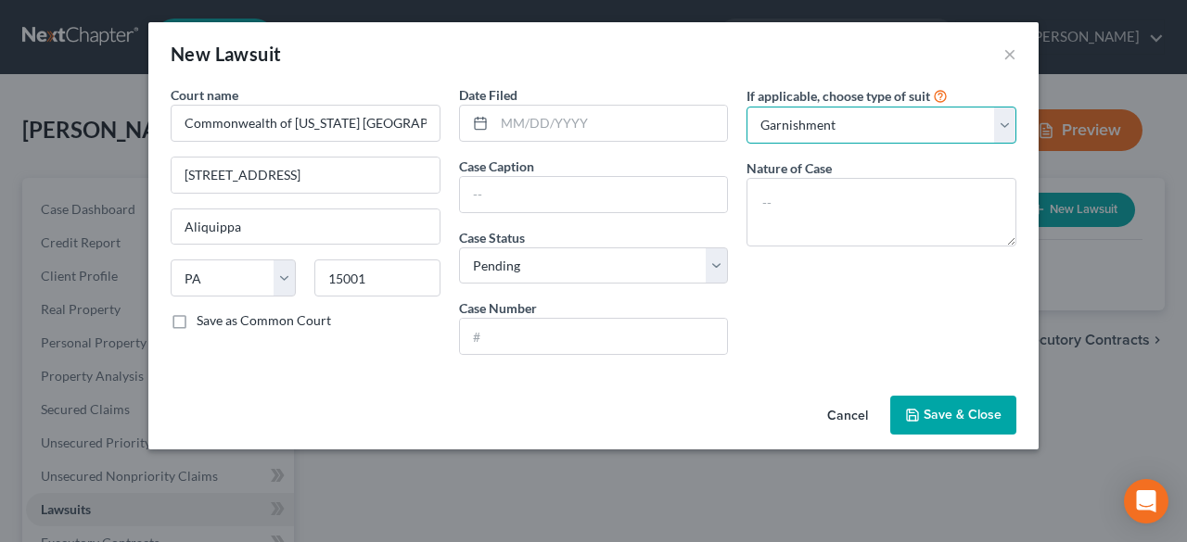
click at [746, 107] on select "Select Repossession Garnishment Foreclosure Attached, Seized, Or Levied Other" at bounding box center [881, 125] width 270 height 37
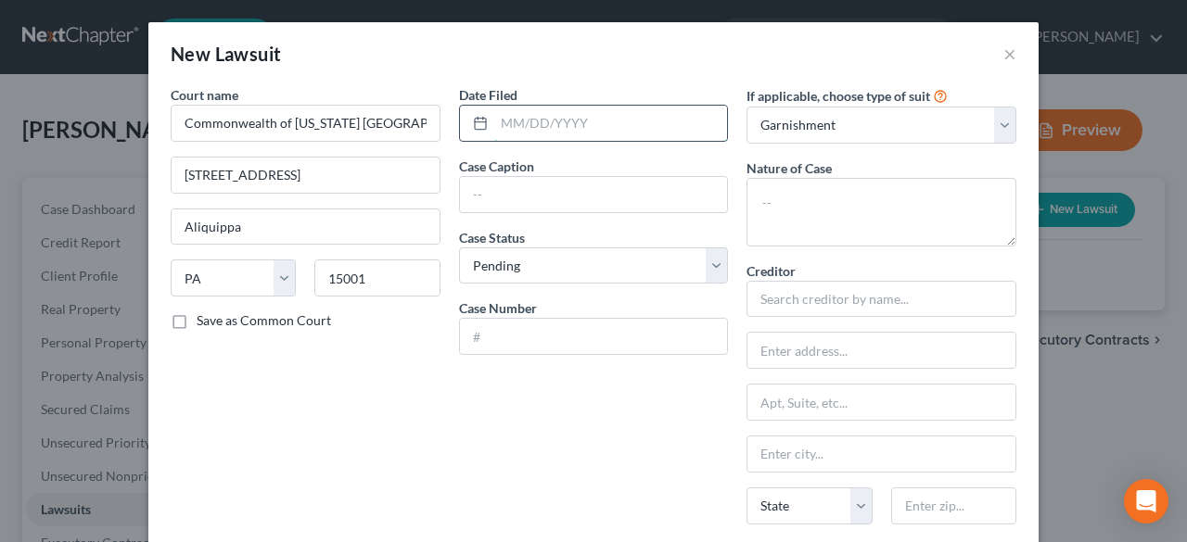
click at [509, 130] on input "text" at bounding box center [611, 123] width 234 height 35
type input "[DATE]"
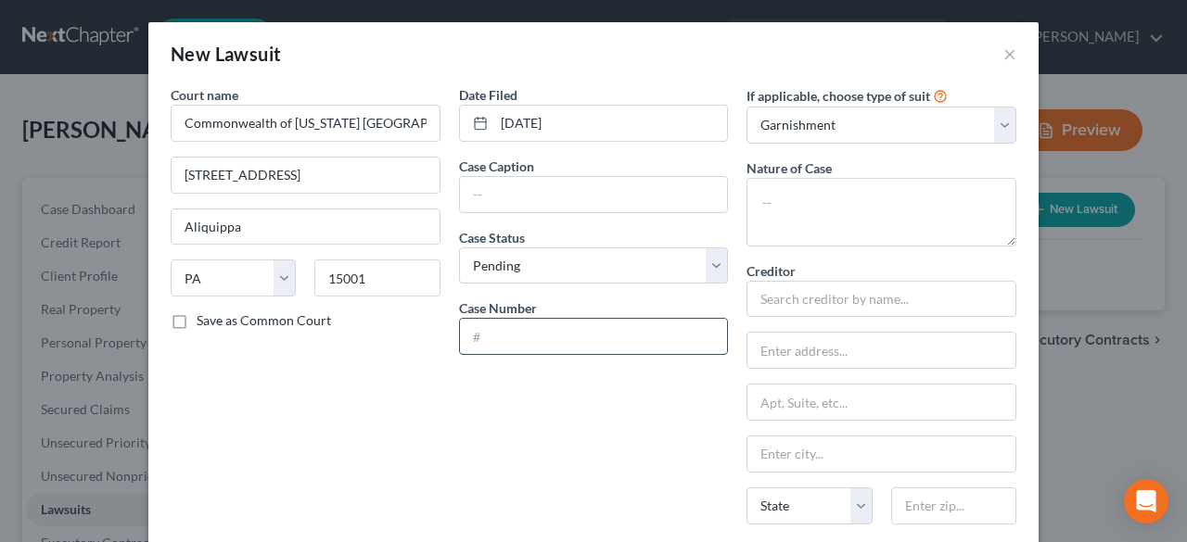
click at [534, 329] on input "text" at bounding box center [594, 336] width 268 height 35
type input "MDJ-36-3-04"
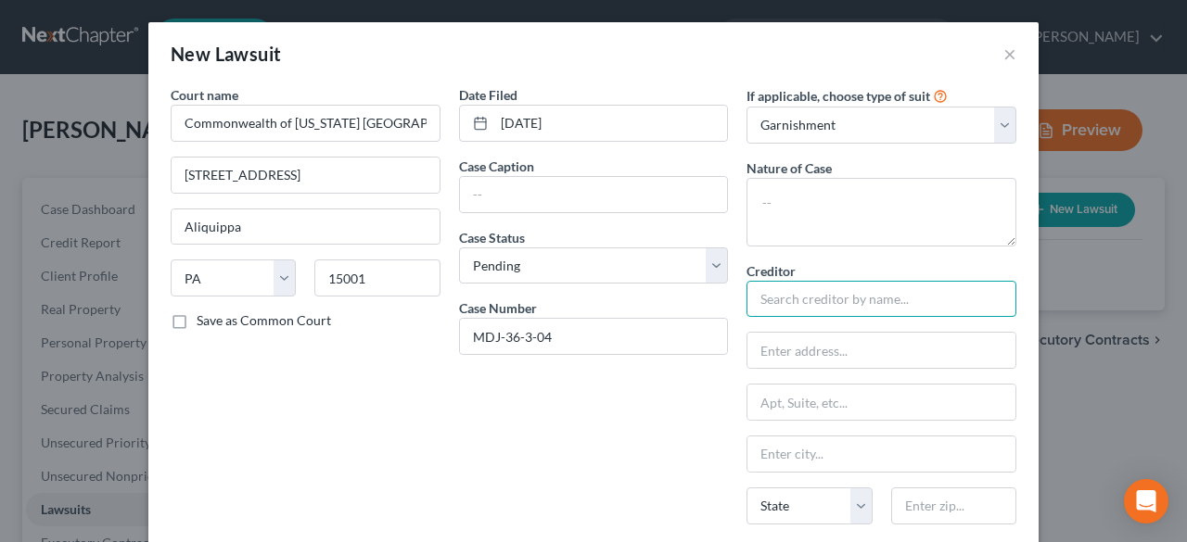
click at [800, 293] on input "text" at bounding box center [881, 299] width 270 height 37
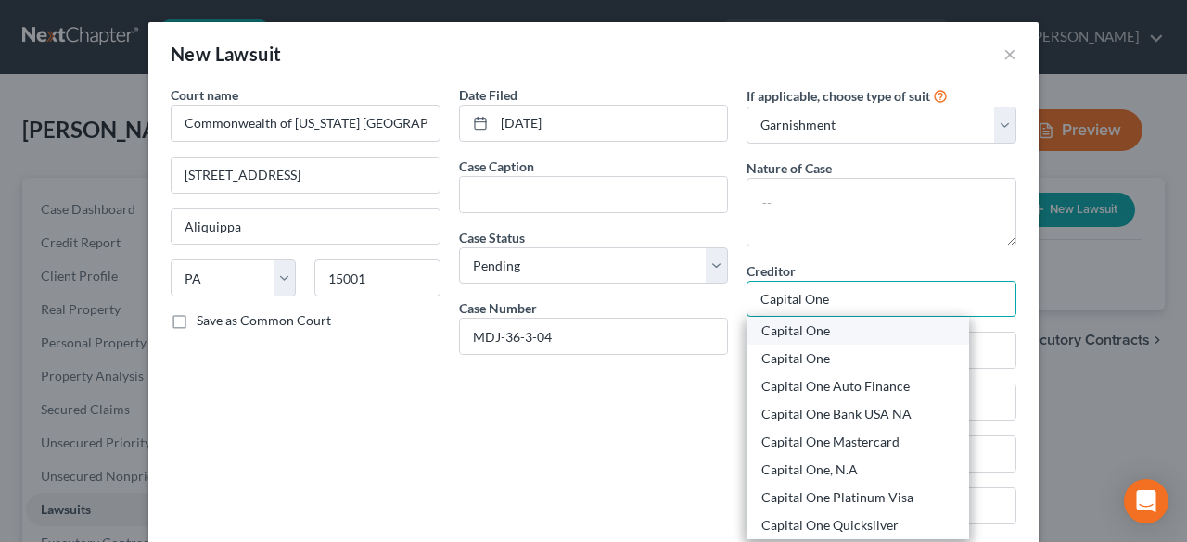
type input "Capital One"
click at [807, 337] on div "Capital One" at bounding box center [857, 331] width 193 height 19
type input "[STREET_ADDRESS]"
type input "[PERSON_NAME]"
select select "48"
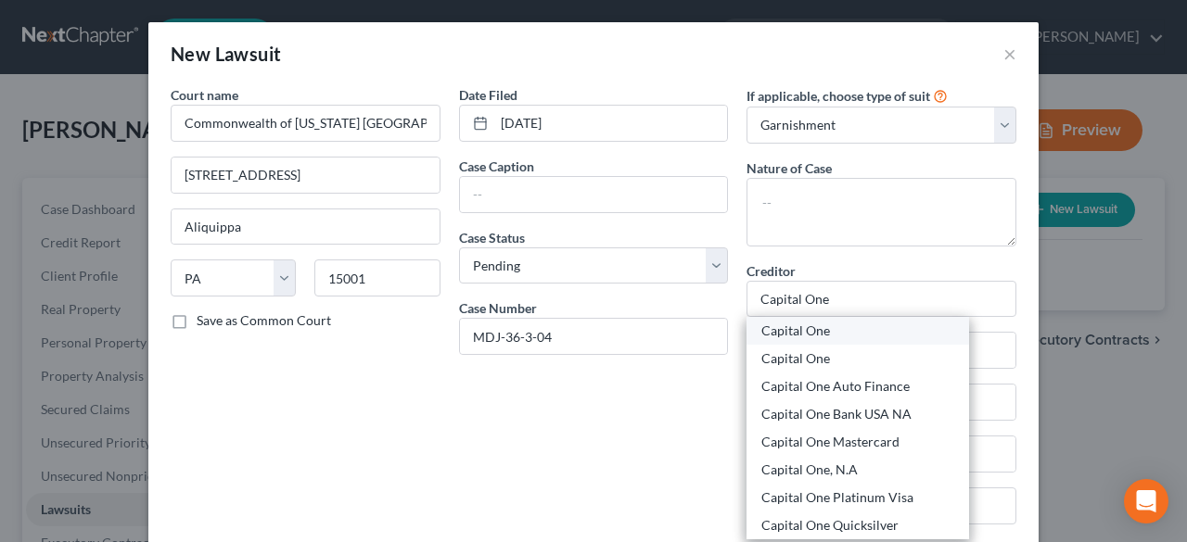
type input "22102"
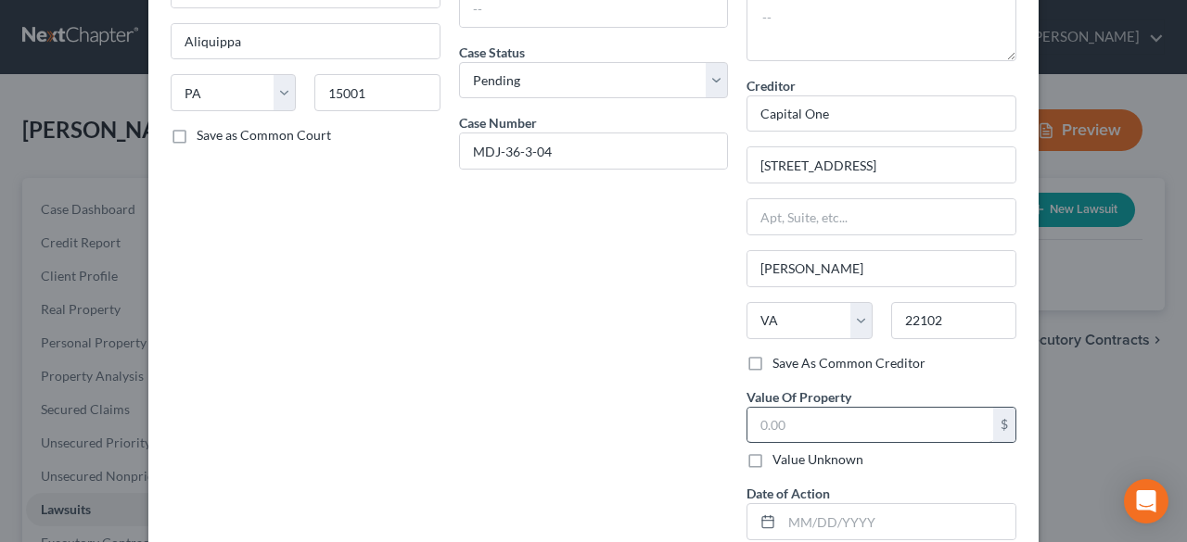
scroll to position [93, 0]
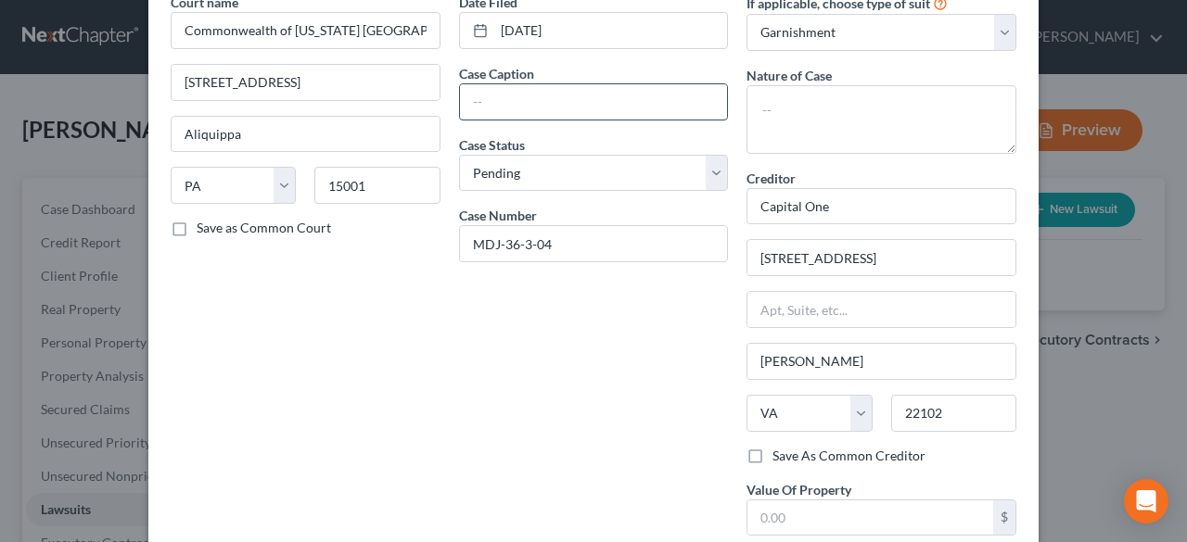
click at [507, 97] on input "text" at bounding box center [594, 101] width 268 height 35
type input "Capital One vs. [PERSON_NAME]"
drag, startPoint x: 655, startPoint y: 405, endPoint x: 706, endPoint y: 359, distance: 68.9
click at [655, 404] on div "Date Filed [DATE] Case Caption Capital One vs. [PERSON_NAME] Case Status * Sele…" at bounding box center [594, 321] width 288 height 656
click at [800, 91] on textarea at bounding box center [881, 119] width 270 height 69
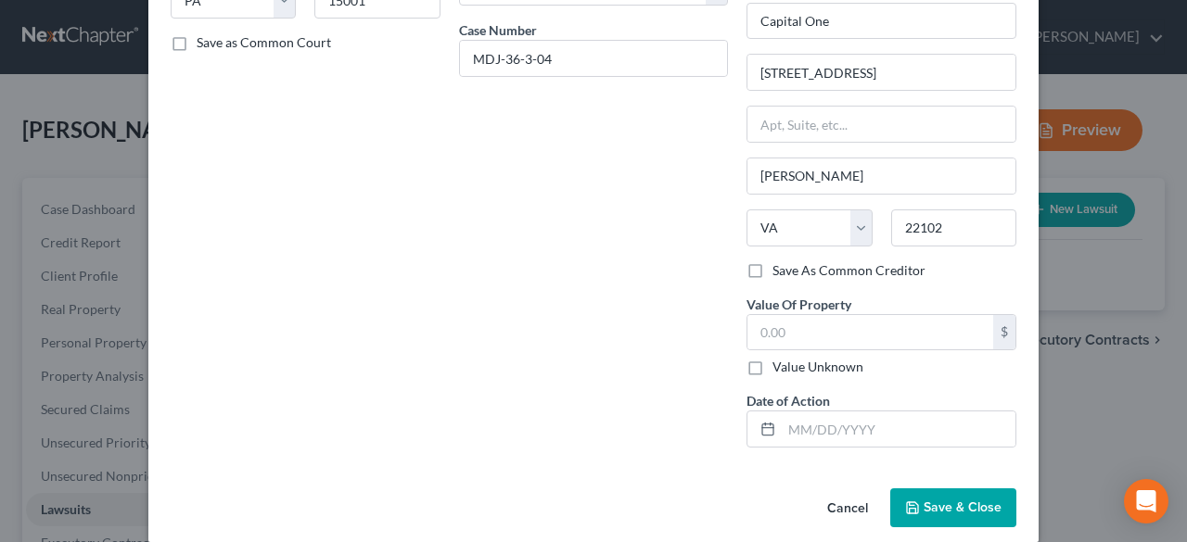
scroll to position [294, 0]
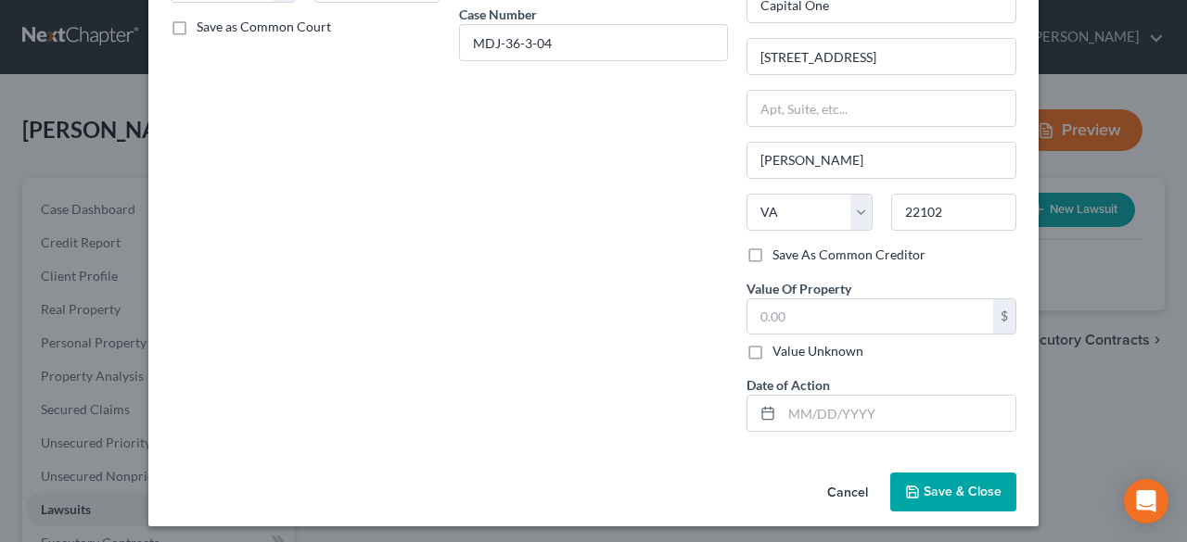
type textarea "Civil"
click at [949, 484] on span "Save & Close" at bounding box center [962, 492] width 78 height 16
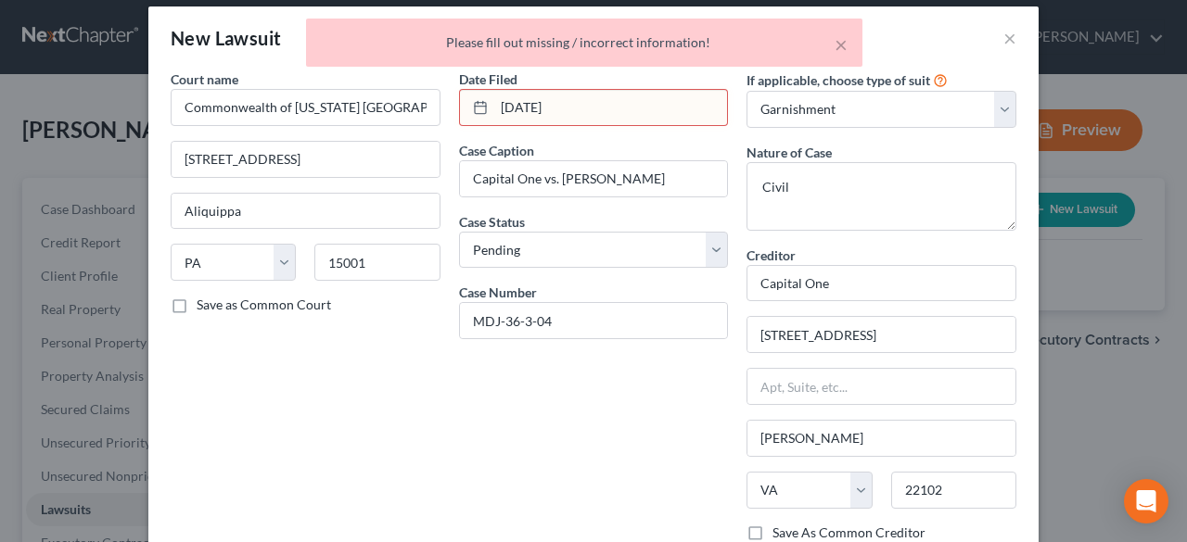
scroll to position [0, 0]
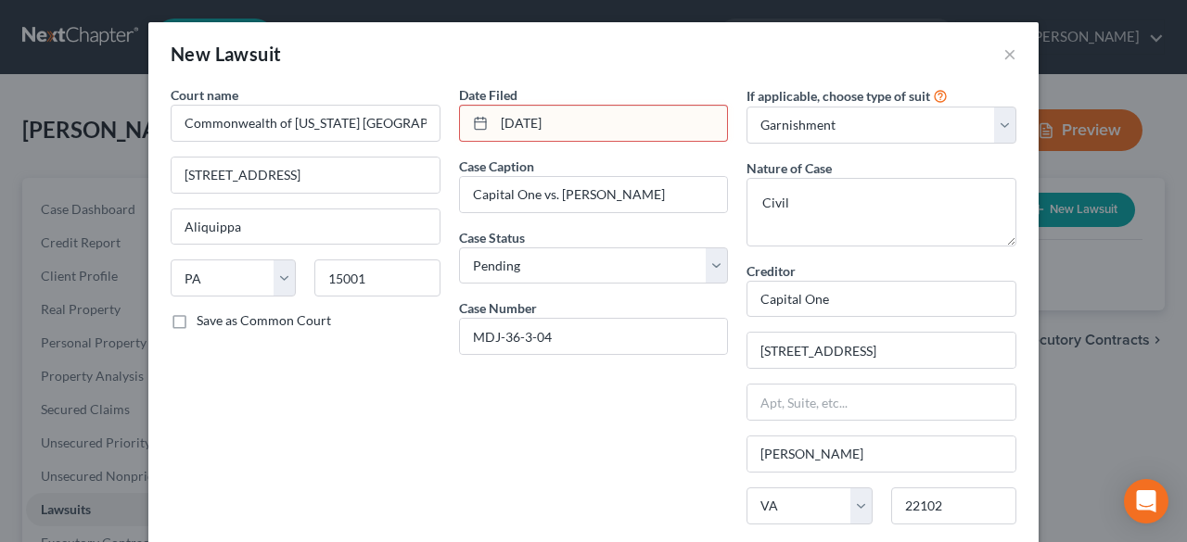
click at [554, 129] on input "[DATE]" at bounding box center [611, 123] width 234 height 35
type input "[DATE]"
click at [665, 466] on div "Date Filed [DATE] Case Caption Capital One vs. [PERSON_NAME] Case Status * Sele…" at bounding box center [594, 413] width 288 height 656
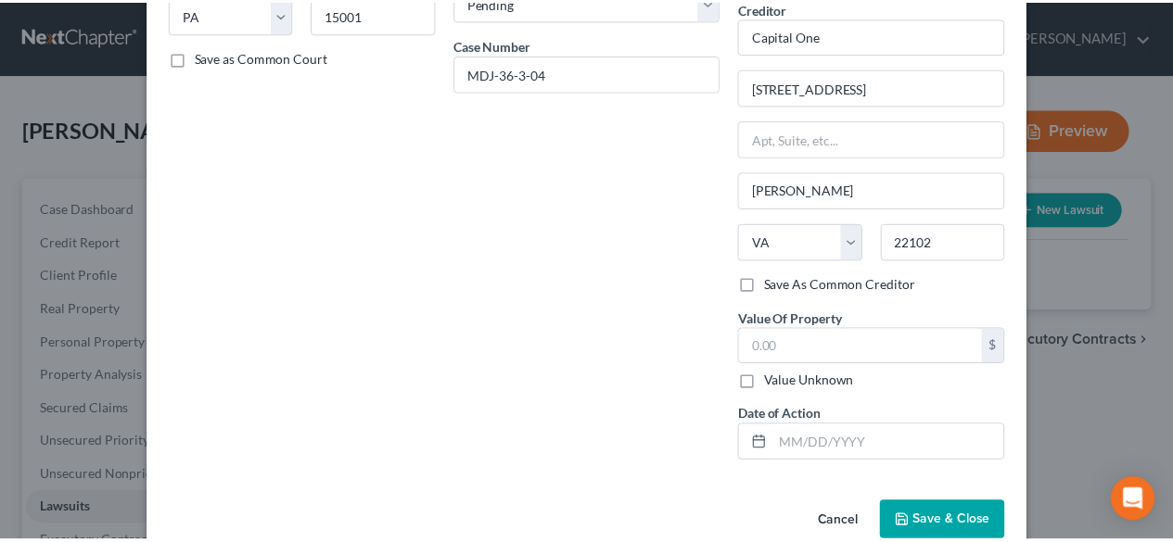
scroll to position [294, 0]
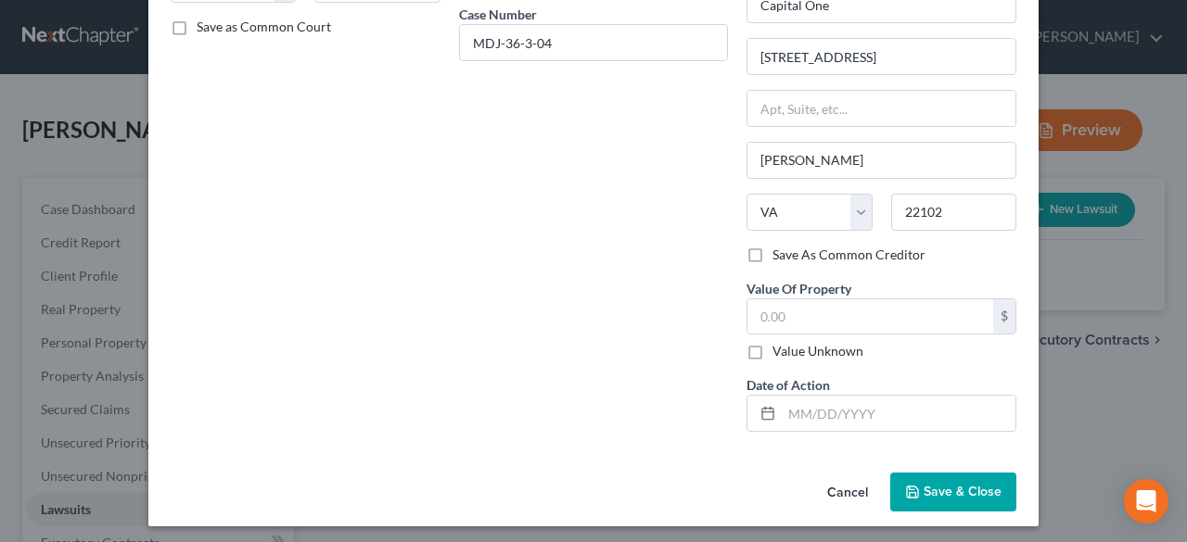
click at [923, 489] on span "Save & Close" at bounding box center [962, 492] width 78 height 16
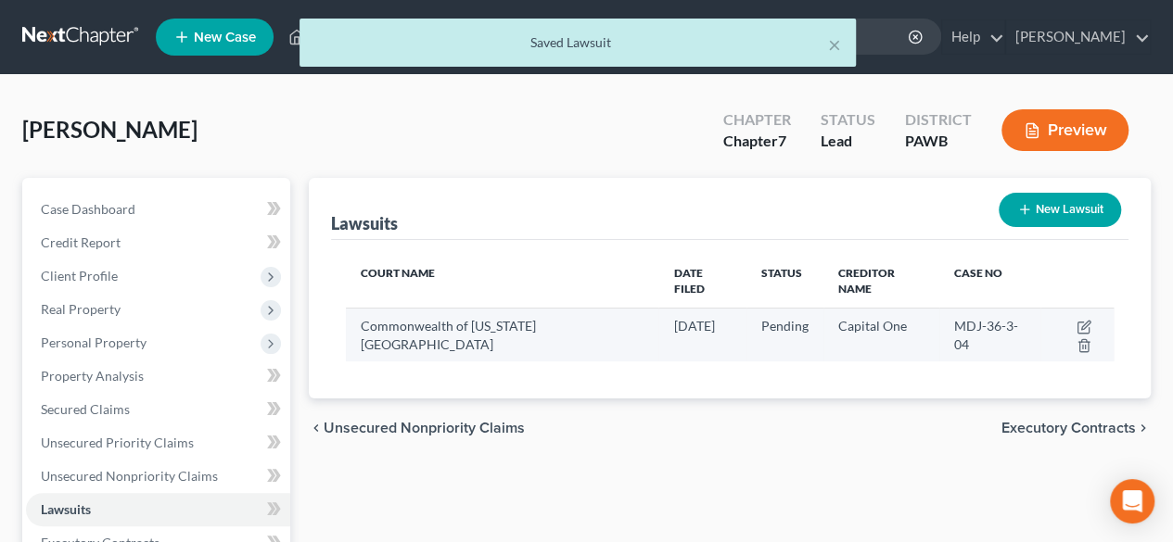
scroll to position [93, 0]
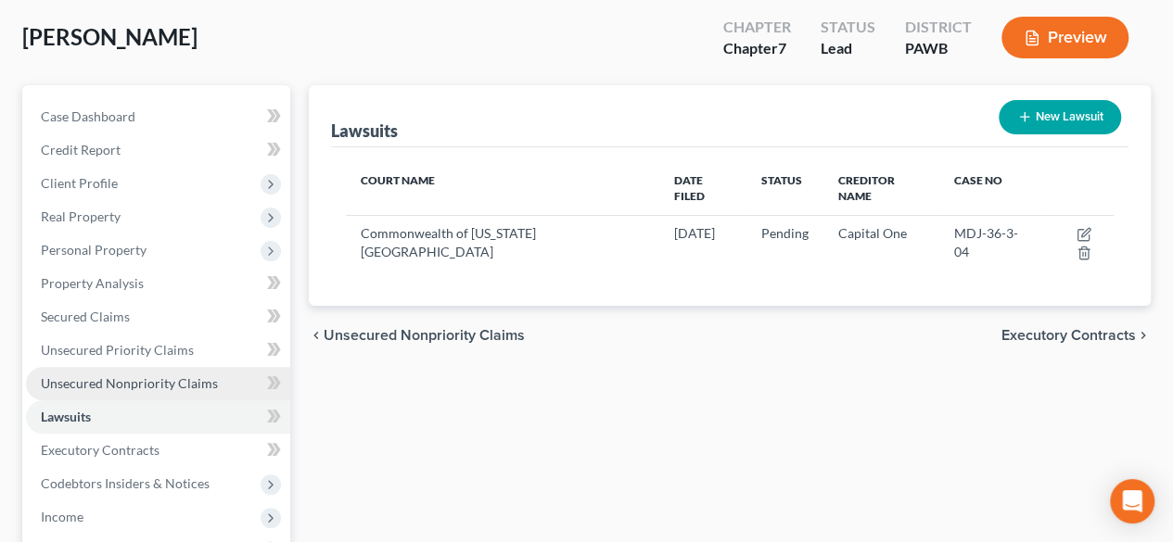
click at [135, 377] on span "Unsecured Nonpriority Claims" at bounding box center [129, 383] width 177 height 16
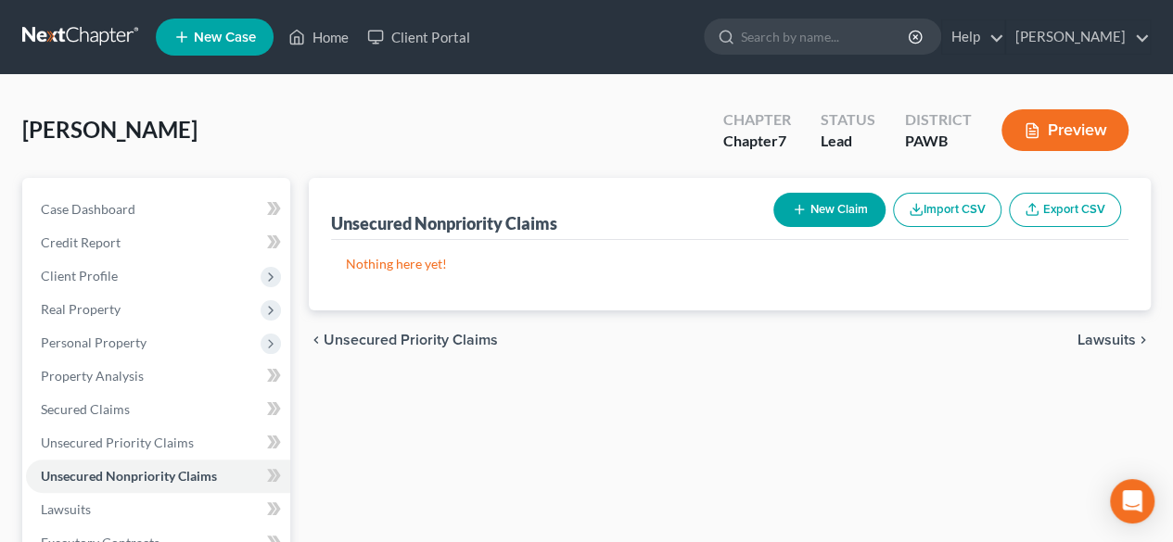
click at [828, 209] on button "New Claim" at bounding box center [829, 210] width 112 height 34
select select "0"
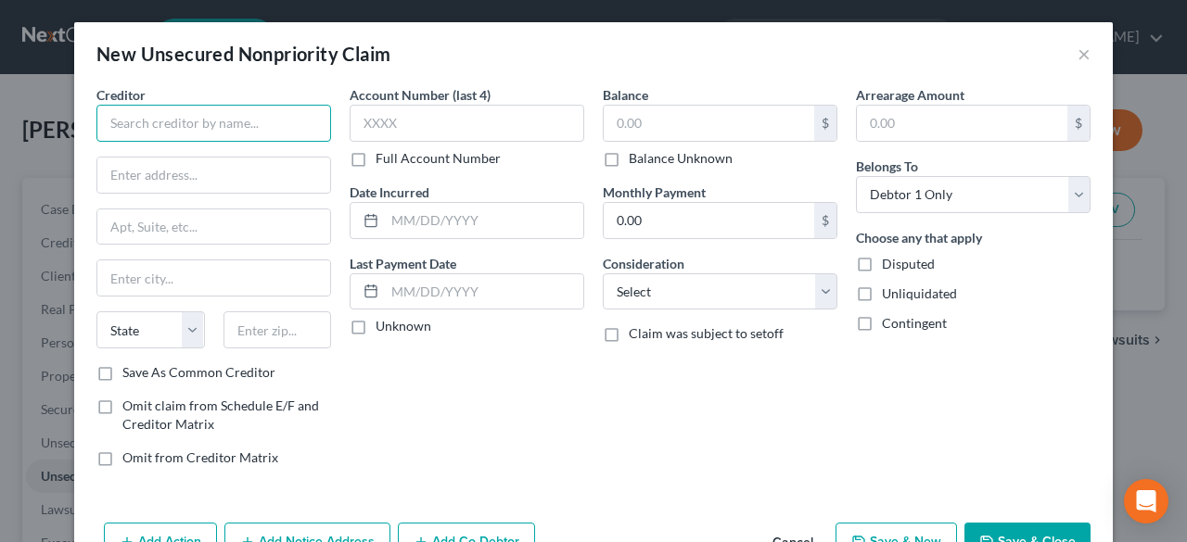
click at [119, 123] on input "text" at bounding box center [213, 123] width 235 height 37
type input "AssetsCare LLC"
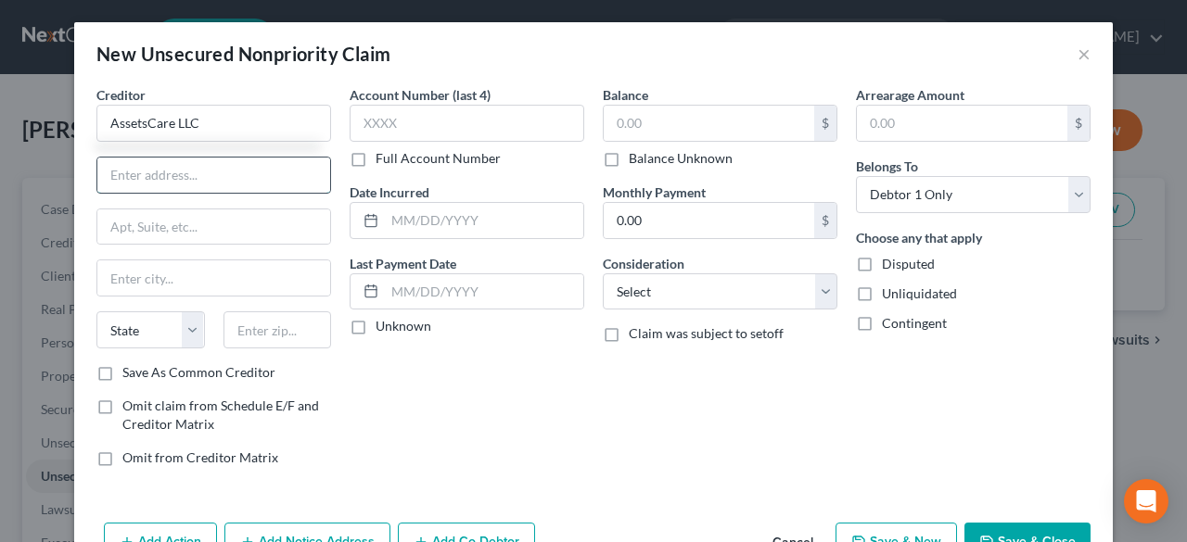
click at [104, 173] on input "text" at bounding box center [213, 175] width 233 height 35
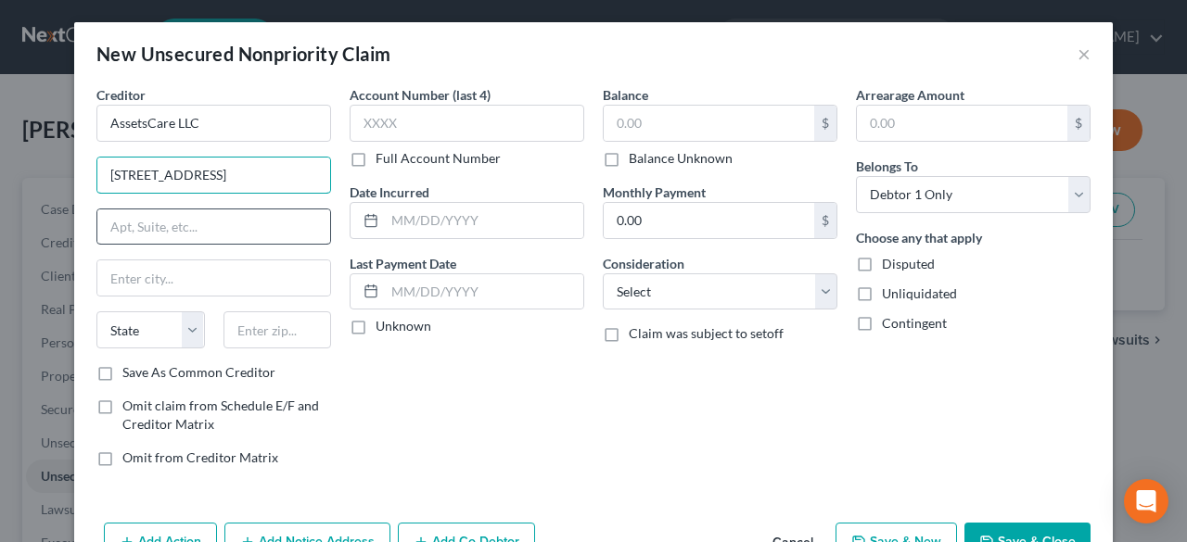
type input "[STREET_ADDRESS]"
click at [134, 223] on input "text" at bounding box center [213, 227] width 233 height 35
type input "Suite 300"
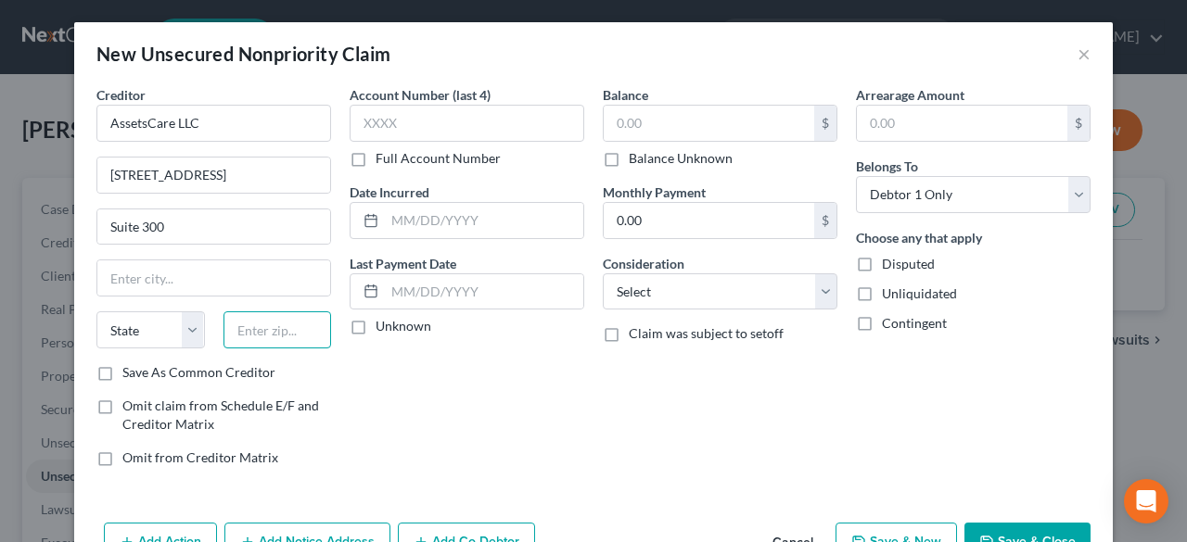
click at [239, 323] on input "text" at bounding box center [277, 330] width 108 height 37
type input "75090"
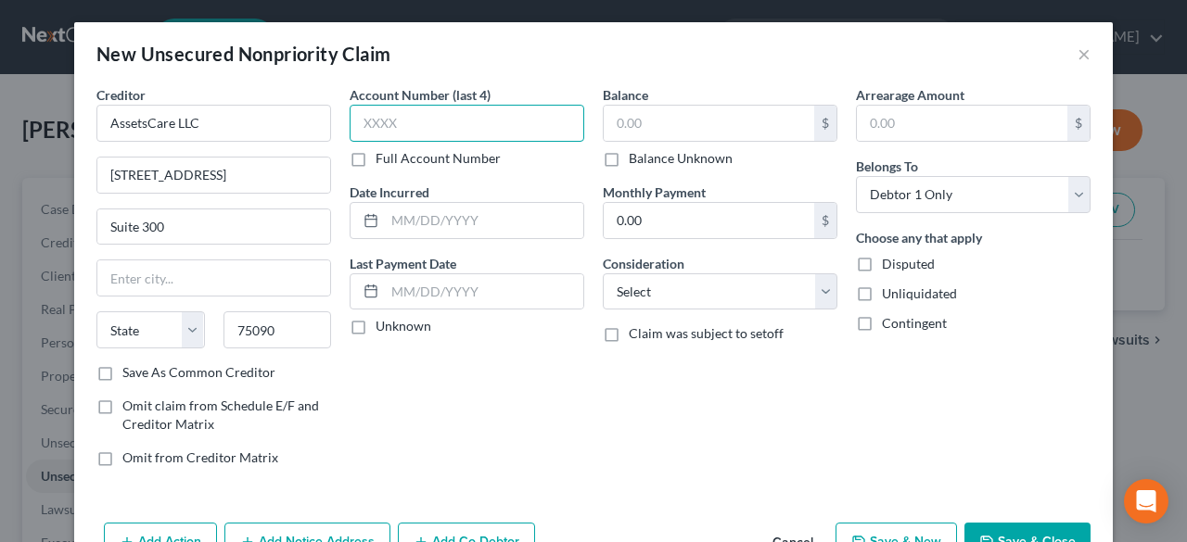
type input "[PERSON_NAME]"
select select "45"
click at [432, 137] on input "text" at bounding box center [467, 123] width 235 height 37
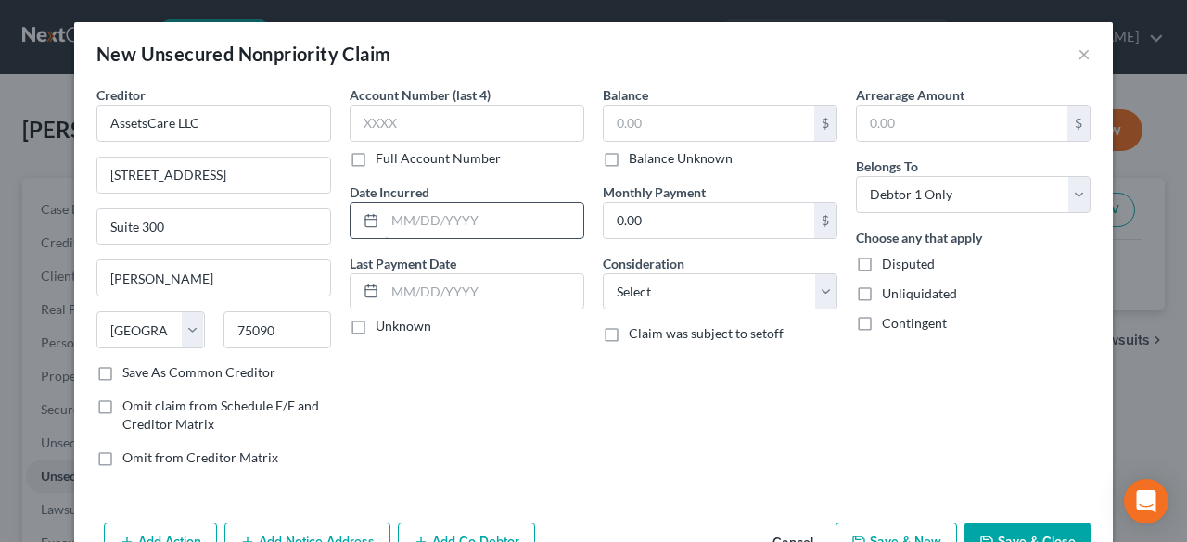
click at [428, 226] on input "text" at bounding box center [484, 220] width 198 height 35
type input "[DATE]"
click at [375, 319] on label "Unknown" at bounding box center [403, 326] width 56 height 19
click at [383, 319] on input "Unknown" at bounding box center [389, 323] width 12 height 12
checkbox input "true"
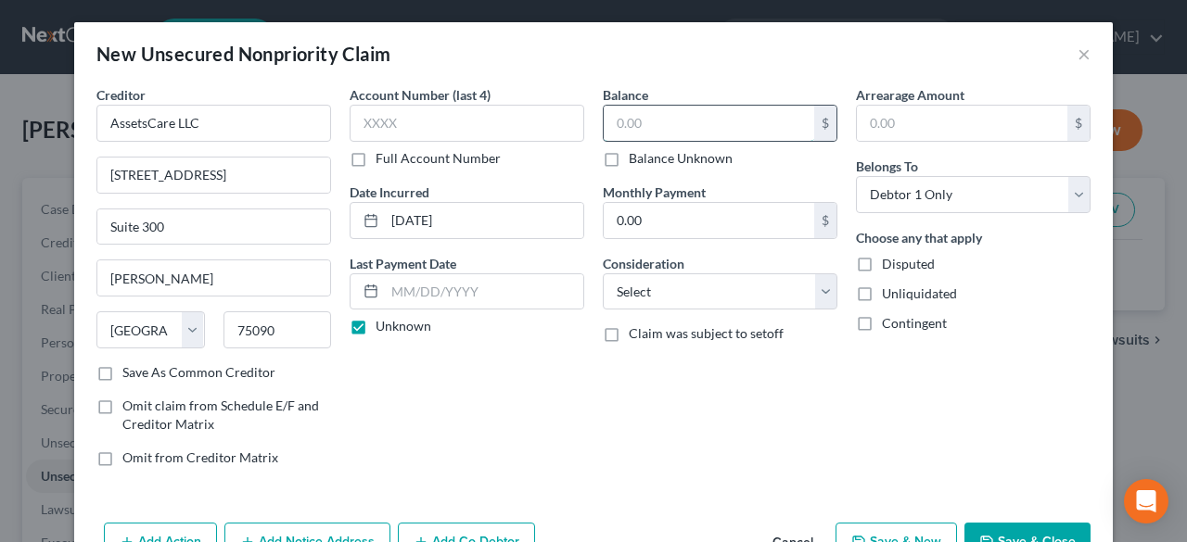
click at [694, 122] on input "text" at bounding box center [709, 123] width 210 height 35
type input "3,692.00"
click at [816, 291] on select "Select Cable / Satellite Services Collection Agency Credit Card Debt Debt Couns…" at bounding box center [720, 292] width 235 height 37
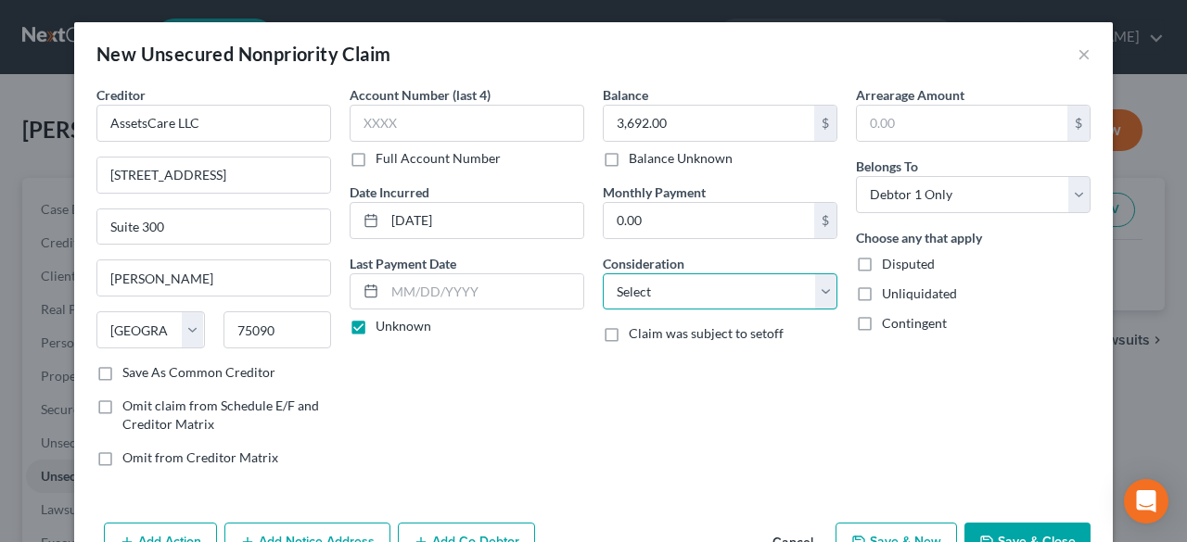
select select "9"
click at [603, 274] on select "Select Cable / Satellite Services Collection Agency Credit Card Debt Debt Couns…" at bounding box center [720, 292] width 235 height 37
click at [831, 446] on div "Balance 3,692.00 $ Balance Unknown Balance Undetermined 3,692.00 $ Balance Unkn…" at bounding box center [719, 283] width 253 height 397
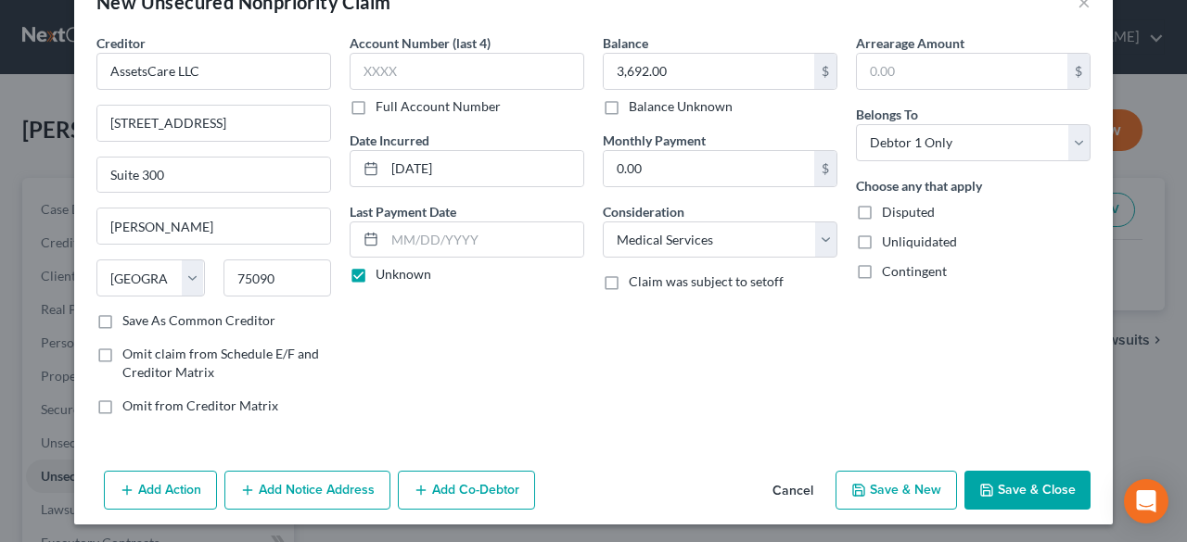
click at [122, 314] on label "Save As Common Creditor" at bounding box center [198, 321] width 153 height 19
click at [130, 314] on input "Save As Common Creditor" at bounding box center [136, 318] width 12 height 12
checkbox input "true"
click at [920, 487] on button "Save & New" at bounding box center [895, 490] width 121 height 39
select select "0"
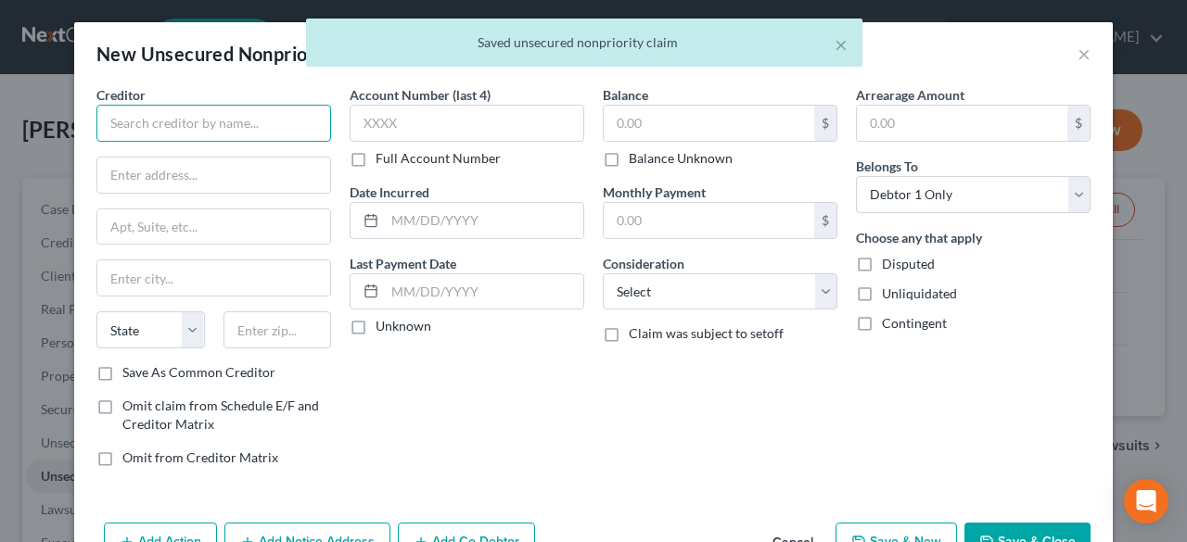
click at [154, 116] on input "text" at bounding box center [213, 123] width 235 height 37
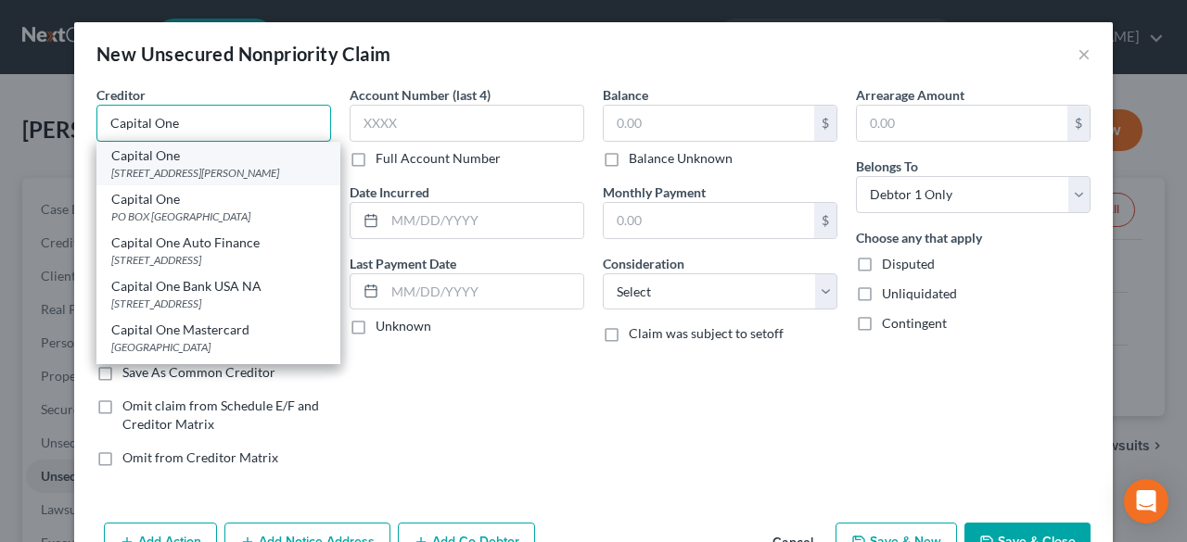
type input "Capital One"
click at [209, 180] on div "[STREET_ADDRESS][PERSON_NAME]" at bounding box center [218, 173] width 214 height 16
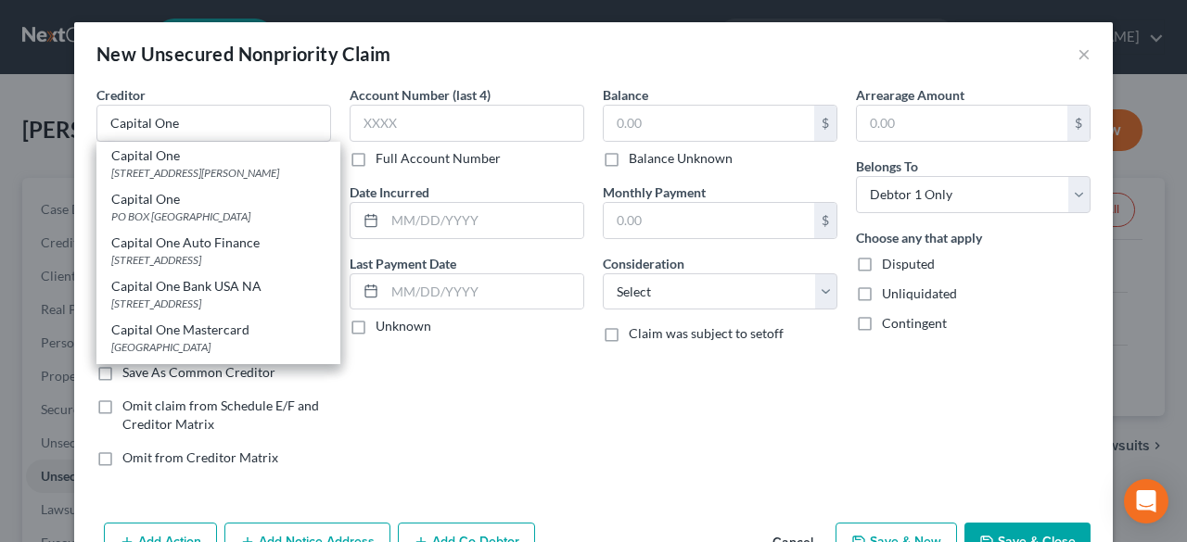
type input "[STREET_ADDRESS]"
type input "[PERSON_NAME]"
select select "48"
type input "22102"
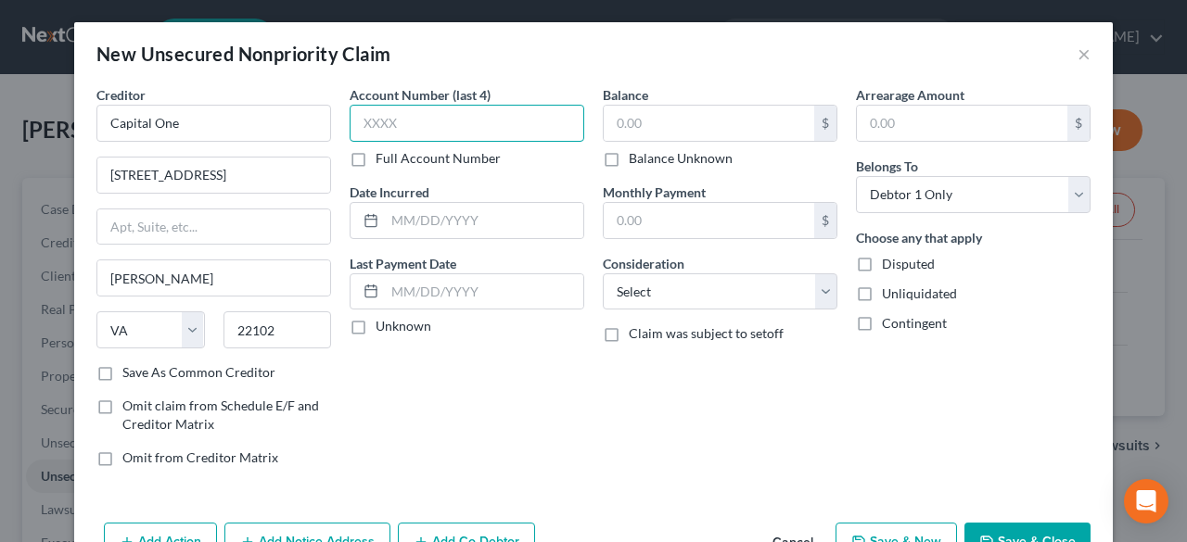
click at [464, 122] on input "text" at bounding box center [467, 123] width 235 height 37
type input "3072"
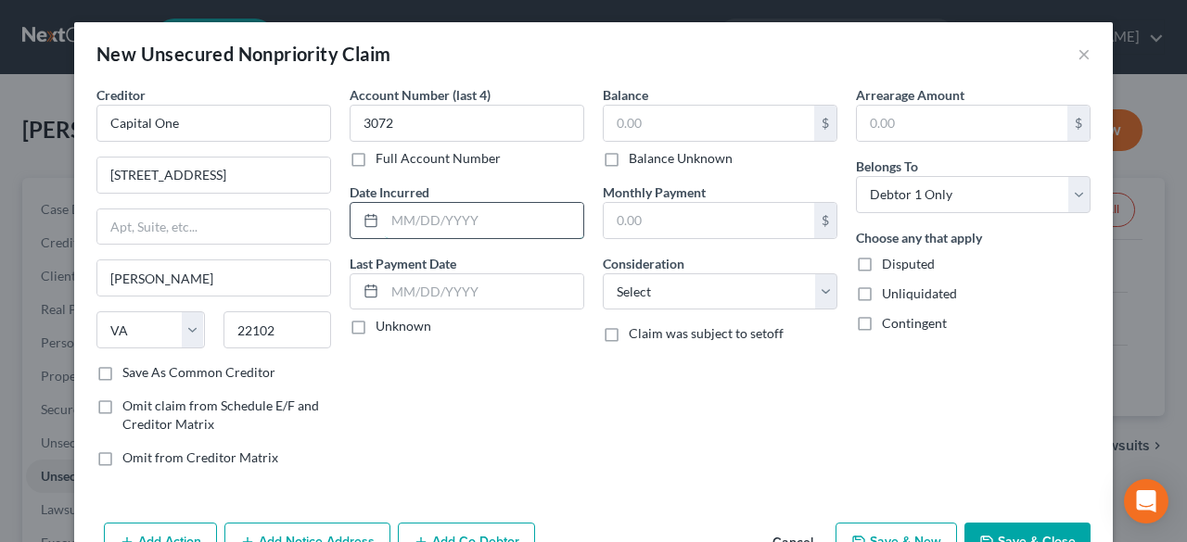
click at [508, 209] on input "text" at bounding box center [484, 220] width 198 height 35
type input "[DATE]"
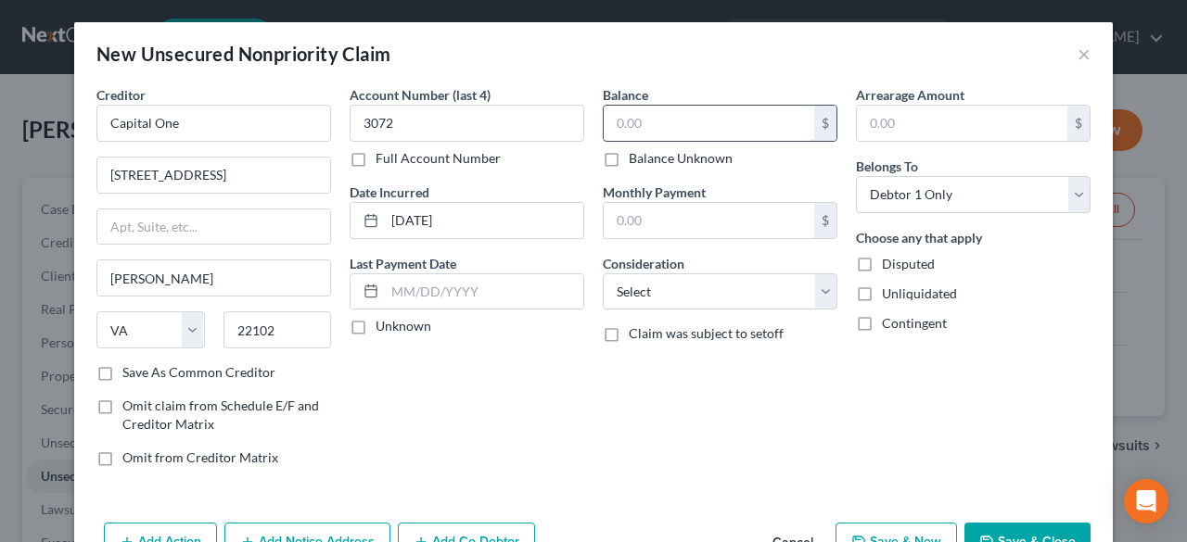
click at [634, 127] on input "text" at bounding box center [709, 123] width 210 height 35
drag, startPoint x: 349, startPoint y: 325, endPoint x: 740, endPoint y: 85, distance: 459.1
click at [375, 326] on label "Unknown" at bounding box center [403, 326] width 56 height 19
click at [383, 326] on input "Unknown" at bounding box center [389, 323] width 12 height 12
checkbox input "true"
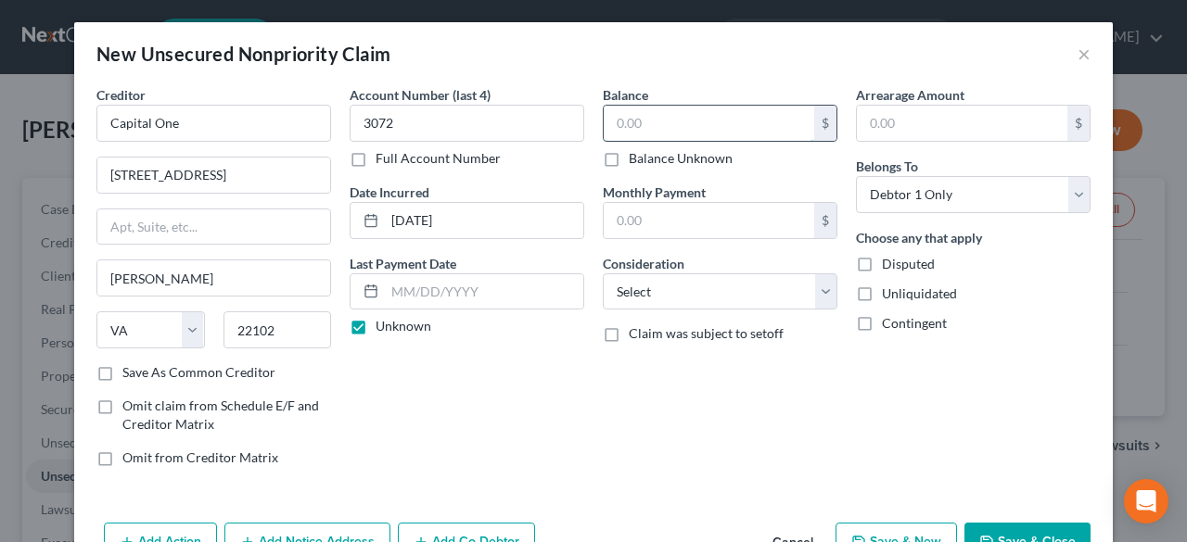
click at [675, 115] on input "text" at bounding box center [709, 123] width 210 height 35
type input "6,078"
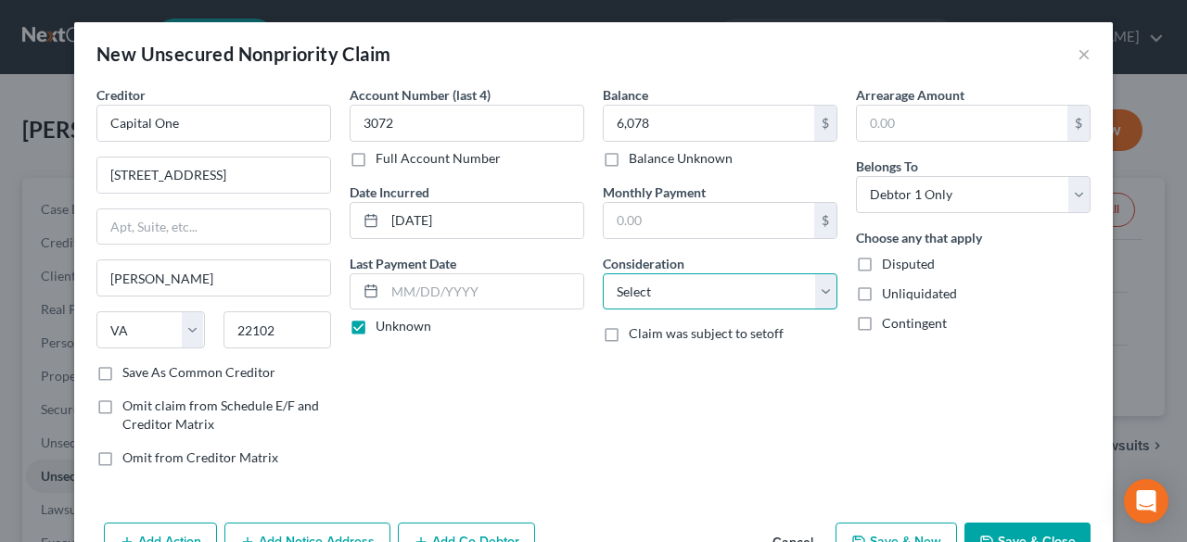
drag, startPoint x: 821, startPoint y: 290, endPoint x: 757, endPoint y: 288, distance: 64.0
click at [821, 290] on select "Select Cable / Satellite Services Collection Agency Credit Card Debt Debt Couns…" at bounding box center [720, 292] width 235 height 37
select select "2"
click at [603, 274] on select "Select Cable / Satellite Services Collection Agency Credit Card Debt Debt Couns…" at bounding box center [720, 292] width 235 height 37
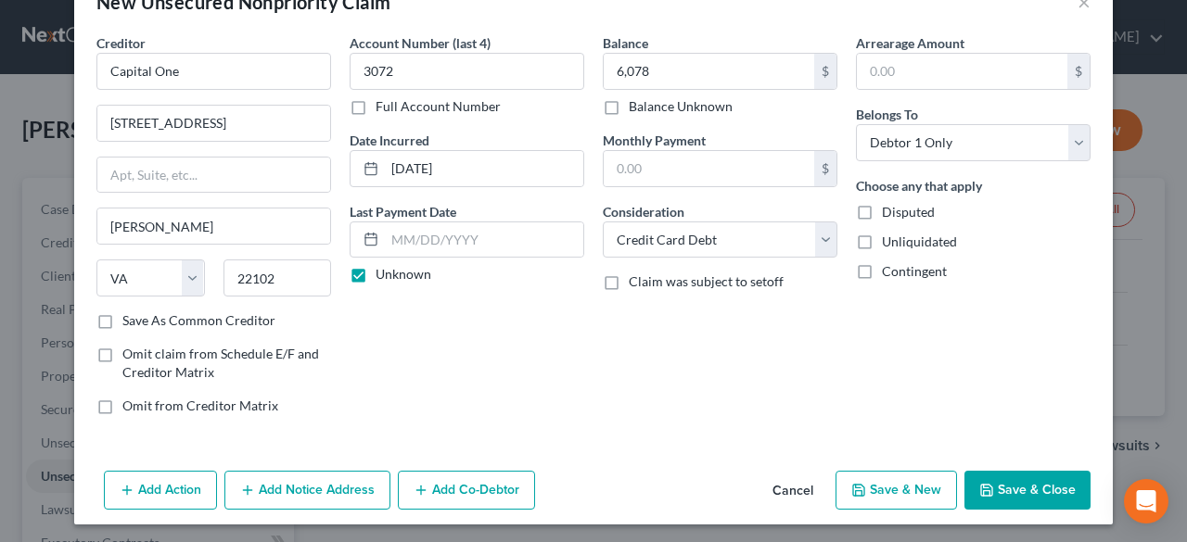
click at [892, 481] on button "Save & New" at bounding box center [895, 490] width 121 height 39
select select "0"
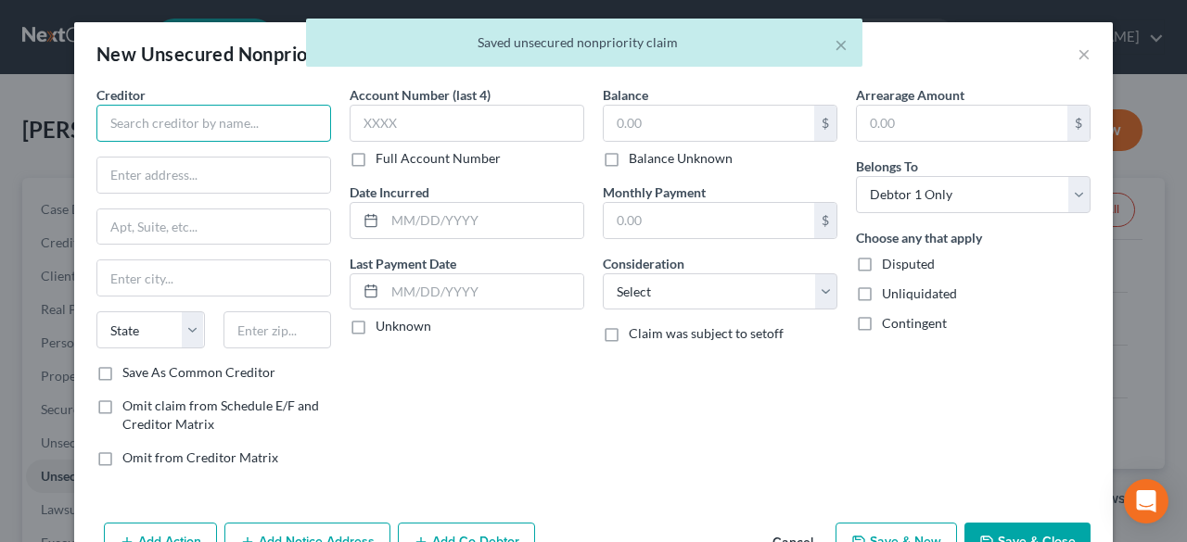
click at [159, 115] on input "text" at bounding box center [213, 123] width 235 height 37
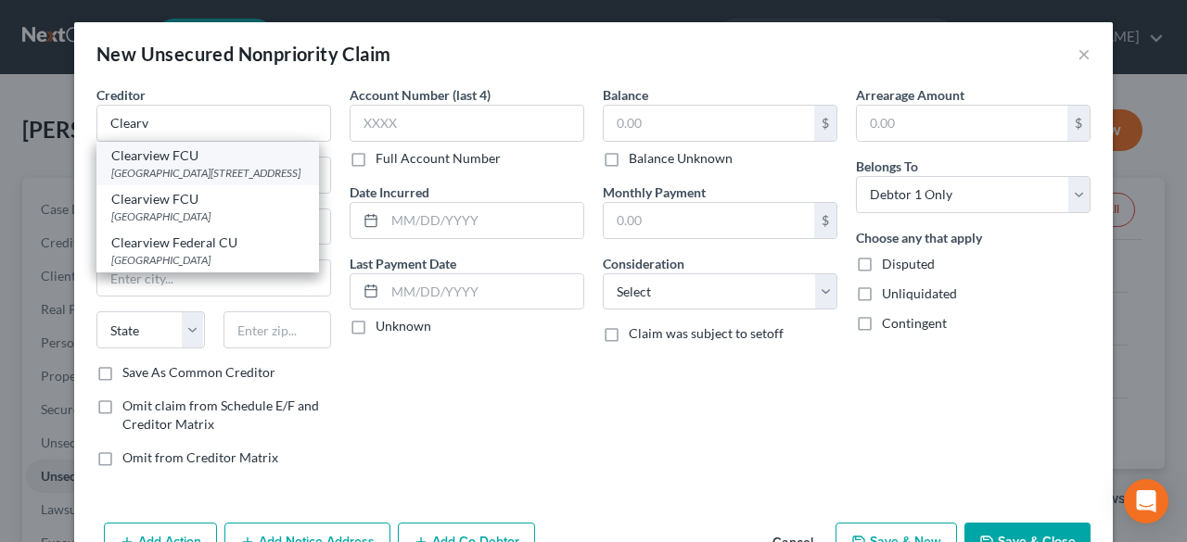
click at [160, 172] on div "[GEOGRAPHIC_DATA][STREET_ADDRESS]" at bounding box center [207, 173] width 193 height 16
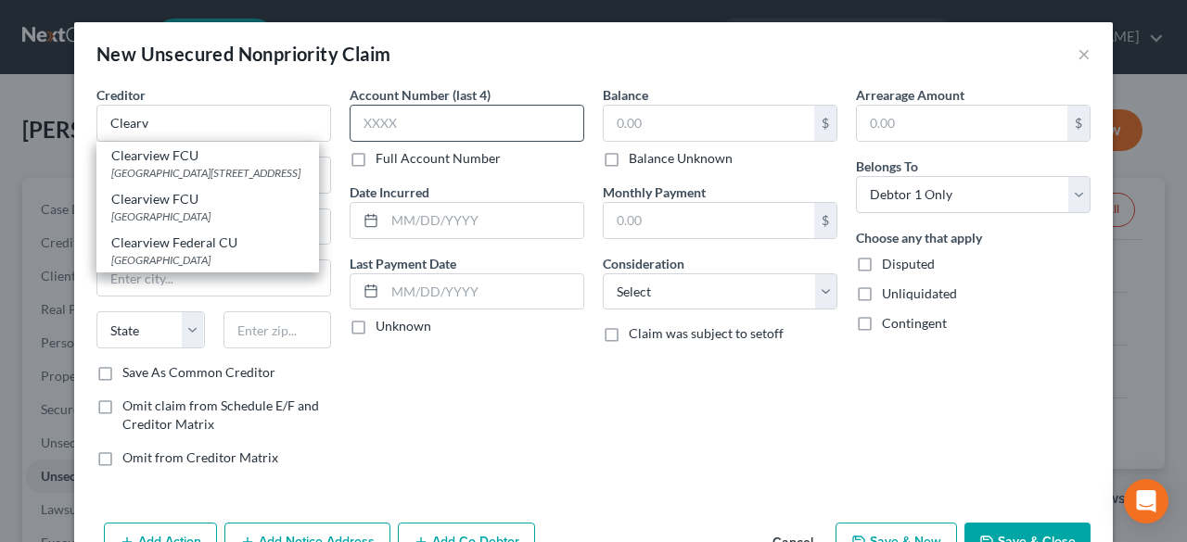
type input "Clearview FCU"
type input "8805 University BV"
type input "PO BOX 1289"
type input "[GEOGRAPHIC_DATA]"
select select "39"
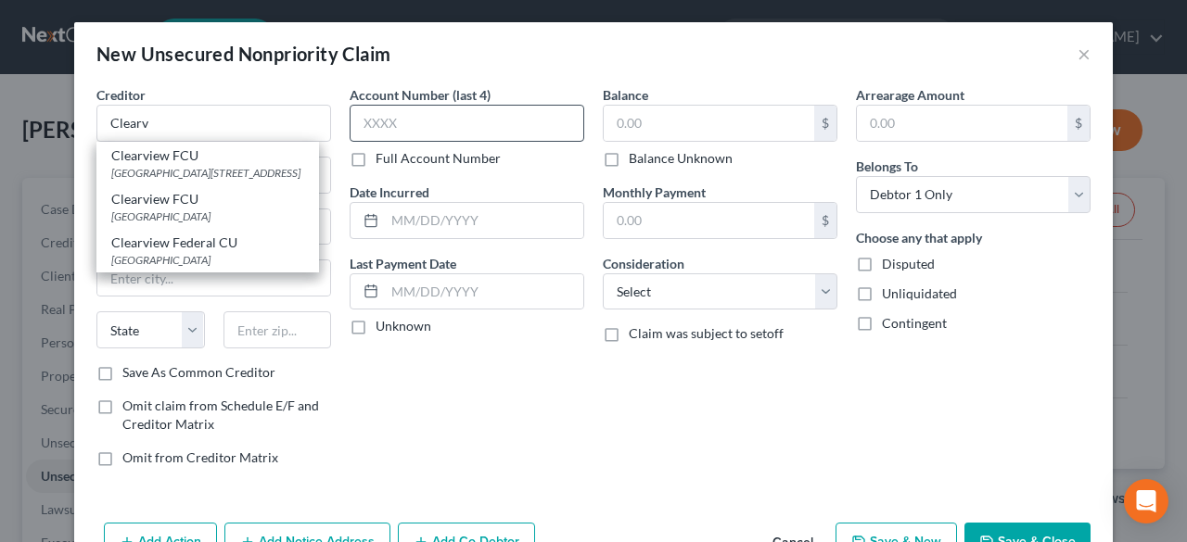
type input "15108"
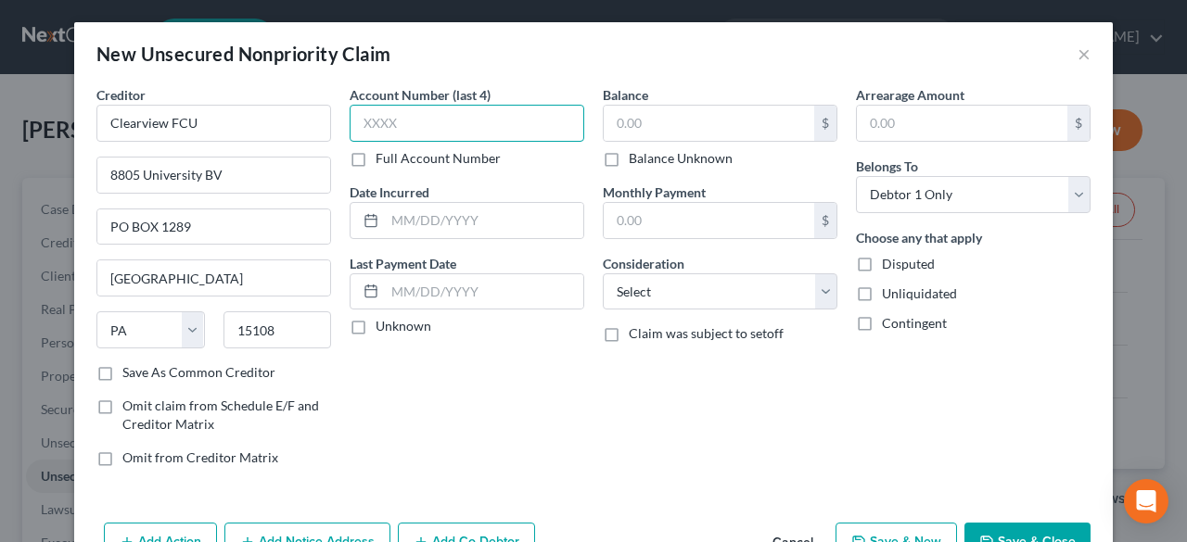
click at [446, 125] on input "text" at bounding box center [467, 123] width 235 height 37
click at [387, 225] on input "text" at bounding box center [484, 220] width 198 height 35
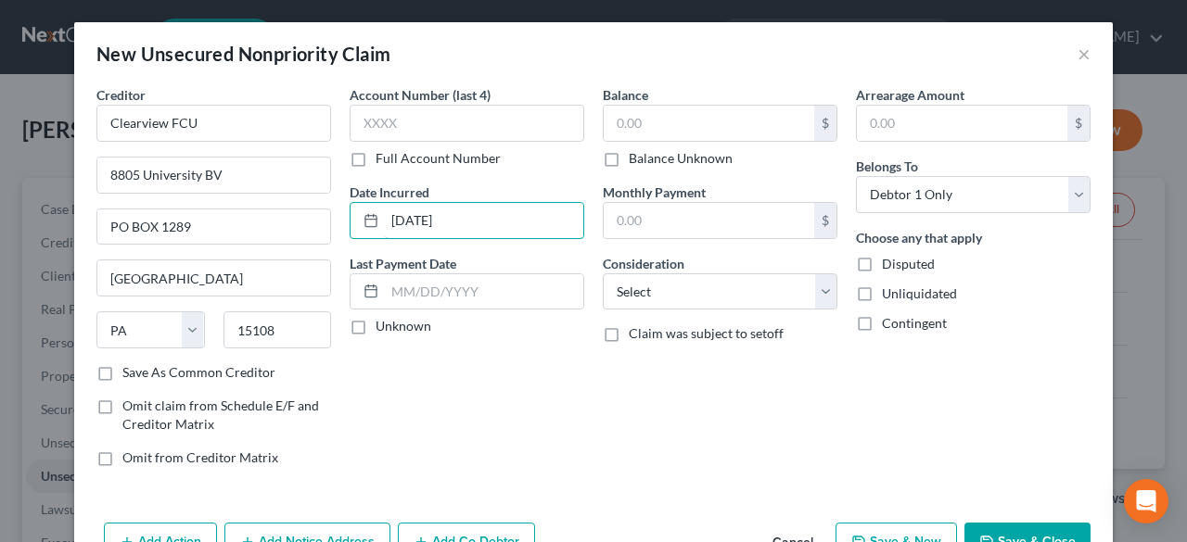
type input "[DATE]"
click at [340, 327] on div "Account Number (last 4) Full Account Number Date Incurred [DATE] Last Payment D…" at bounding box center [466, 283] width 253 height 397
click at [375, 325] on label "Unknown" at bounding box center [403, 326] width 56 height 19
click at [383, 325] on input "Unknown" at bounding box center [389, 323] width 12 height 12
checkbox input "true"
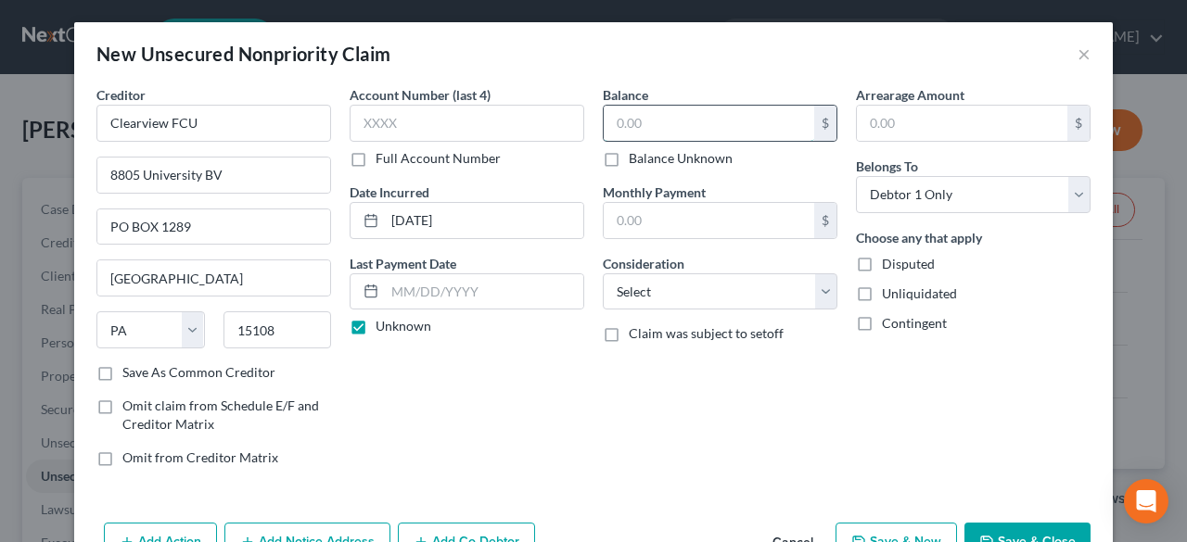
click at [669, 118] on input "text" at bounding box center [709, 123] width 210 height 35
type input "3,686"
click at [629, 215] on input "text" at bounding box center [709, 220] width 210 height 35
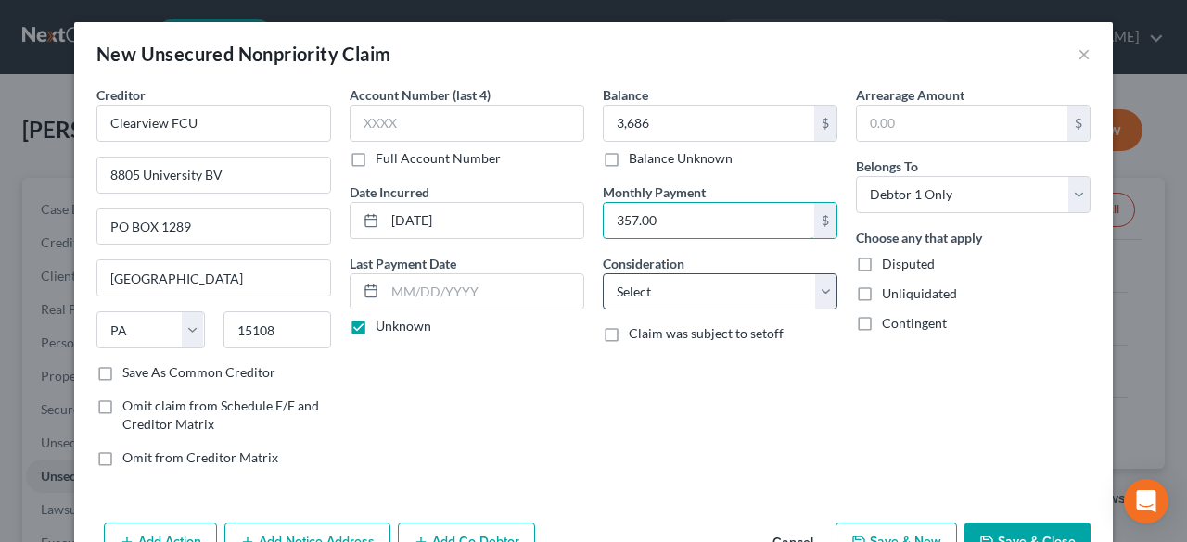
type input "357.00"
click at [821, 291] on select "Select Cable / Satellite Services Collection Agency Credit Card Debt Debt Couns…" at bounding box center [720, 292] width 235 height 37
select select "2"
click at [603, 274] on select "Select Cable / Satellite Services Collection Agency Credit Card Debt Debt Couns…" at bounding box center [720, 292] width 235 height 37
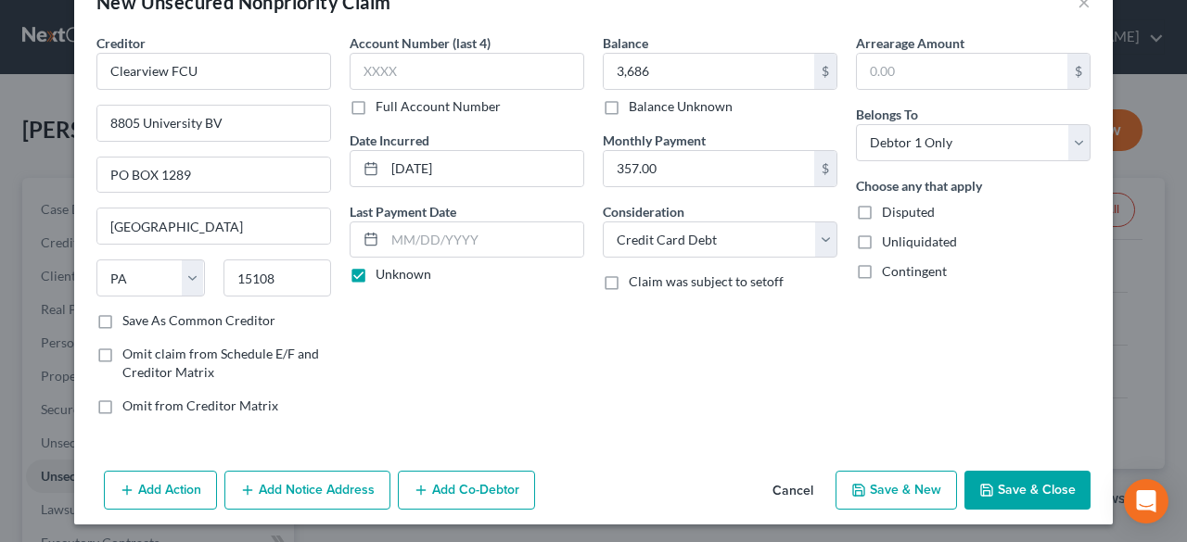
click at [914, 485] on button "Save & New" at bounding box center [895, 490] width 121 height 39
select select "0"
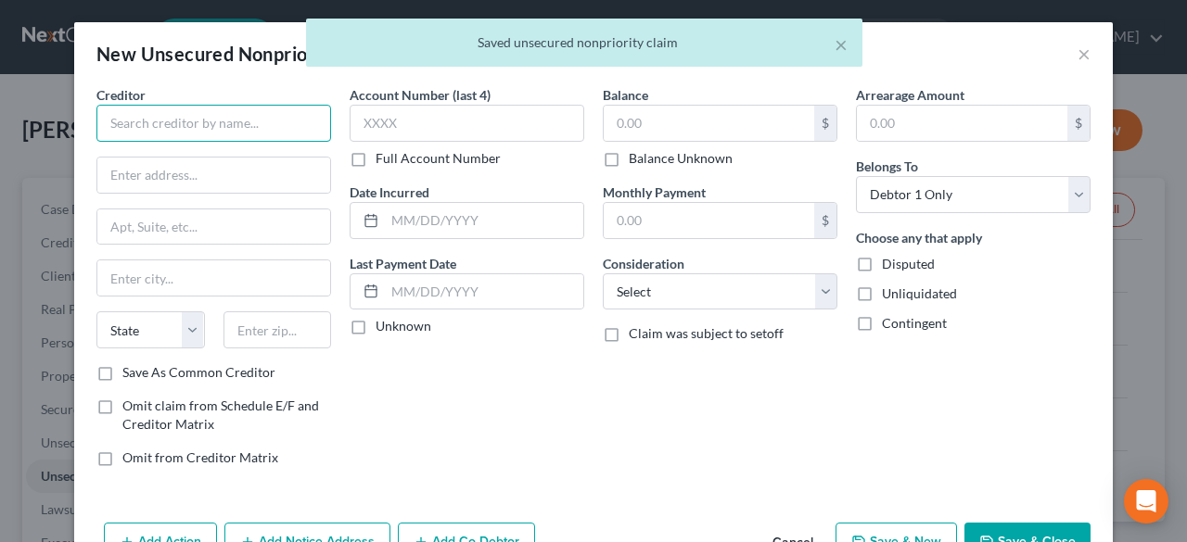
click at [172, 123] on input "text" at bounding box center [213, 123] width 235 height 37
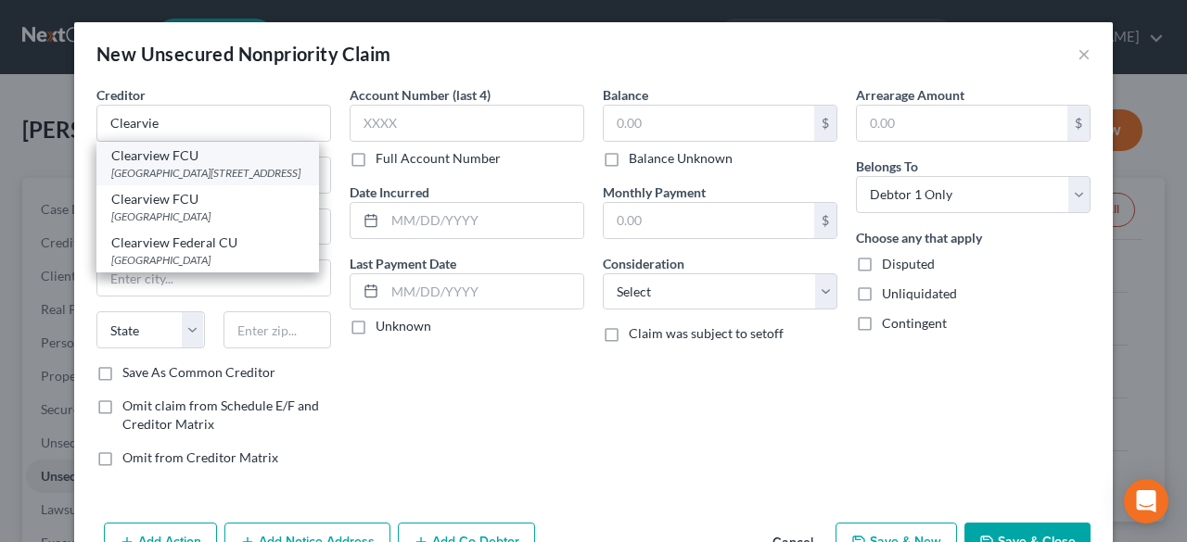
click at [170, 160] on div "Clearview FCU" at bounding box center [207, 155] width 193 height 19
type input "Clearview FCU"
type input "8805 University BV"
type input "PO BOX 1289"
type input "[GEOGRAPHIC_DATA]"
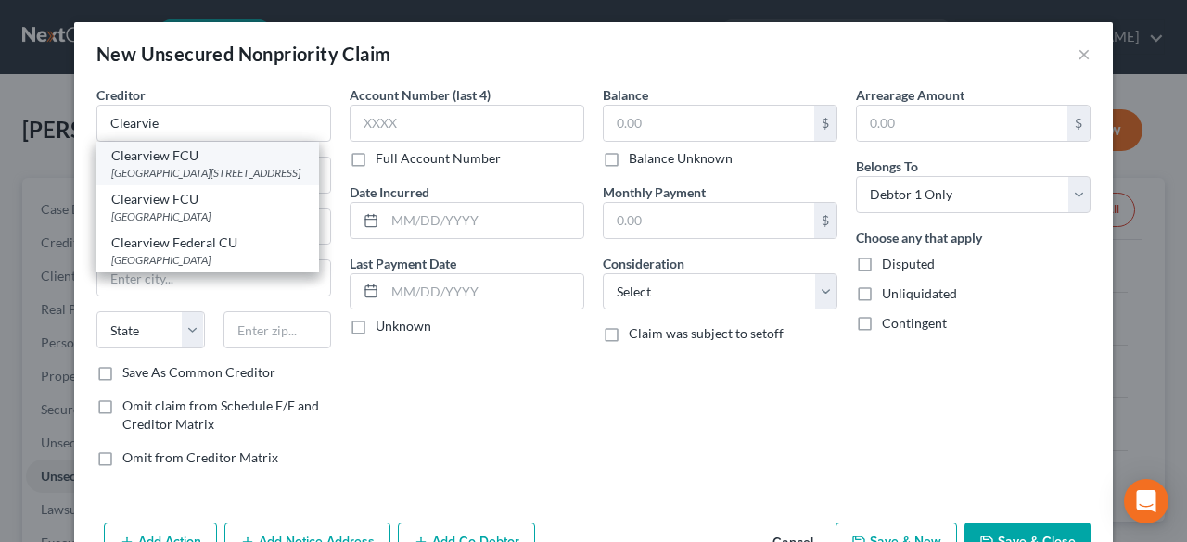
select select "39"
type input "15108"
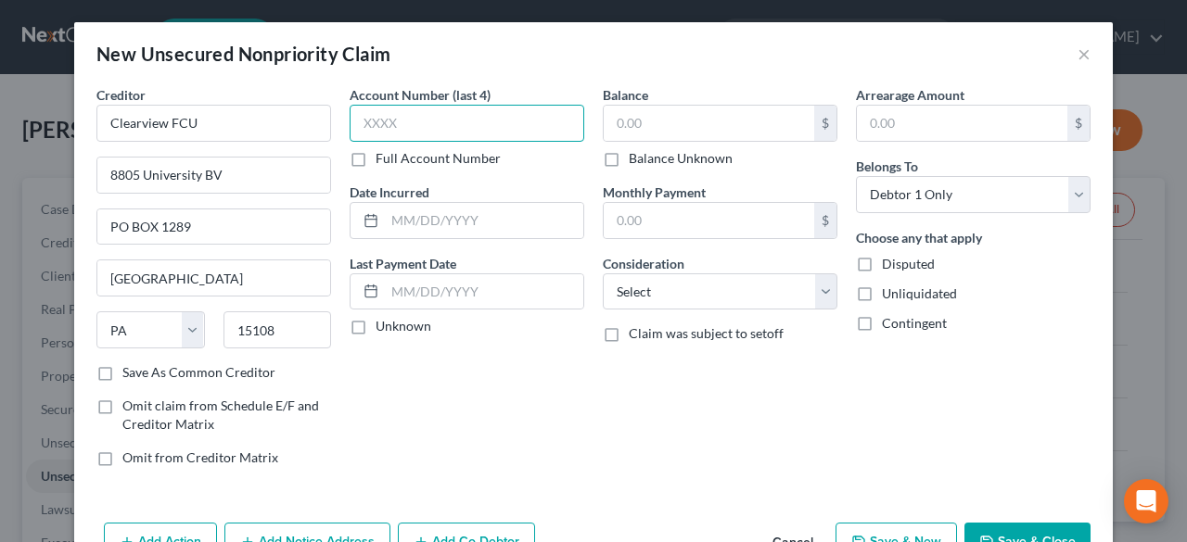
click at [401, 134] on input "text" at bounding box center [467, 123] width 235 height 37
type input "0098"
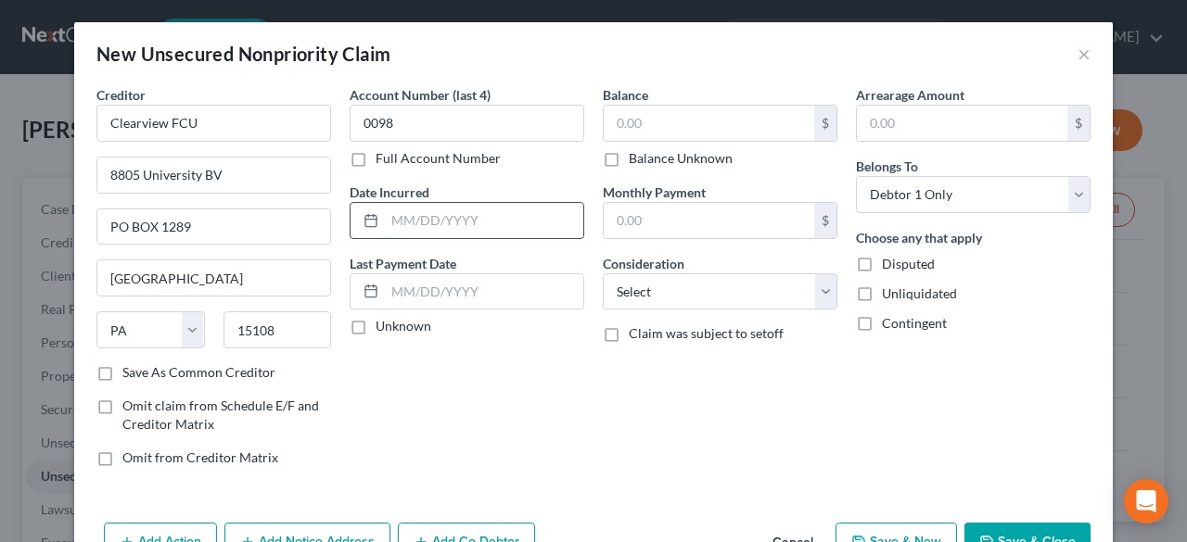
click at [546, 207] on input "text" at bounding box center [484, 220] width 198 height 35
type input "[DATE]"
click at [716, 121] on input "text" at bounding box center [709, 123] width 210 height 35
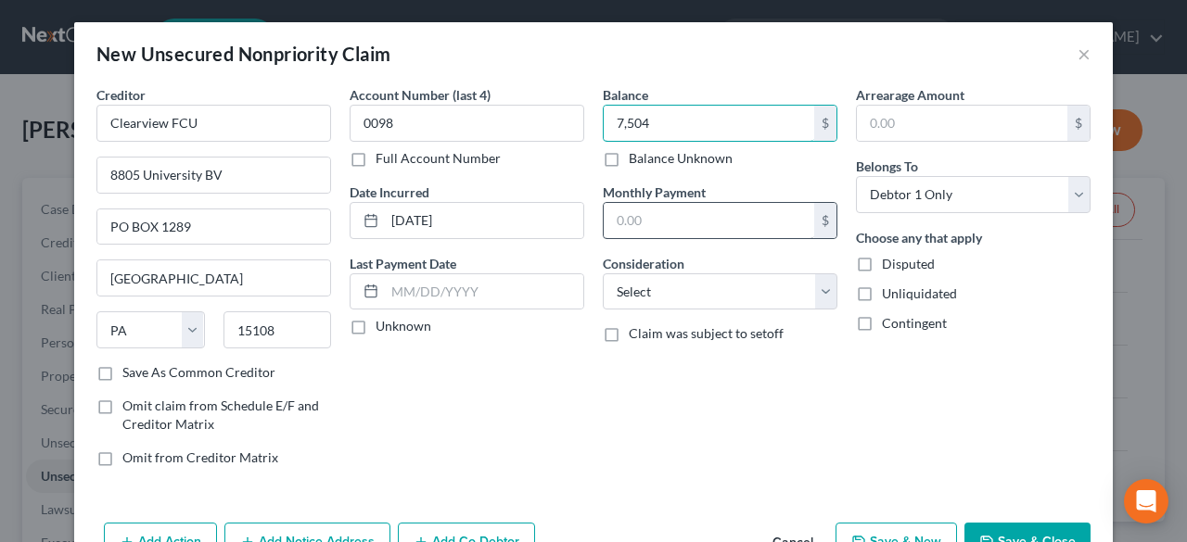
type input "7,504"
click at [633, 214] on input "text" at bounding box center [709, 220] width 210 height 35
type input "152.00"
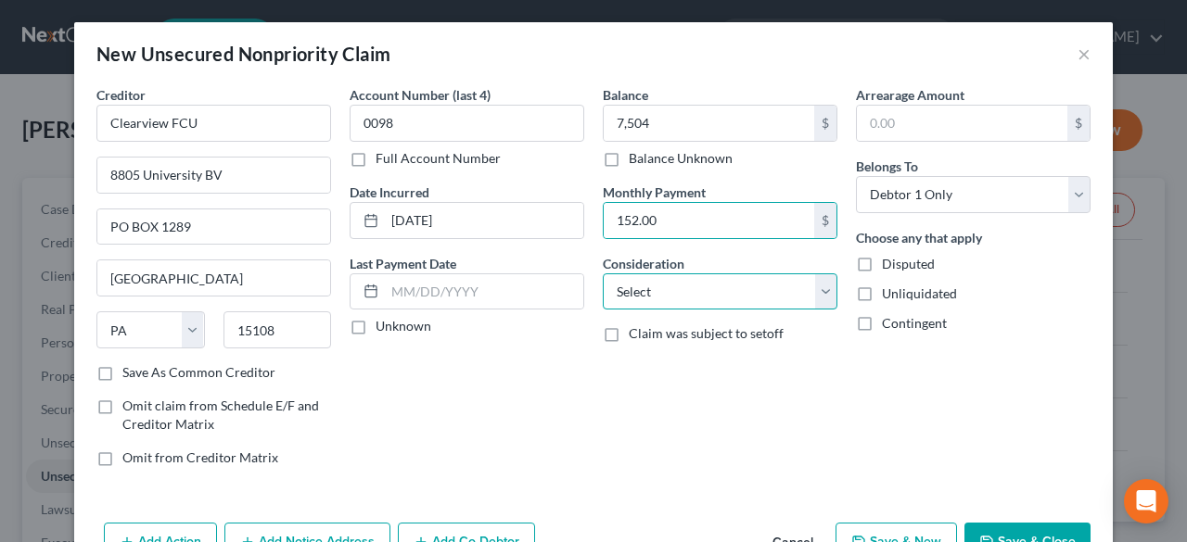
click at [820, 294] on select "Select Cable / Satellite Services Collection Agency Credit Card Debt Debt Couns…" at bounding box center [720, 292] width 235 height 37
select select "2"
click at [603, 274] on select "Select Cable / Satellite Services Collection Agency Credit Card Debt Debt Couns…" at bounding box center [720, 292] width 235 height 37
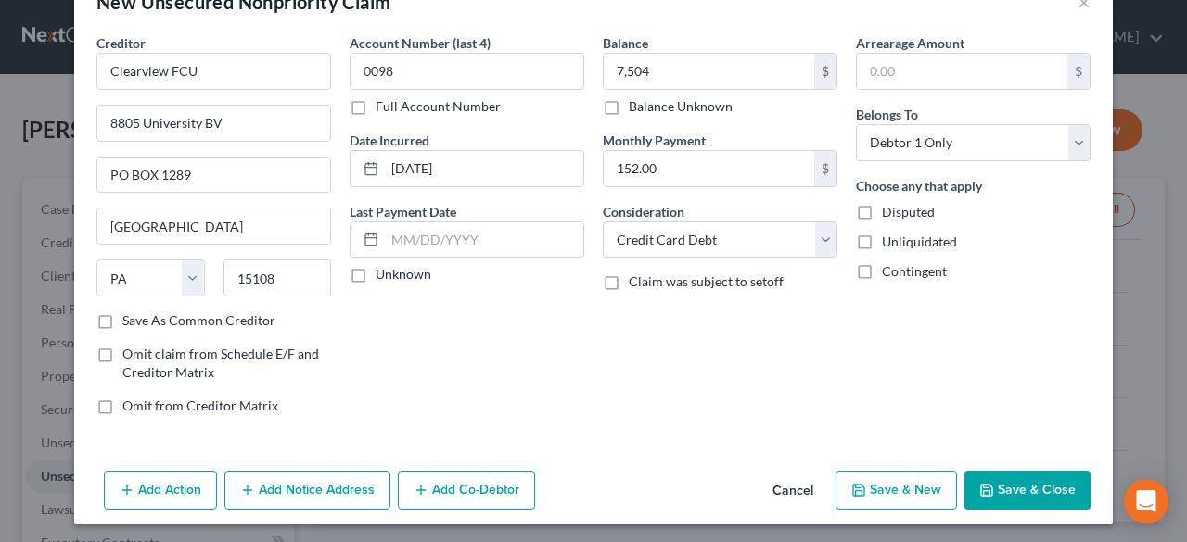
click at [906, 479] on button "Save & New" at bounding box center [895, 490] width 121 height 39
select select "0"
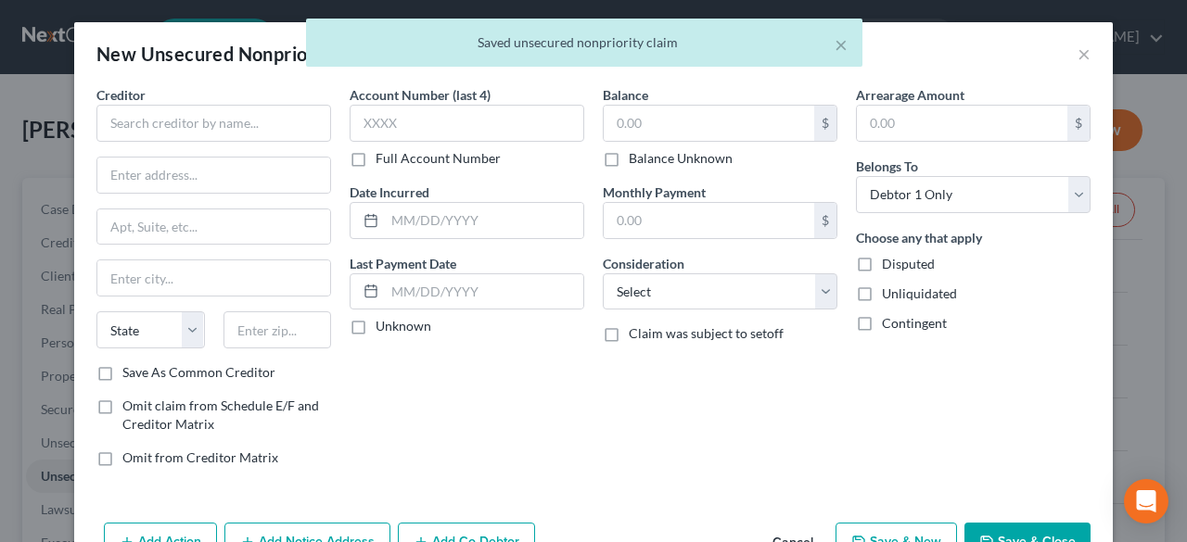
scroll to position [0, 0]
click at [126, 116] on input "text" at bounding box center [213, 123] width 235 height 37
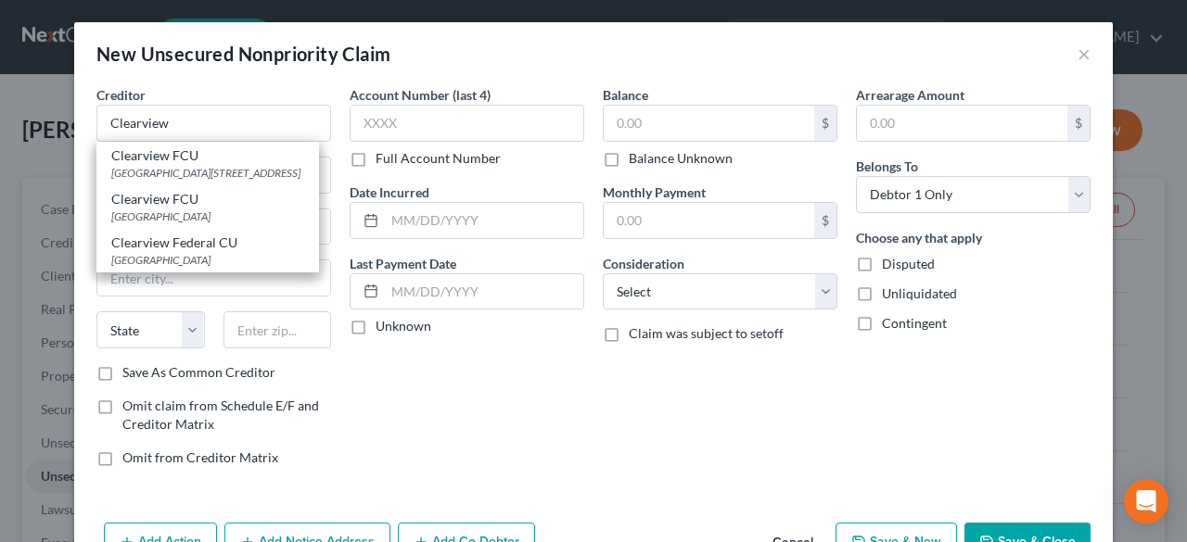
drag, startPoint x: 211, startPoint y: 161, endPoint x: 443, endPoint y: 166, distance: 231.8
click at [211, 162] on div "Clearview FCU" at bounding box center [207, 155] width 193 height 19
type input "Clearview FCU"
type input "8805 University BV"
type input "PO BOX 1289"
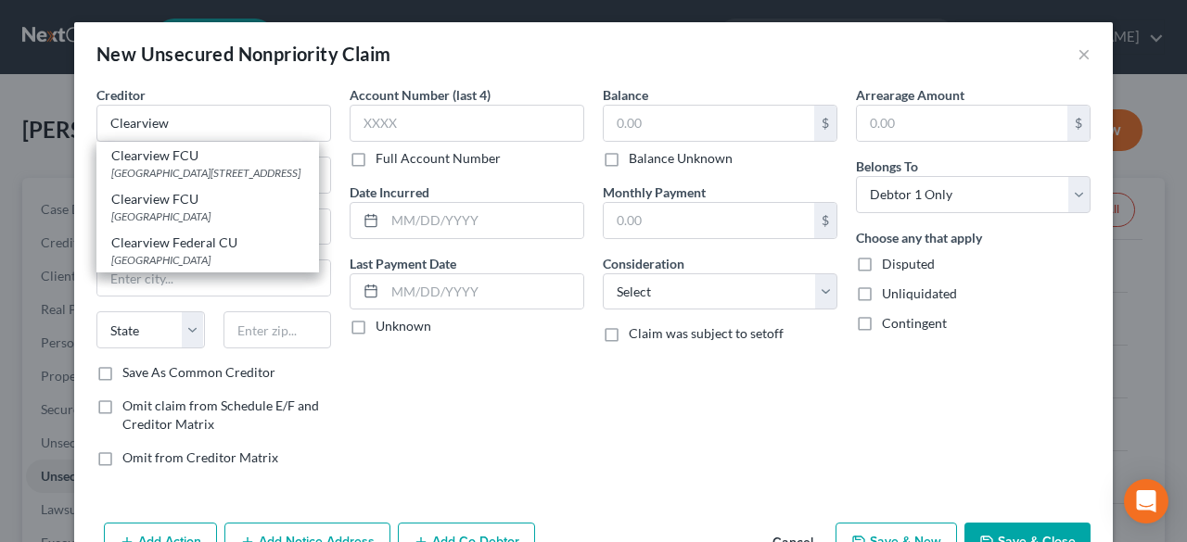
type input "[GEOGRAPHIC_DATA]"
select select "39"
type input "15108"
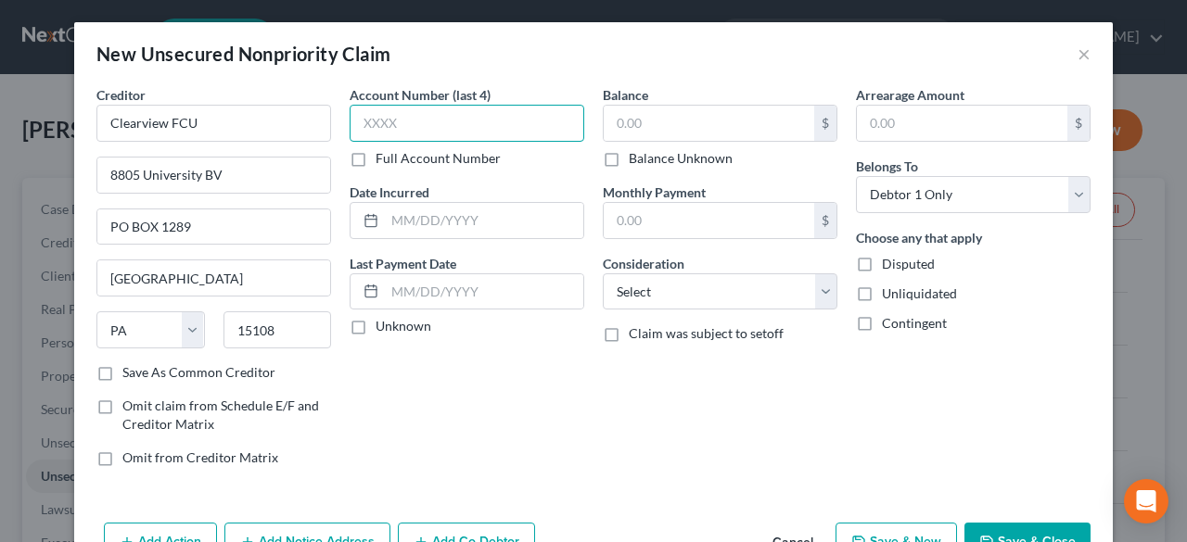
click at [433, 127] on input "text" at bounding box center [467, 123] width 235 height 37
type input "4420"
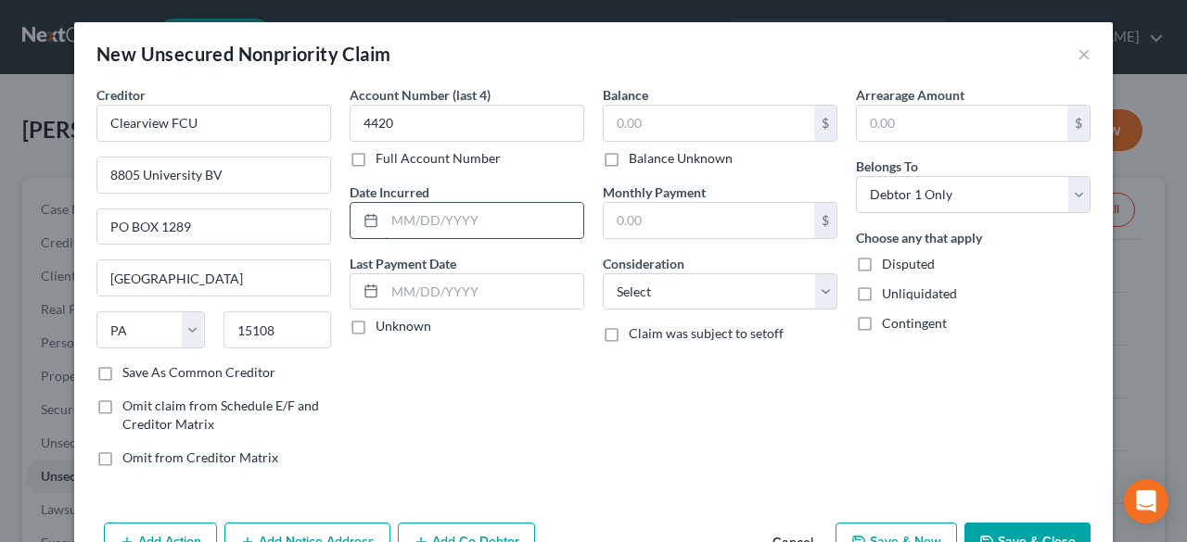
click at [405, 218] on input "text" at bounding box center [484, 220] width 198 height 35
type input "[DATE]"
click at [375, 327] on label "Unknown" at bounding box center [403, 326] width 56 height 19
click at [383, 327] on input "Unknown" at bounding box center [389, 323] width 12 height 12
checkbox input "true"
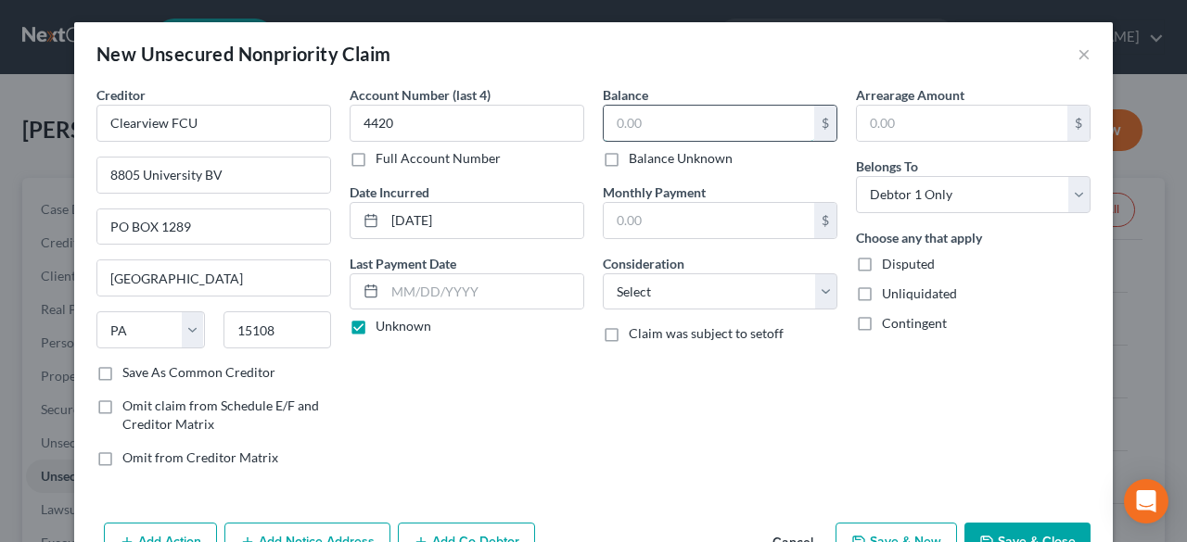
click at [703, 127] on input "text" at bounding box center [709, 123] width 210 height 35
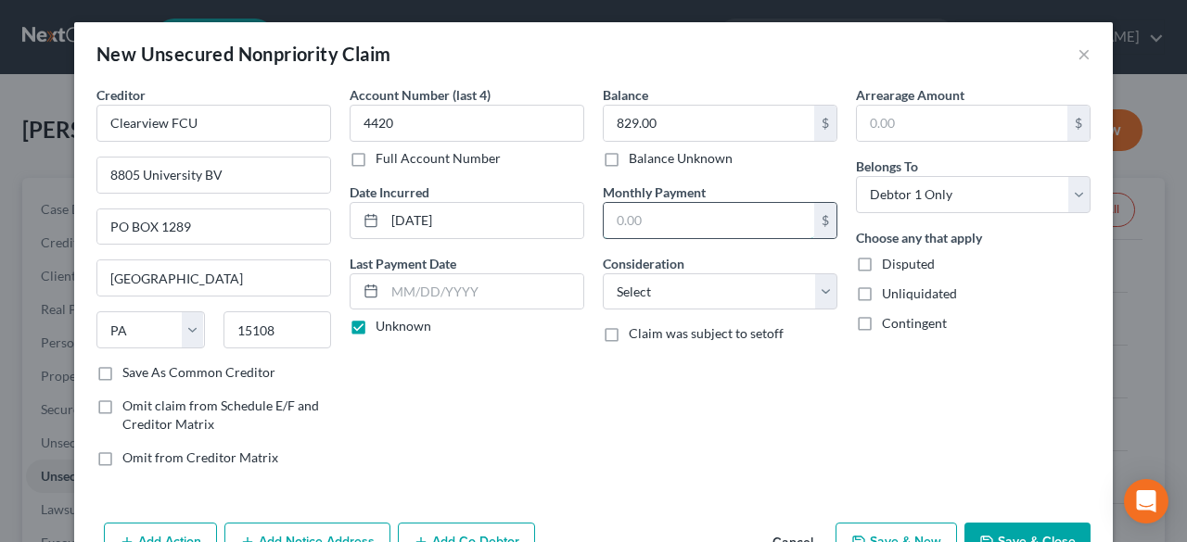
click at [664, 214] on input "text" at bounding box center [709, 220] width 210 height 35
drag, startPoint x: 815, startPoint y: 285, endPoint x: 805, endPoint y: 288, distance: 10.9
click at [815, 285] on select "Select Cable / Satellite Services Collection Agency Credit Card Debt Debt Couns…" at bounding box center [720, 292] width 235 height 37
click at [603, 274] on select "Select Cable / Satellite Services Collection Agency Credit Card Debt Debt Couns…" at bounding box center [720, 292] width 235 height 37
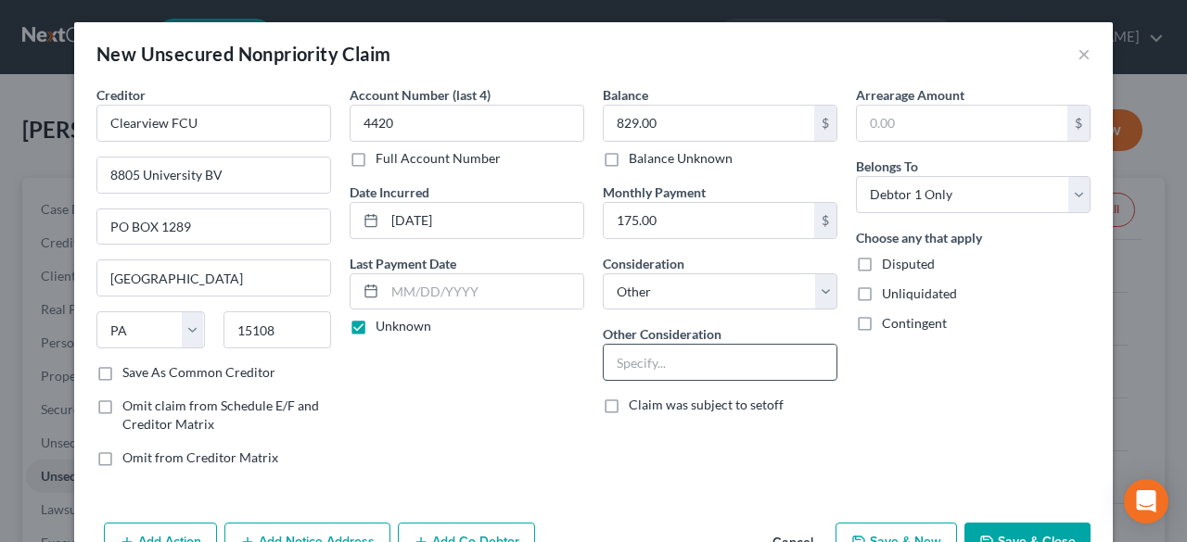
click at [666, 372] on input "text" at bounding box center [720, 362] width 233 height 35
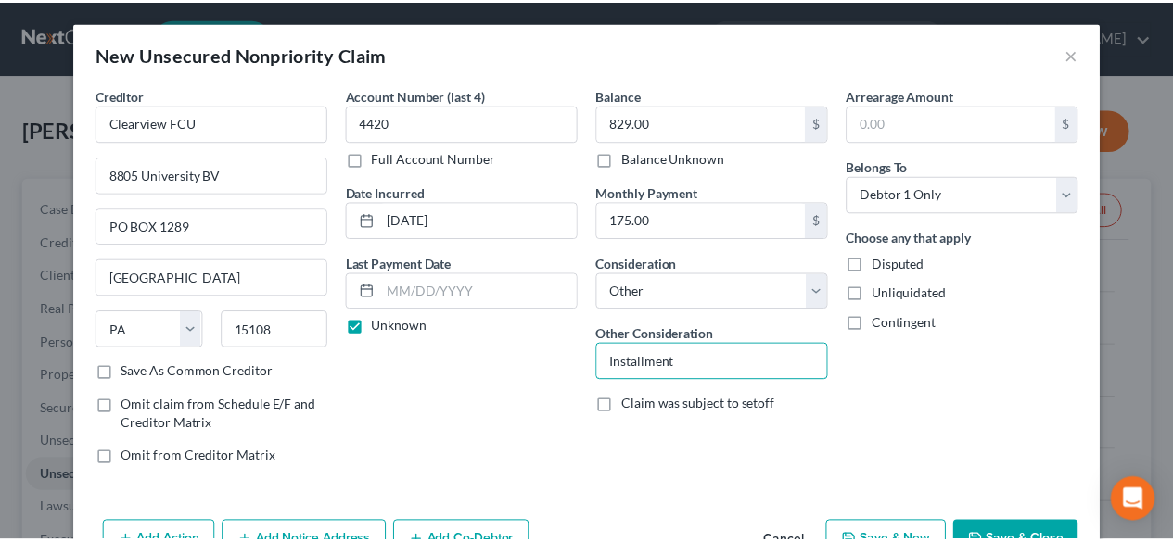
scroll to position [52, 0]
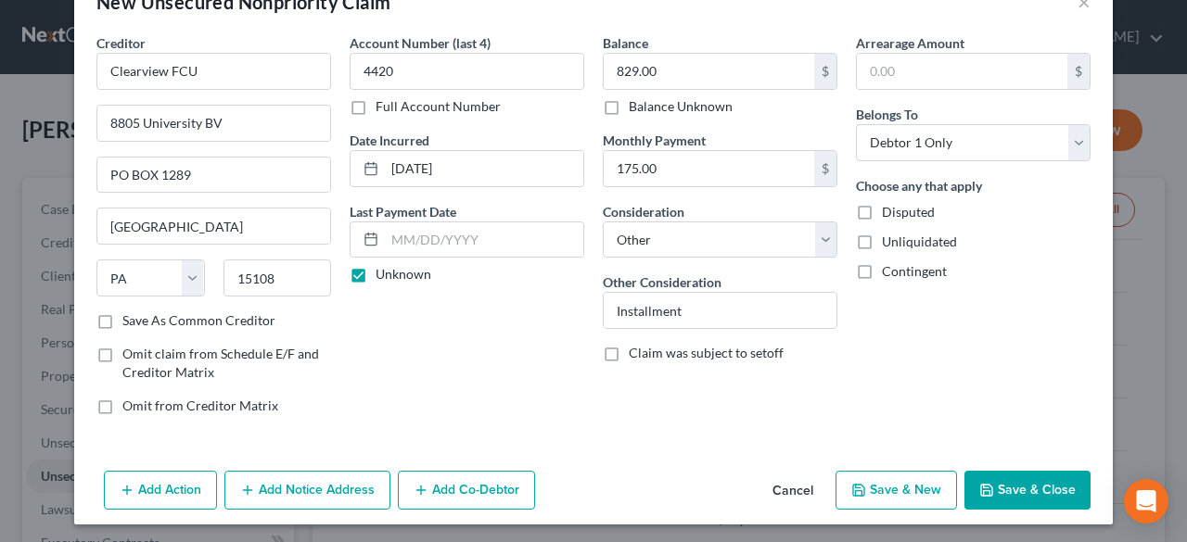
click at [1015, 479] on button "Save & Close" at bounding box center [1027, 490] width 126 height 39
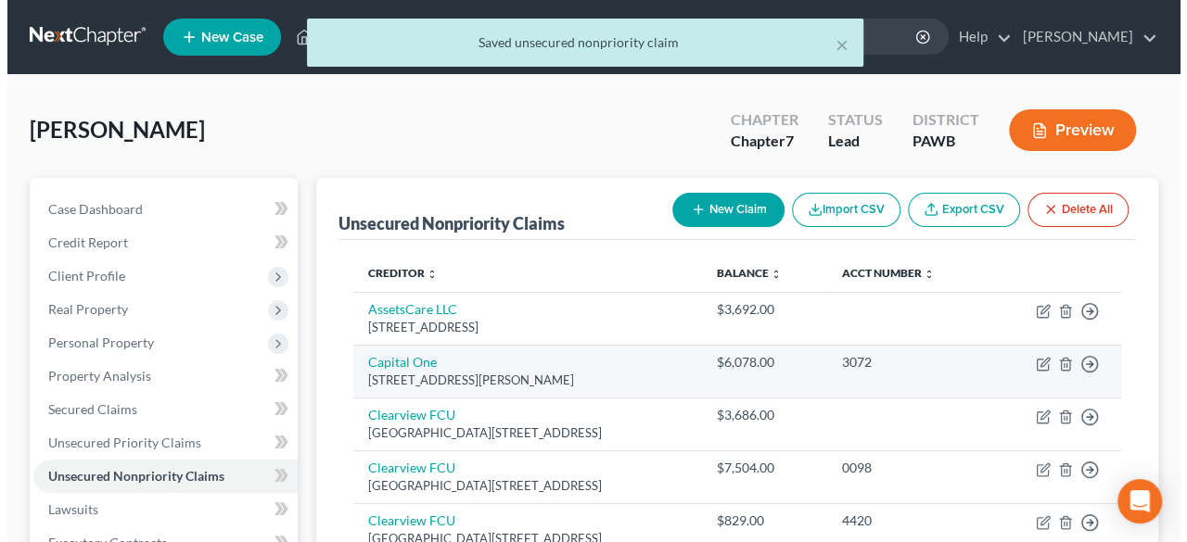
scroll to position [185, 0]
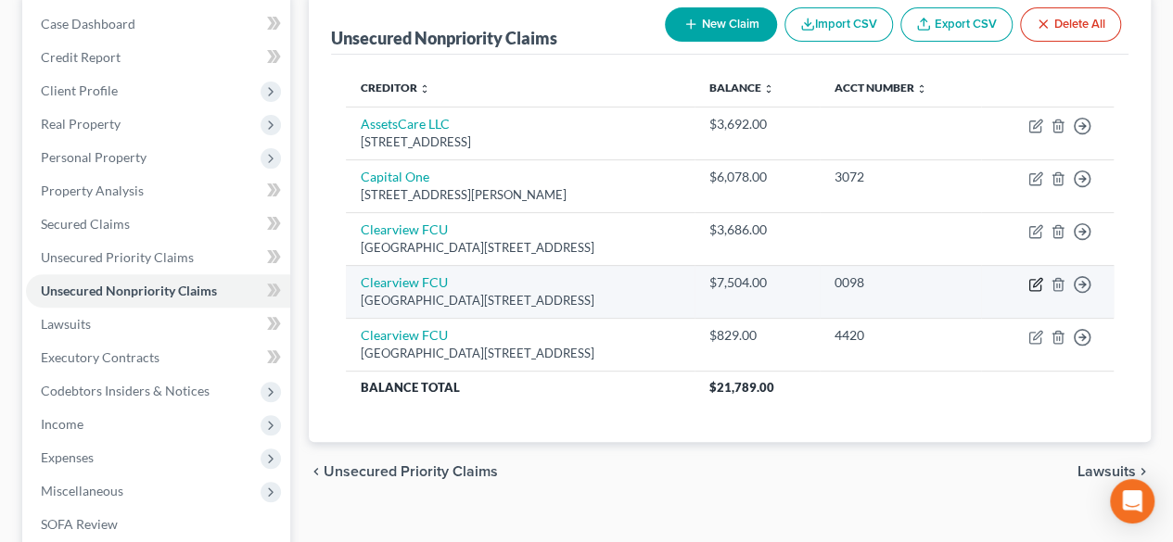
click at [1037, 281] on icon "button" at bounding box center [1035, 284] width 15 height 15
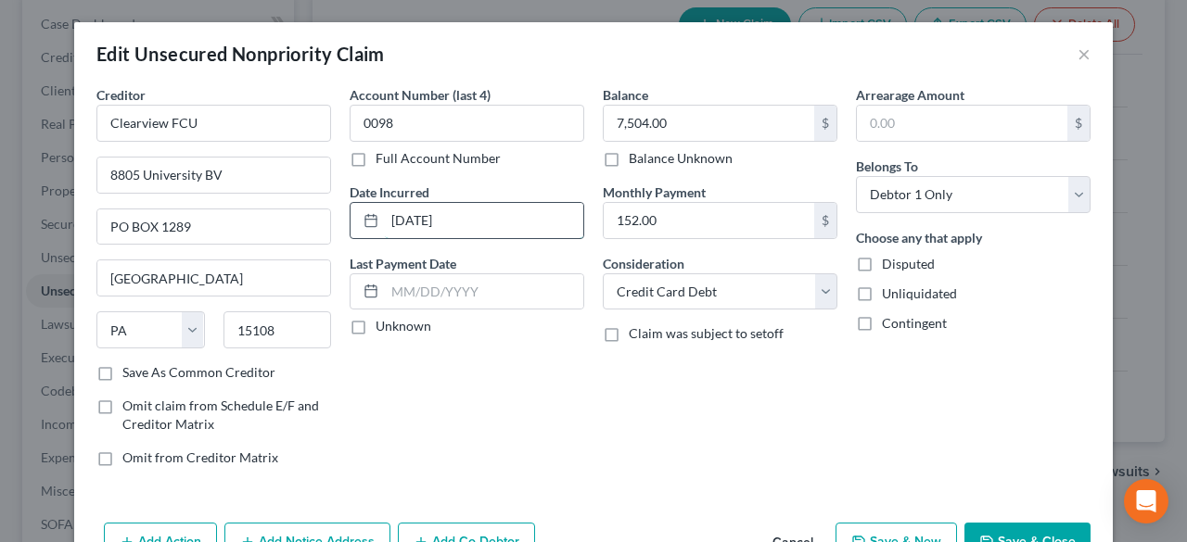
click at [471, 217] on input "[DATE]" at bounding box center [484, 220] width 198 height 35
click at [545, 396] on div "Account Number (last 4) 0098 Full Account Number Date Incurred [DATE] Last Paym…" at bounding box center [466, 283] width 253 height 397
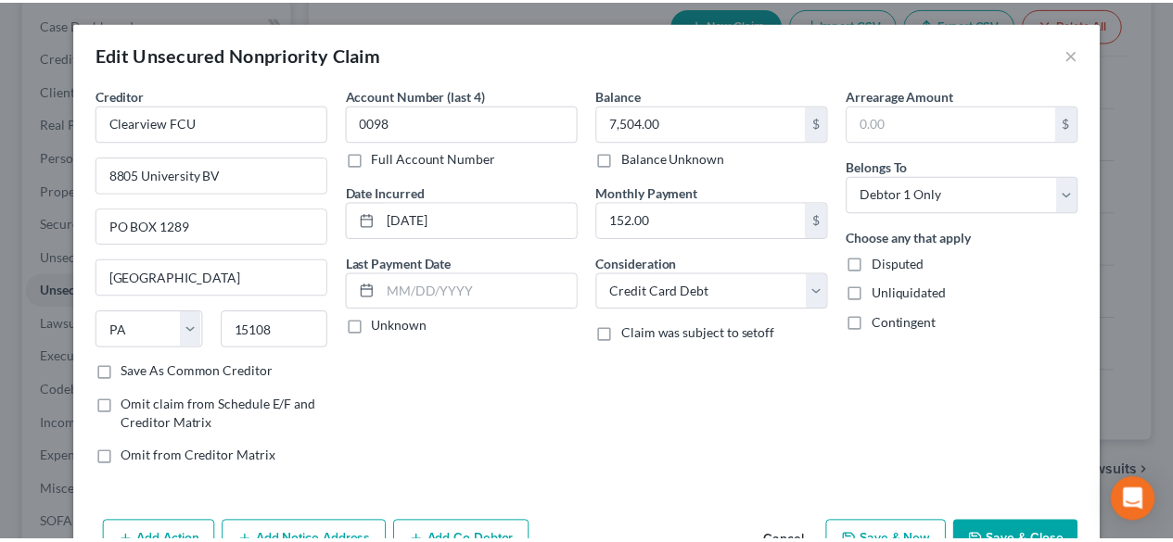
scroll to position [93, 0]
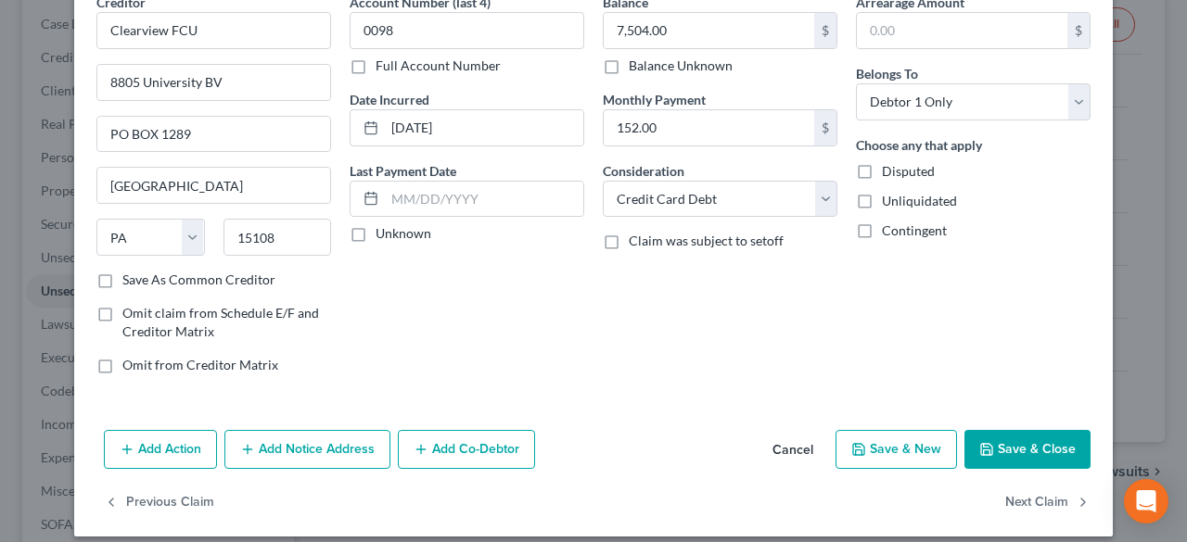
click at [998, 449] on button "Save & Close" at bounding box center [1027, 449] width 126 height 39
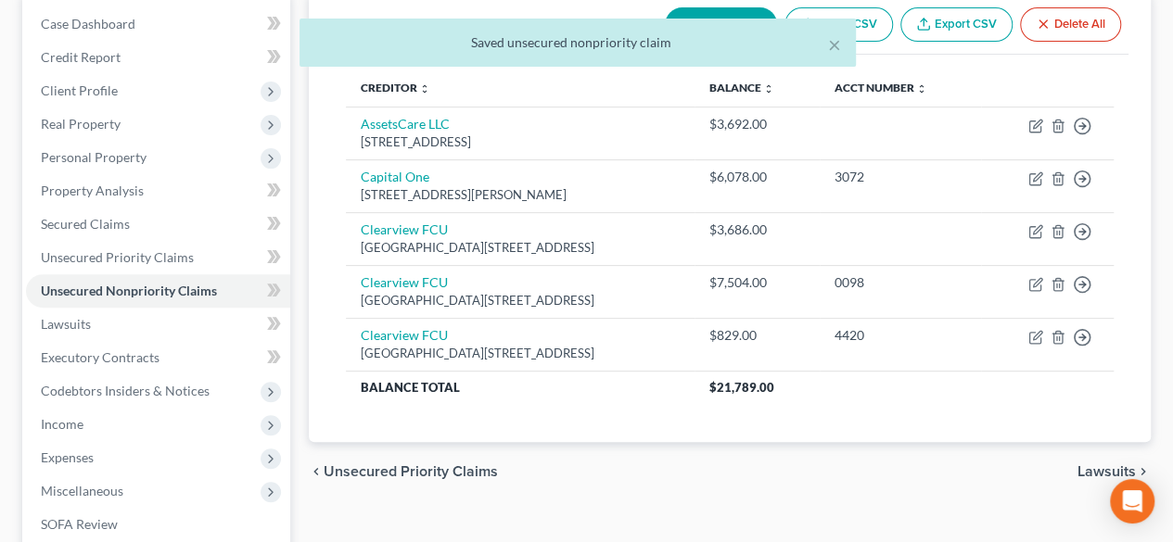
click at [821, 461] on div "chevron_left Unsecured Priority Claims Lawsuits chevron_right" at bounding box center [730, 471] width 842 height 59
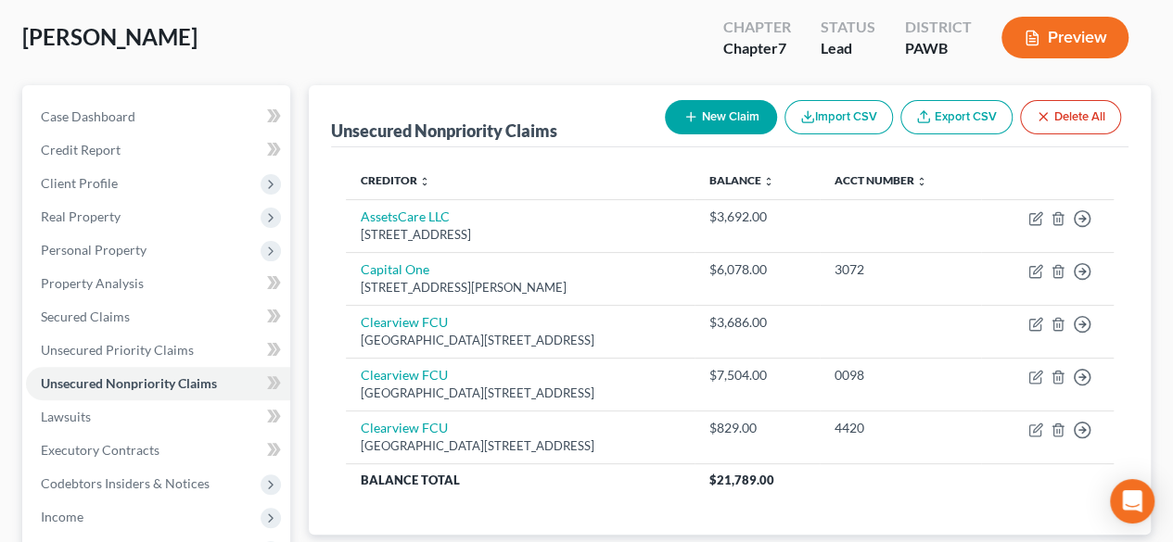
click at [725, 112] on button "New Claim" at bounding box center [721, 117] width 112 height 34
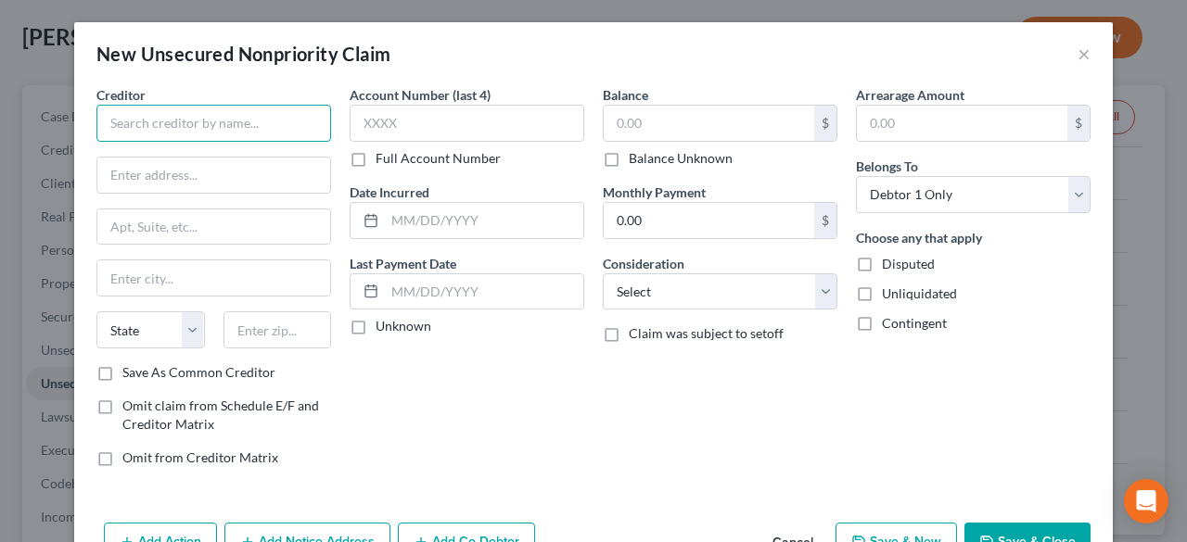
click at [132, 125] on input "text" at bounding box center [213, 123] width 235 height 37
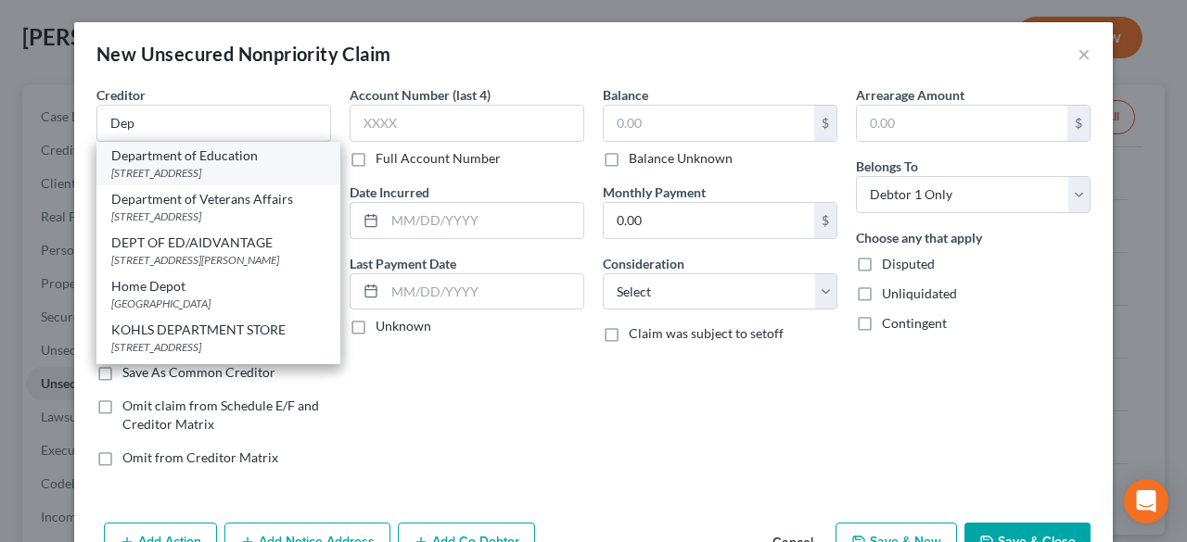
click at [214, 168] on div "[STREET_ADDRESS]" at bounding box center [218, 173] width 214 height 16
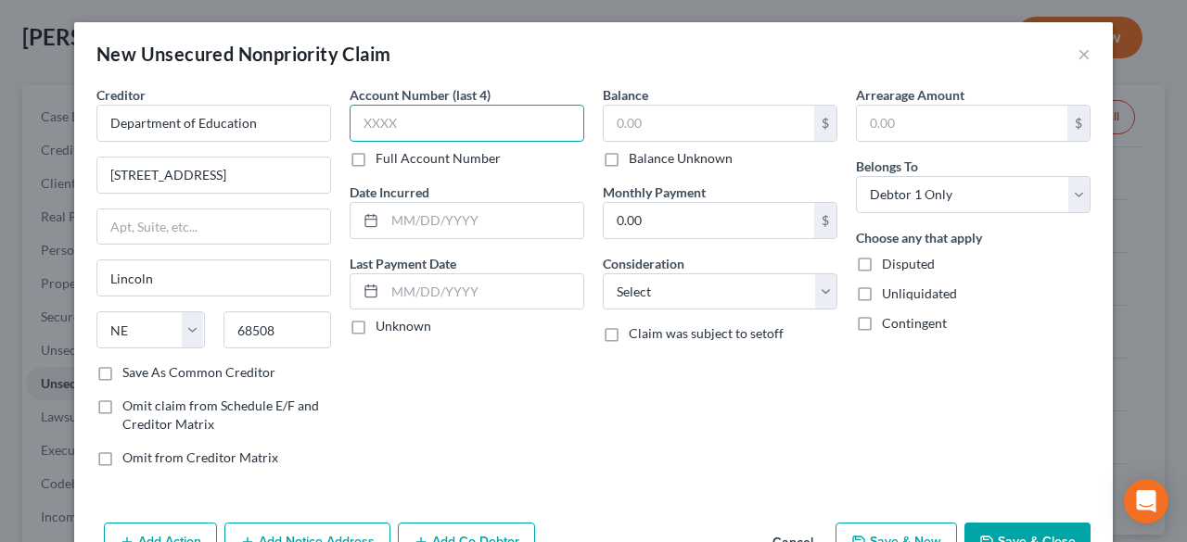
click at [451, 119] on input "text" at bounding box center [467, 123] width 235 height 37
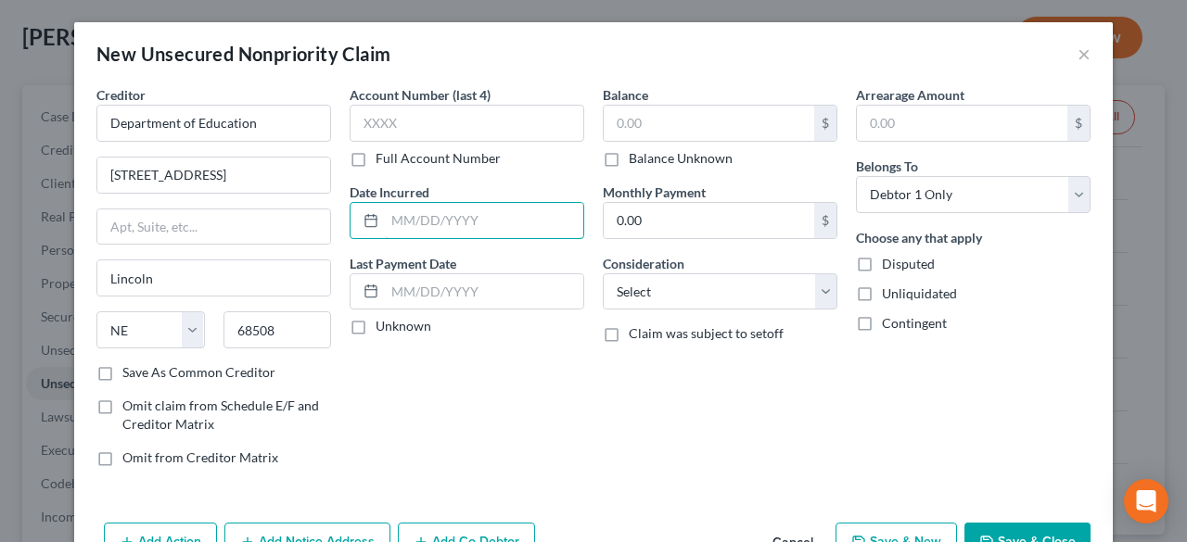
drag, startPoint x: 388, startPoint y: 210, endPoint x: 407, endPoint y: 199, distance: 22.4
click at [388, 210] on input "text" at bounding box center [484, 220] width 198 height 35
click at [692, 128] on input "text" at bounding box center [709, 123] width 210 height 35
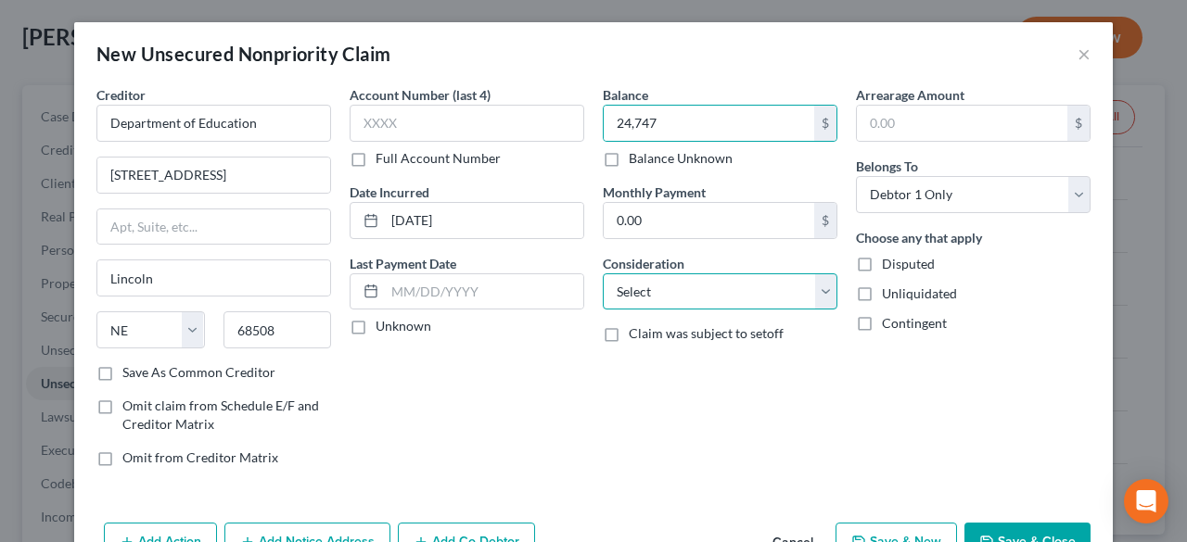
click at [810, 292] on select "Select Cable / Satellite Services Collection Agency Credit Card Debt Debt Couns…" at bounding box center [720, 292] width 235 height 37
click at [603, 274] on select "Select Cable / Satellite Services Collection Agency Credit Card Debt Debt Couns…" at bounding box center [720, 292] width 235 height 37
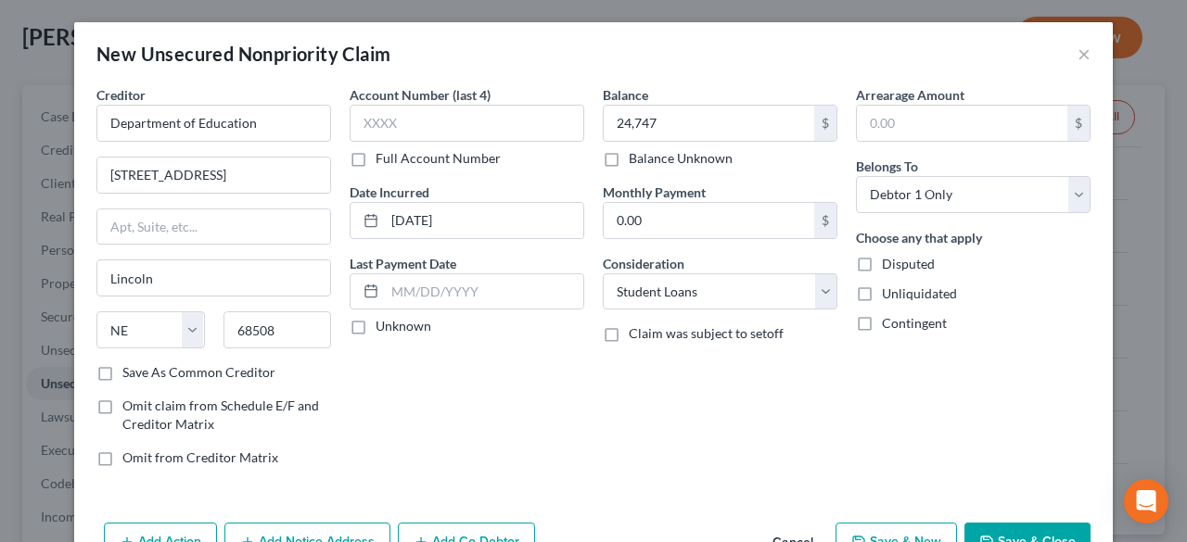
click at [447, 515] on div "Add Action Add Notice Address Add Co-Debtor Cancel Save & New Save & Close" at bounding box center [593, 545] width 1038 height 61
click at [375, 324] on label "Unknown" at bounding box center [403, 326] width 56 height 19
click at [383, 324] on input "Unknown" at bounding box center [389, 323] width 12 height 12
click at [660, 218] on input "0.00" at bounding box center [709, 220] width 210 height 35
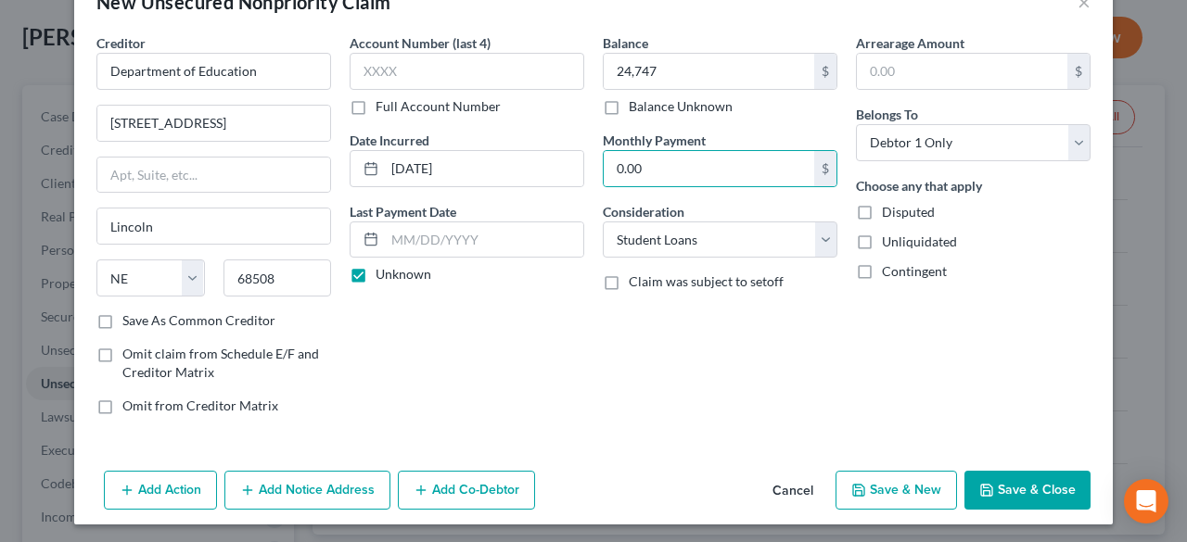
click at [899, 482] on button "Save & New" at bounding box center [895, 490] width 121 height 39
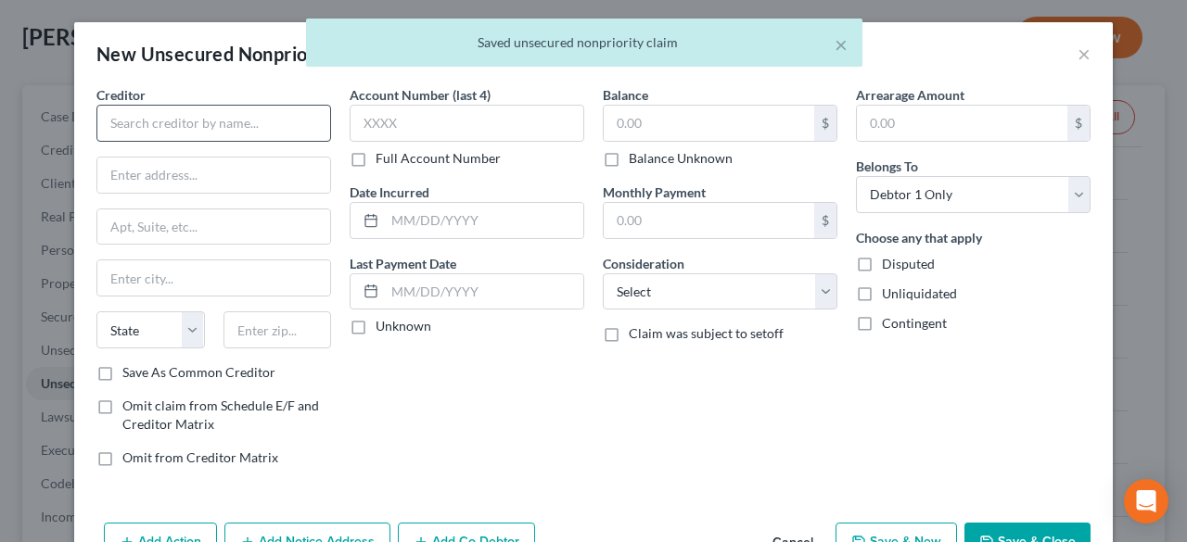
scroll to position [0, 0]
click at [122, 120] on input "text" at bounding box center [213, 123] width 235 height 37
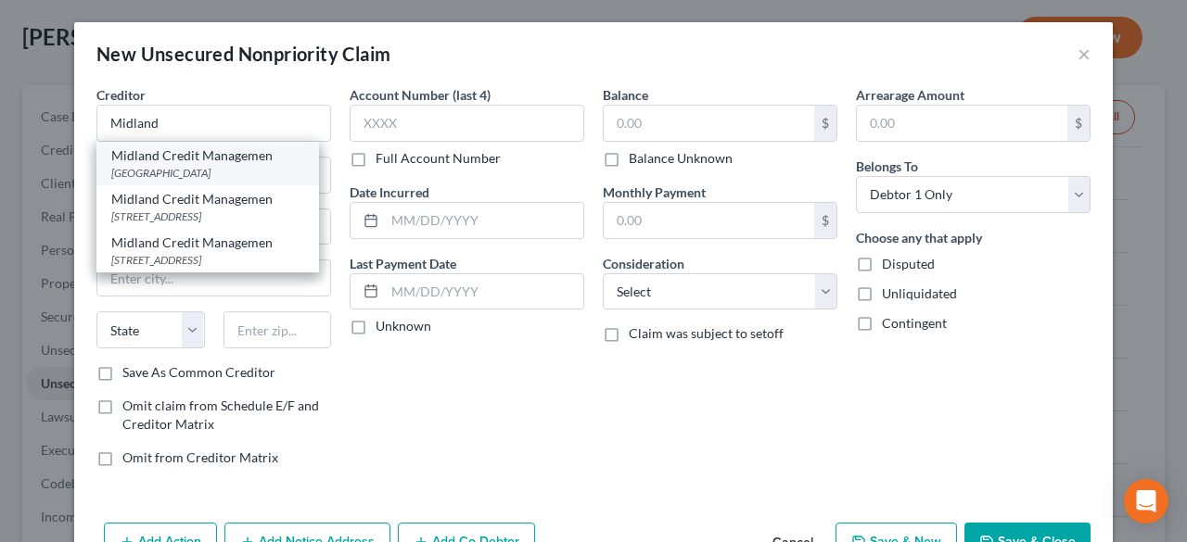
click at [175, 168] on div "[GEOGRAPHIC_DATA]" at bounding box center [207, 173] width 193 height 16
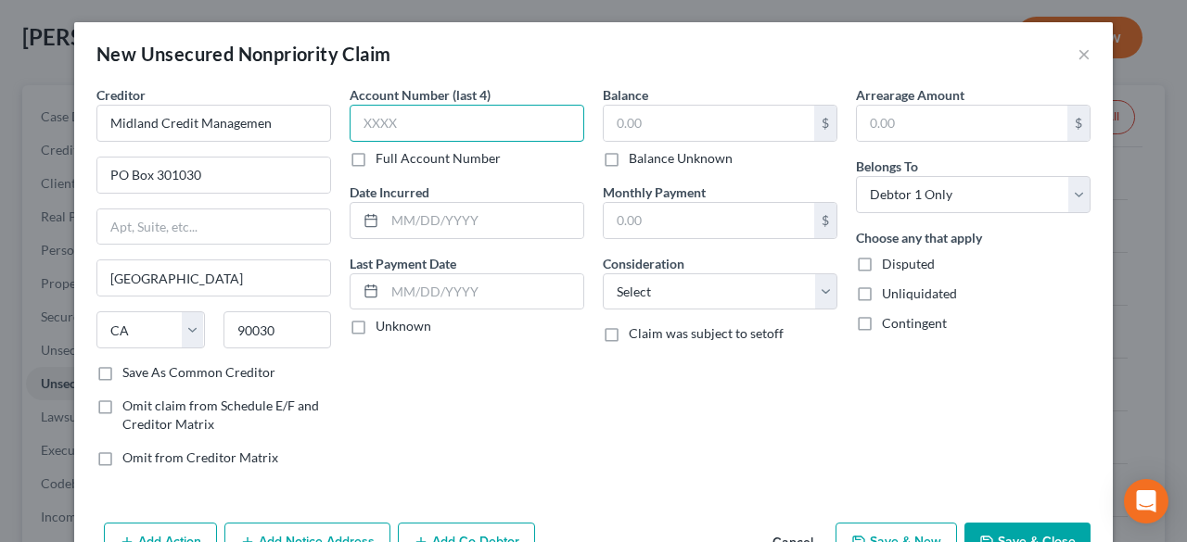
click at [408, 120] on input "text" at bounding box center [467, 123] width 235 height 37
click at [410, 221] on input "text" at bounding box center [484, 220] width 198 height 35
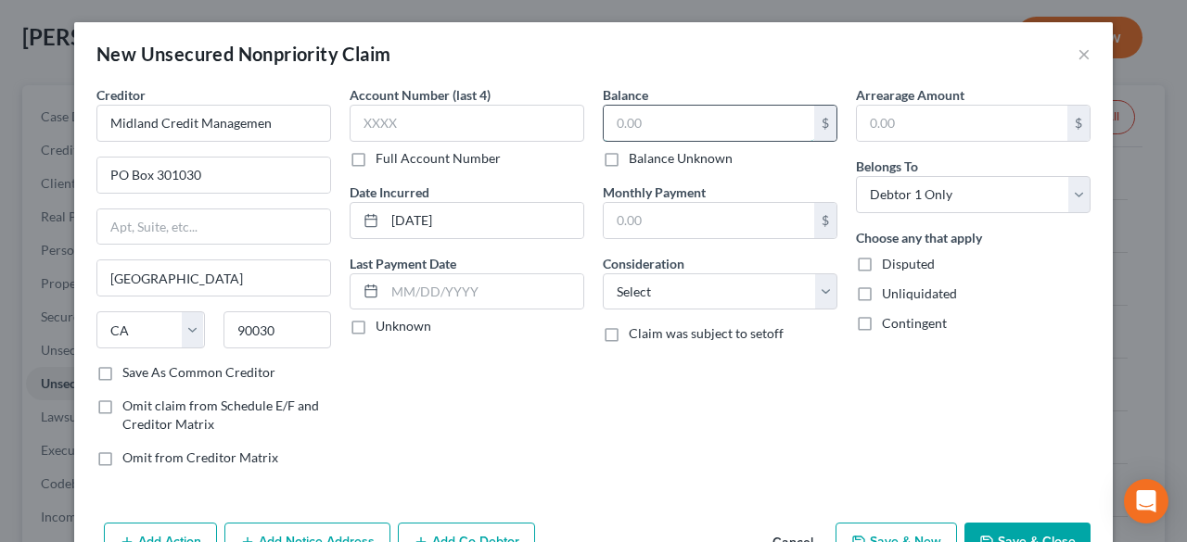
click at [662, 120] on input "text" at bounding box center [709, 123] width 210 height 35
click at [655, 216] on input "text" at bounding box center [709, 220] width 210 height 35
click at [851, 401] on div "Arrearage Amount $ Belongs To * Select Debtor 1 Only Debtor 2 Only Debtor 1 And…" at bounding box center [972, 283] width 253 height 397
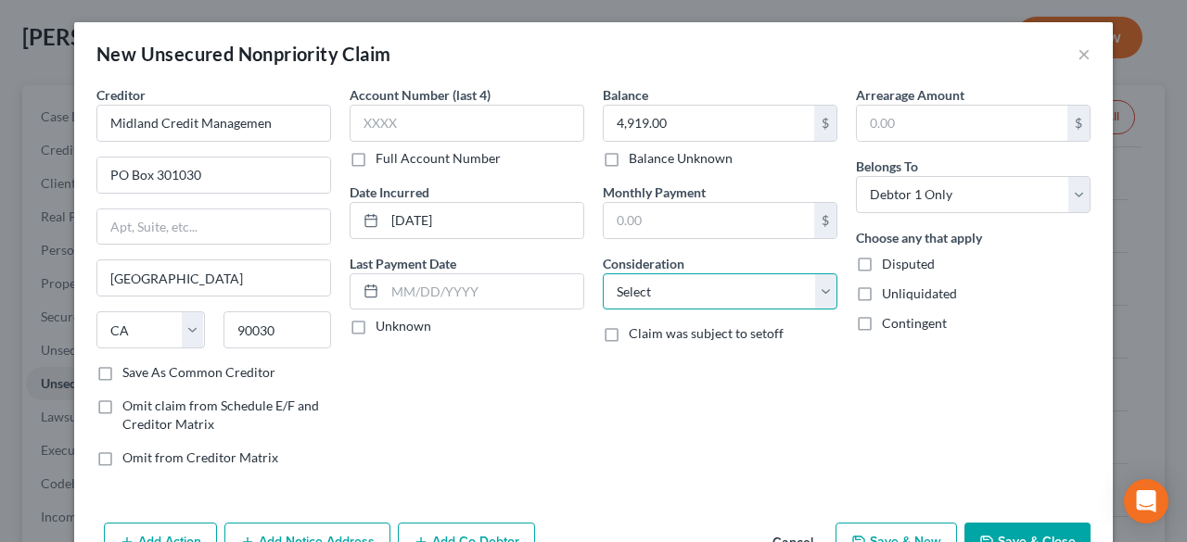
drag, startPoint x: 817, startPoint y: 281, endPoint x: 806, endPoint y: 275, distance: 12.4
click at [817, 281] on select "Select Cable / Satellite Services Collection Agency Credit Card Debt Debt Couns…" at bounding box center [720, 292] width 235 height 37
click at [603, 274] on select "Select Cable / Satellite Services Collection Agency Credit Card Debt Debt Couns…" at bounding box center [720, 292] width 235 height 37
click at [818, 424] on div "Balance 4,919.00 $ Balance Unknown Balance Undetermined 4,919.00 $ Balance Unkn…" at bounding box center [719, 283] width 253 height 397
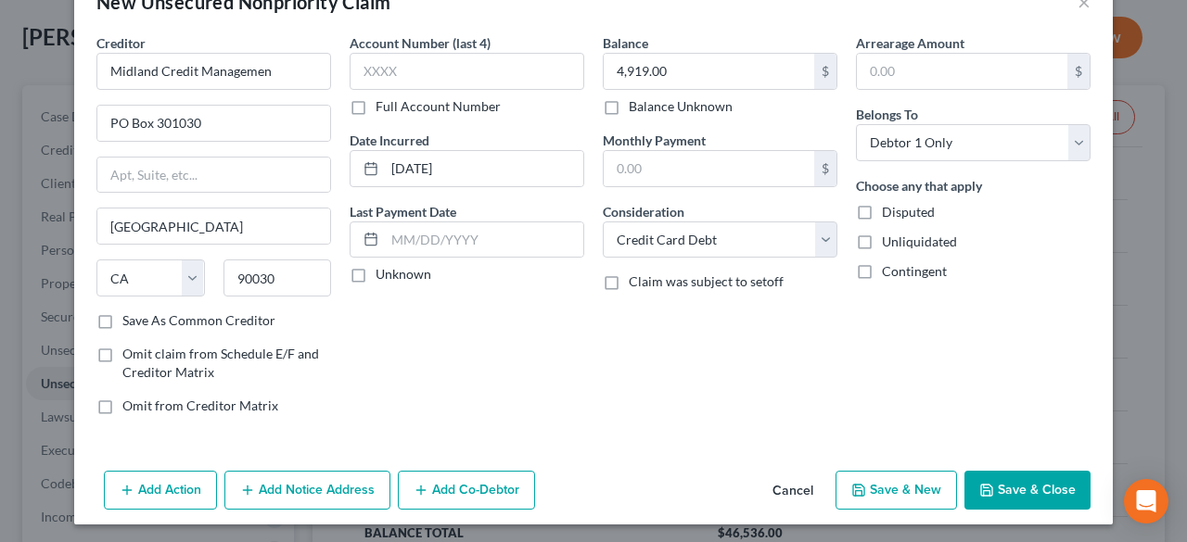
click at [880, 489] on button "Save & New" at bounding box center [895, 490] width 121 height 39
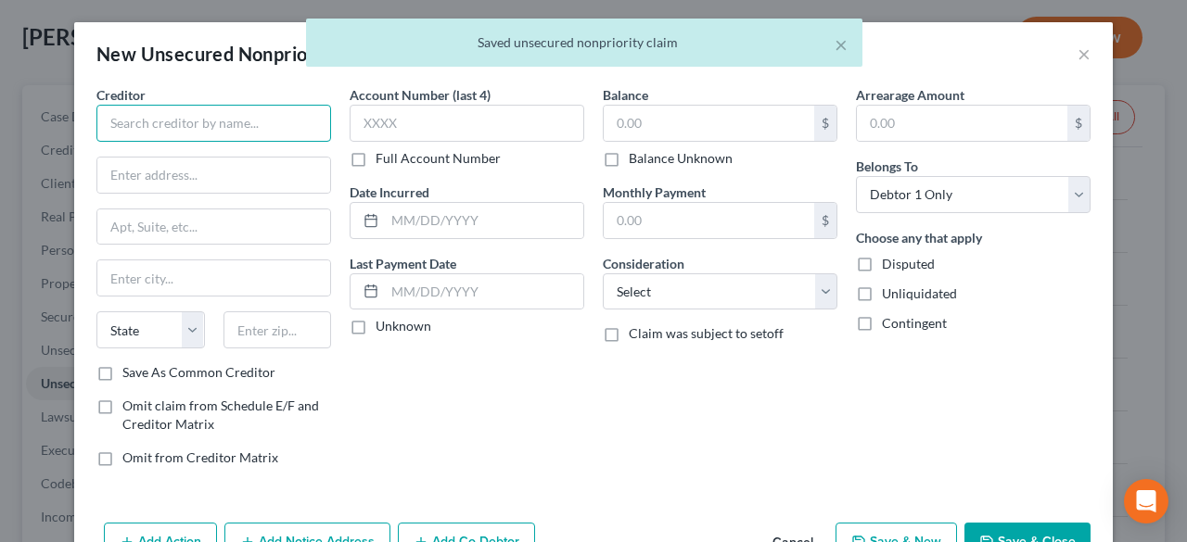
click at [131, 123] on input "text" at bounding box center [213, 123] width 235 height 37
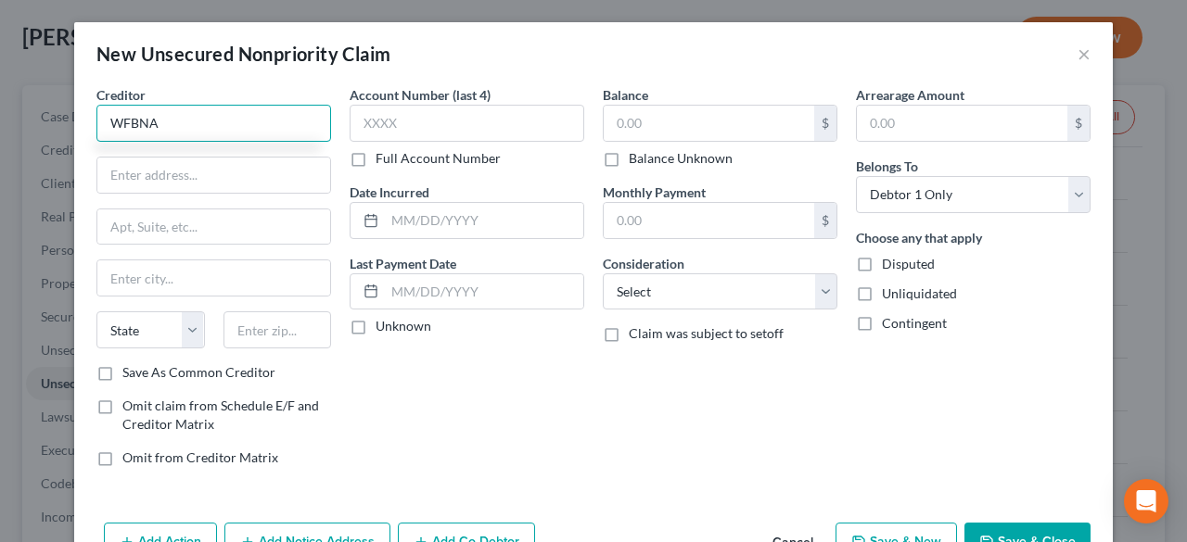
click at [185, 127] on input "WFBNA" at bounding box center [213, 123] width 235 height 37
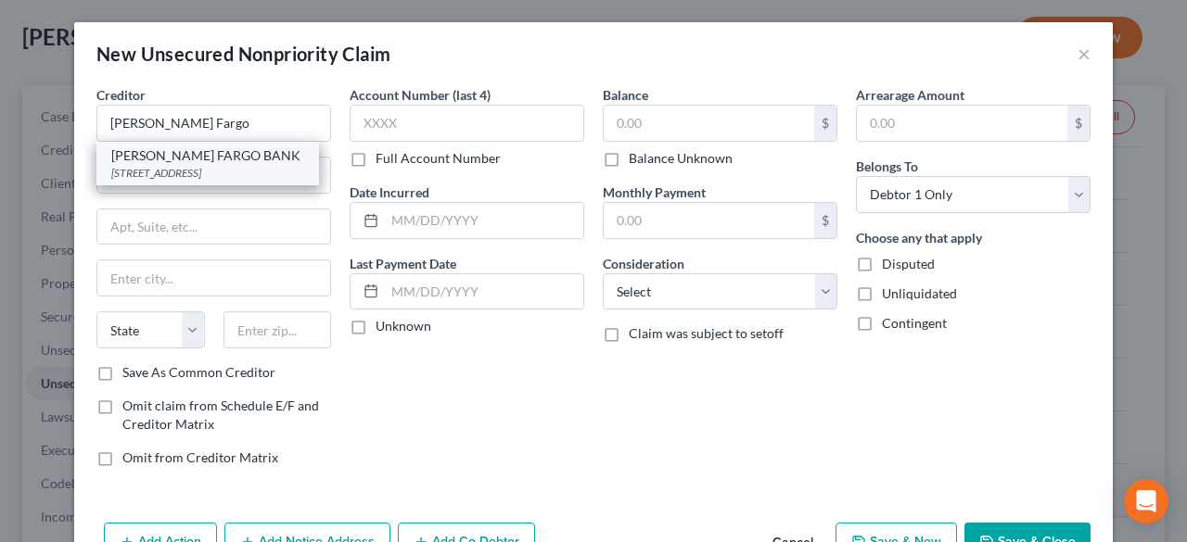
click at [218, 170] on div "[STREET_ADDRESS]" at bounding box center [207, 173] width 193 height 16
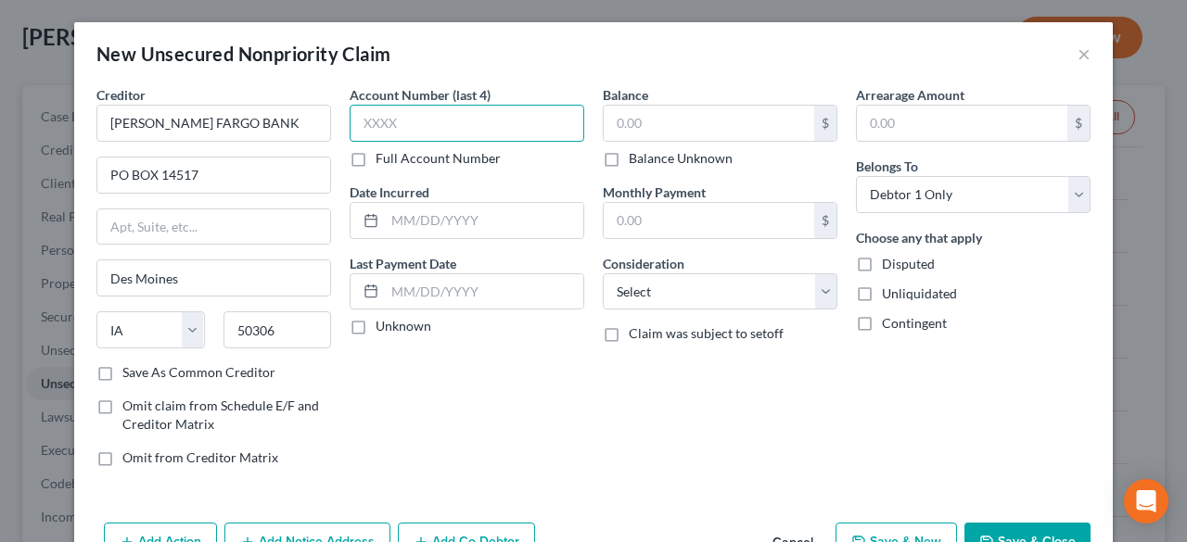
click at [469, 121] on input "text" at bounding box center [467, 123] width 235 height 37
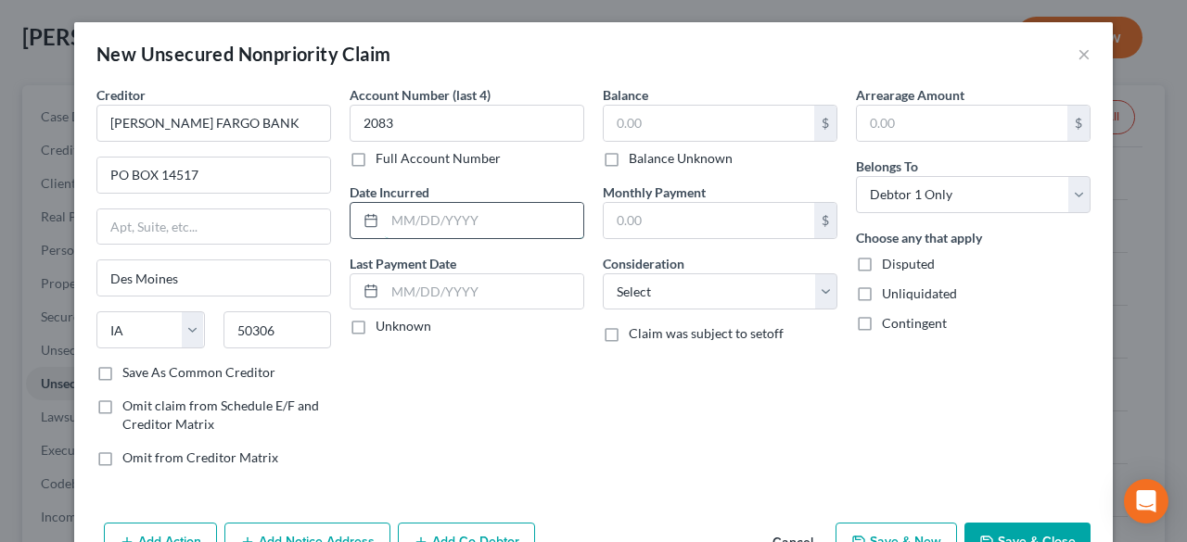
click at [392, 225] on input "text" at bounding box center [484, 220] width 198 height 35
click at [375, 322] on label "Unknown" at bounding box center [403, 326] width 56 height 19
click at [383, 322] on input "Unknown" at bounding box center [389, 323] width 12 height 12
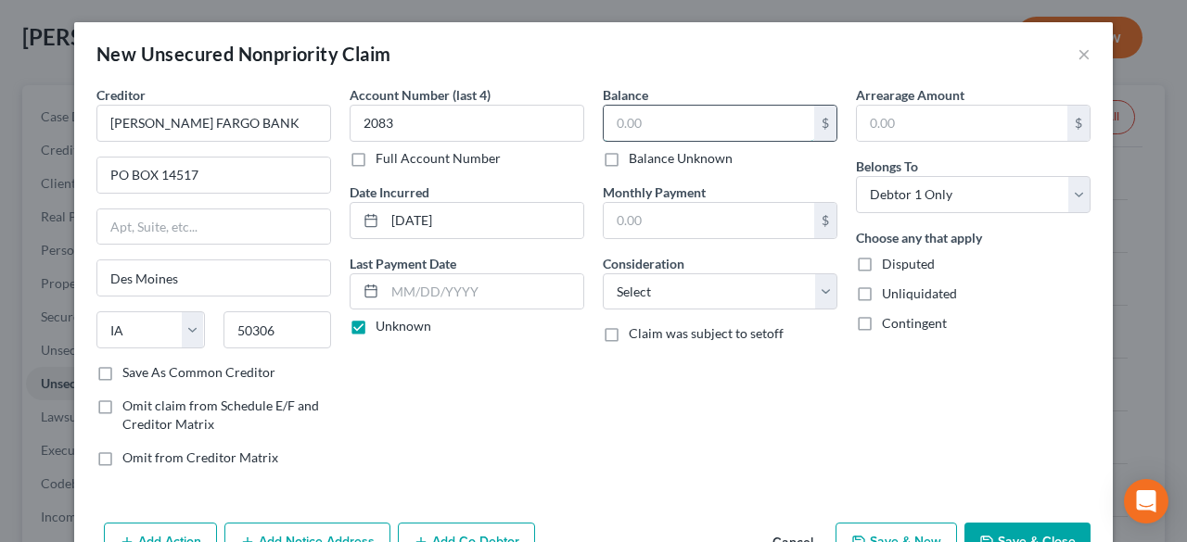
click at [634, 125] on input "text" at bounding box center [709, 123] width 210 height 35
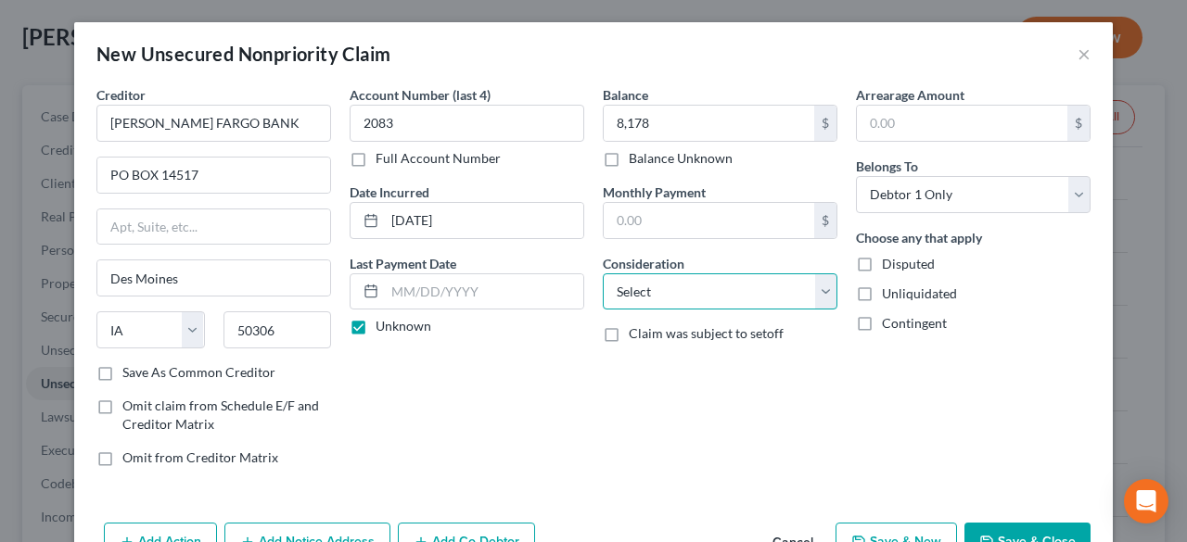
click at [806, 283] on select "Select Cable / Satellite Services Collection Agency Credit Card Debt Debt Couns…" at bounding box center [720, 292] width 235 height 37
click at [603, 274] on select "Select Cable / Satellite Services Collection Agency Credit Card Debt Debt Couns…" at bounding box center [720, 292] width 235 height 37
click at [809, 401] on div "Balance 8,178.00 $ Balance Unknown Balance Undetermined 8,178 $ Balance Unknown…" at bounding box center [719, 283] width 253 height 397
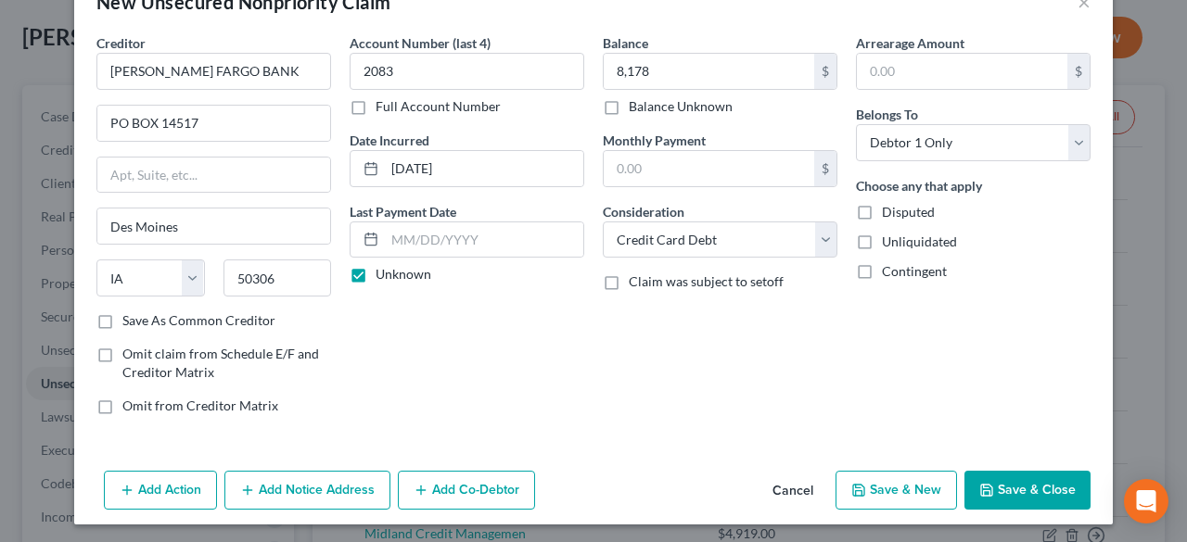
click at [880, 476] on button "Save & New" at bounding box center [895, 490] width 121 height 39
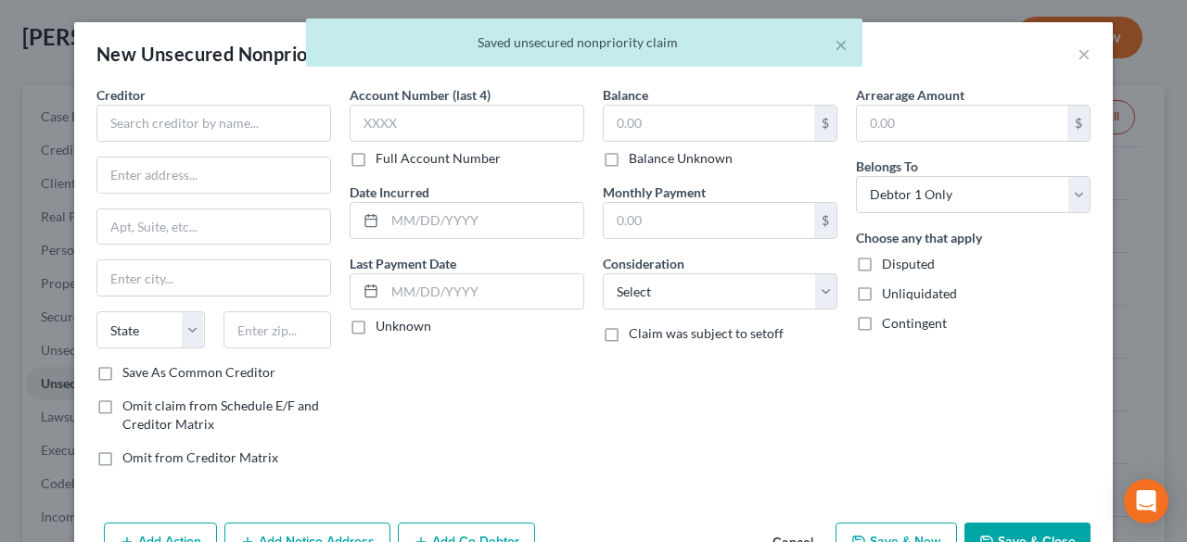
scroll to position [0, 0]
click at [186, 121] on input "text" at bounding box center [213, 123] width 235 height 37
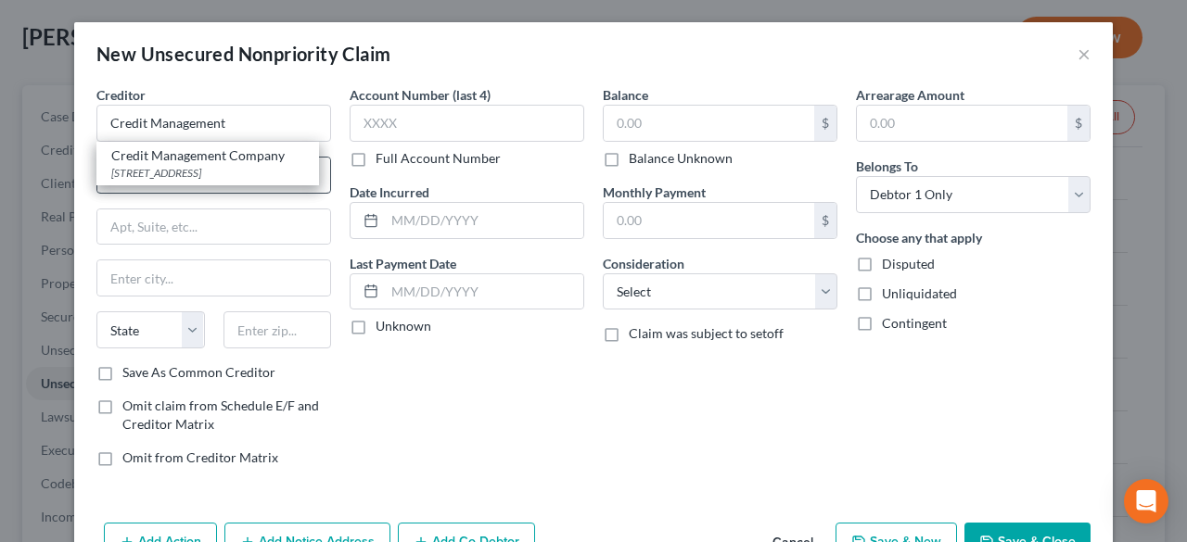
click at [211, 163] on div "Credit Management Company" at bounding box center [207, 155] width 193 height 19
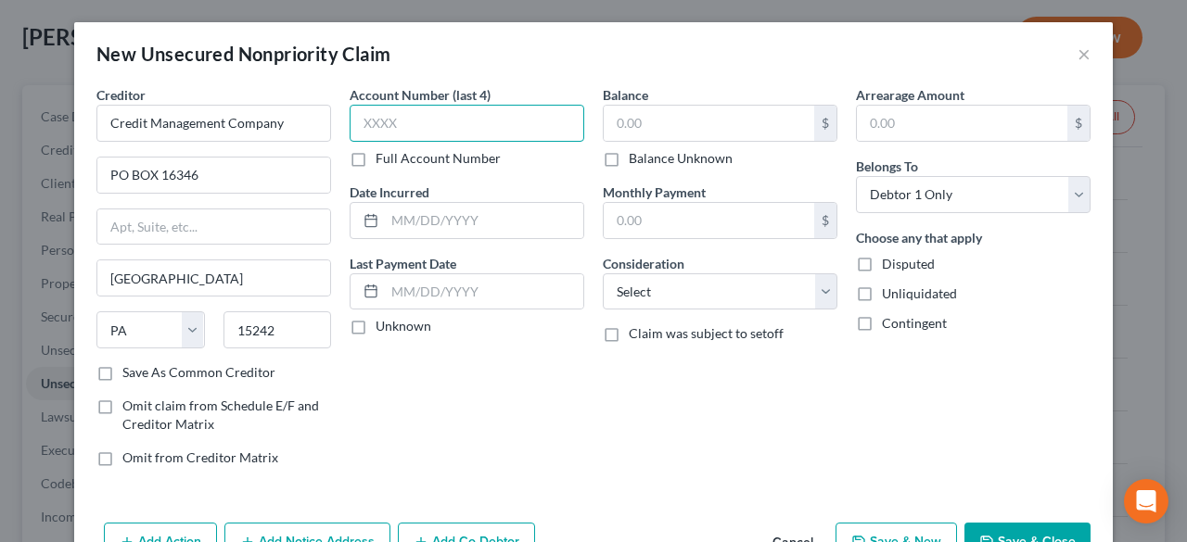
click at [439, 131] on input "text" at bounding box center [467, 123] width 235 height 37
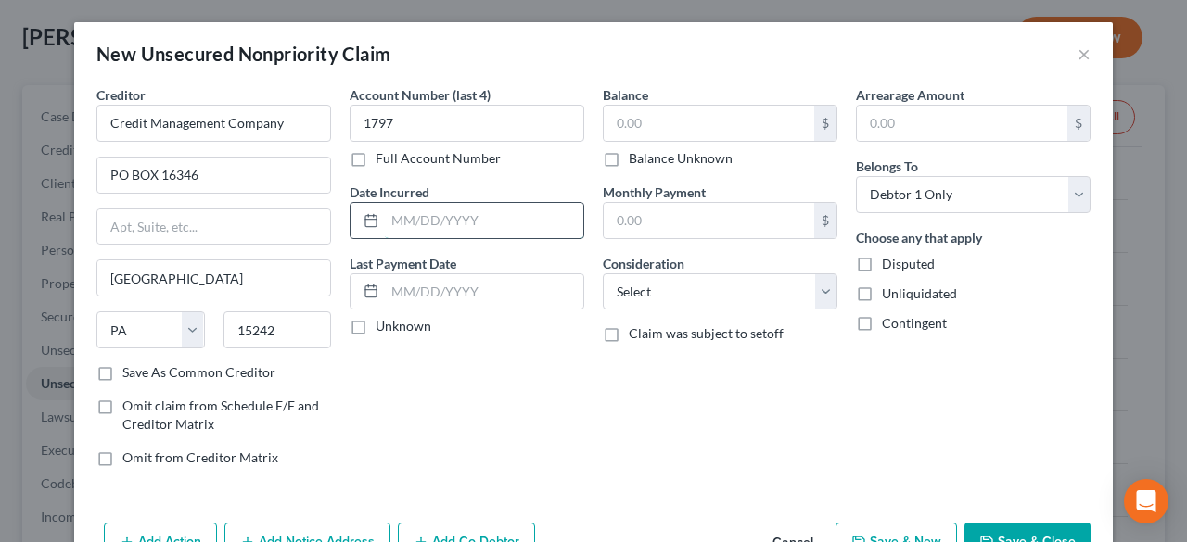
click at [477, 205] on input "text" at bounding box center [484, 220] width 198 height 35
click at [644, 121] on input "text" at bounding box center [709, 123] width 210 height 35
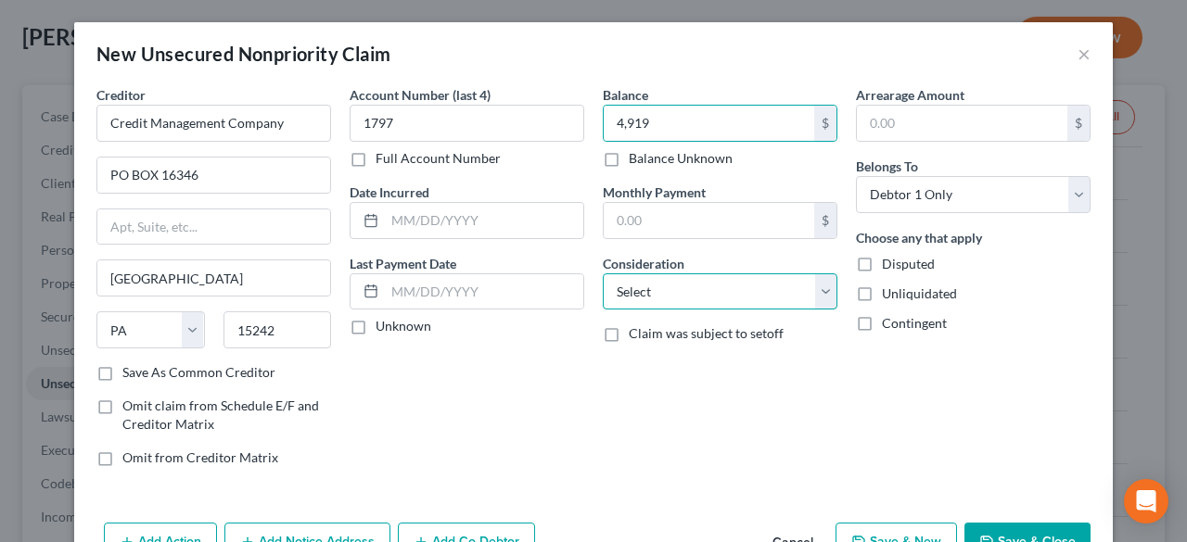
click at [828, 290] on select "Select Cable / Satellite Services Collection Agency Credit Card Debt Debt Couns…" at bounding box center [720, 292] width 235 height 37
click at [603, 274] on select "Select Cable / Satellite Services Collection Agency Credit Card Debt Debt Couns…" at bounding box center [720, 292] width 235 height 37
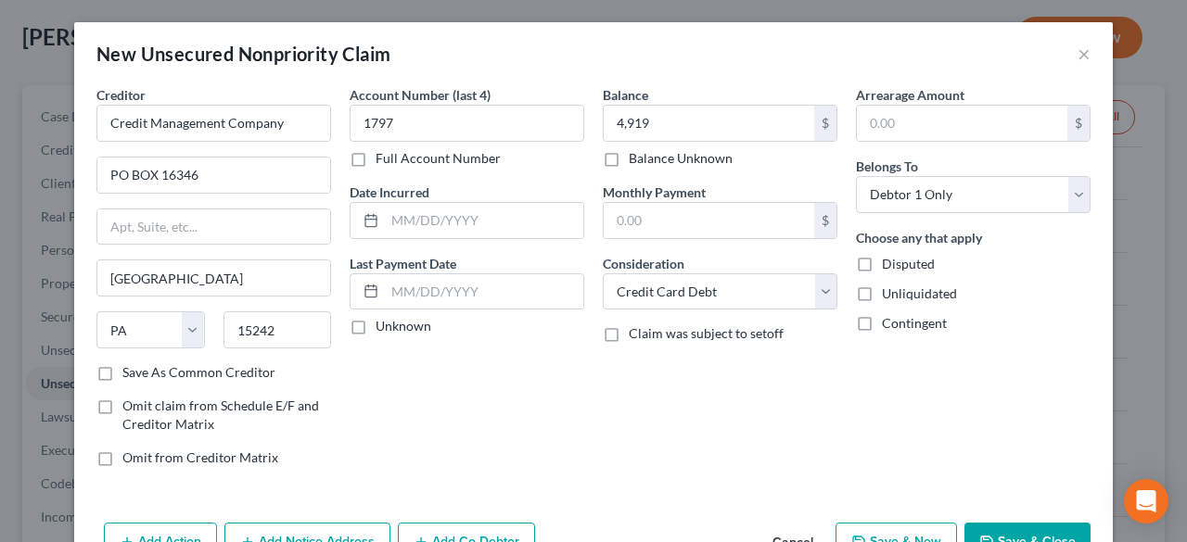
click at [757, 429] on div "Balance 4,919.00 $ Balance Unknown Balance Undetermined 4,919 $ Balance Unknown…" at bounding box center [719, 283] width 253 height 397
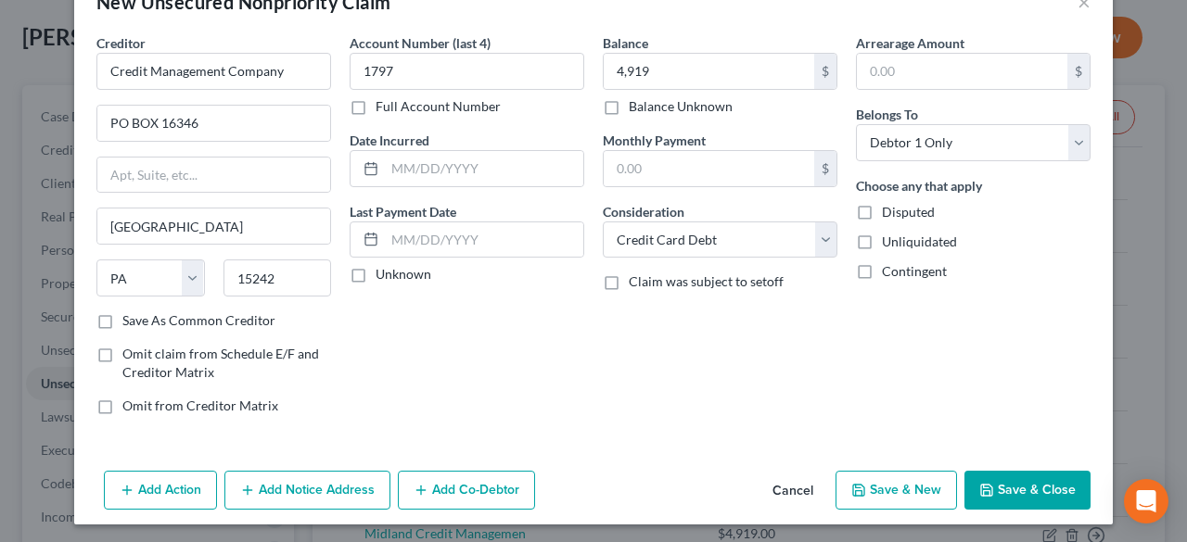
click at [885, 477] on button "Save & New" at bounding box center [895, 490] width 121 height 39
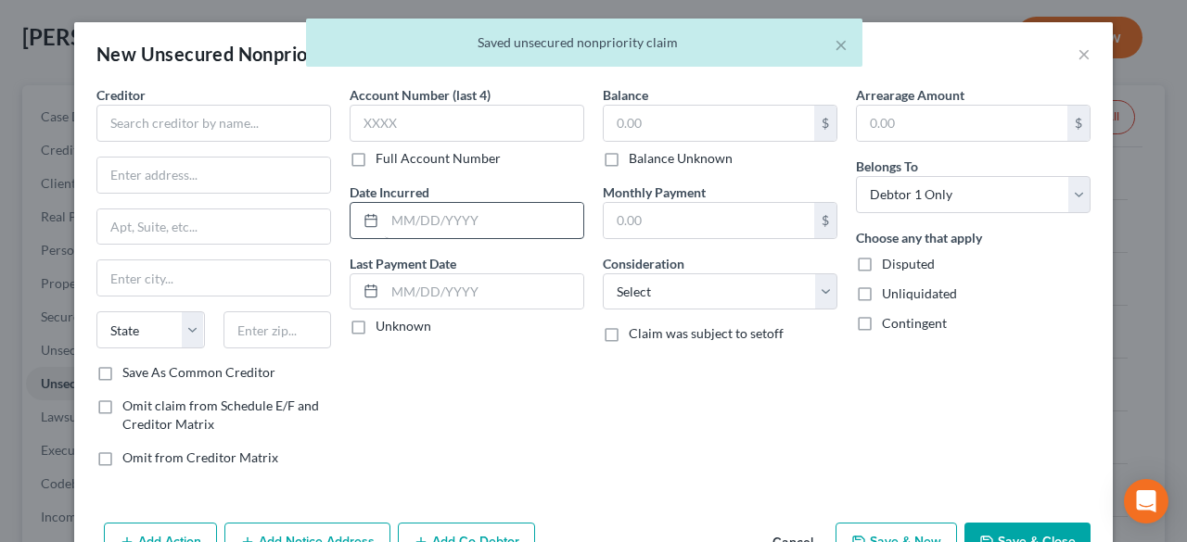
scroll to position [0, 0]
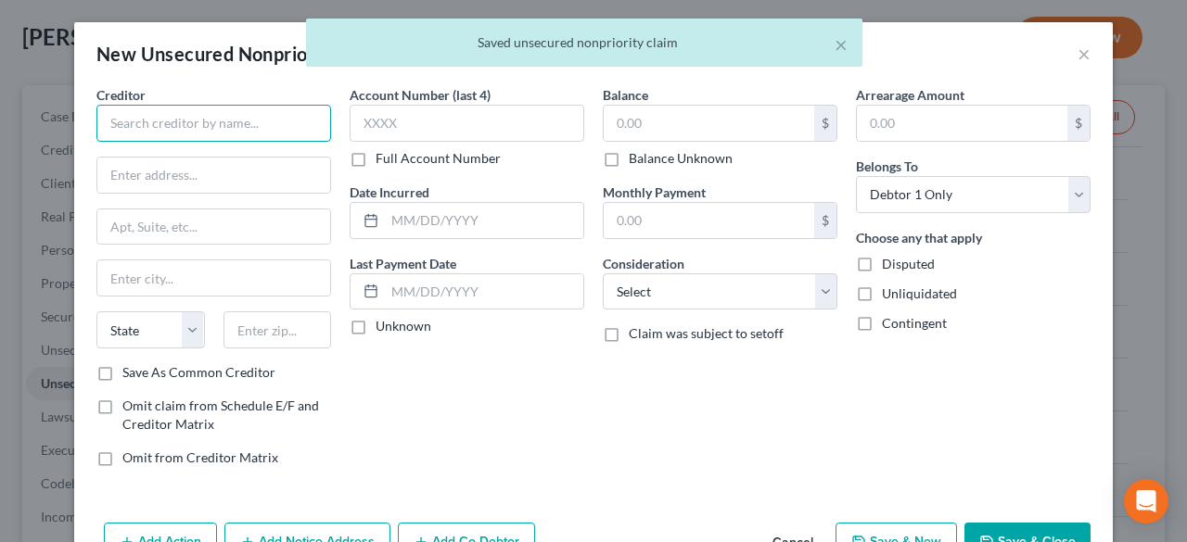
click at [185, 121] on input "text" at bounding box center [213, 123] width 235 height 37
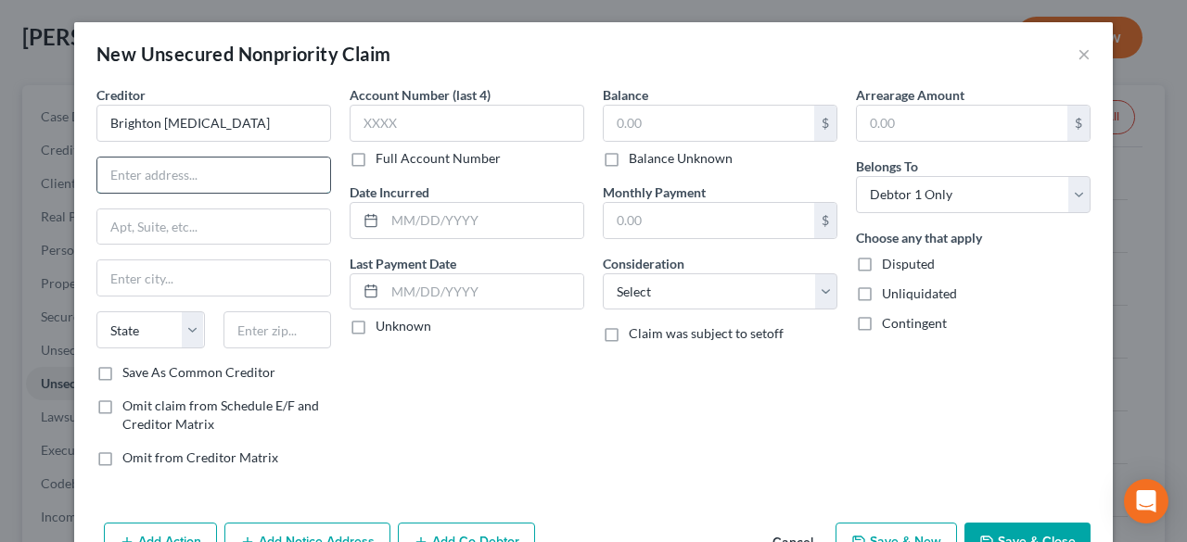
click at [205, 183] on input "text" at bounding box center [213, 175] width 233 height 35
drag, startPoint x: 562, startPoint y: 457, endPoint x: 694, endPoint y: 181, distance: 306.1
click at [562, 457] on div "Account Number (last 4) Full Account Number Date Incurred Last Payment Date Unk…" at bounding box center [466, 283] width 253 height 397
click at [655, 110] on input "text" at bounding box center [709, 123] width 210 height 35
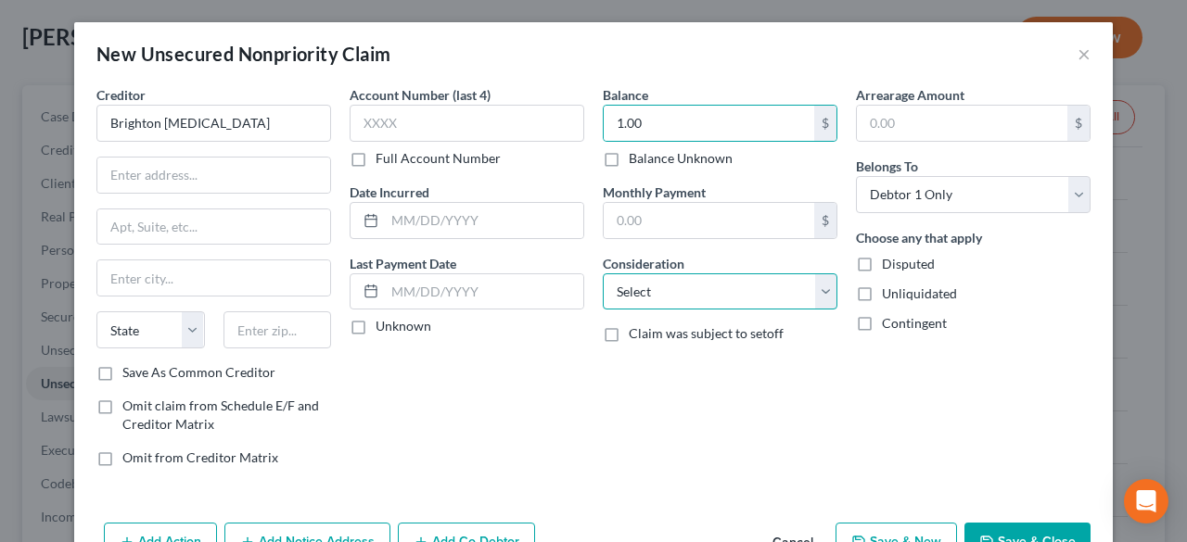
drag, startPoint x: 812, startPoint y: 286, endPoint x: 791, endPoint y: 274, distance: 24.5
click at [812, 286] on select "Select Cable / Satellite Services Collection Agency Credit Card Debt Debt Couns…" at bounding box center [720, 292] width 235 height 37
click at [603, 274] on select "Select Cable / Satellite Services Collection Agency Credit Card Debt Debt Couns…" at bounding box center [720, 292] width 235 height 37
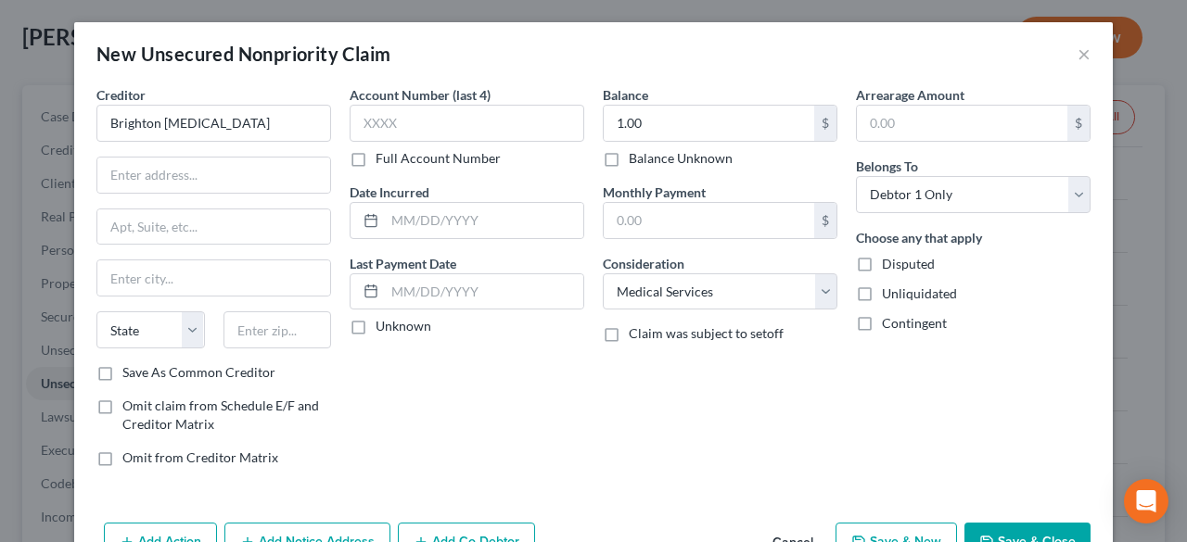
click at [649, 416] on div "Balance 1.00 $ Balance Unknown Balance Undetermined 1.00 $ Balance Unknown Mont…" at bounding box center [719, 283] width 253 height 397
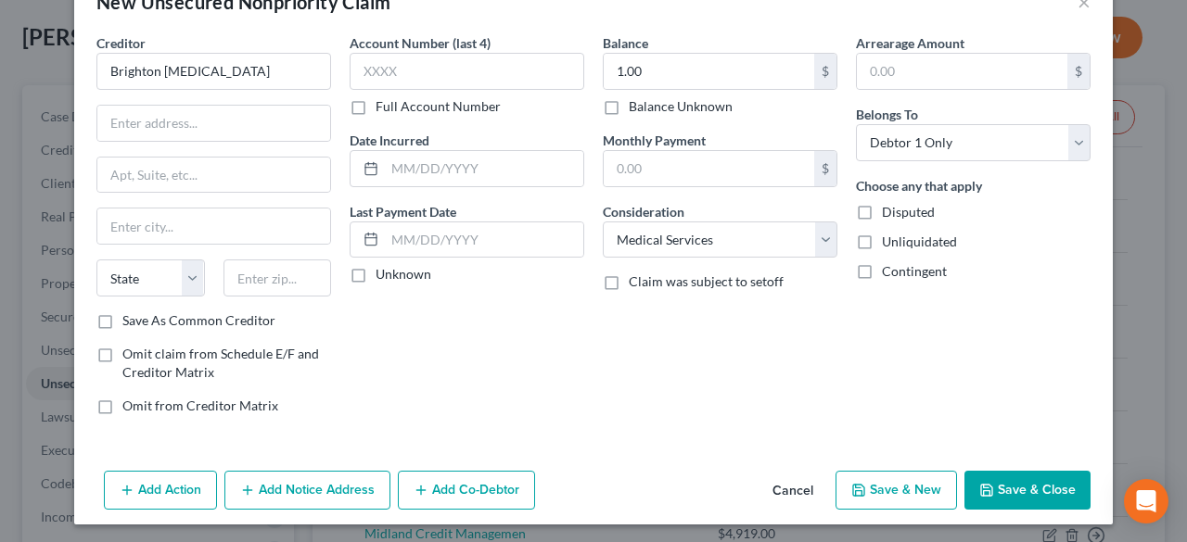
click at [908, 487] on button "Save & New" at bounding box center [895, 490] width 121 height 39
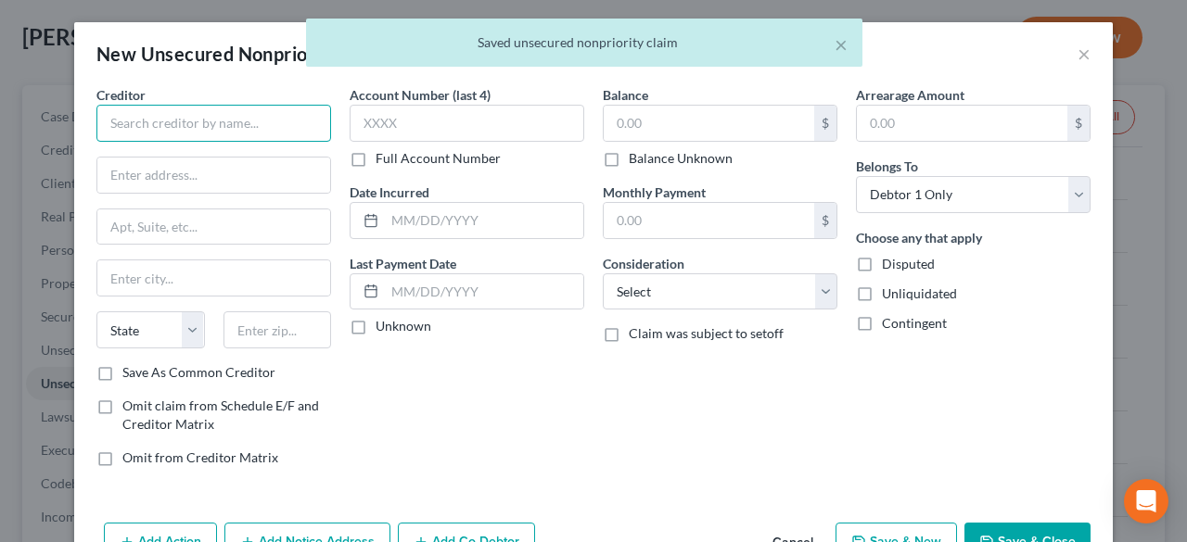
click at [134, 122] on input "text" at bounding box center [213, 123] width 235 height 37
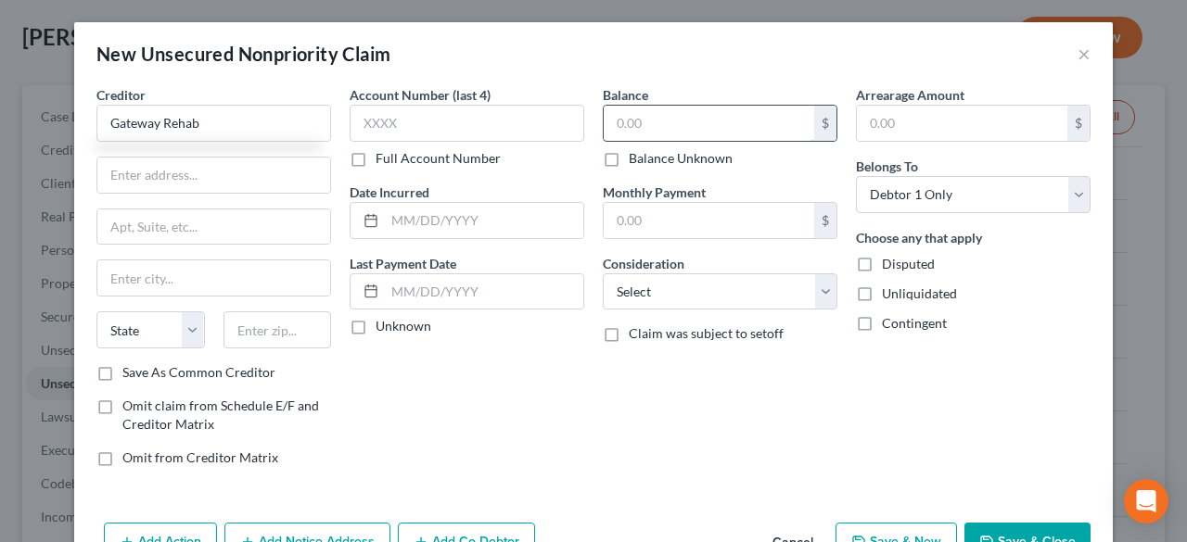
click at [629, 125] on input "text" at bounding box center [709, 123] width 210 height 35
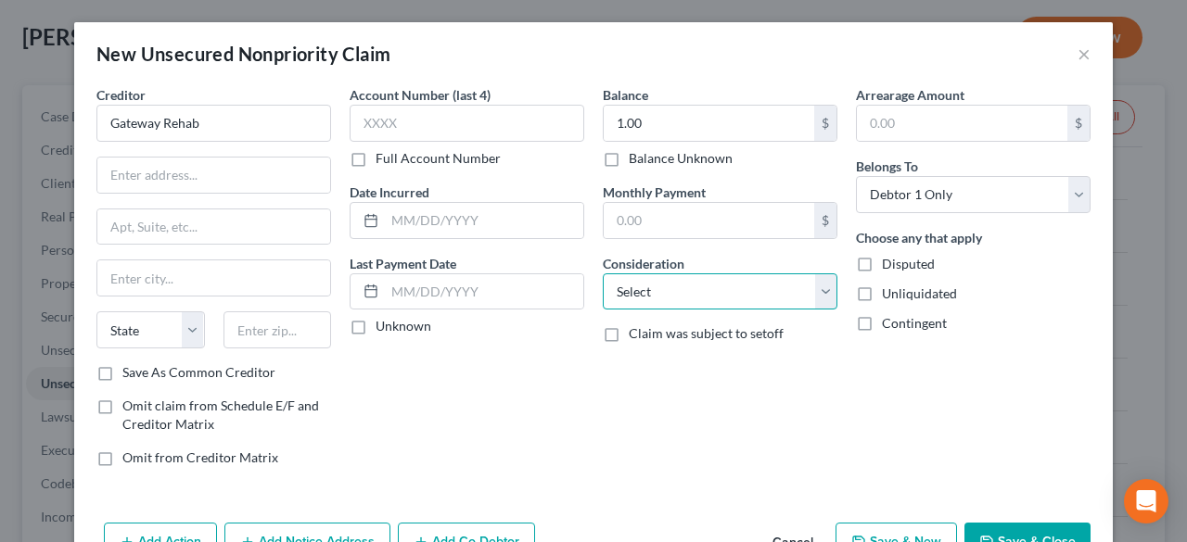
click at [810, 285] on select "Select Cable / Satellite Services Collection Agency Credit Card Debt Debt Couns…" at bounding box center [720, 292] width 235 height 37
click at [603, 274] on select "Select Cable / Satellite Services Collection Agency Credit Card Debt Debt Couns…" at bounding box center [720, 292] width 235 height 37
click at [773, 344] on div "Balance 1.00 $ Balance Unknown Balance Undetermined 1.00 $ Balance Unknown Mont…" at bounding box center [719, 283] width 253 height 397
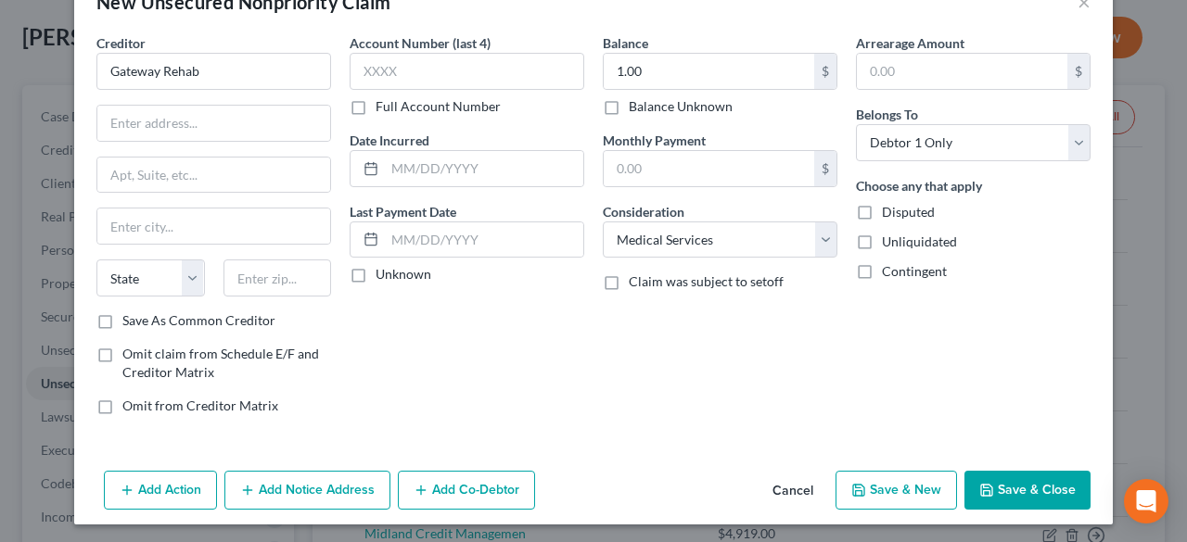
click at [986, 490] on icon "button" at bounding box center [986, 490] width 11 height 11
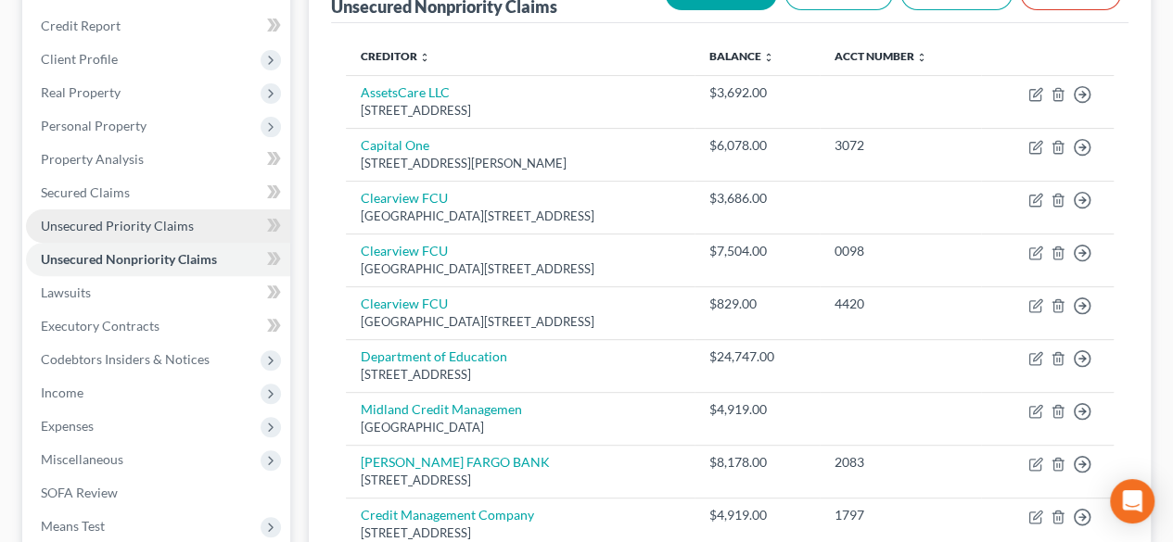
scroll to position [124, 0]
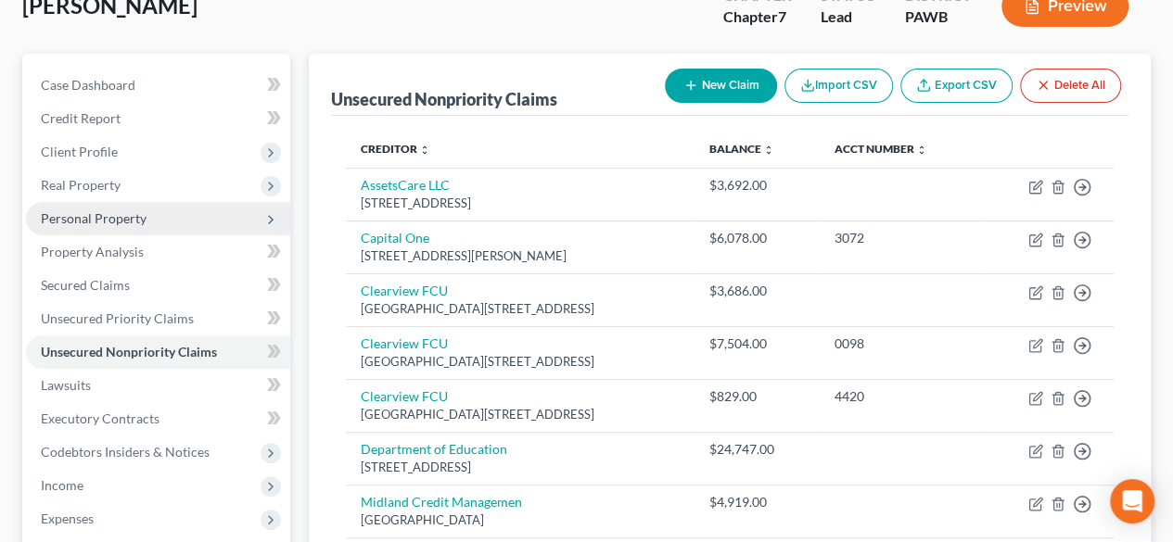
click at [87, 212] on span "Personal Property" at bounding box center [94, 218] width 106 height 16
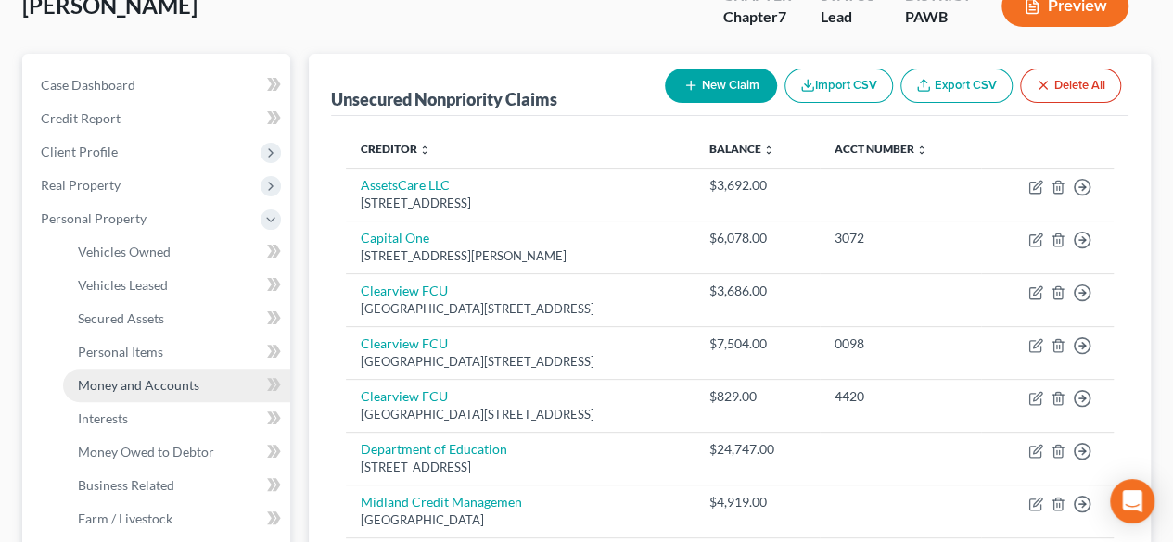
click at [121, 381] on span "Money and Accounts" at bounding box center [138, 385] width 121 height 16
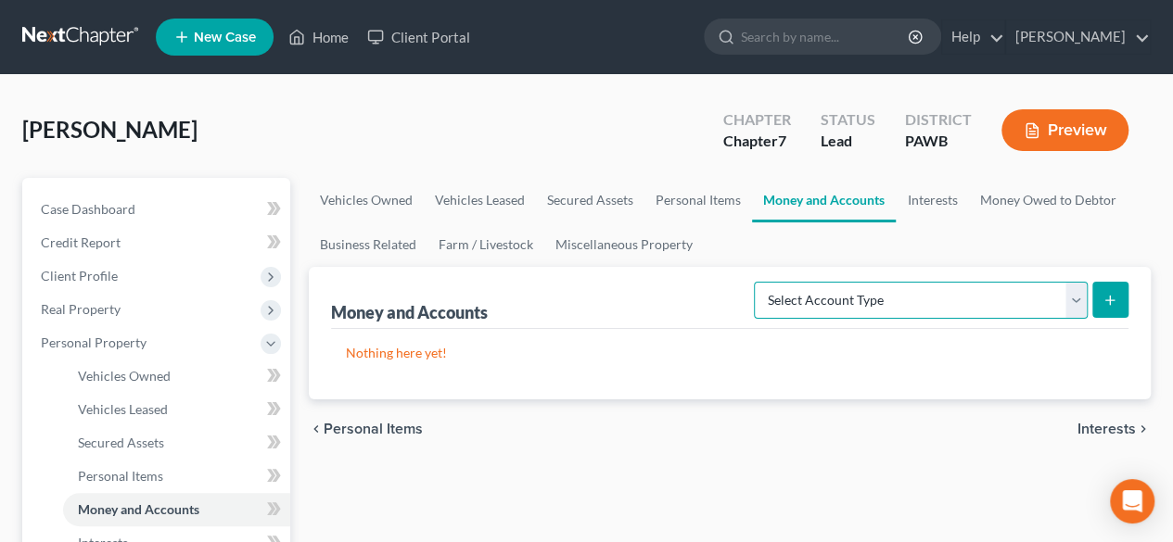
drag, startPoint x: 1078, startPoint y: 295, endPoint x: 1061, endPoint y: 300, distance: 18.5
click at [1077, 295] on select "Select Account Type Brokerage Cash on Hand Certificates of Deposit Checking Acc…" at bounding box center [921, 300] width 334 height 37
click at [758, 282] on select "Select Account Type Brokerage Cash on Hand Certificates of Deposit Checking Acc…" at bounding box center [921, 300] width 334 height 37
click at [1118, 301] on button "submit" at bounding box center [1110, 300] width 36 height 36
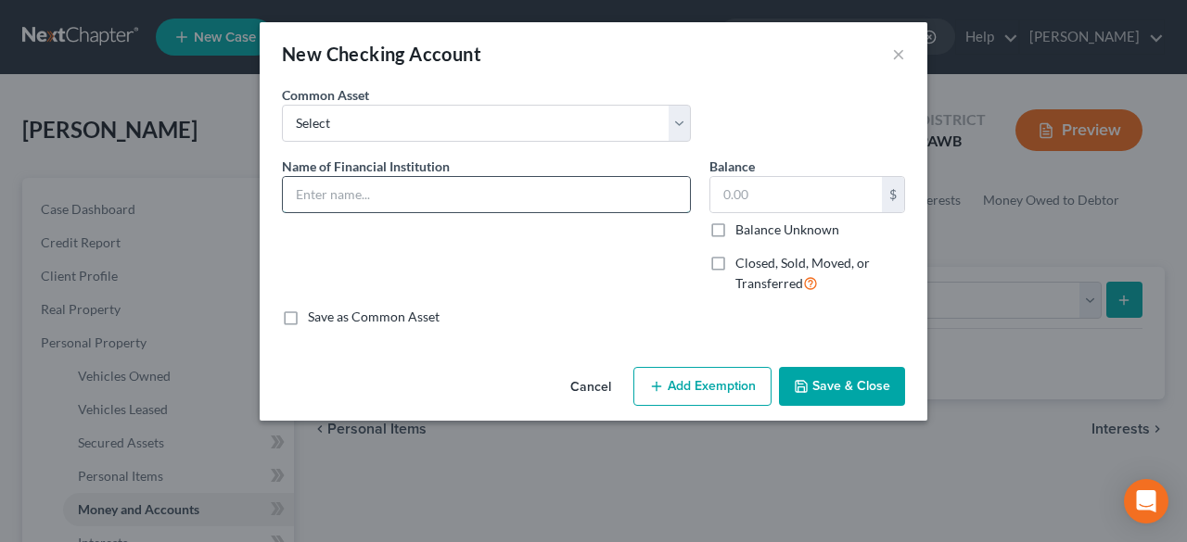
drag, startPoint x: 397, startPoint y: 197, endPoint x: 443, endPoint y: 184, distance: 48.4
click at [397, 197] on input "text" at bounding box center [486, 194] width 407 height 35
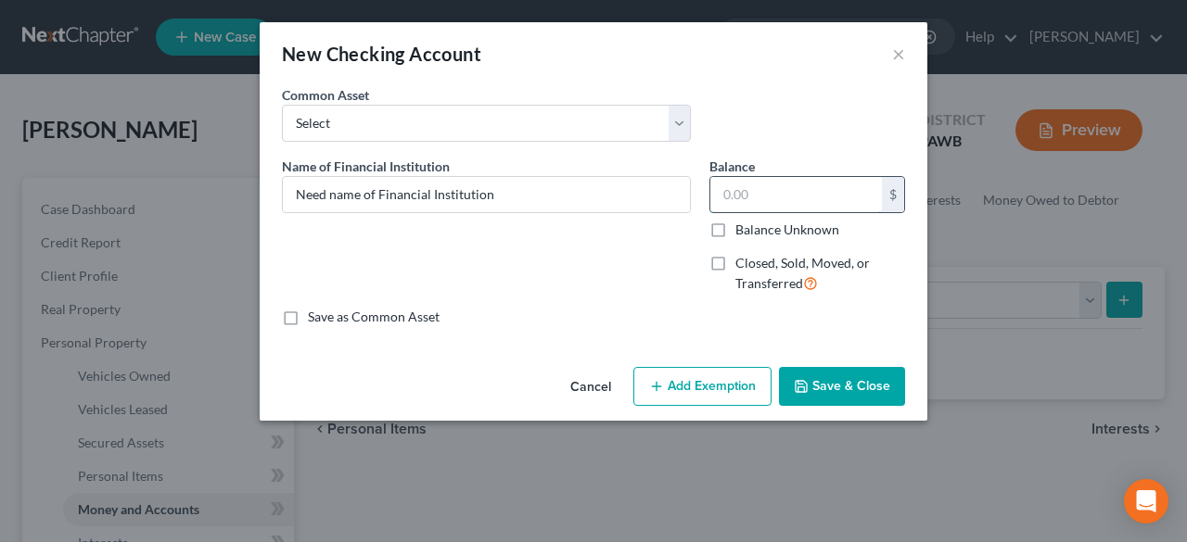
click at [757, 193] on input "text" at bounding box center [796, 194] width 172 height 35
click at [677, 387] on button "Add Exemption" at bounding box center [702, 386] width 138 height 39
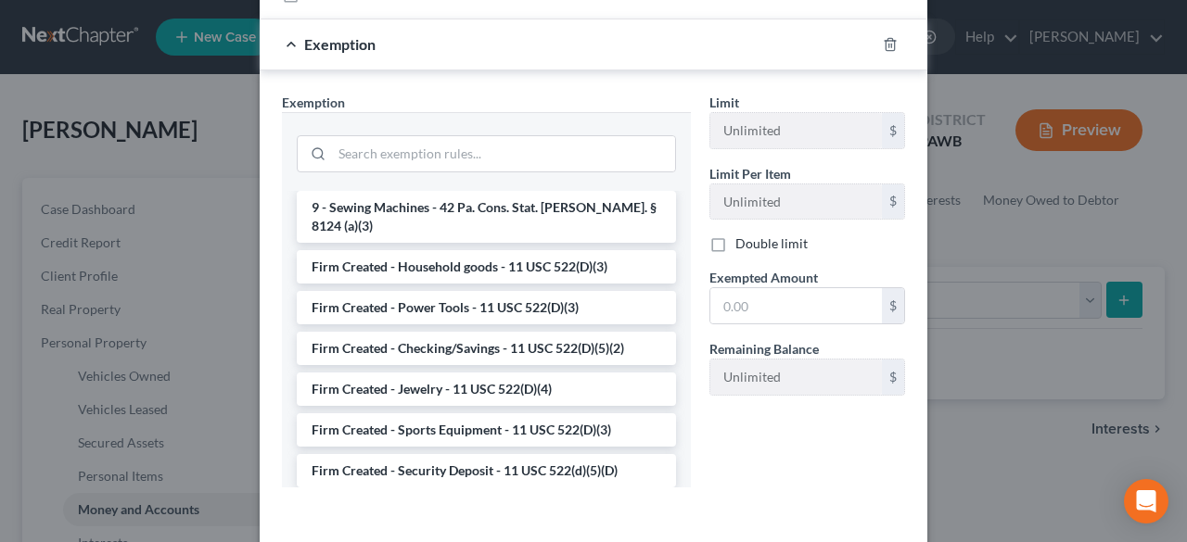
scroll to position [1914, 0]
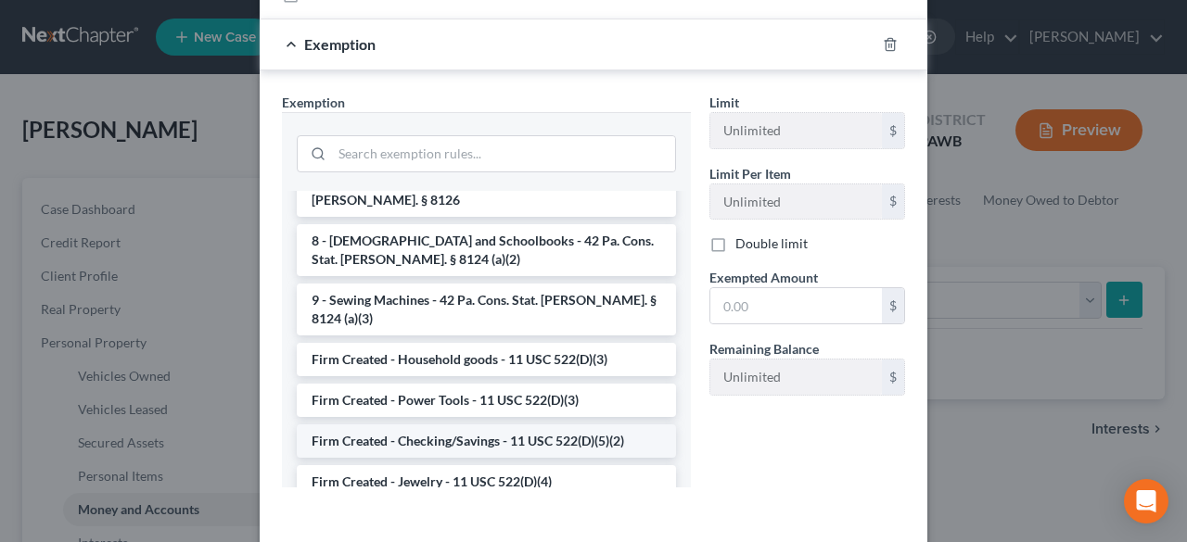
click at [500, 425] on li "Firm Created - Checking/Savings - 11 USC 522(D)(5)(2)" at bounding box center [486, 441] width 379 height 33
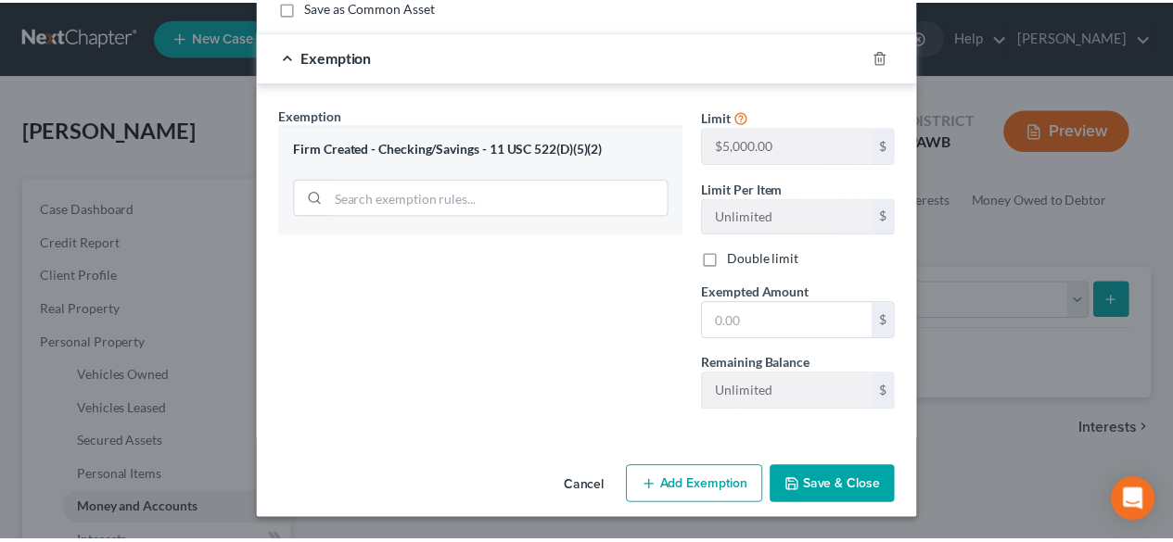
scroll to position [306, 0]
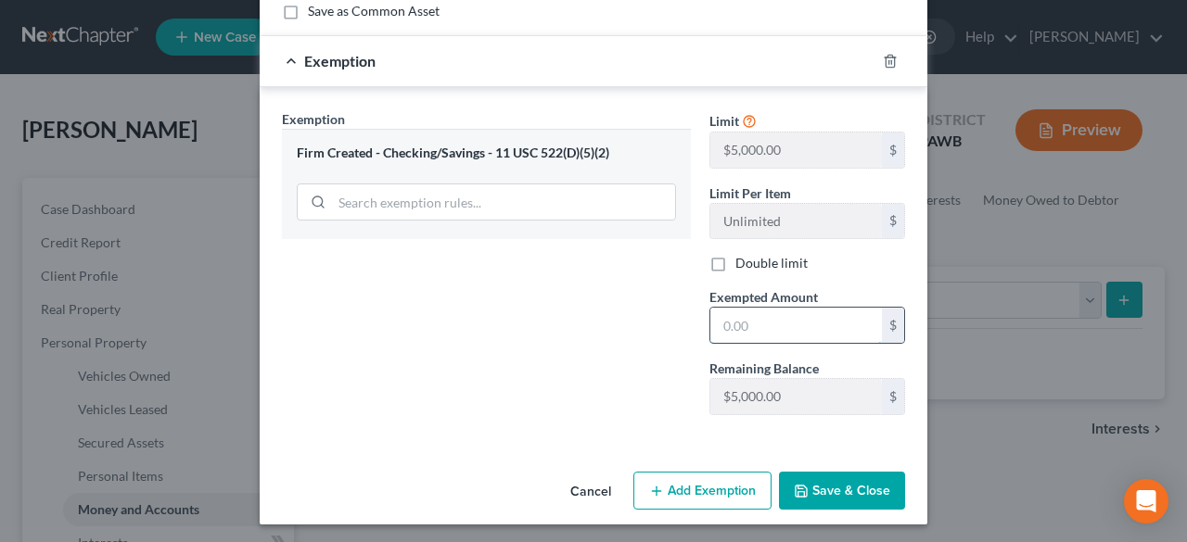
click at [750, 314] on input "text" at bounding box center [796, 325] width 172 height 35
click at [807, 488] on button "Save & Close" at bounding box center [842, 491] width 126 height 39
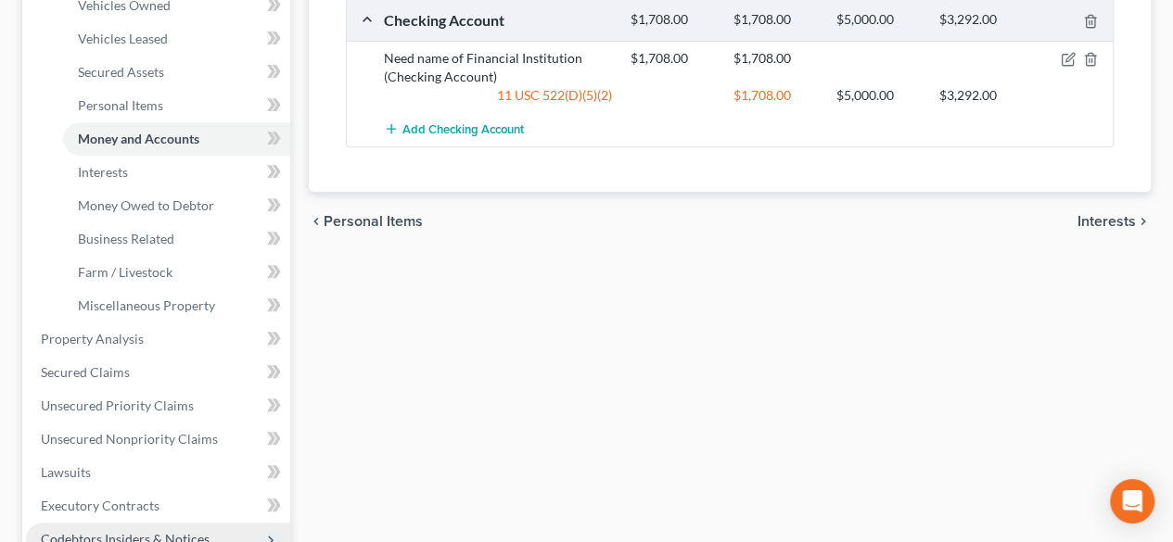
scroll to position [556, 0]
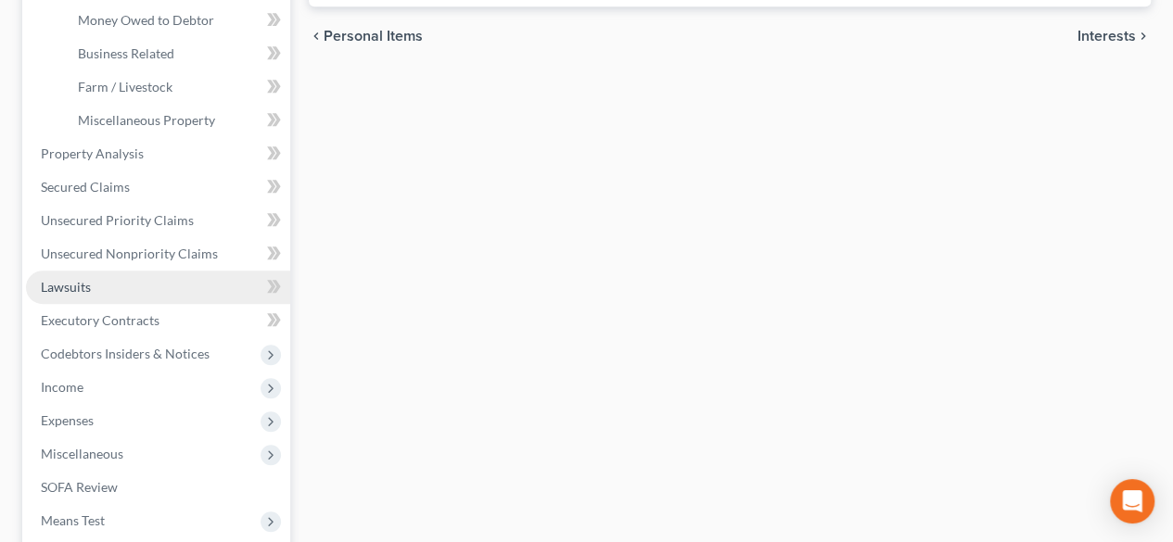
click at [73, 282] on span "Lawsuits" at bounding box center [66, 287] width 50 height 16
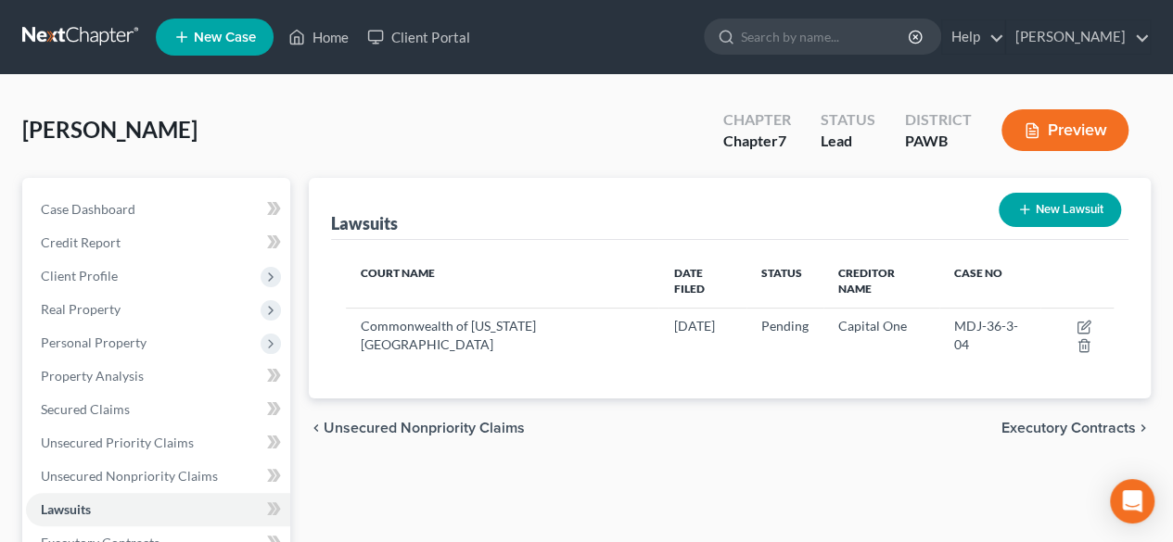
click at [1070, 209] on button "New Lawsuit" at bounding box center [1060, 210] width 122 height 34
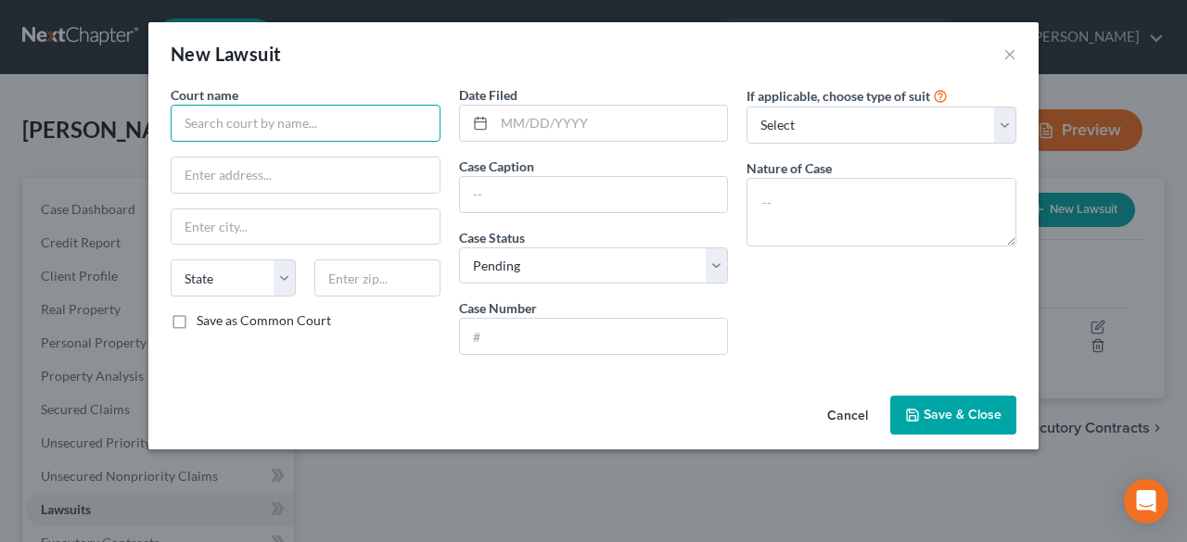
click at [234, 120] on input "text" at bounding box center [306, 123] width 270 height 37
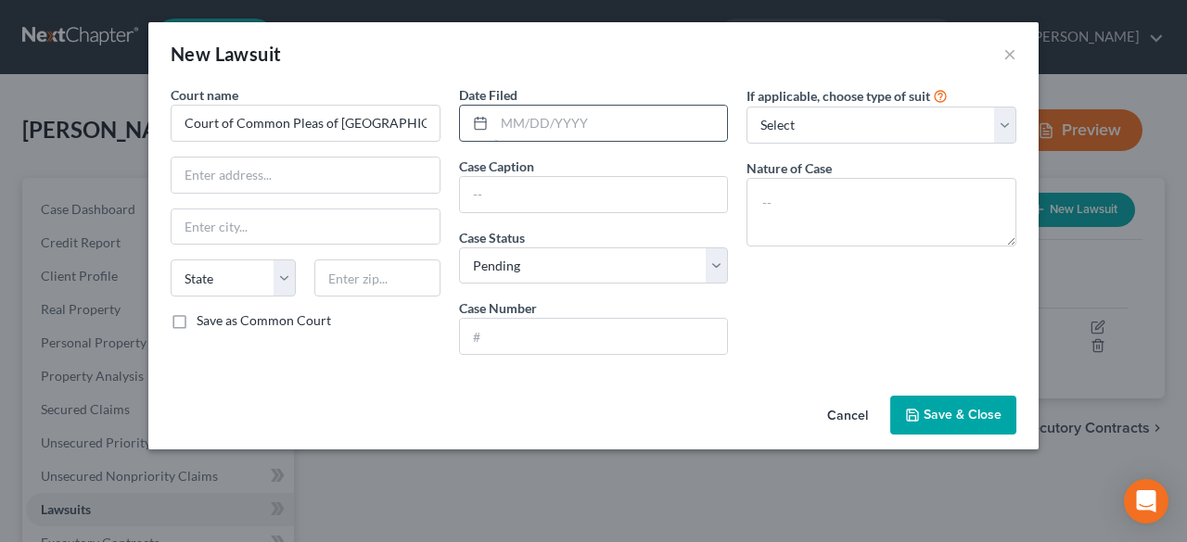
click at [515, 115] on input "text" at bounding box center [611, 123] width 234 height 35
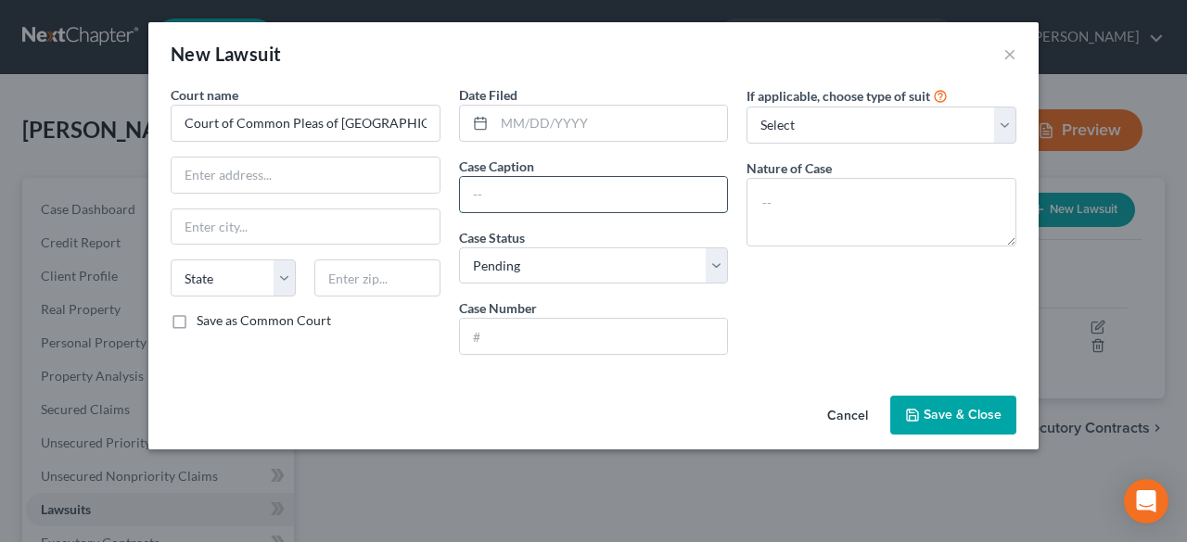
click at [496, 203] on input "text" at bounding box center [594, 194] width 268 height 35
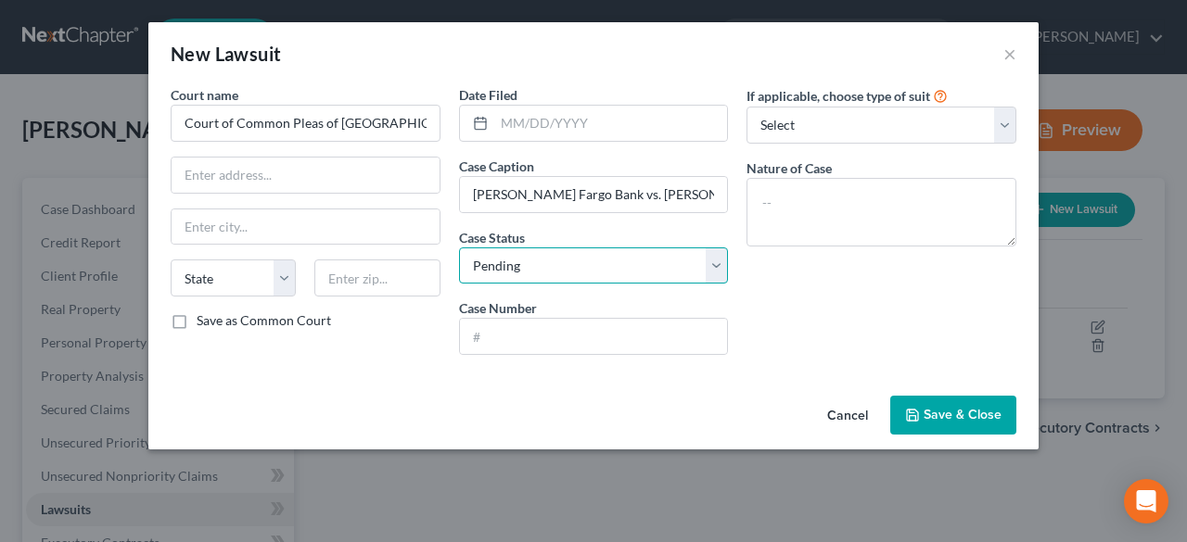
click at [722, 262] on select "Select Pending On Appeal Concluded" at bounding box center [594, 266] width 270 height 37
click at [723, 261] on select "Select Pending On Appeal Concluded" at bounding box center [594, 266] width 270 height 37
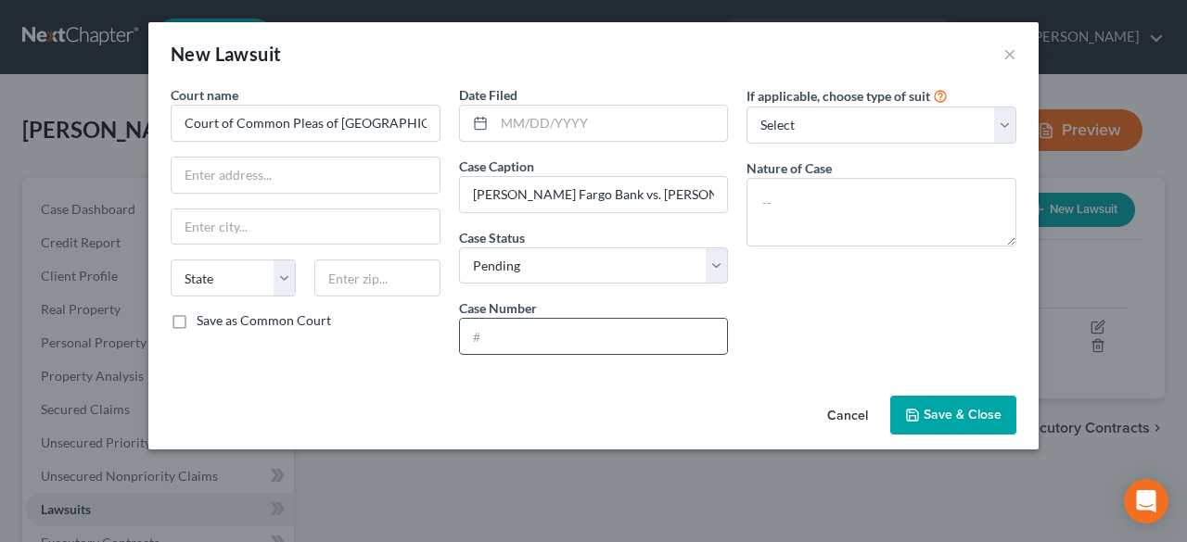
click at [507, 326] on input "text" at bounding box center [594, 336] width 268 height 35
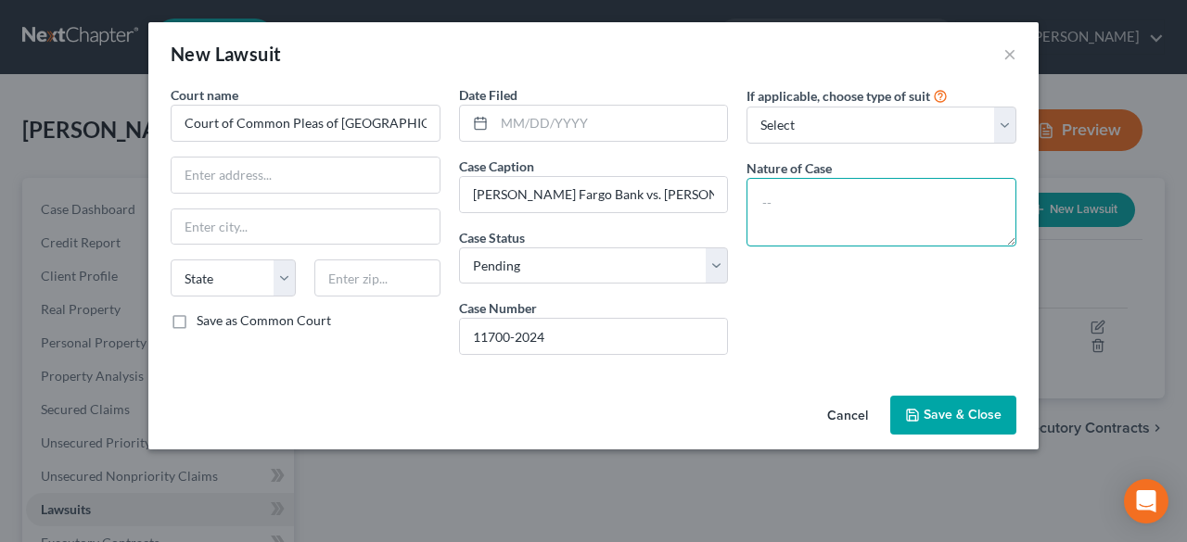
click at [849, 190] on textarea at bounding box center [881, 212] width 270 height 69
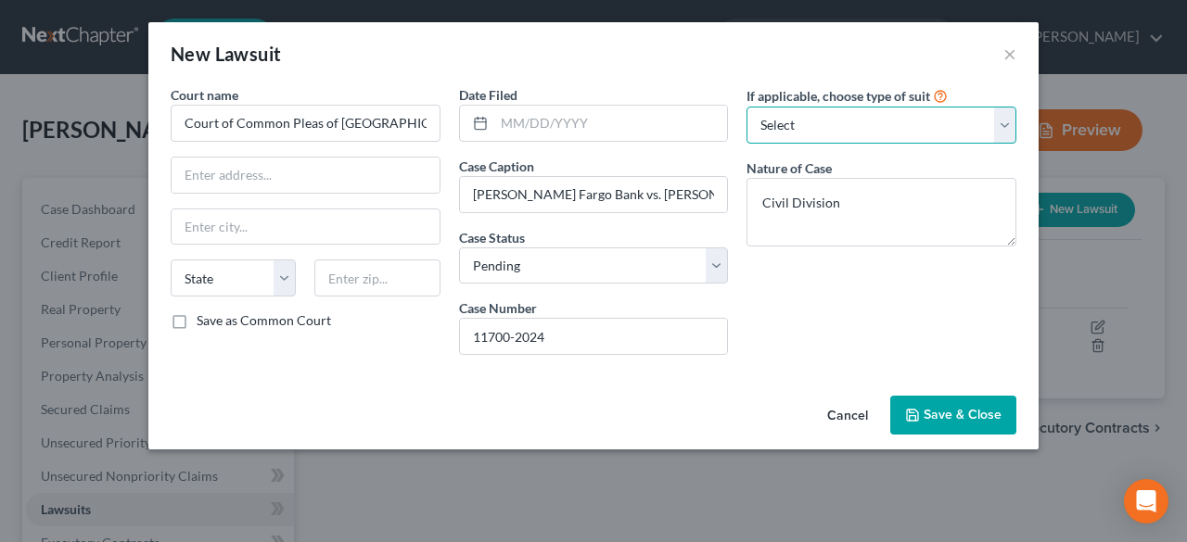
click at [1007, 125] on select "Select Repossession Garnishment Foreclosure Attached, Seized, Or Levied Other" at bounding box center [881, 125] width 270 height 37
click at [746, 107] on select "Select Repossession Garnishment Foreclosure Attached, Seized, Or Levied Other" at bounding box center [881, 125] width 270 height 37
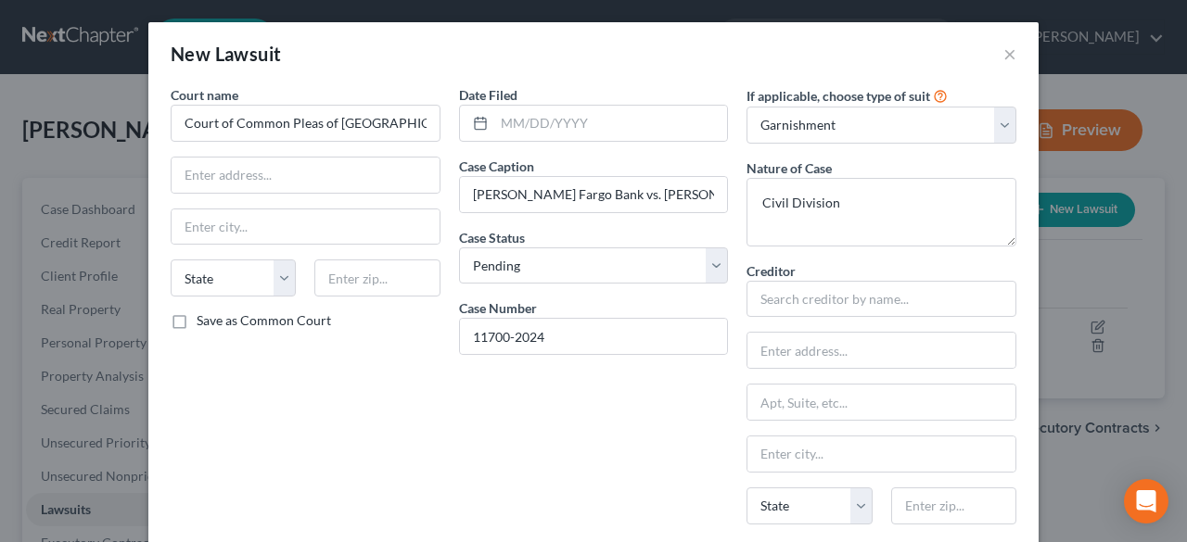
drag, startPoint x: 632, startPoint y: 457, endPoint x: 849, endPoint y: 384, distance: 229.0
click at [633, 456] on div "Date Filed Case Caption [PERSON_NAME] Fargo Bank vs. [PERSON_NAME] Case Status …" at bounding box center [594, 413] width 288 height 656
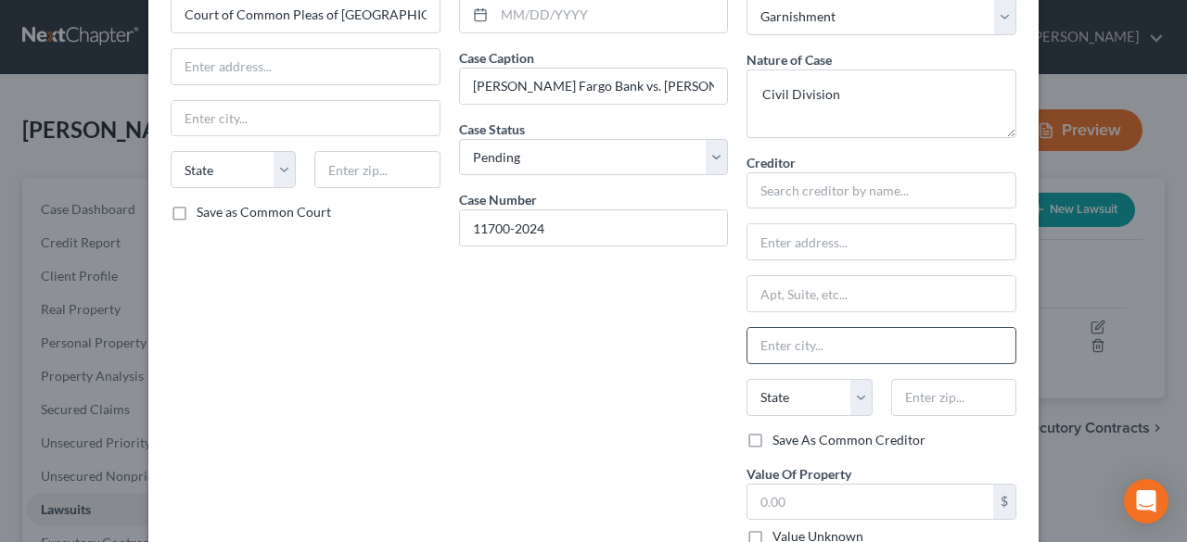
scroll to position [201, 0]
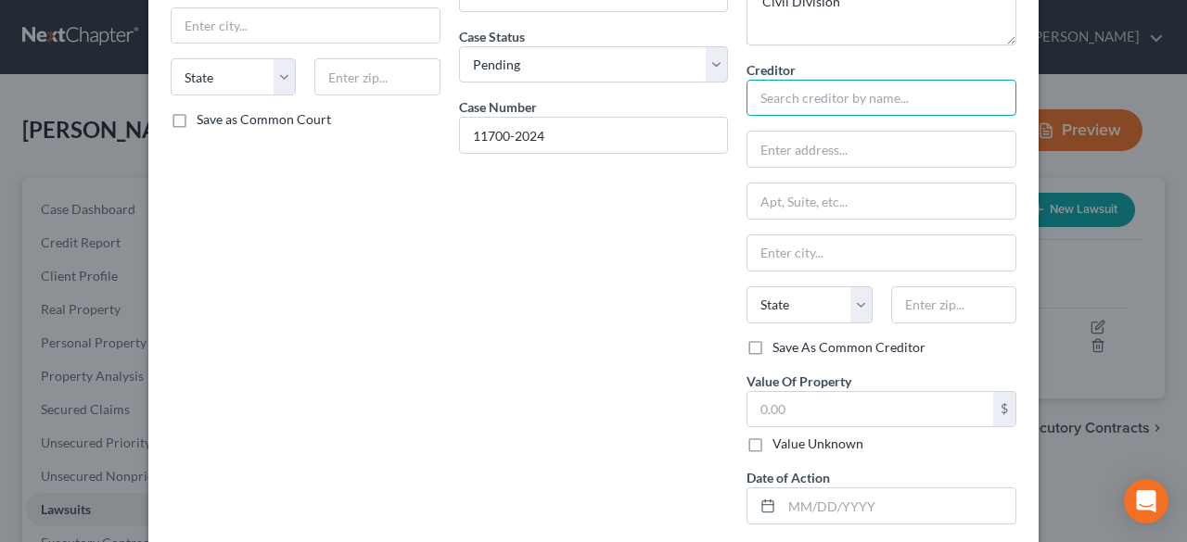
click at [807, 105] on input "text" at bounding box center [881, 98] width 270 height 37
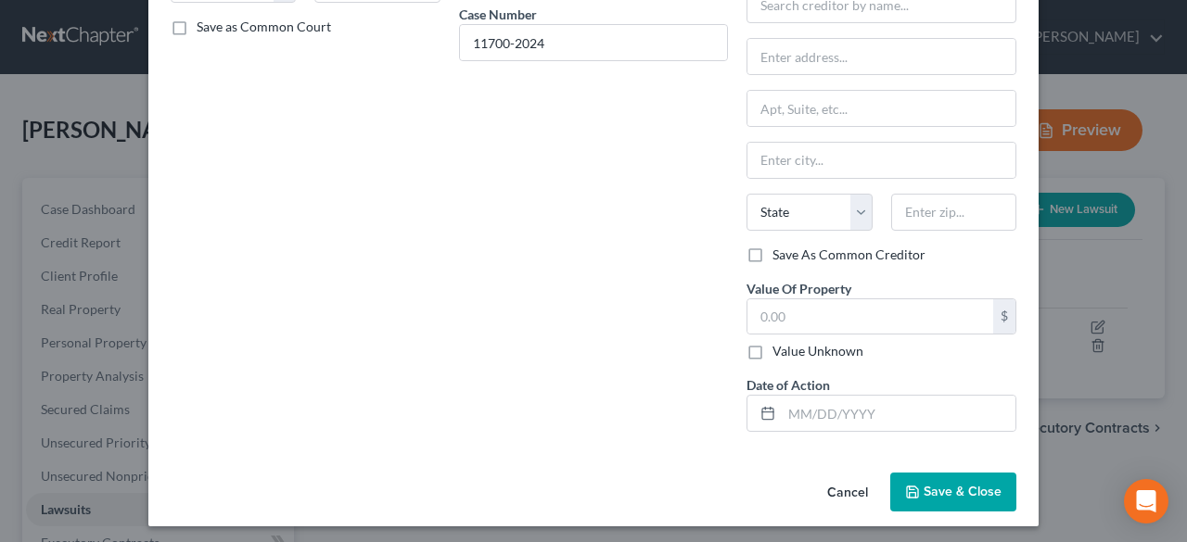
click at [916, 490] on button "Save & Close" at bounding box center [953, 492] width 126 height 39
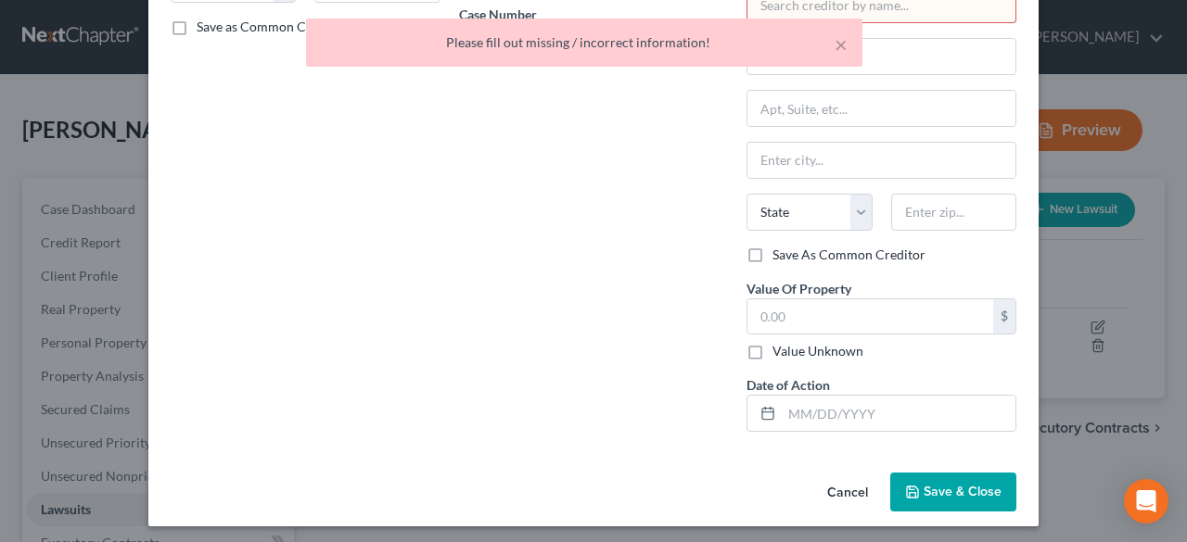
scroll to position [108, 0]
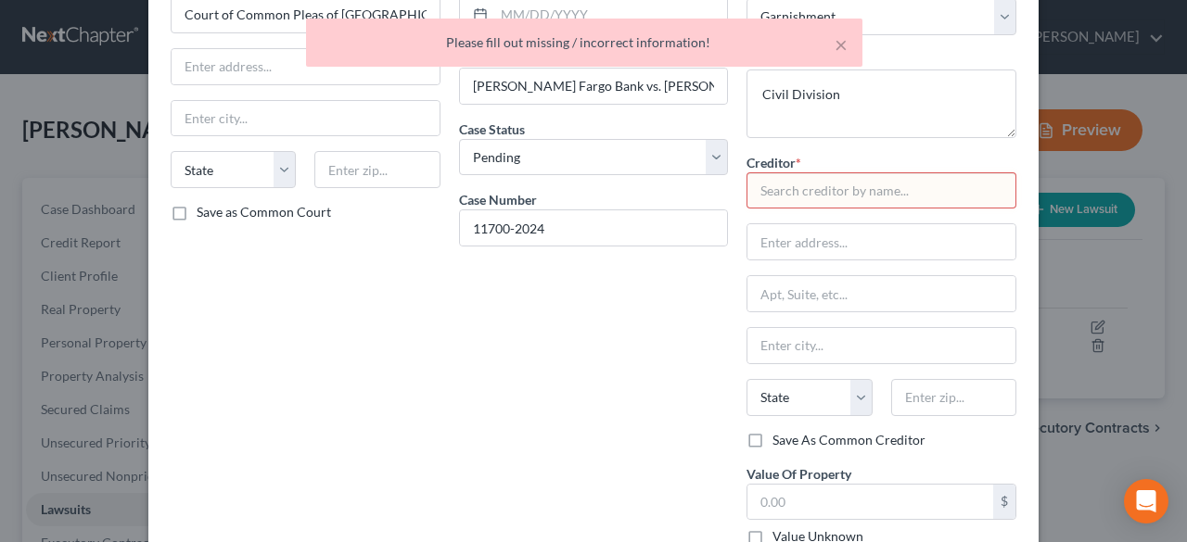
click at [814, 198] on input "text" at bounding box center [881, 190] width 270 height 37
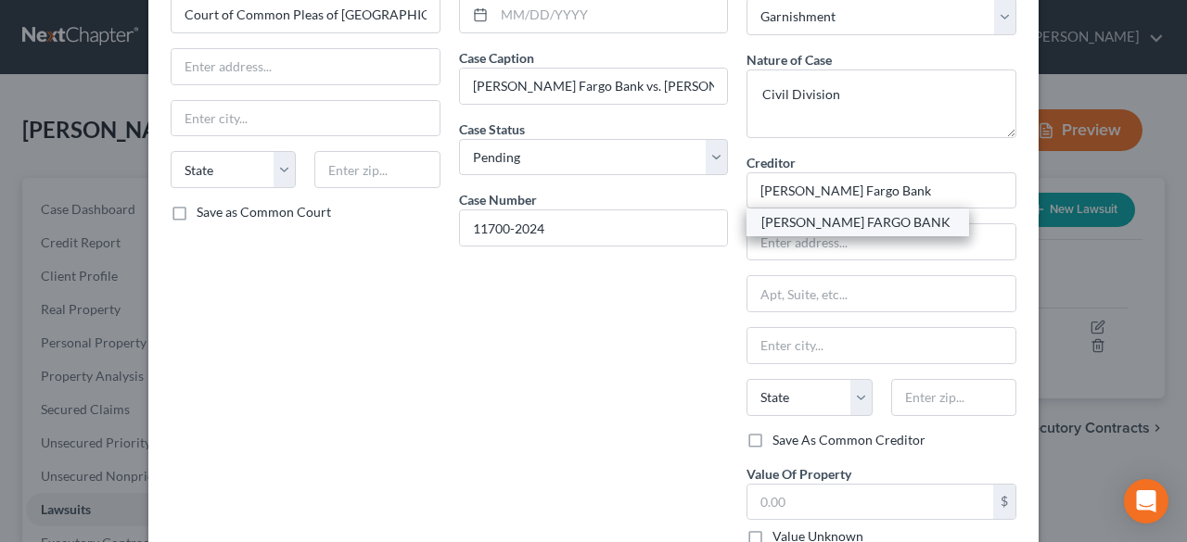
click at [897, 220] on div "[PERSON_NAME] FARGO BANK" at bounding box center [857, 222] width 193 height 19
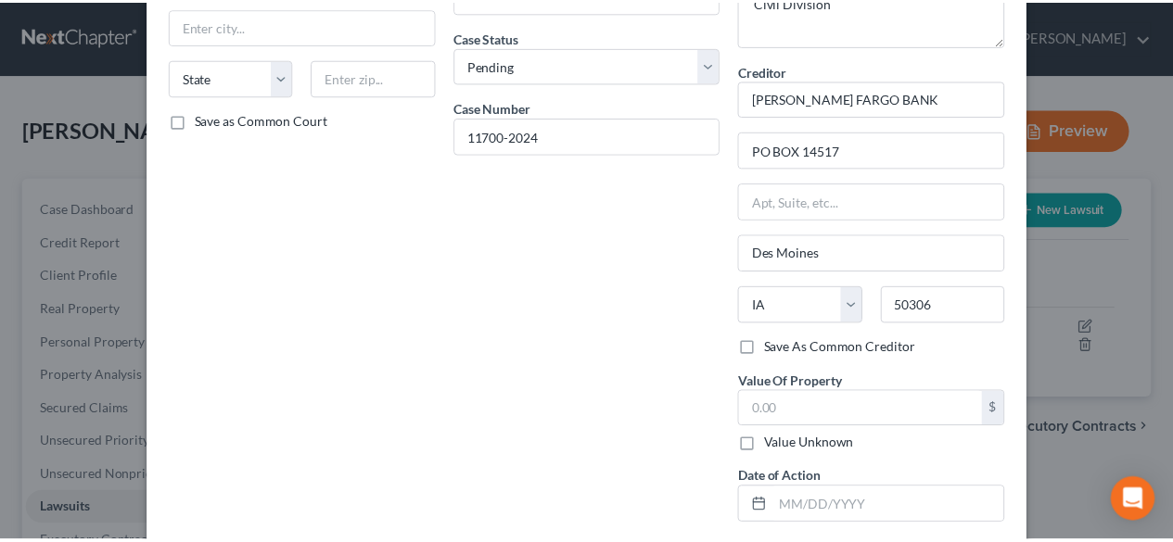
scroll to position [294, 0]
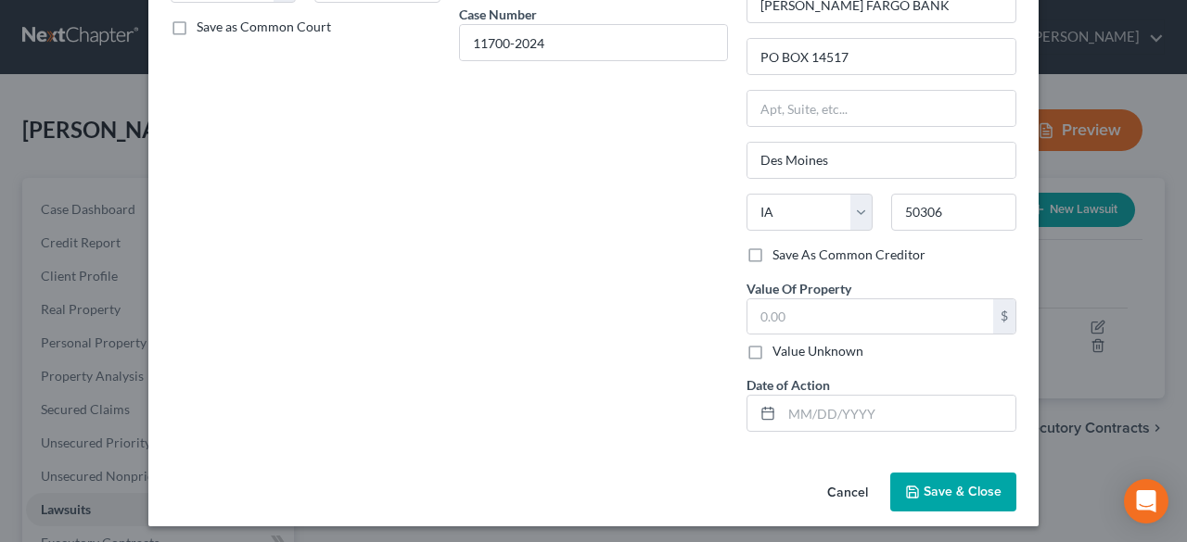
click at [941, 484] on span "Save & Close" at bounding box center [962, 492] width 78 height 16
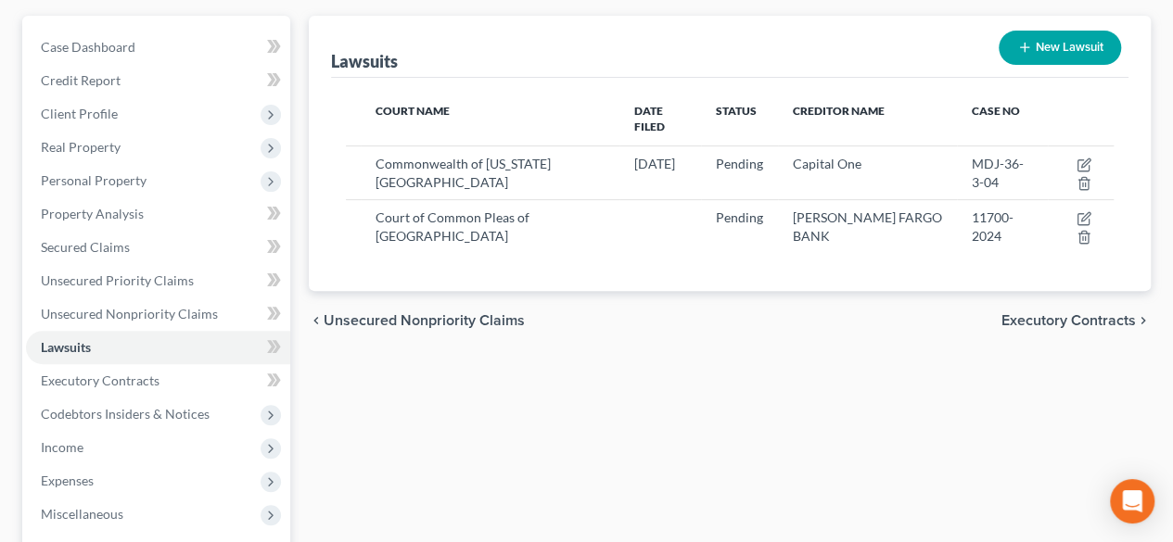
scroll to position [0, 0]
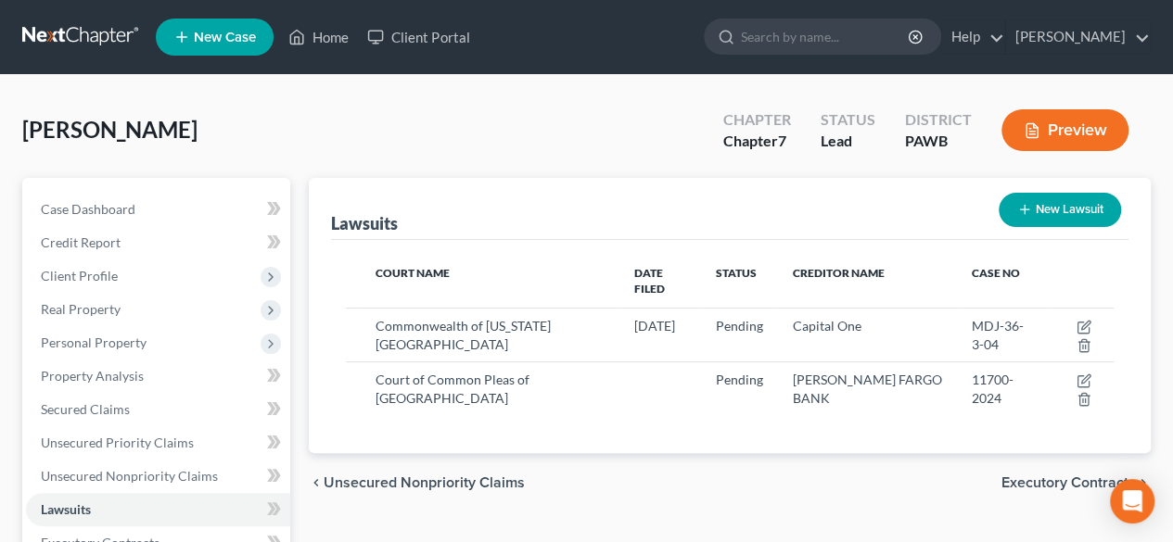
click at [614, 181] on div "Lawsuits New Lawsuit" at bounding box center [729, 209] width 797 height 62
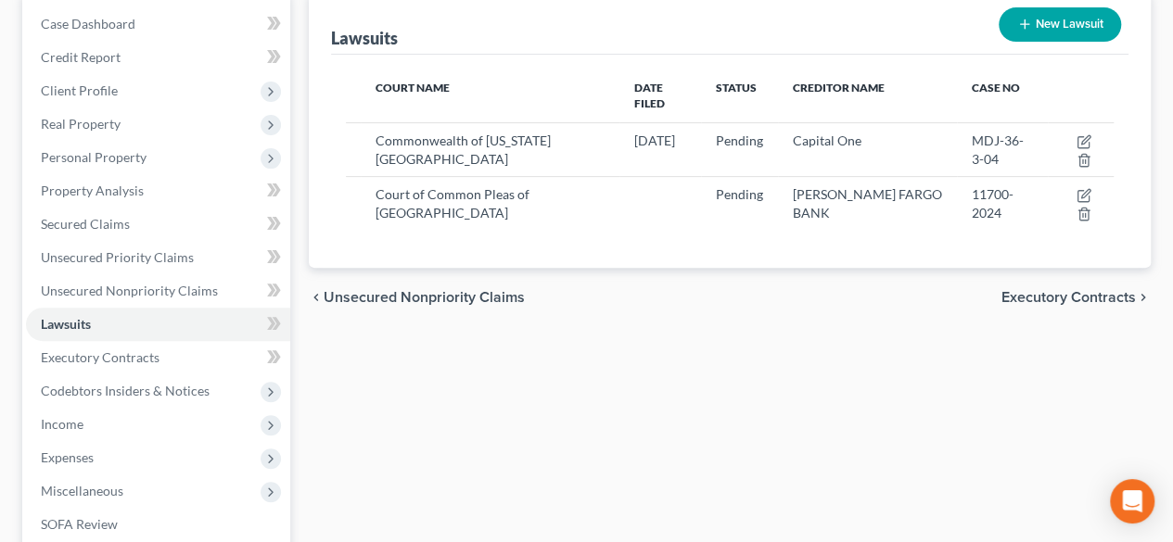
scroll to position [371, 0]
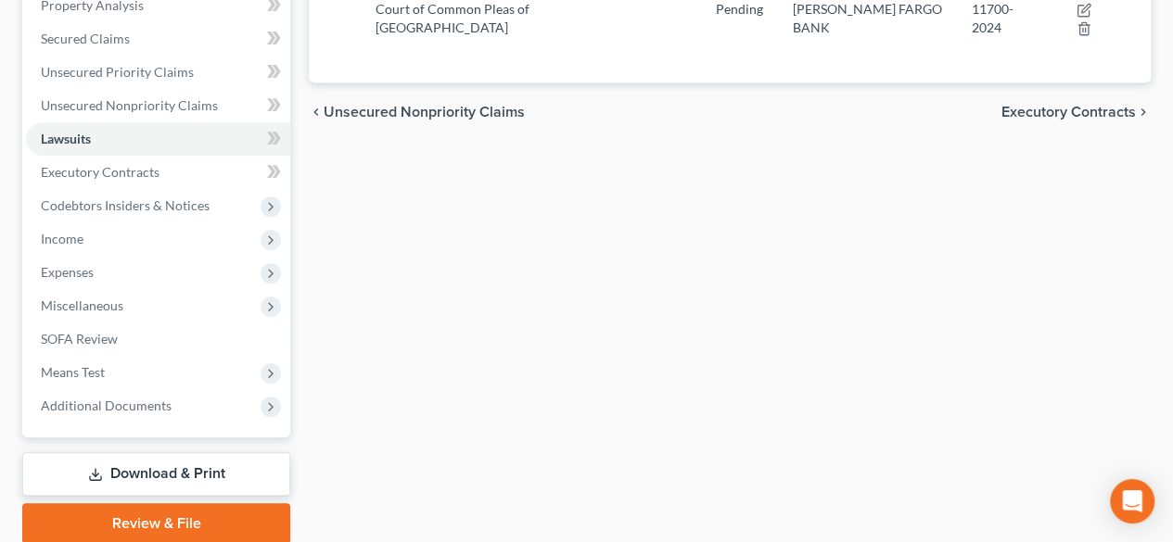
click at [189, 470] on link "Download & Print" at bounding box center [156, 474] width 268 height 44
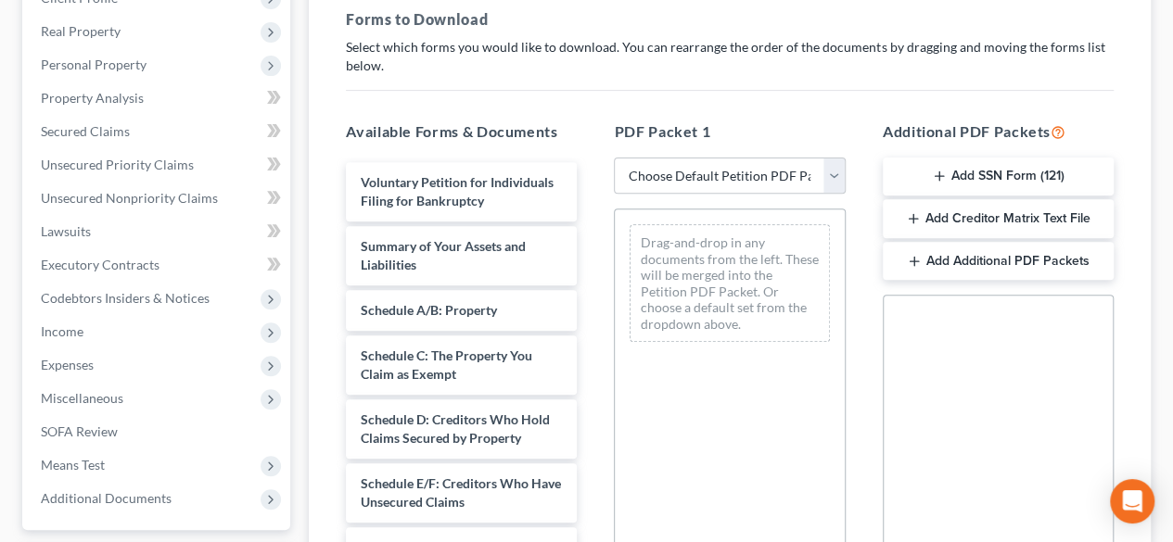
scroll to position [185, 0]
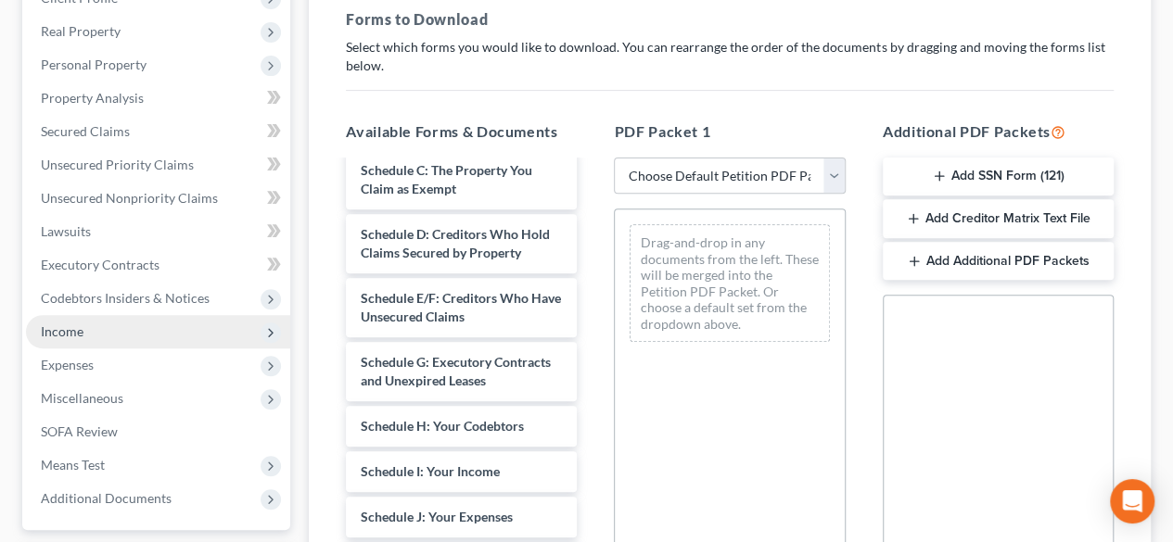
click at [81, 331] on span "Income" at bounding box center [62, 332] width 43 height 16
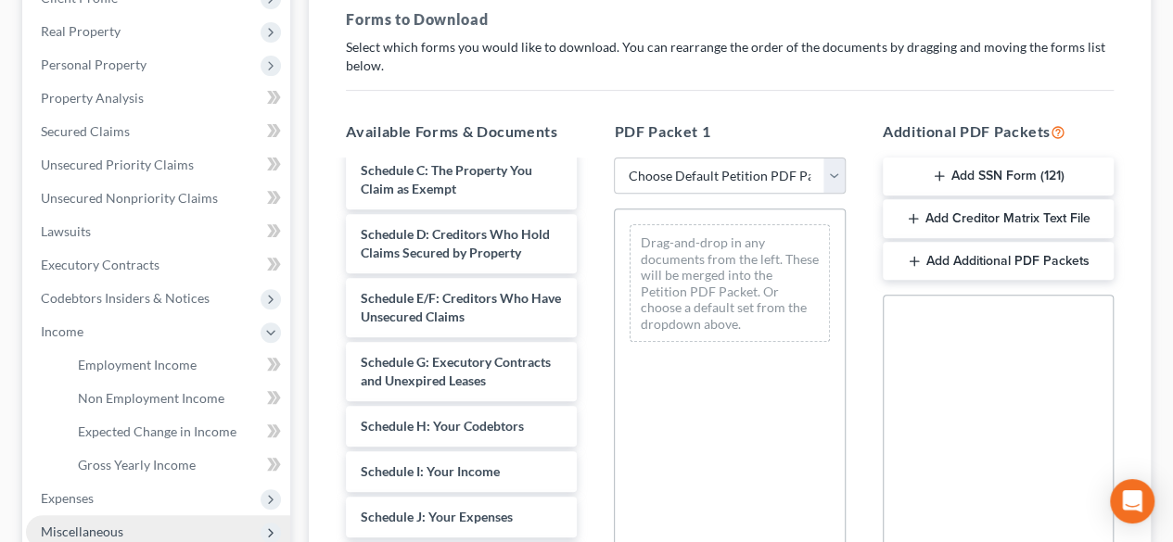
scroll to position [464, 0]
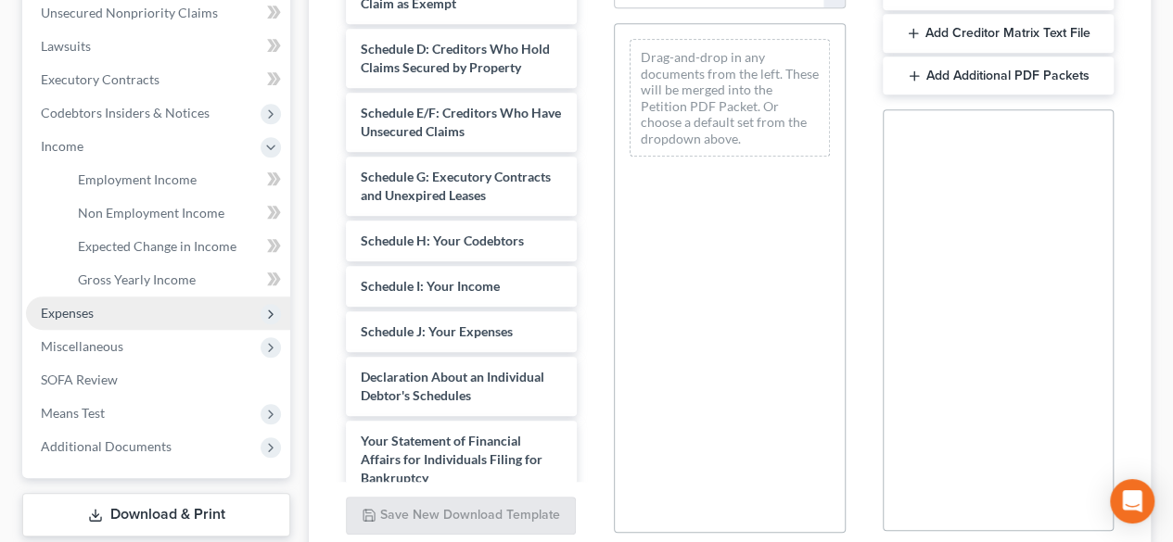
click at [70, 311] on span "Expenses" at bounding box center [67, 313] width 53 height 16
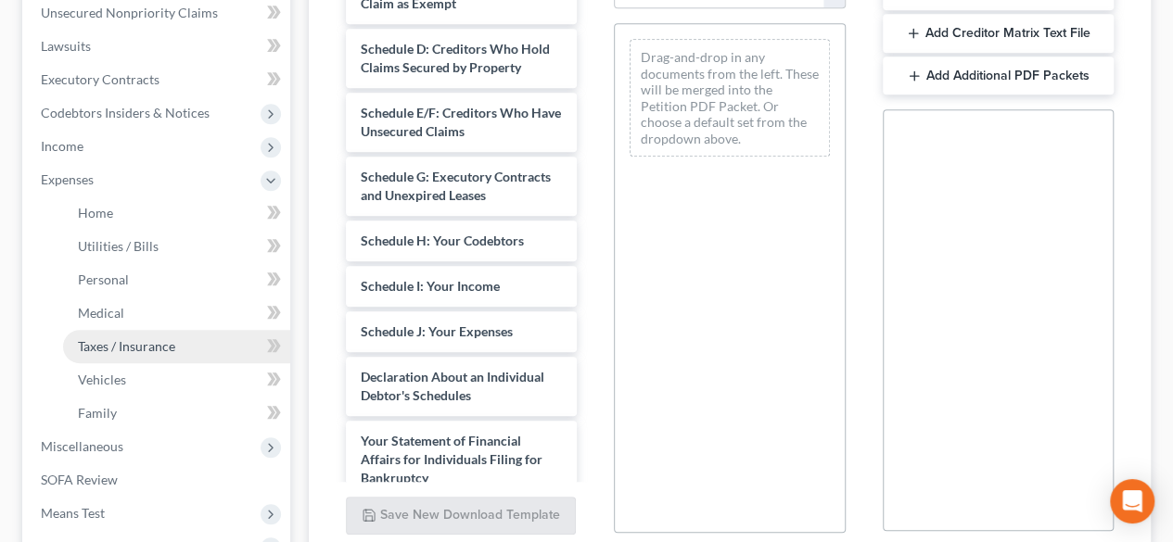
scroll to position [556, 0]
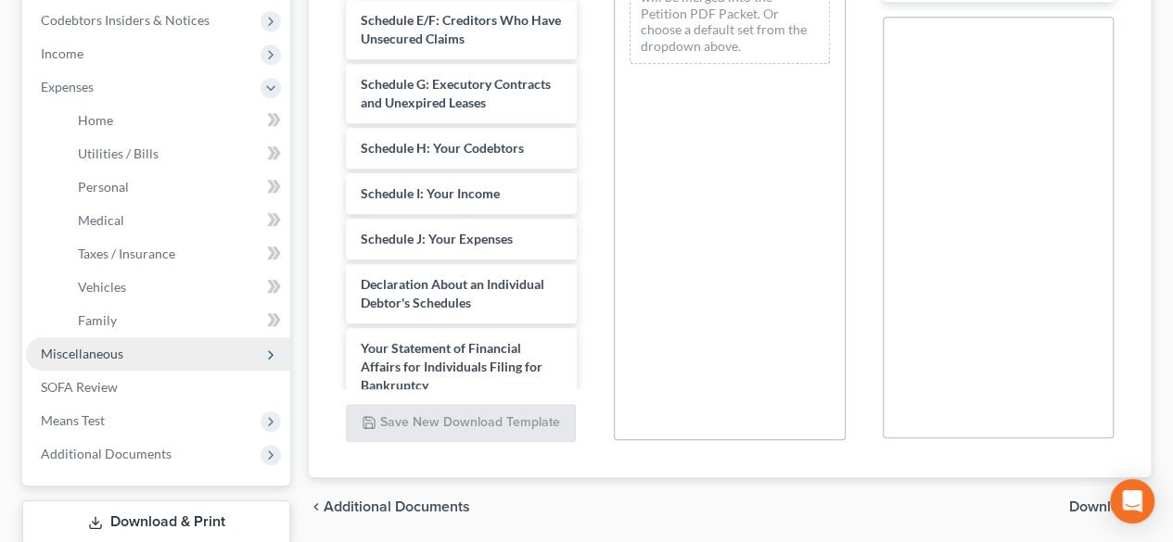
click at [99, 354] on span "Miscellaneous" at bounding box center [82, 354] width 83 height 16
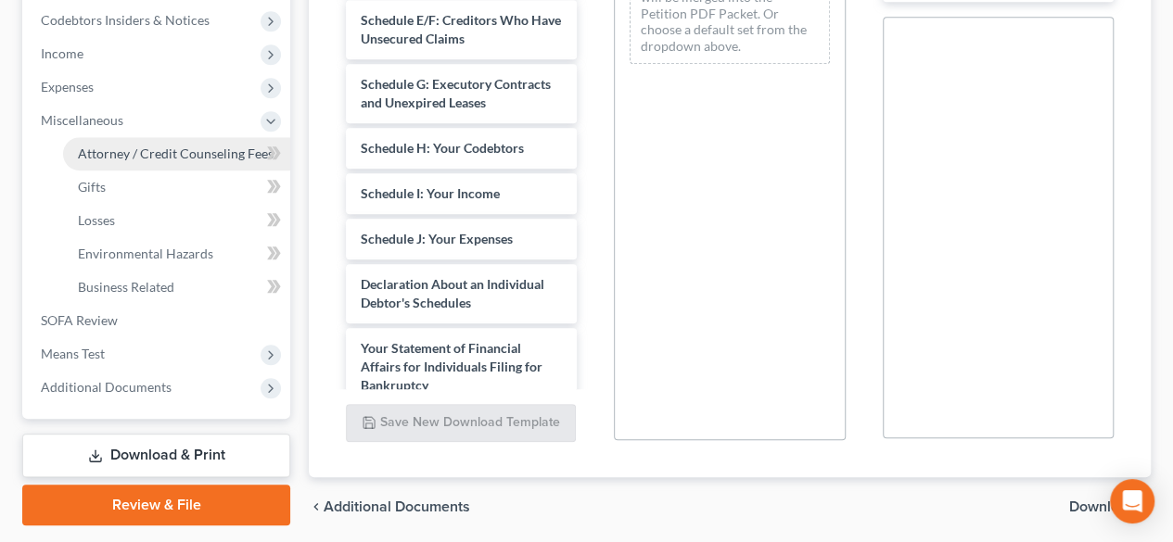
drag, startPoint x: 184, startPoint y: 156, endPoint x: 213, endPoint y: 155, distance: 29.7
click at [184, 157] on span "Attorney / Credit Counseling Fees" at bounding box center [176, 154] width 196 height 16
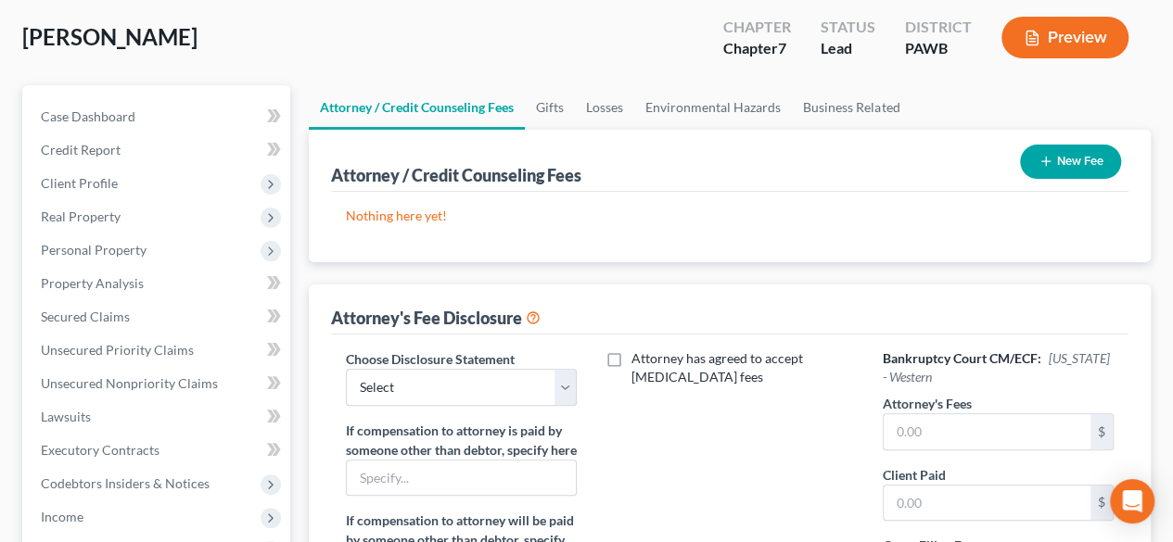
scroll to position [185, 0]
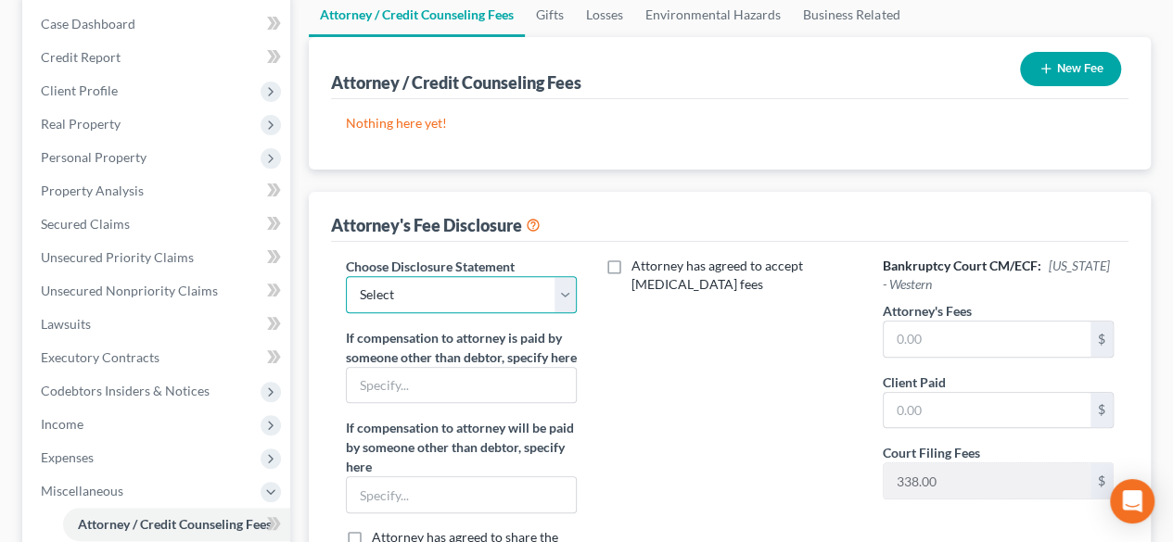
drag, startPoint x: 556, startPoint y: 297, endPoint x: 524, endPoint y: 309, distance: 34.6
click at [558, 297] on select "Select Disclosure" at bounding box center [461, 294] width 231 height 37
click at [346, 276] on select "Select Disclosure" at bounding box center [461, 294] width 231 height 37
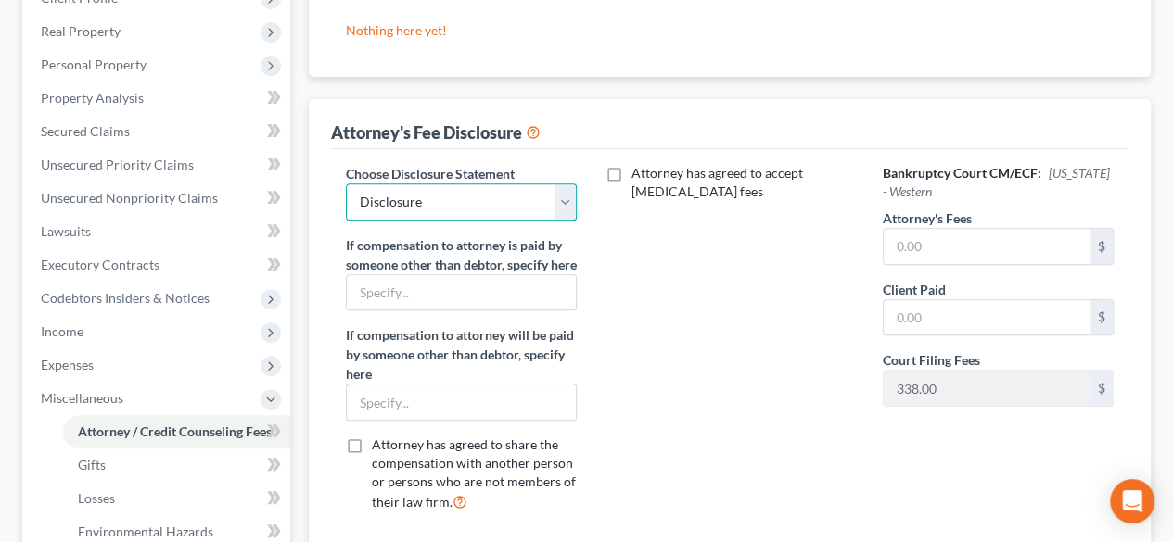
scroll to position [371, 0]
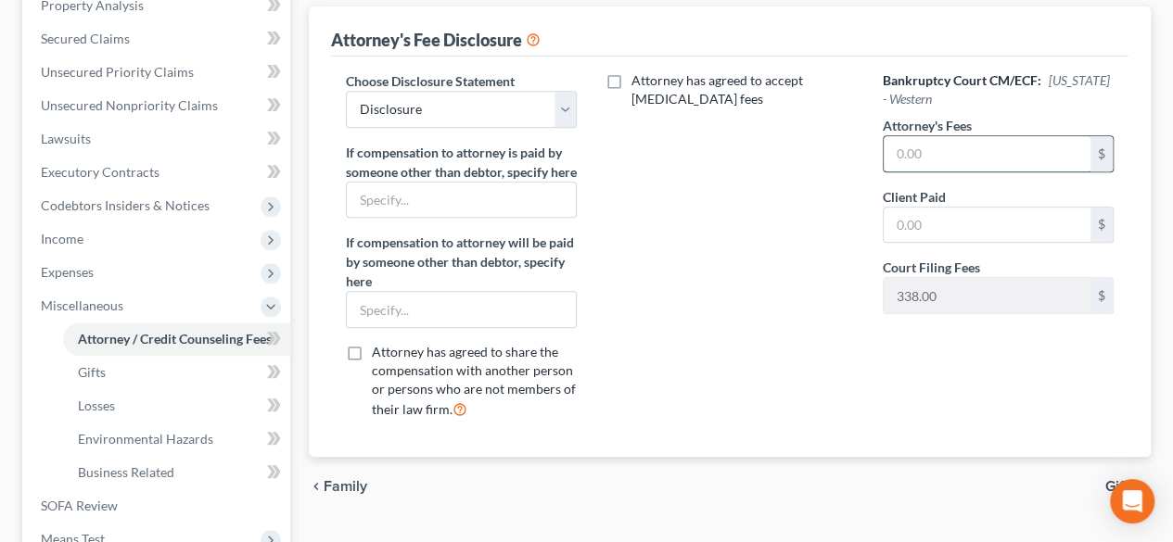
click at [999, 166] on input "text" at bounding box center [987, 153] width 207 height 35
click at [958, 228] on input "text" at bounding box center [987, 225] width 207 height 35
click at [891, 407] on div "Bankruptcy Court CM/ECF: [US_STATE] - Western Attorney's Fees 1,500 $ Client Pa…" at bounding box center [998, 252] width 268 height 363
click at [703, 328] on div "Attorney has agreed to accept [MEDICAL_DATA] fees" at bounding box center [729, 252] width 268 height 363
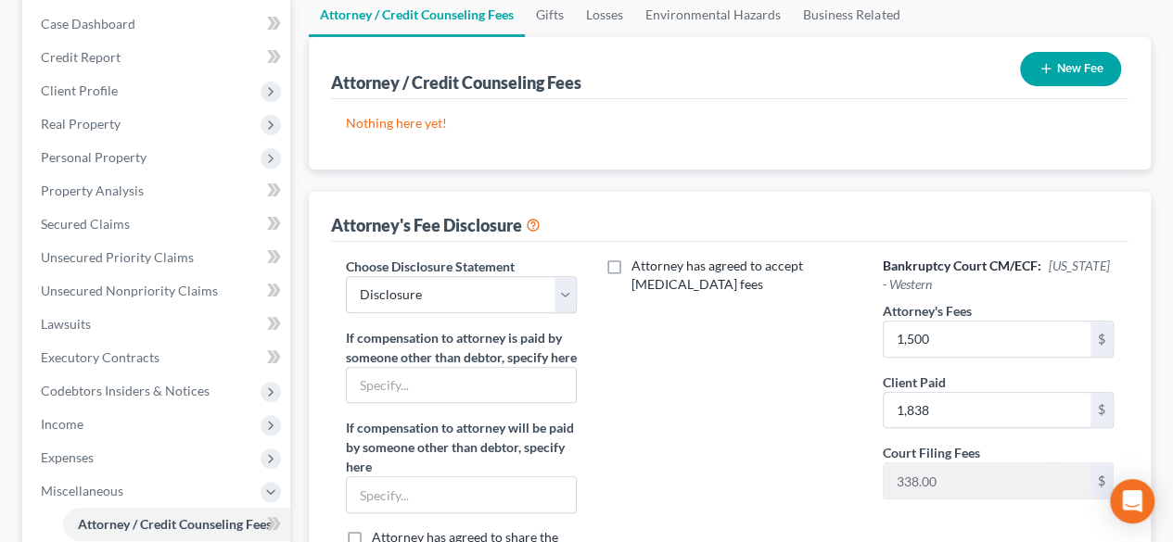
scroll to position [0, 0]
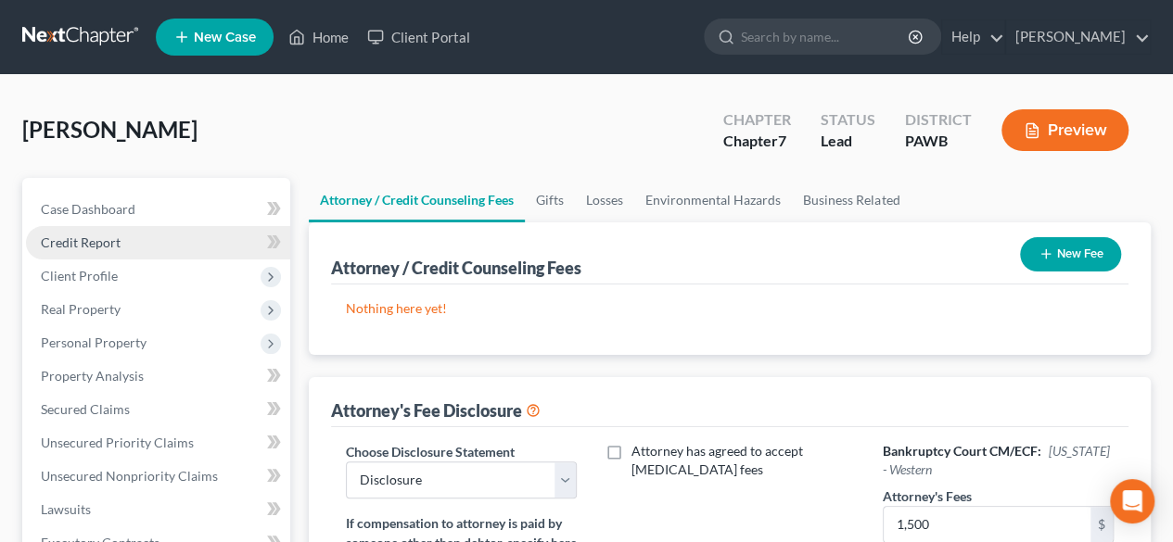
click at [126, 242] on link "Credit Report" at bounding box center [158, 242] width 264 height 33
